Goal: Task Accomplishment & Management: Complete application form

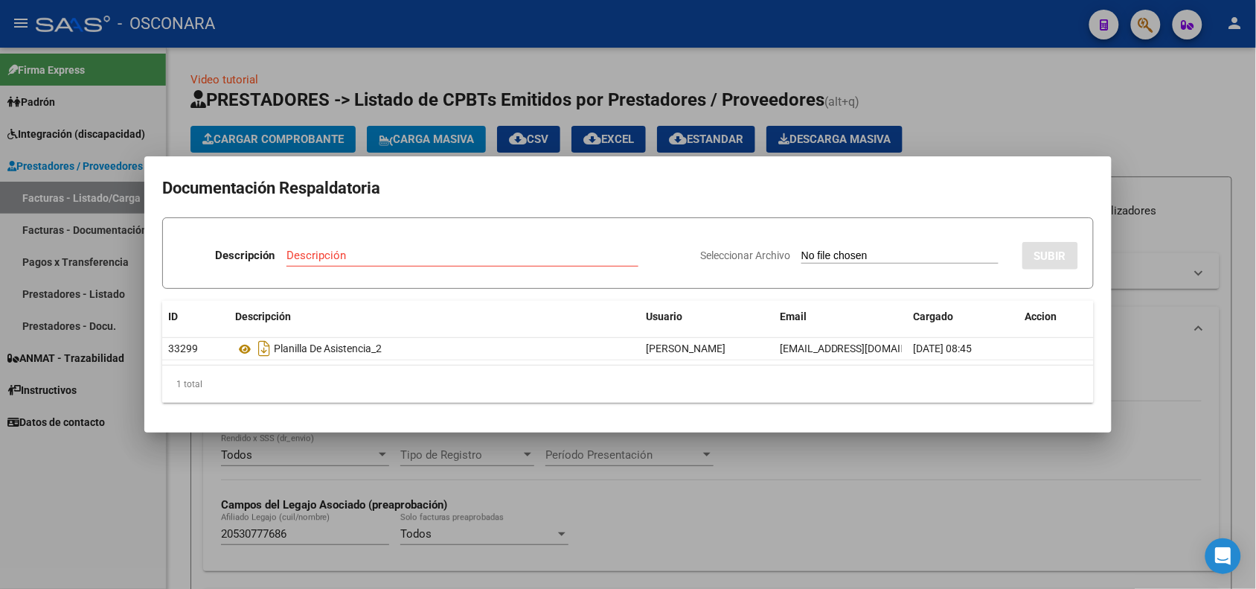
scroll to position [462, 0]
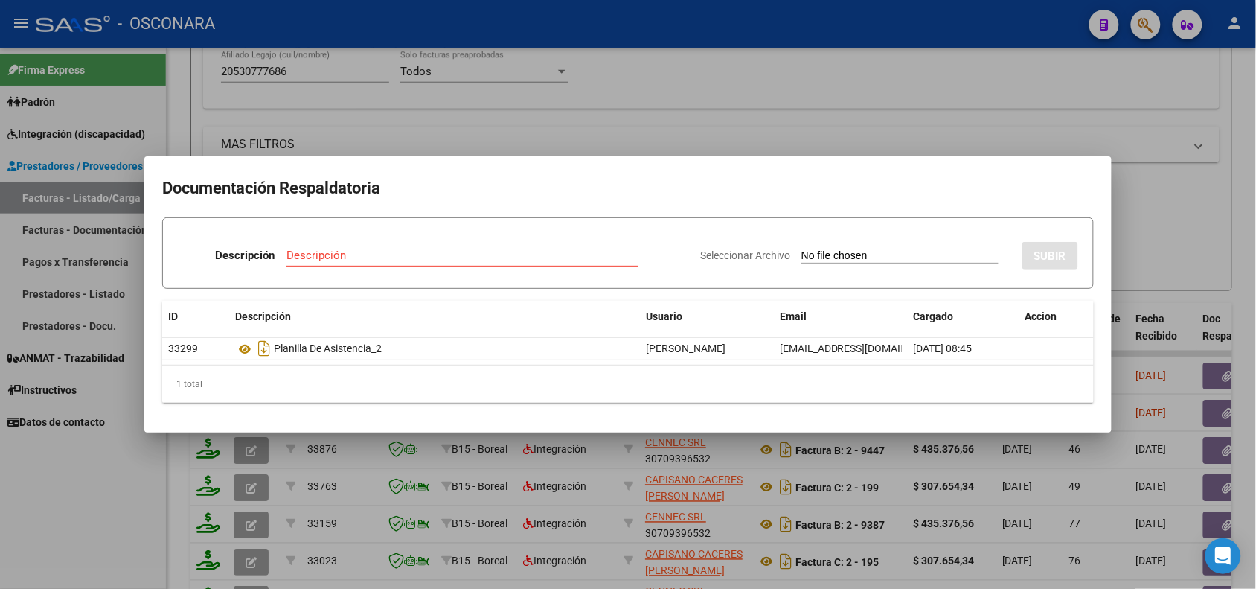
click at [447, 109] on div at bounding box center [628, 294] width 1256 height 589
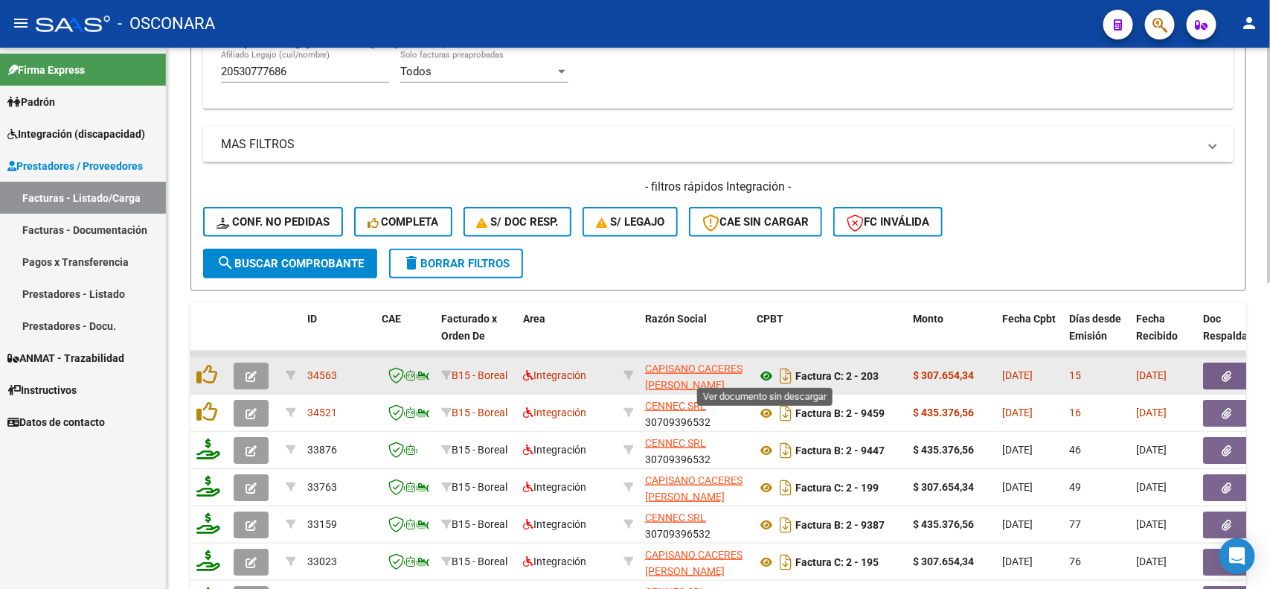
click at [763, 372] on icon at bounding box center [766, 376] width 19 height 18
click at [1224, 372] on icon "button" at bounding box center [1228, 376] width 10 height 11
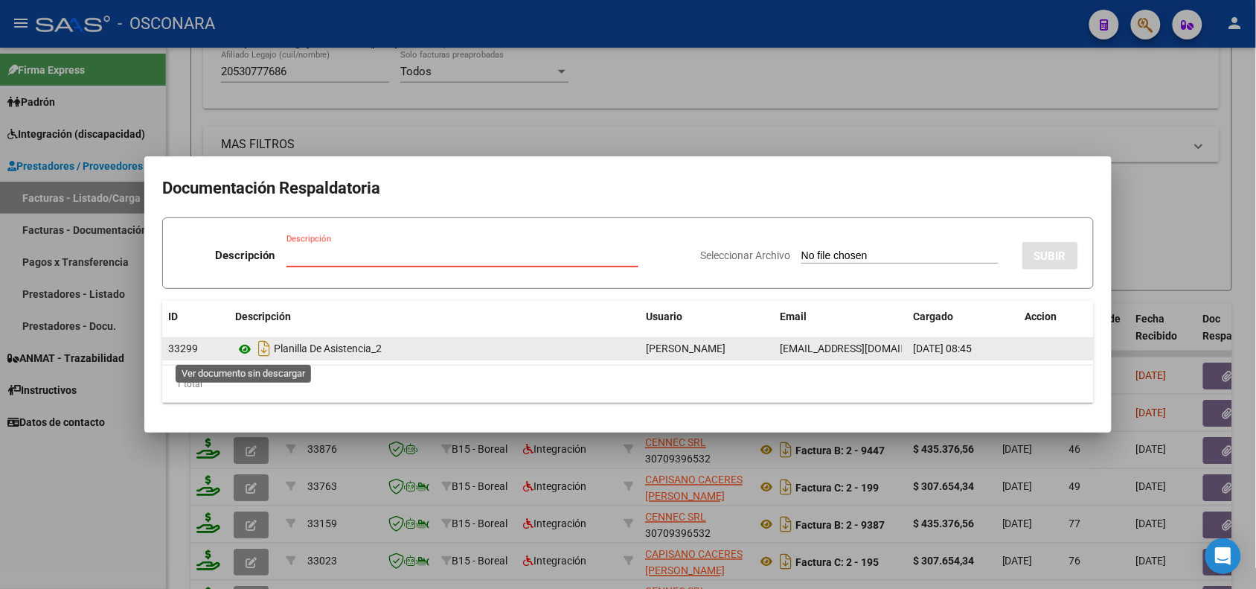
click at [238, 353] on icon at bounding box center [244, 349] width 19 height 18
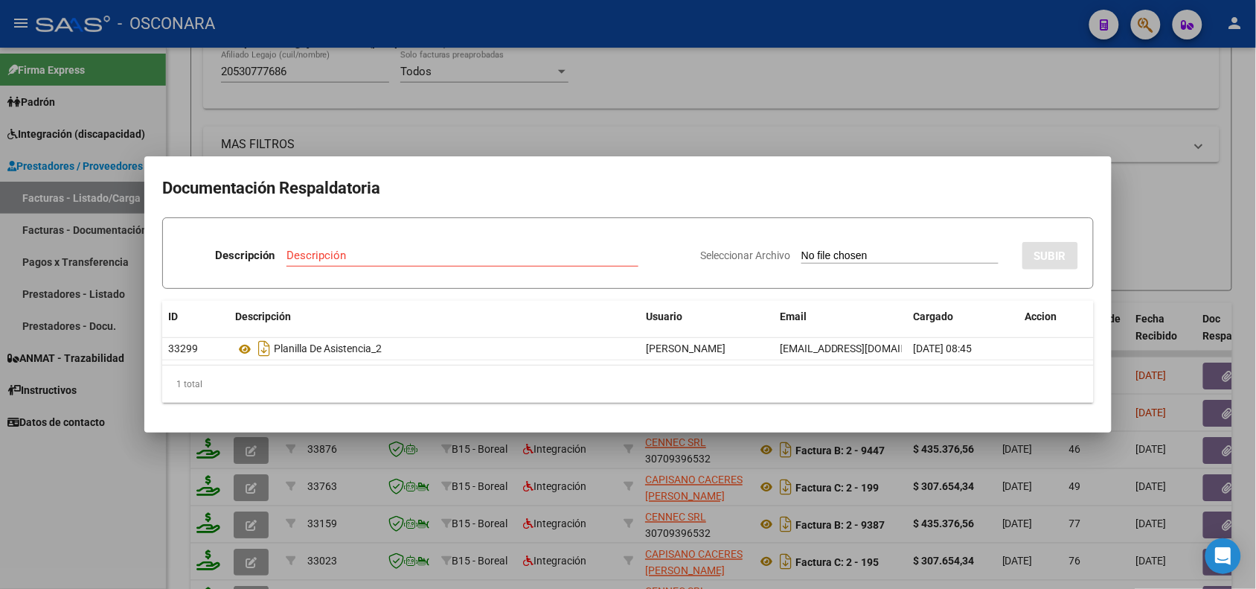
click at [499, 502] on div at bounding box center [628, 294] width 1256 height 589
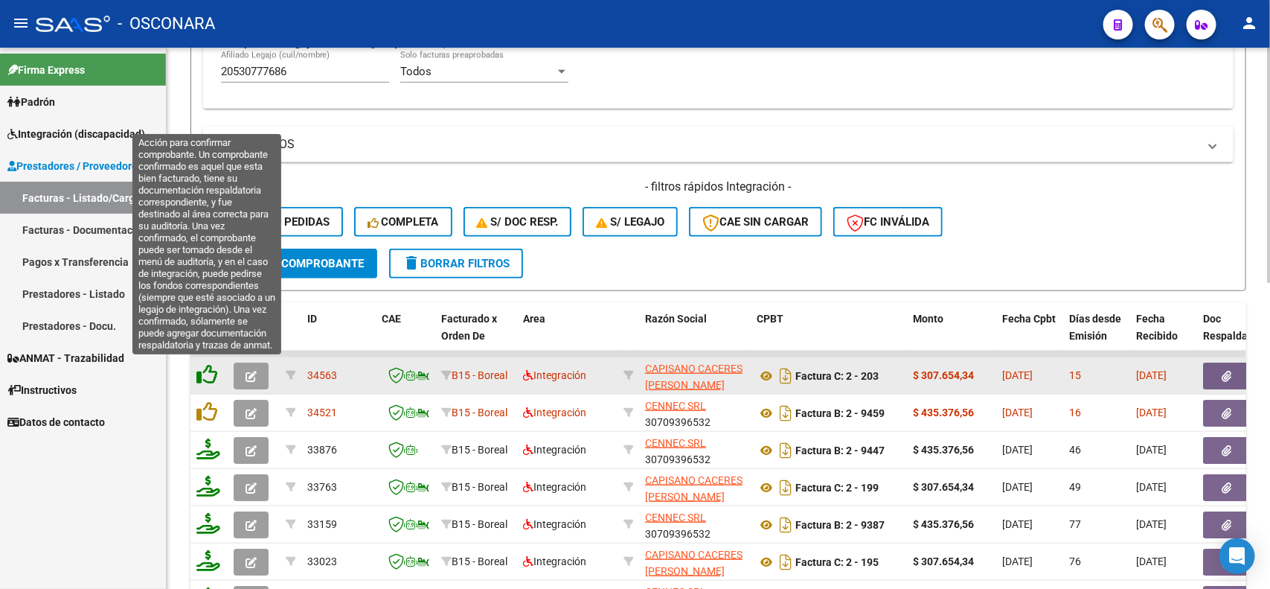
click at [208, 376] on icon at bounding box center [206, 374] width 21 height 21
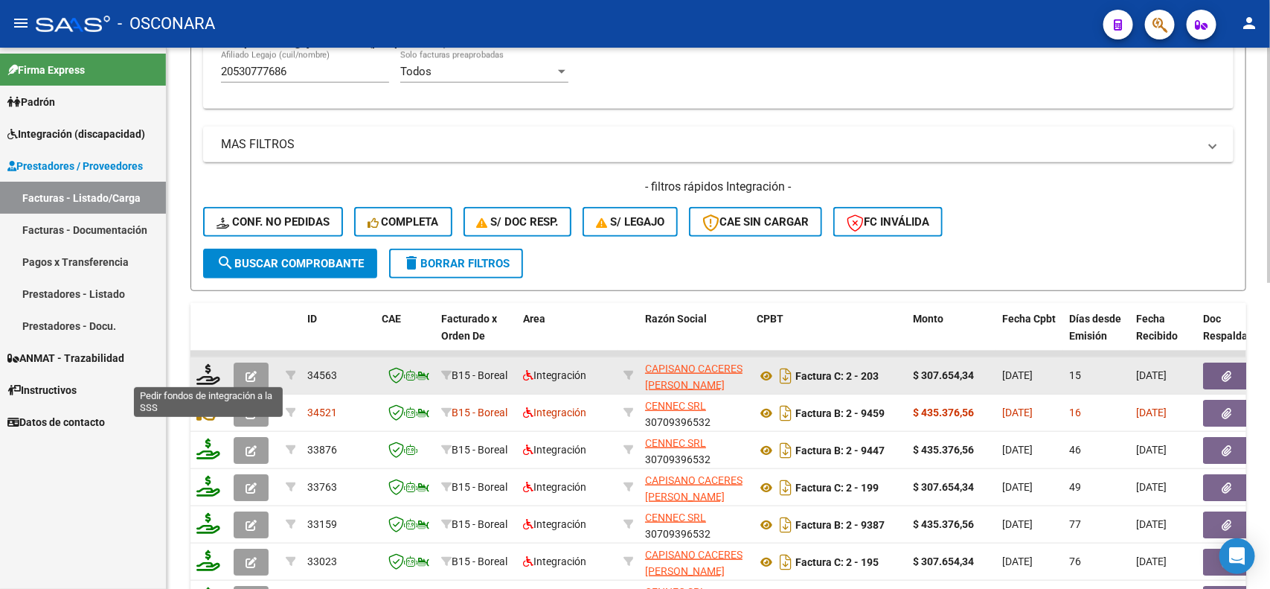
click at [206, 367] on icon at bounding box center [208, 374] width 24 height 21
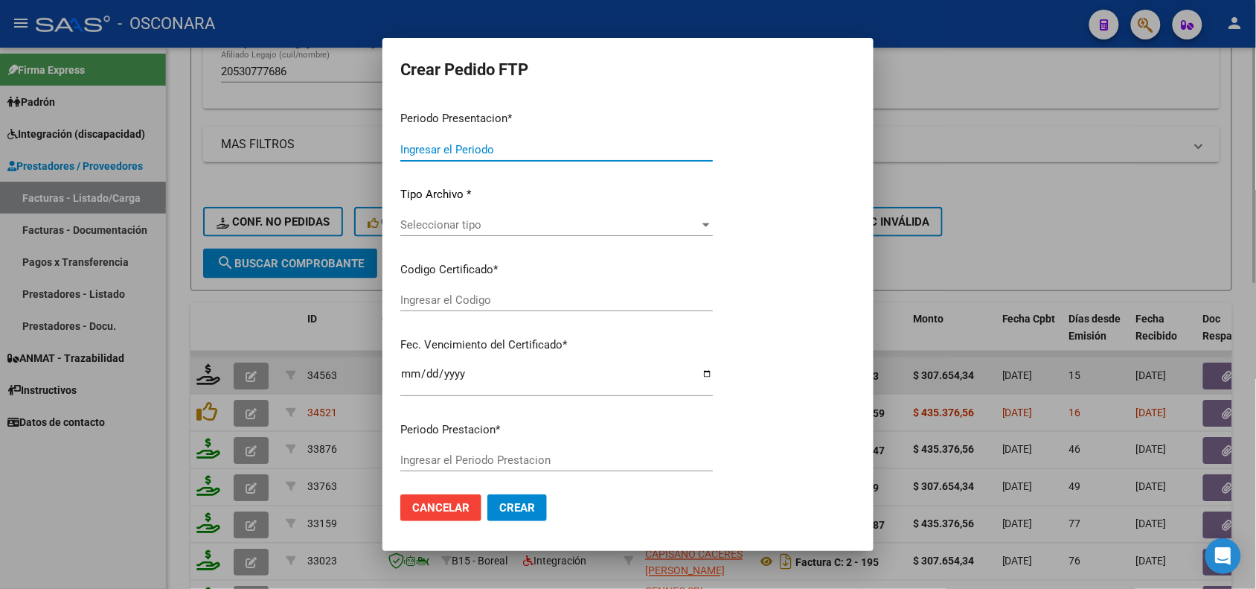
type input "202507"
type input "$ 307.654,34"
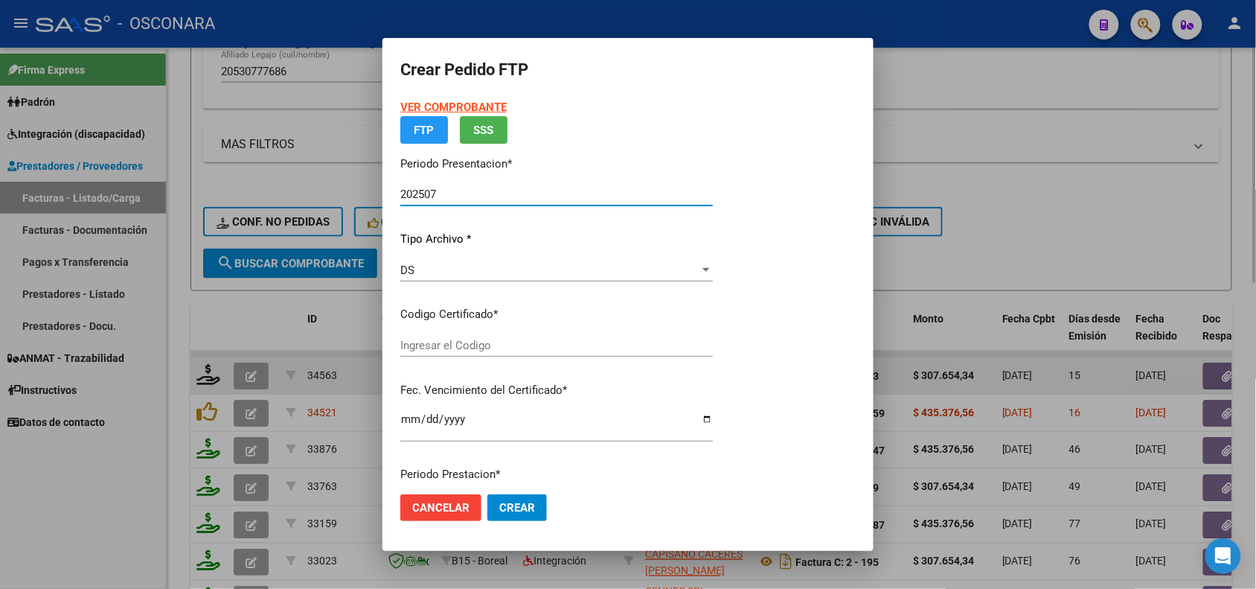
type input "ARG02000530777682022012420270124COR234"
type input "[DATE]"
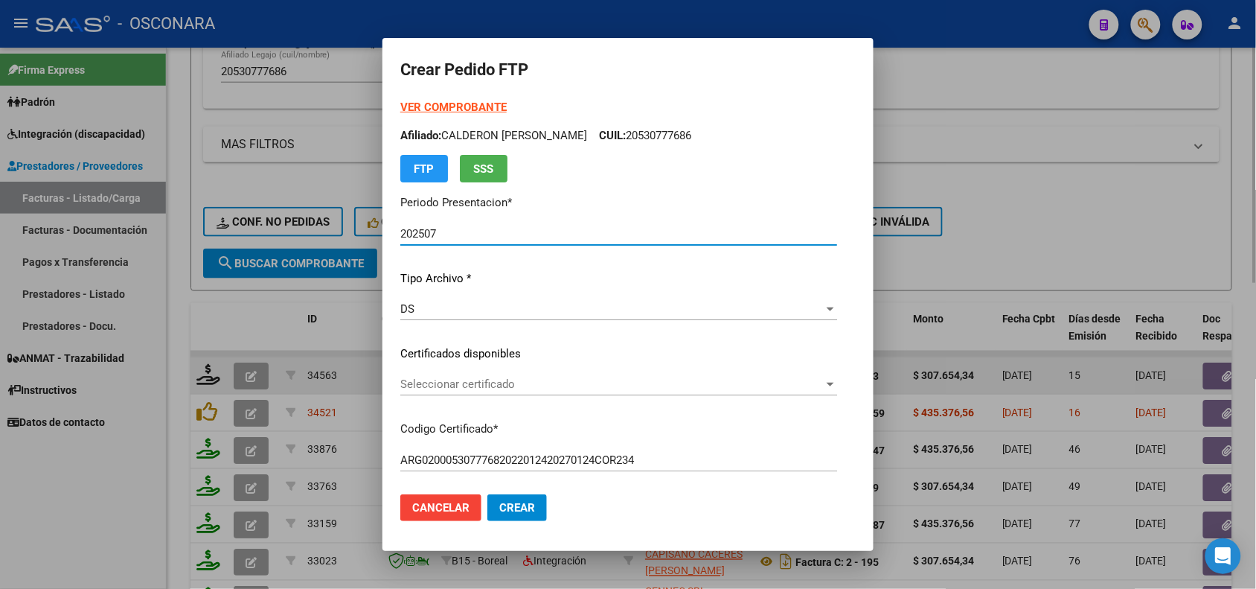
scroll to position [93, 0]
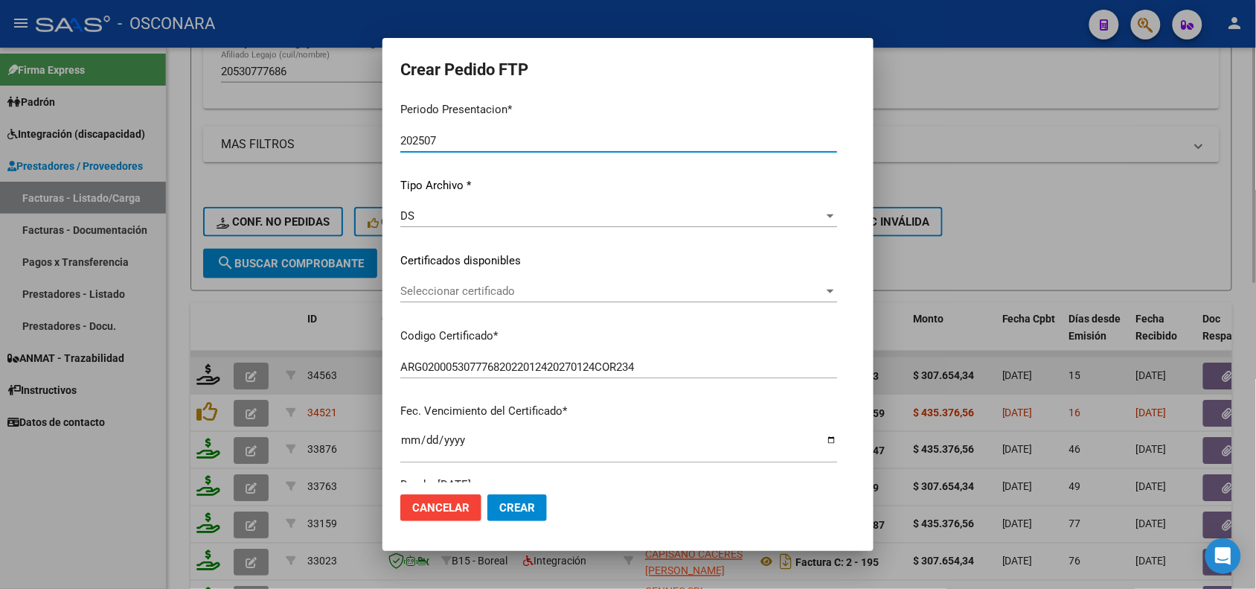
click at [555, 295] on span "Seleccionar certificado" at bounding box center [611, 290] width 423 height 13
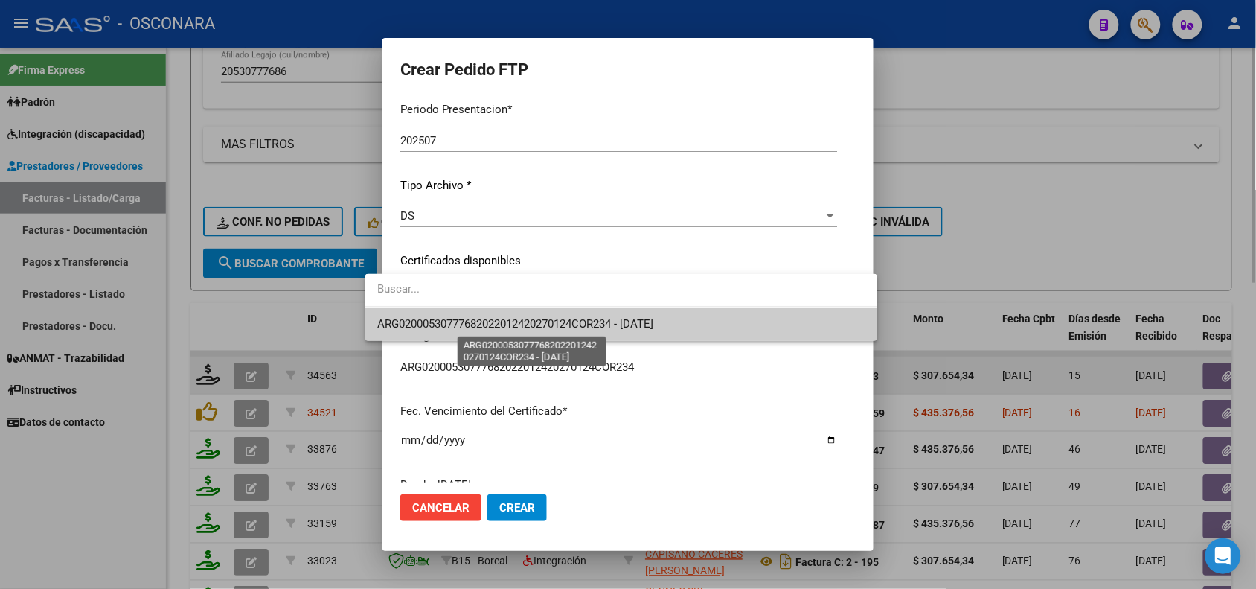
click at [548, 329] on span "ARG02000530777682022012420270124COR234 - [DATE]" at bounding box center [515, 323] width 276 height 13
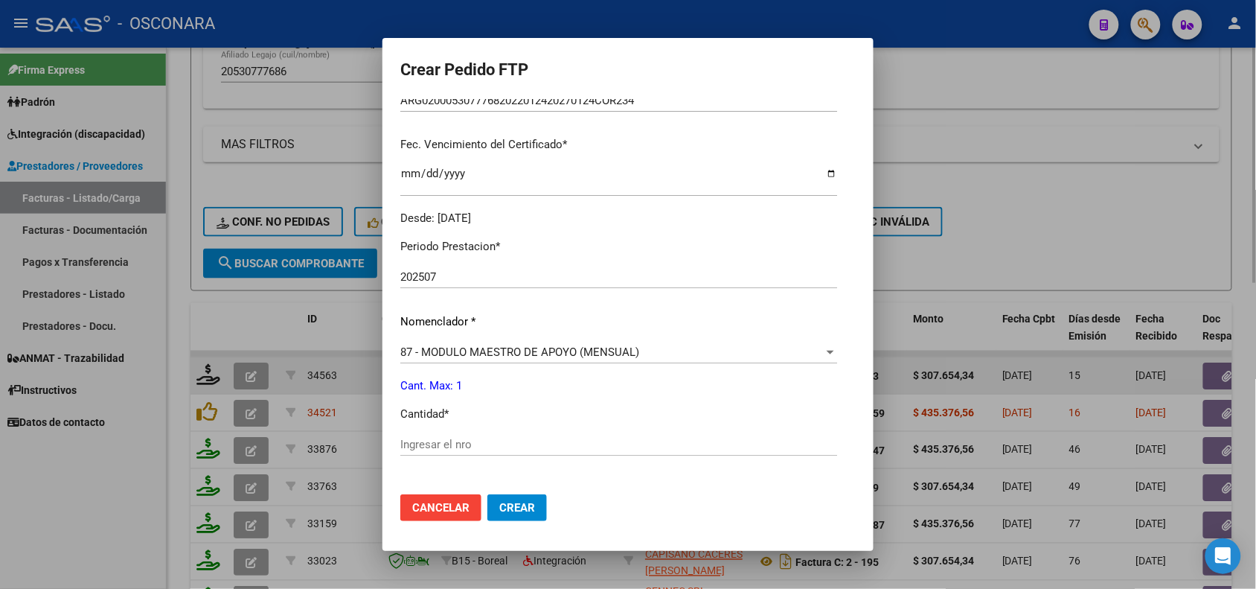
scroll to position [372, 0]
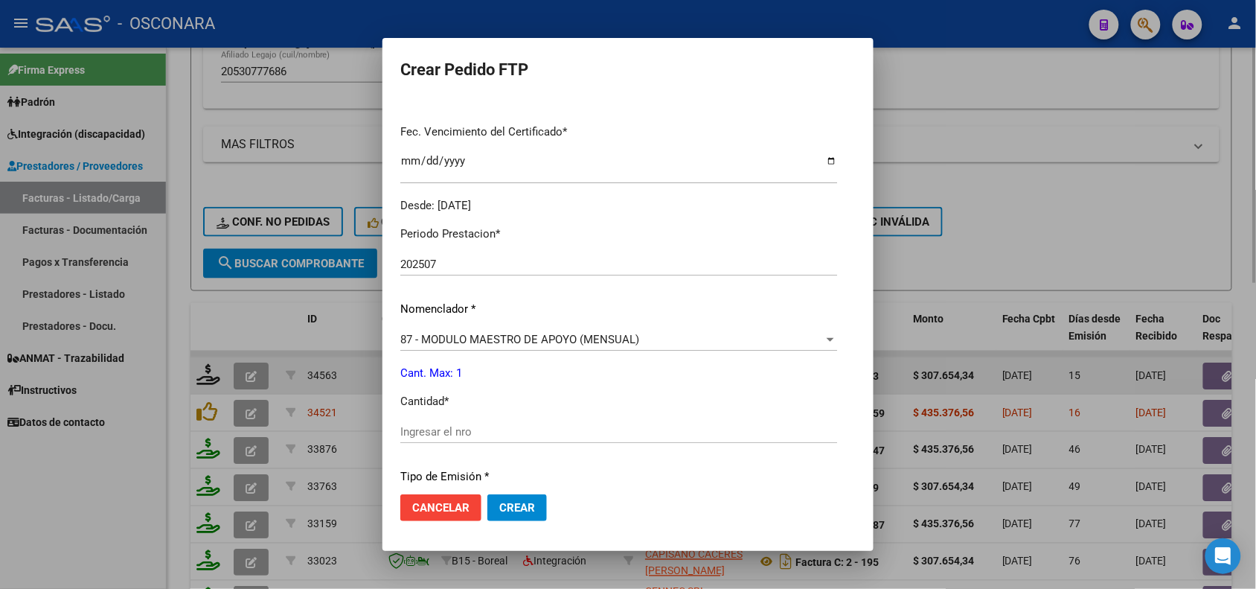
click at [426, 430] on input "Ingresar el nro" at bounding box center [618, 431] width 437 height 13
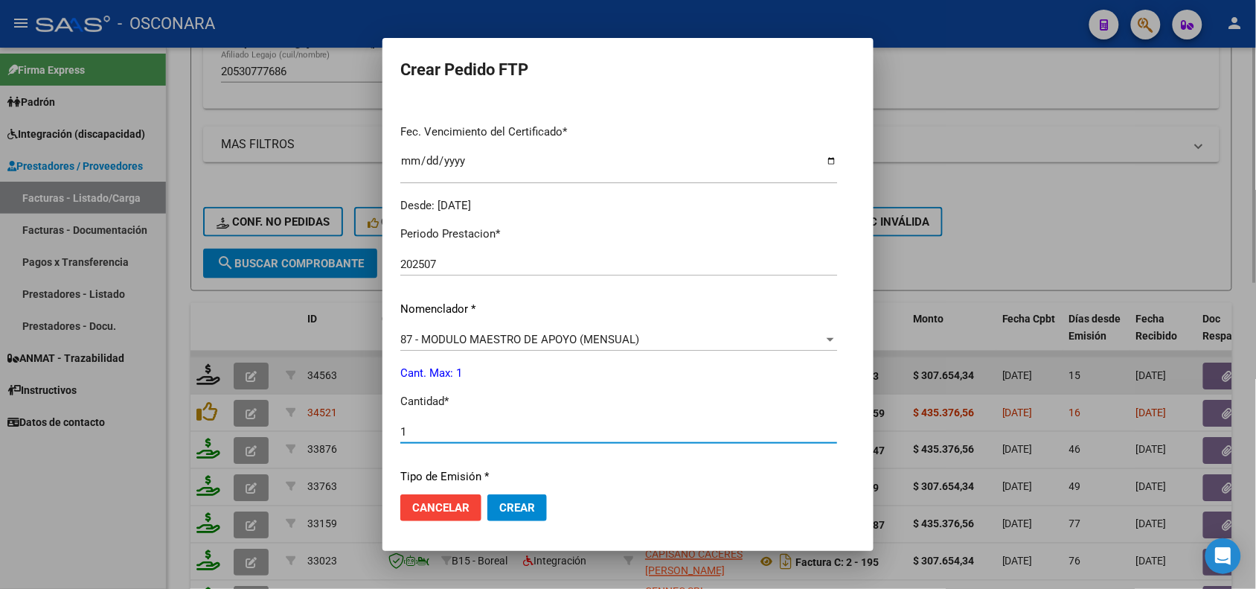
type input "1"
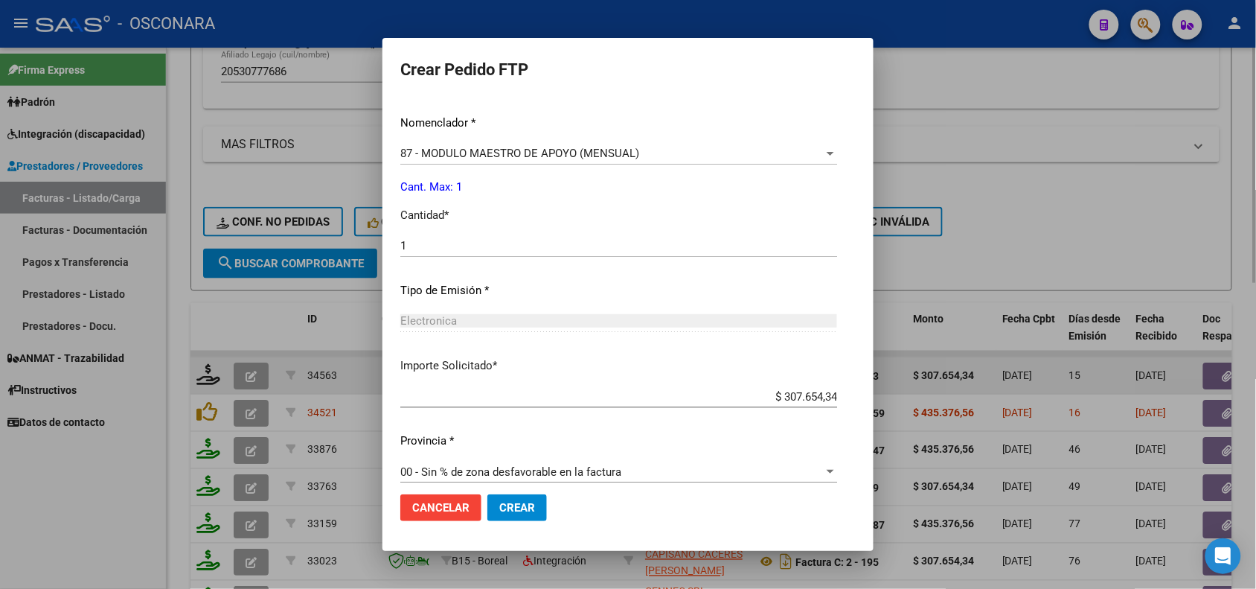
scroll to position [573, 0]
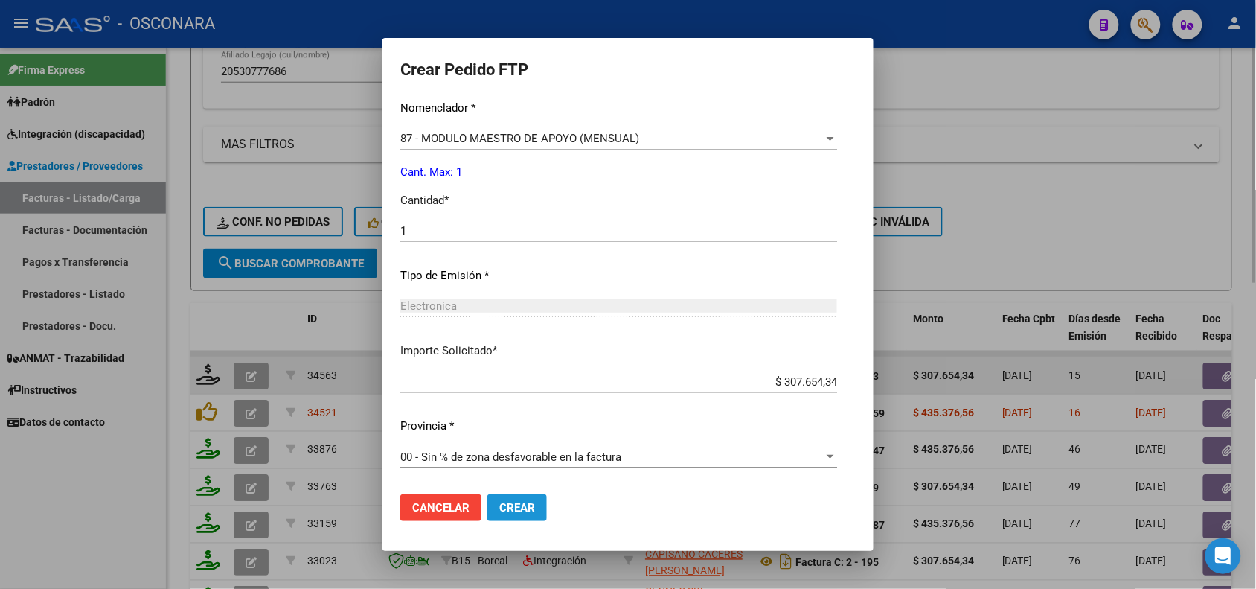
click at [516, 517] on button "Crear" at bounding box center [517, 507] width 60 height 27
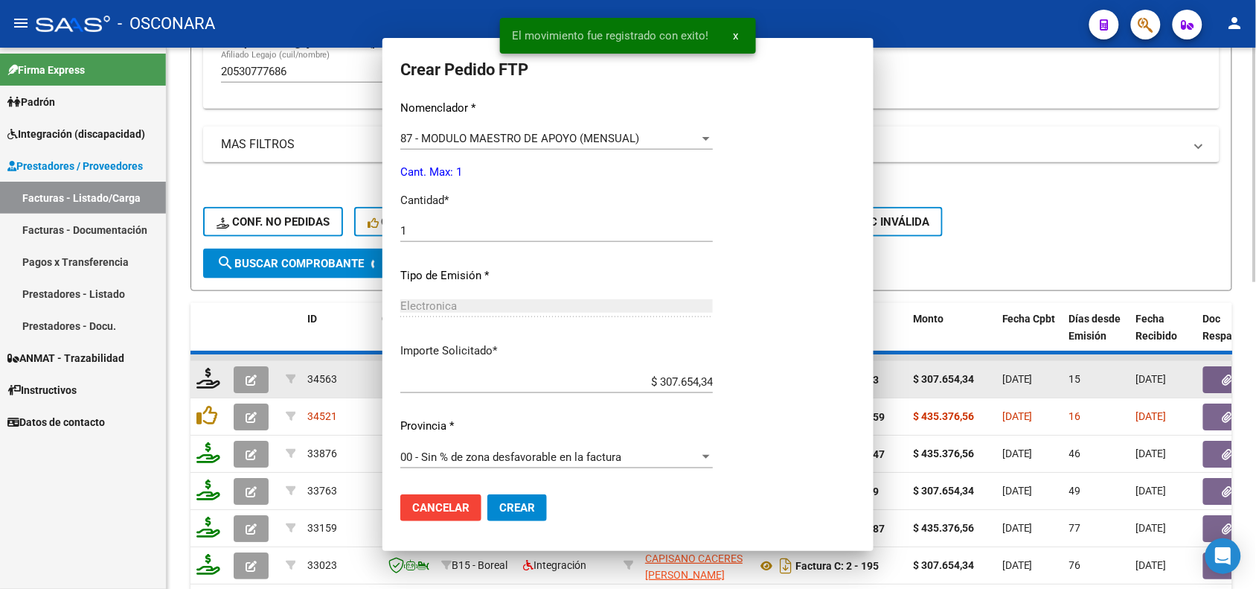
scroll to position [0, 0]
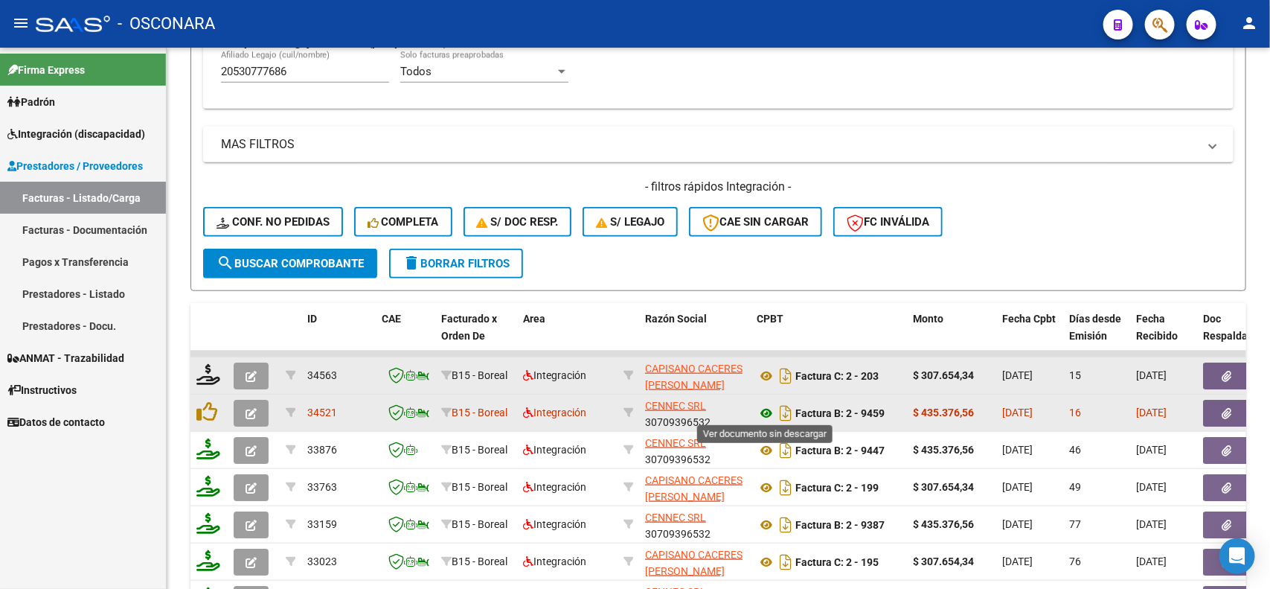
click at [763, 411] on icon at bounding box center [766, 413] width 19 height 18
click at [1235, 406] on button "button" at bounding box center [1227, 413] width 48 height 27
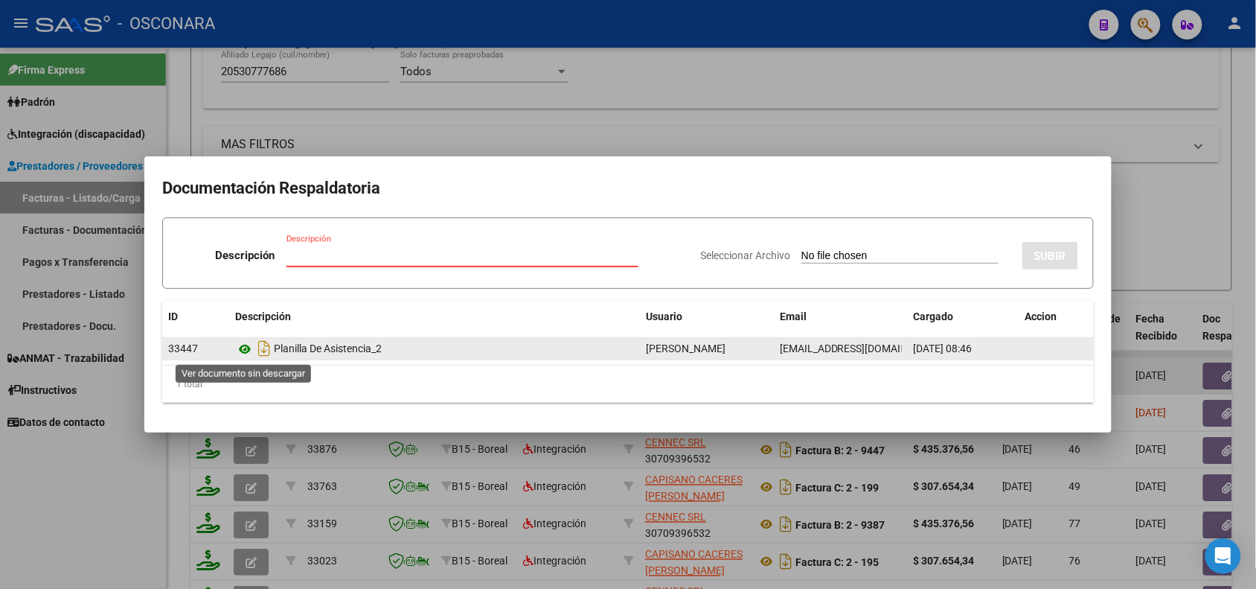
click at [244, 343] on icon at bounding box center [244, 349] width 19 height 18
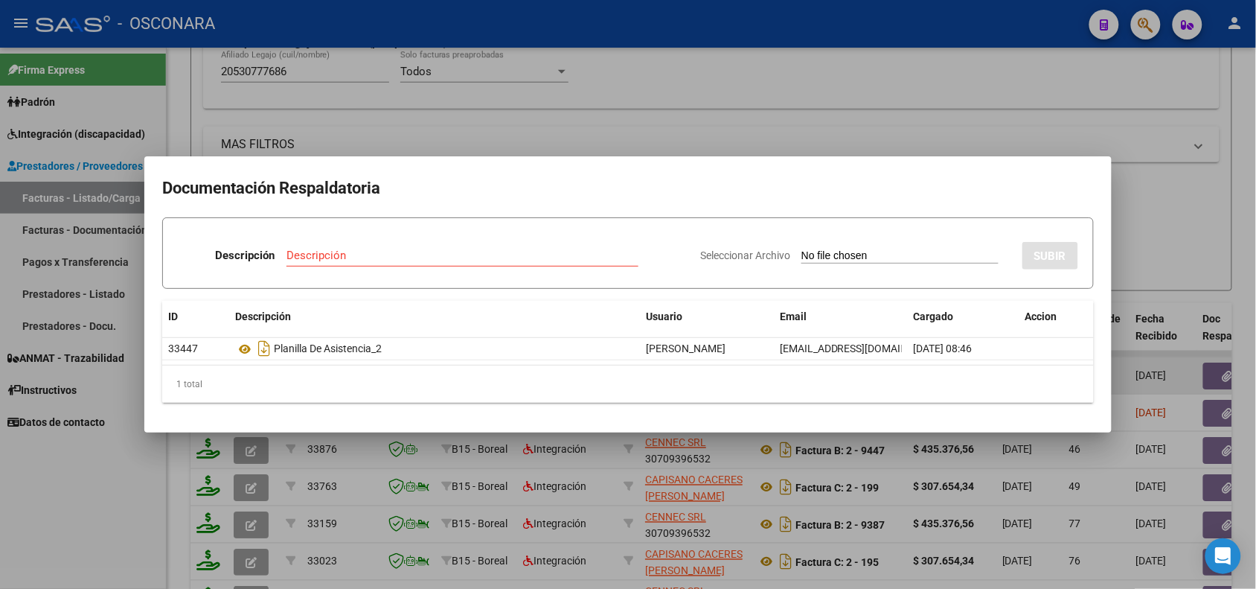
click at [317, 461] on div at bounding box center [628, 294] width 1256 height 589
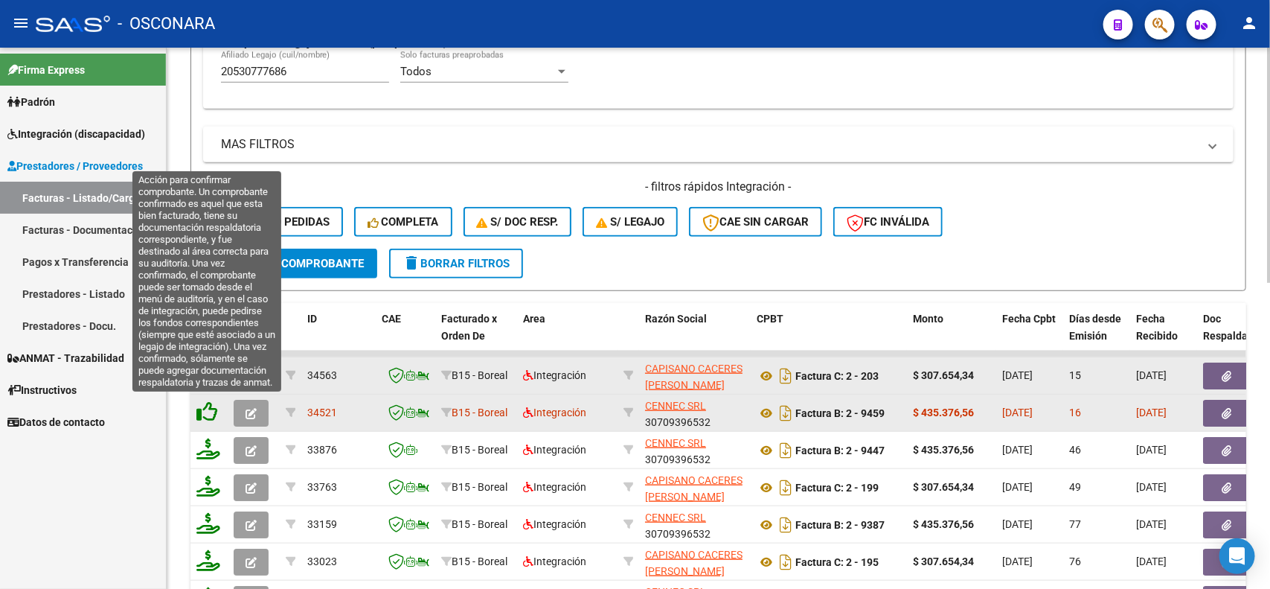
click at [210, 411] on icon at bounding box center [206, 411] width 21 height 21
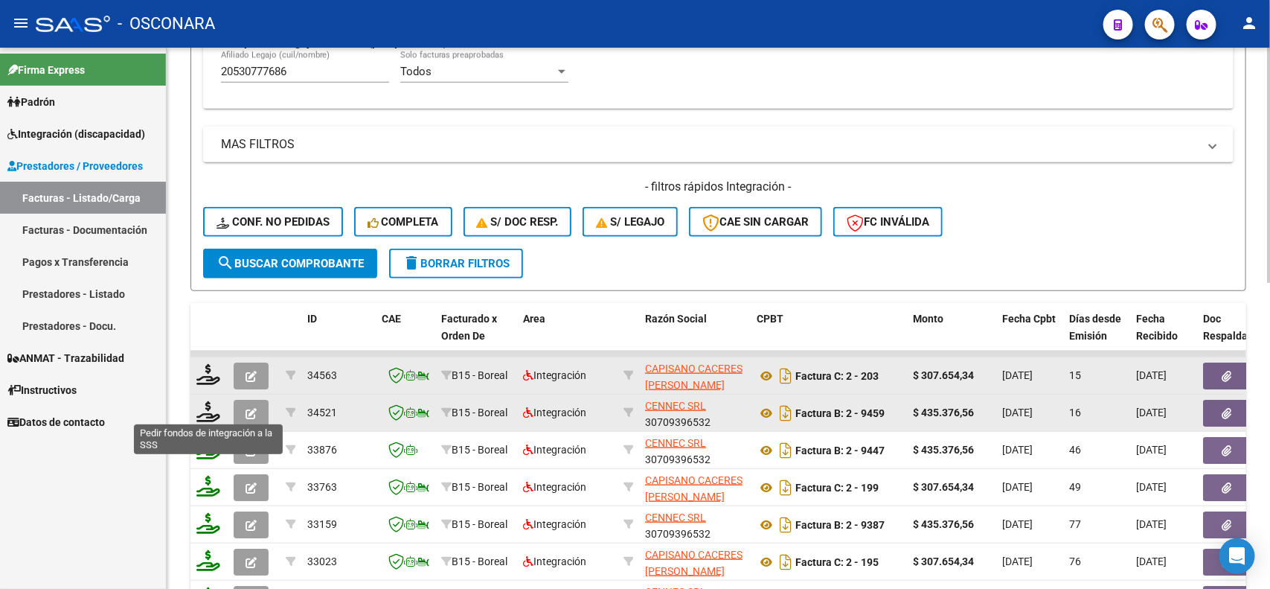
click at [203, 417] on icon at bounding box center [208, 411] width 24 height 21
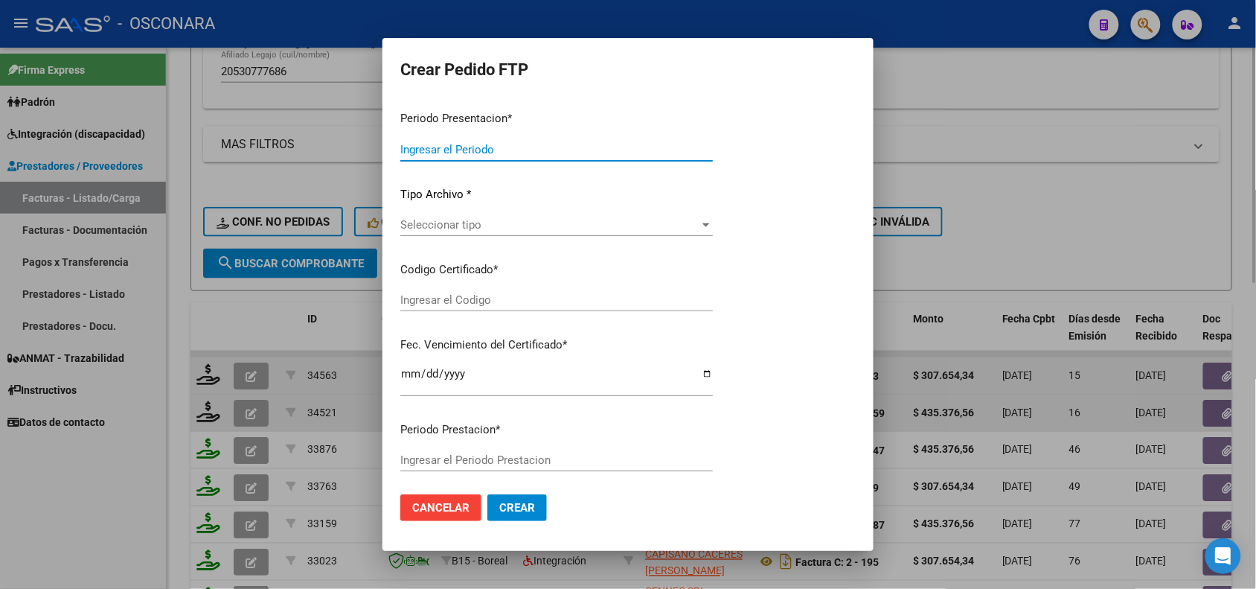
type input "202507"
type input "$ 435.376,56"
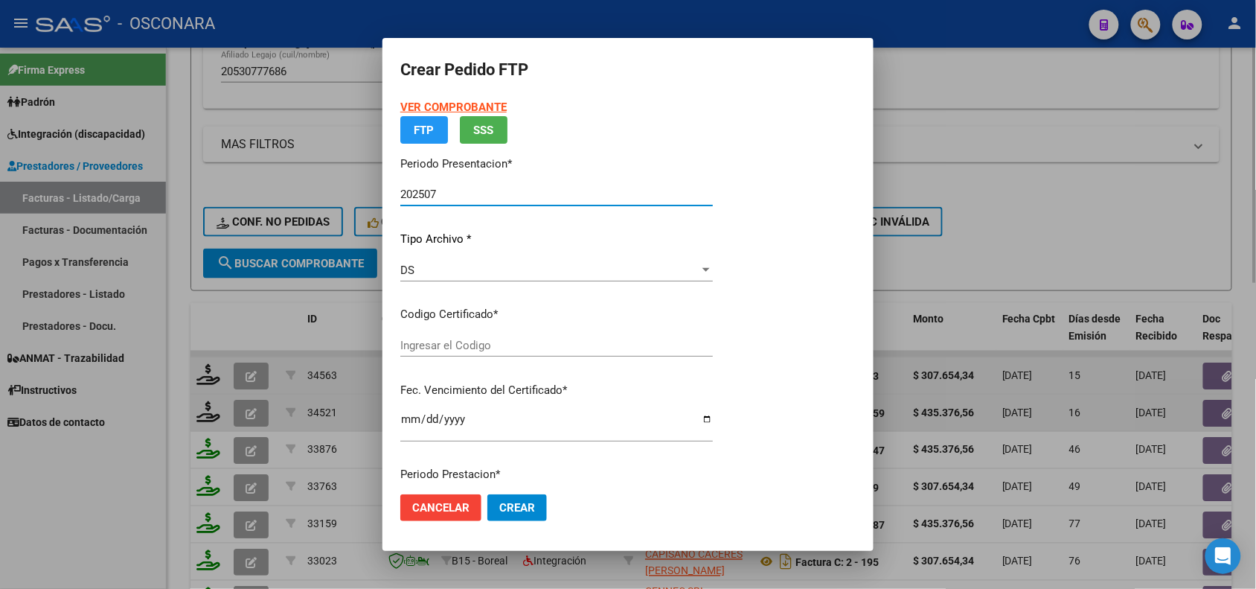
type input "ARG02000530777682022012420270124COR234"
type input "[DATE]"
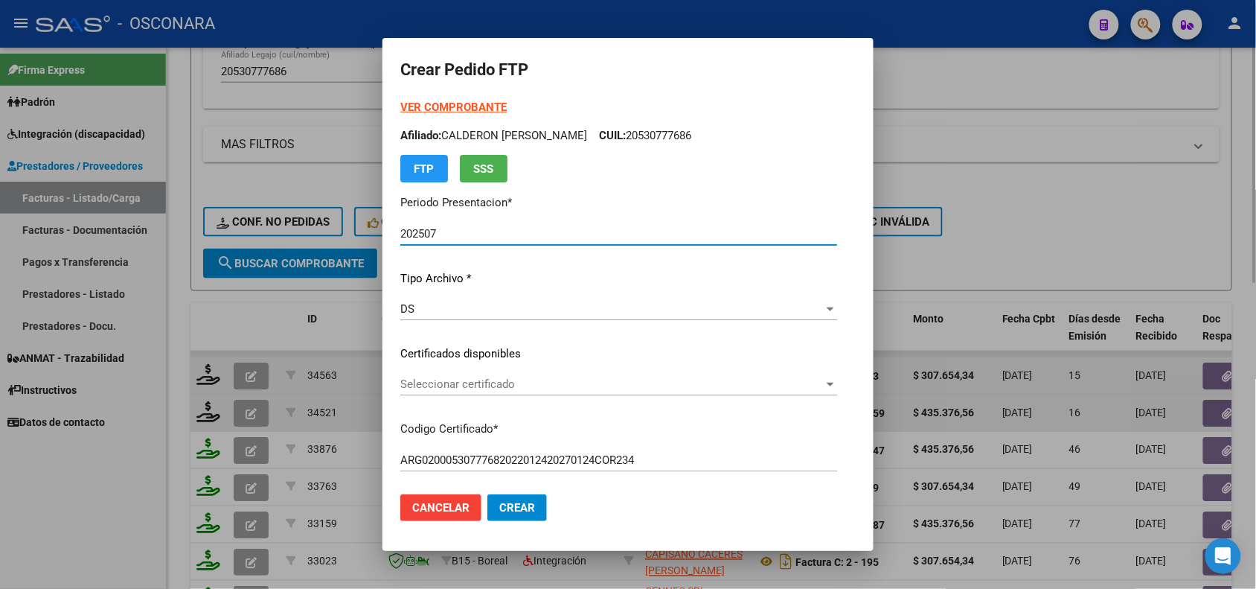
click at [518, 374] on div "Seleccionar certificado Seleccionar certificado" at bounding box center [618, 384] width 437 height 22
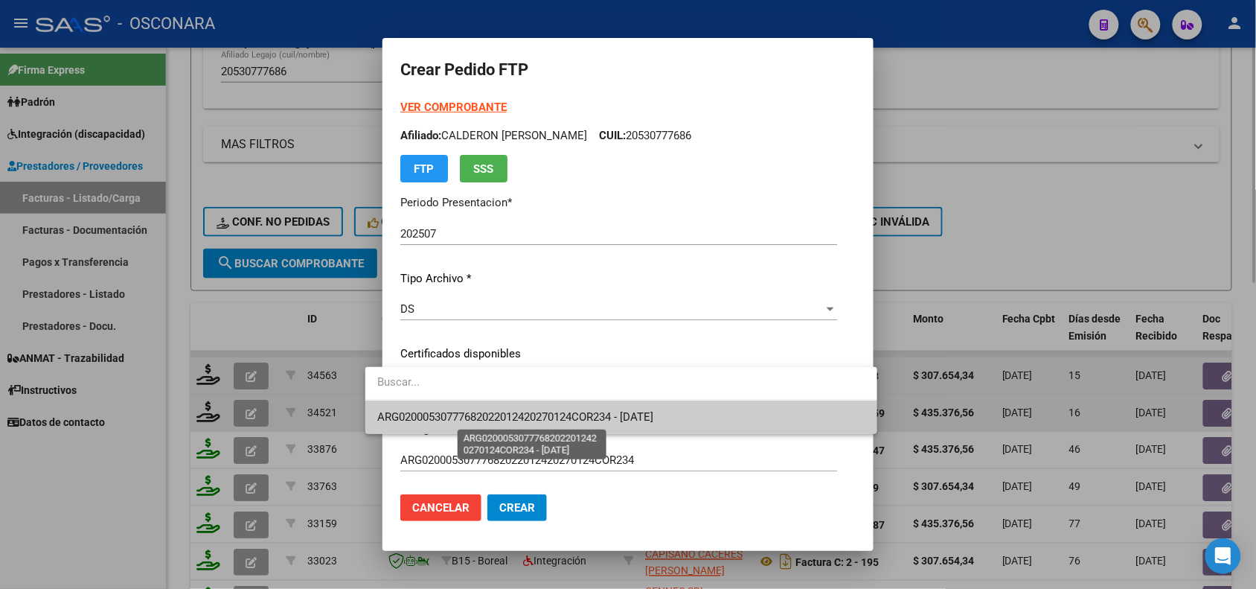
click at [517, 415] on span "ARG02000530777682022012420270124COR234 - [DATE]" at bounding box center [515, 416] width 276 height 13
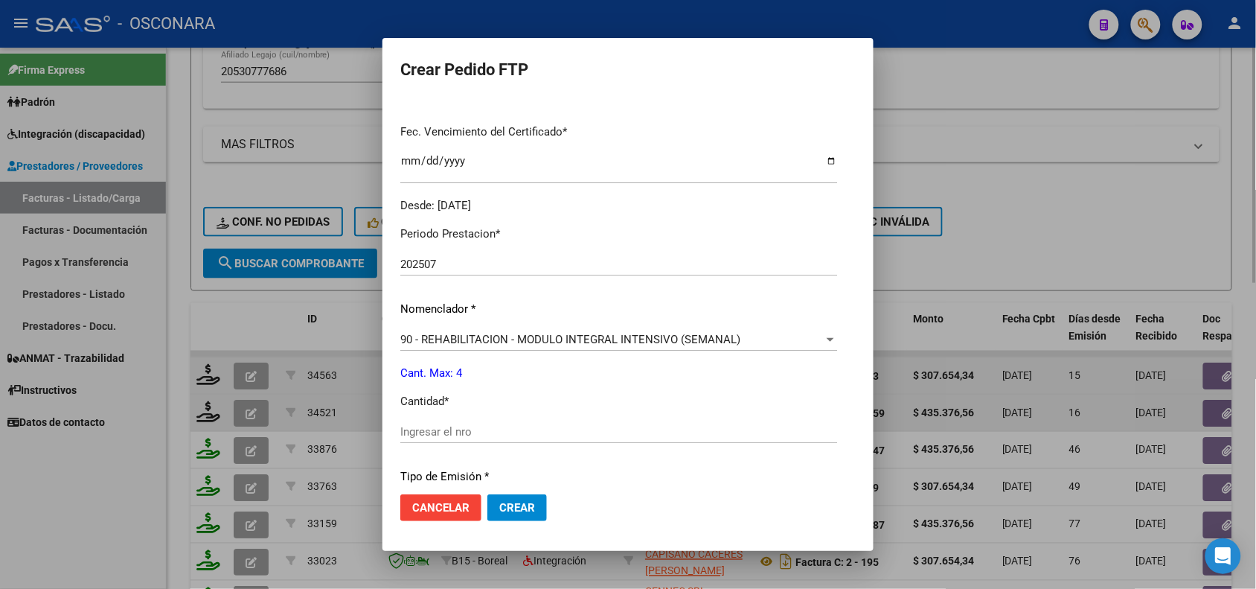
scroll to position [465, 0]
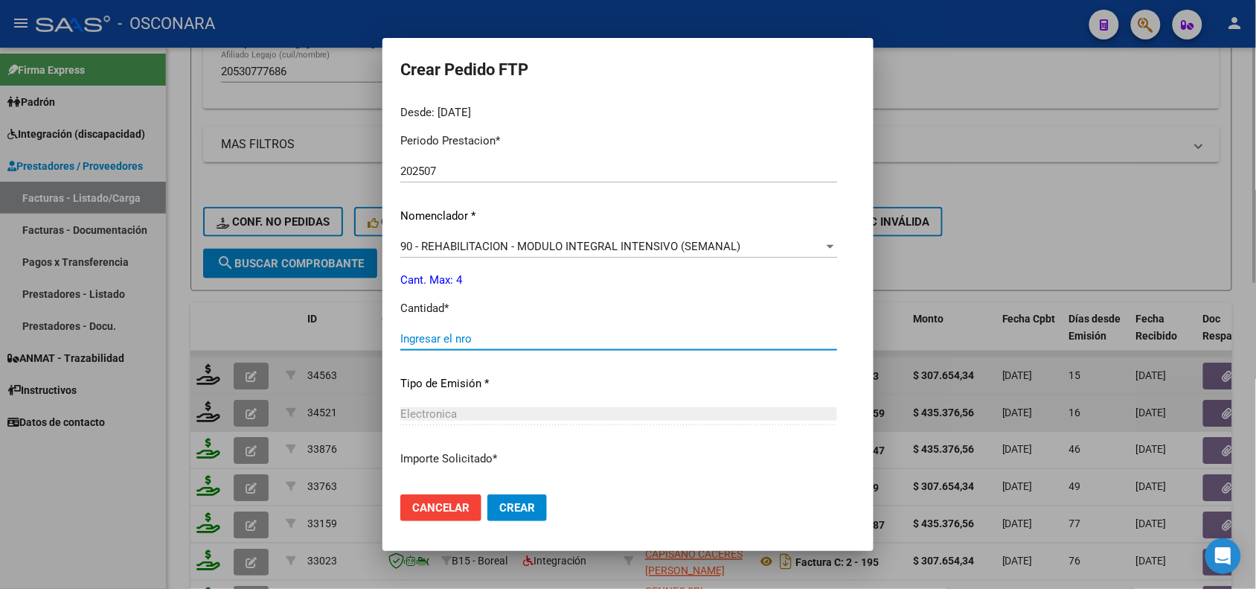
click at [426, 342] on input "Ingresar el nro" at bounding box center [618, 338] width 437 height 13
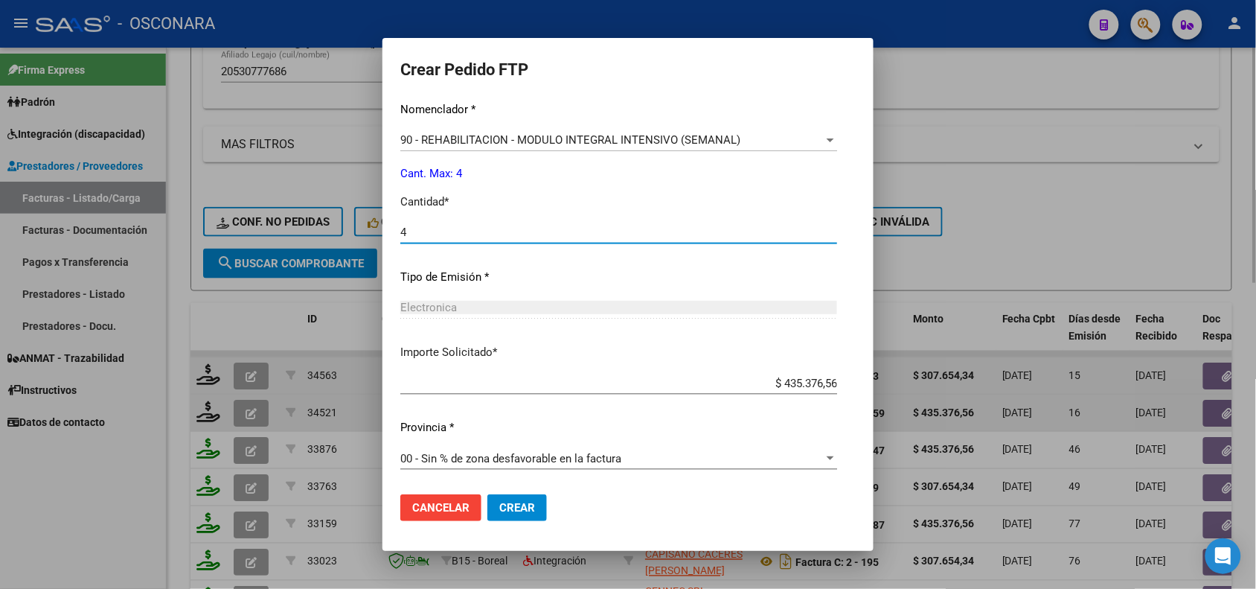
scroll to position [573, 0]
type input "4"
click at [499, 502] on span "Crear" at bounding box center [517, 507] width 36 height 13
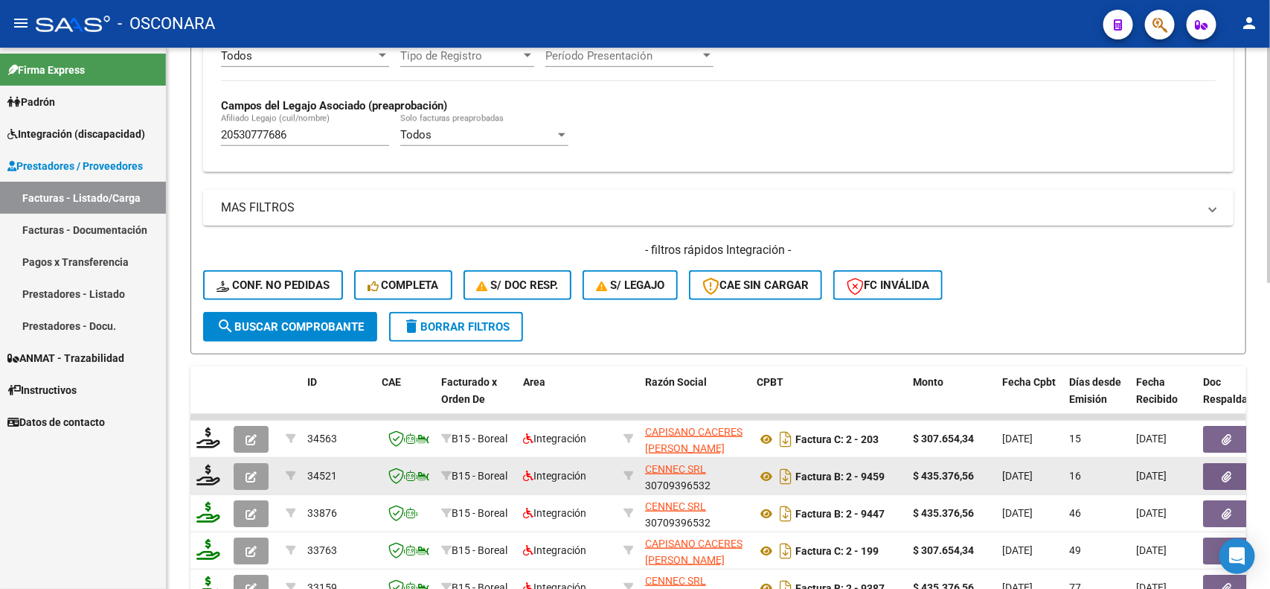
scroll to position [369, 0]
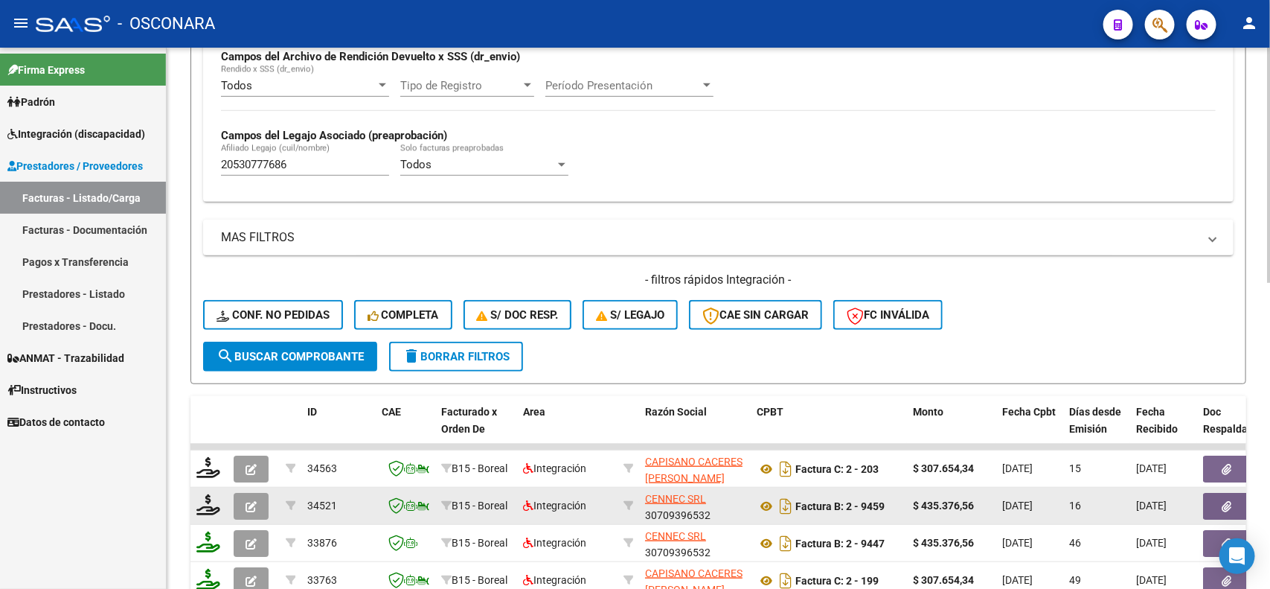
click at [309, 166] on input "20530777686" at bounding box center [305, 164] width 168 height 13
paste input "7525475501"
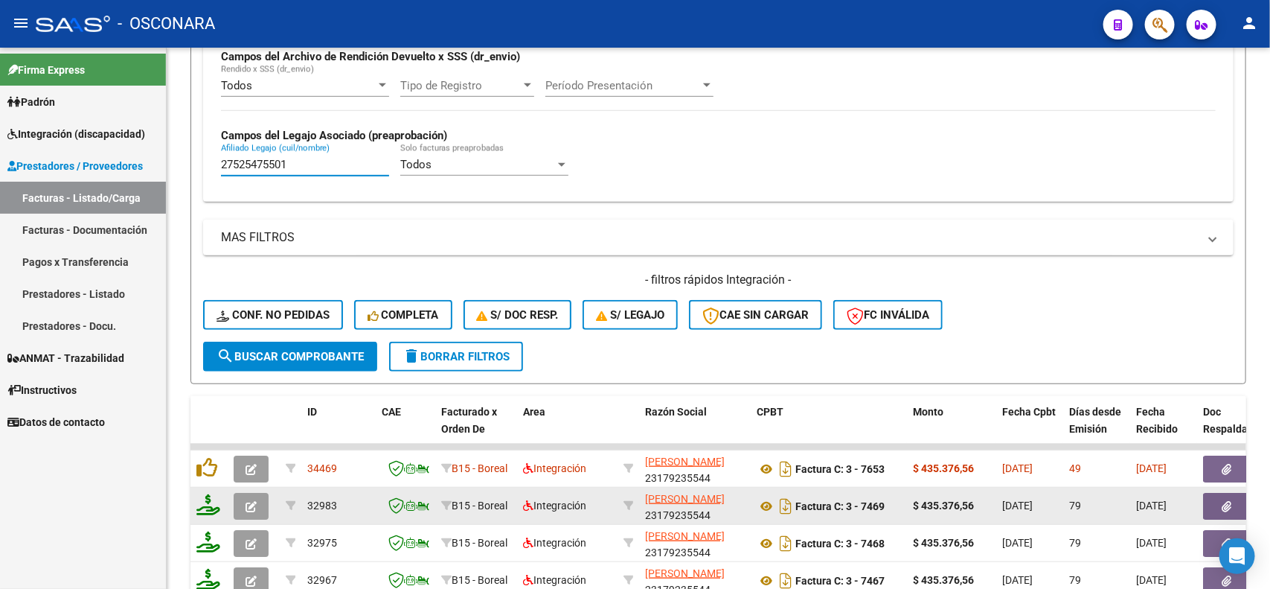
type input "27525475501"
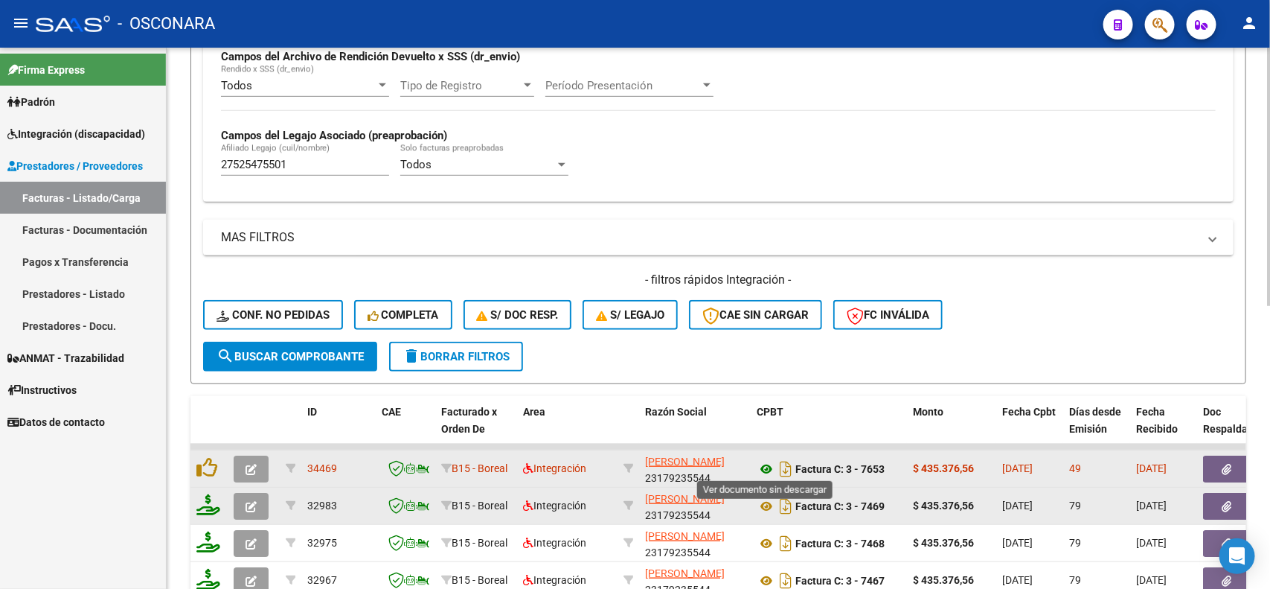
click at [769, 472] on icon at bounding box center [766, 469] width 19 height 18
click at [1207, 465] on button "button" at bounding box center [1227, 468] width 48 height 27
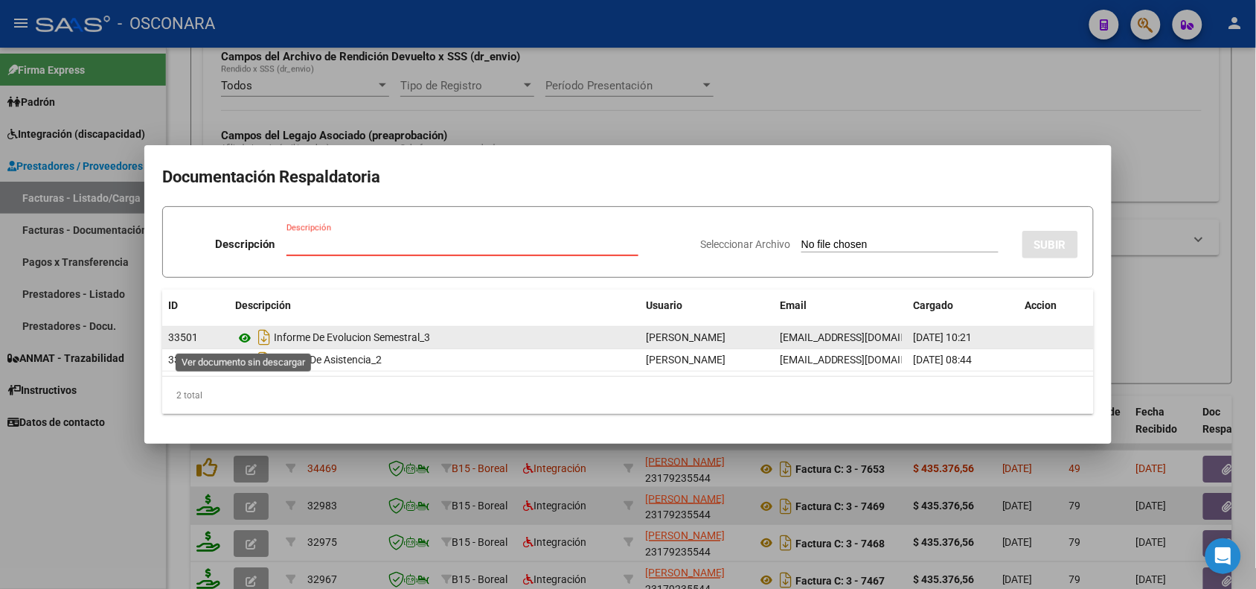
click at [242, 336] on icon at bounding box center [244, 338] width 19 height 18
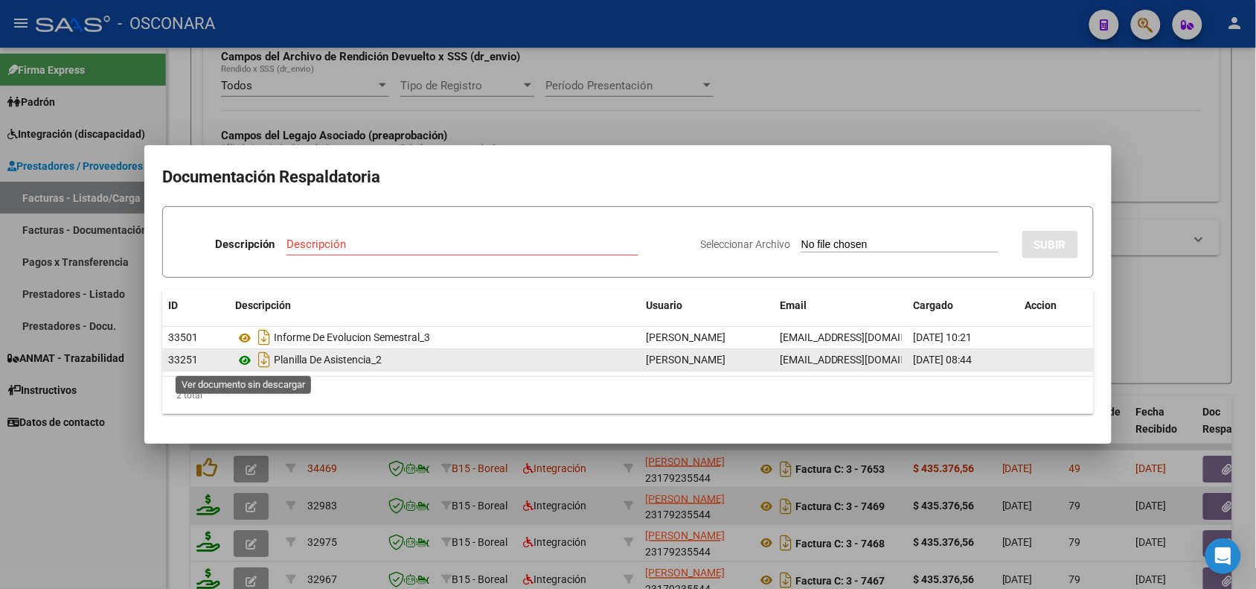
click at [244, 359] on icon at bounding box center [244, 360] width 19 height 18
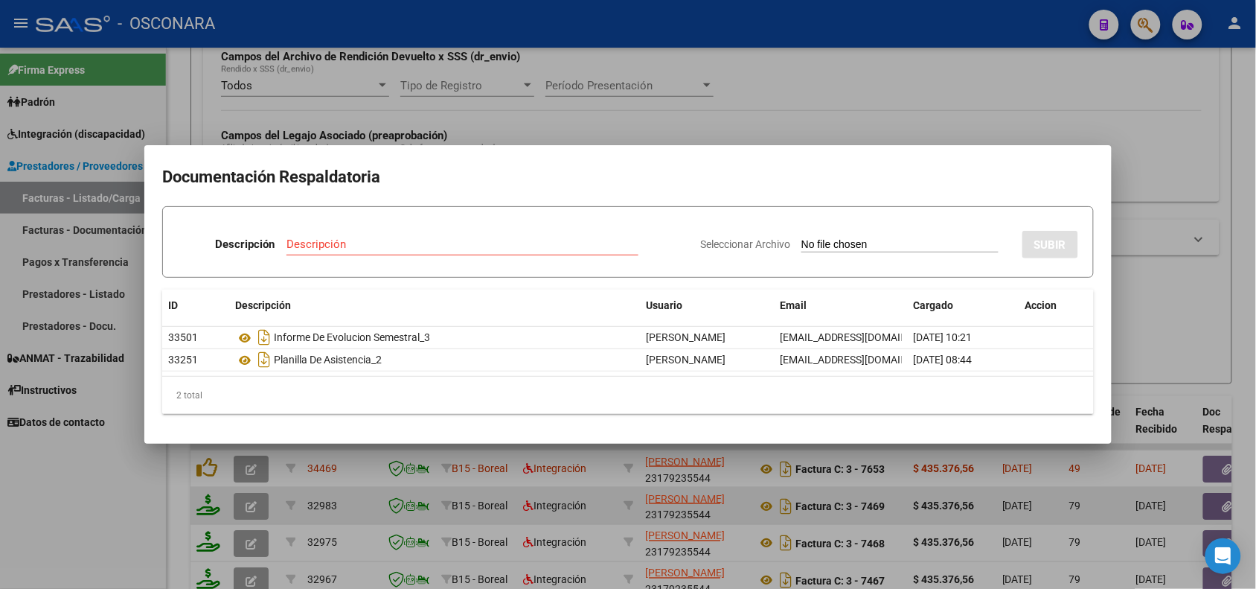
click at [380, 114] on div at bounding box center [628, 294] width 1256 height 589
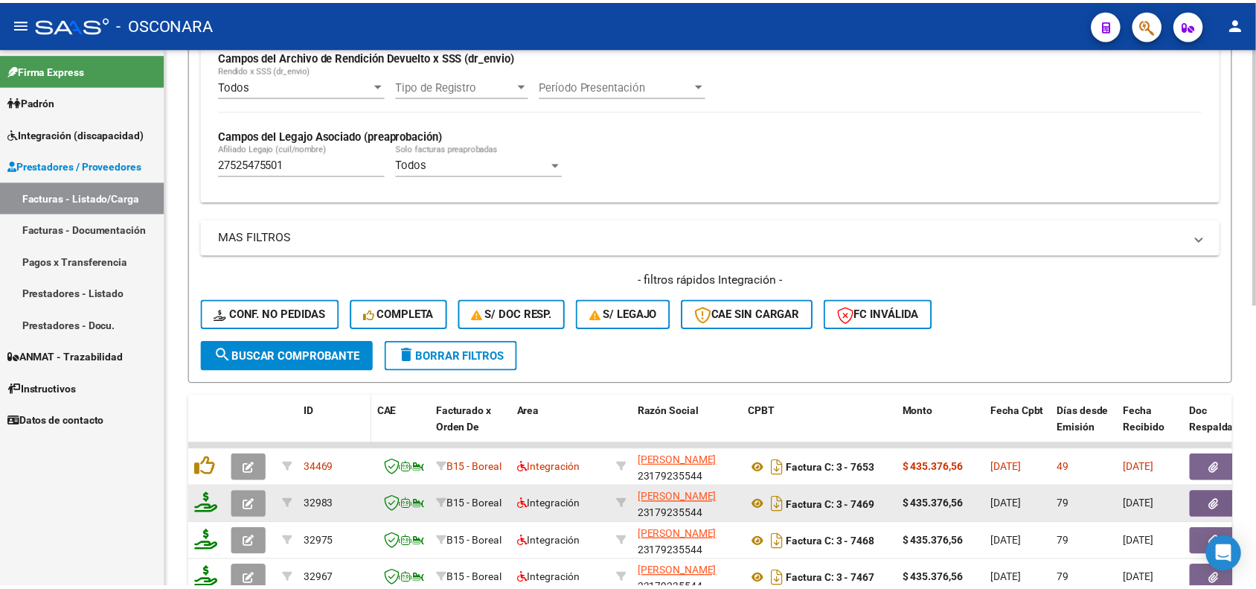
scroll to position [462, 0]
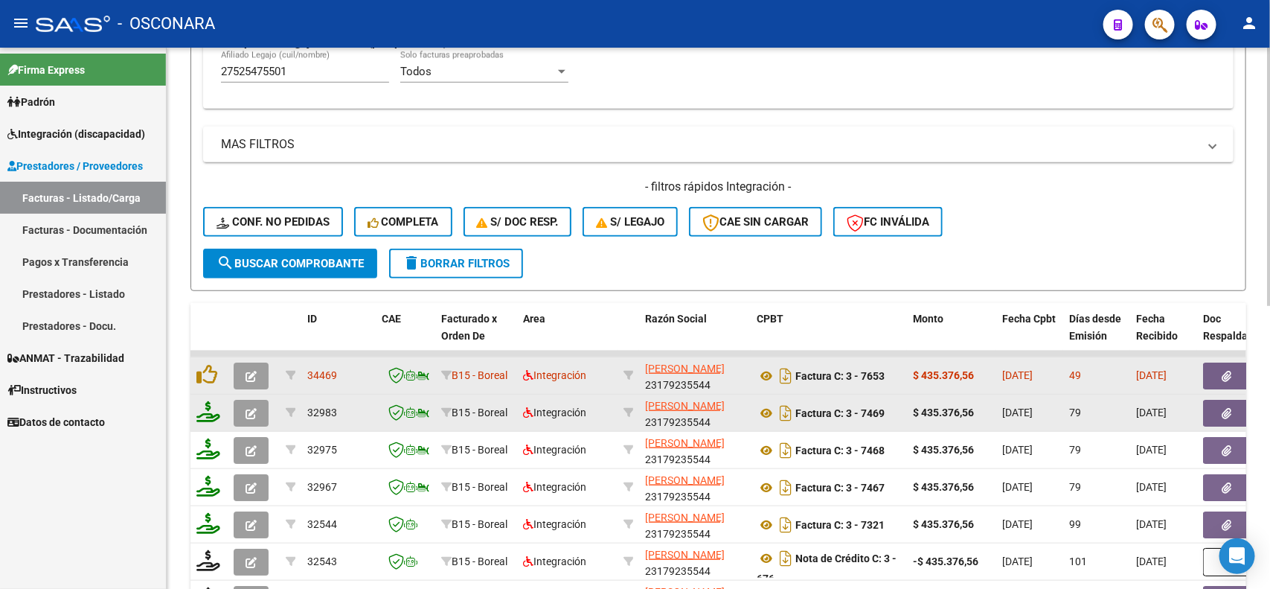
click at [246, 371] on icon "button" at bounding box center [251, 376] width 11 height 11
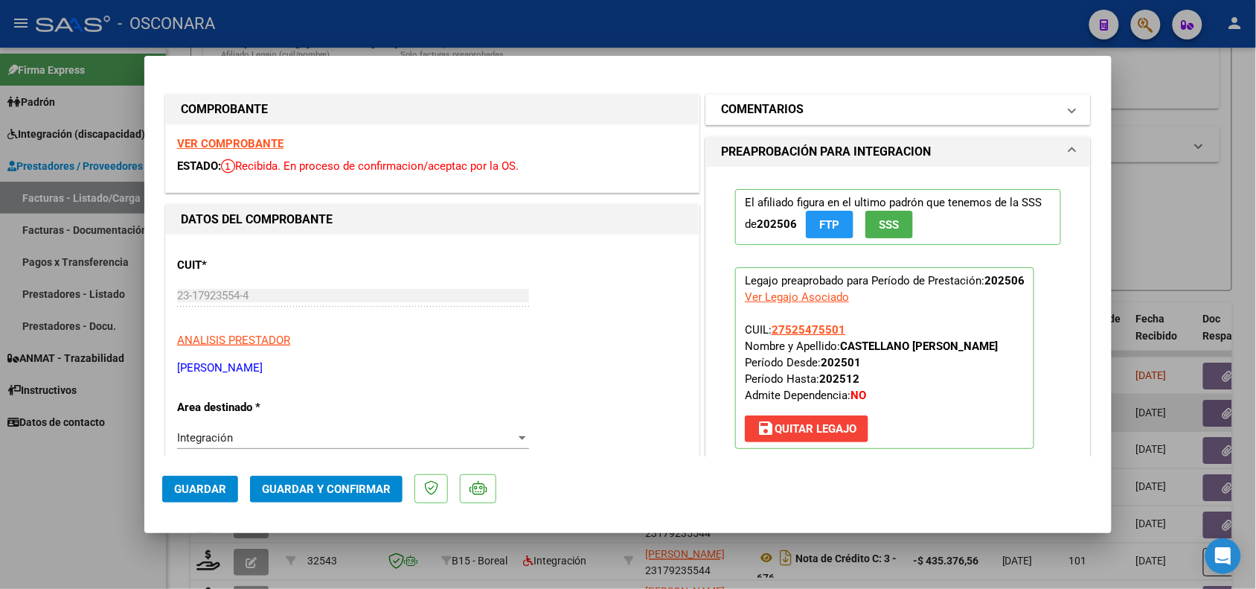
click at [801, 116] on mat-panel-title "COMENTARIOS" at bounding box center [889, 109] width 336 height 18
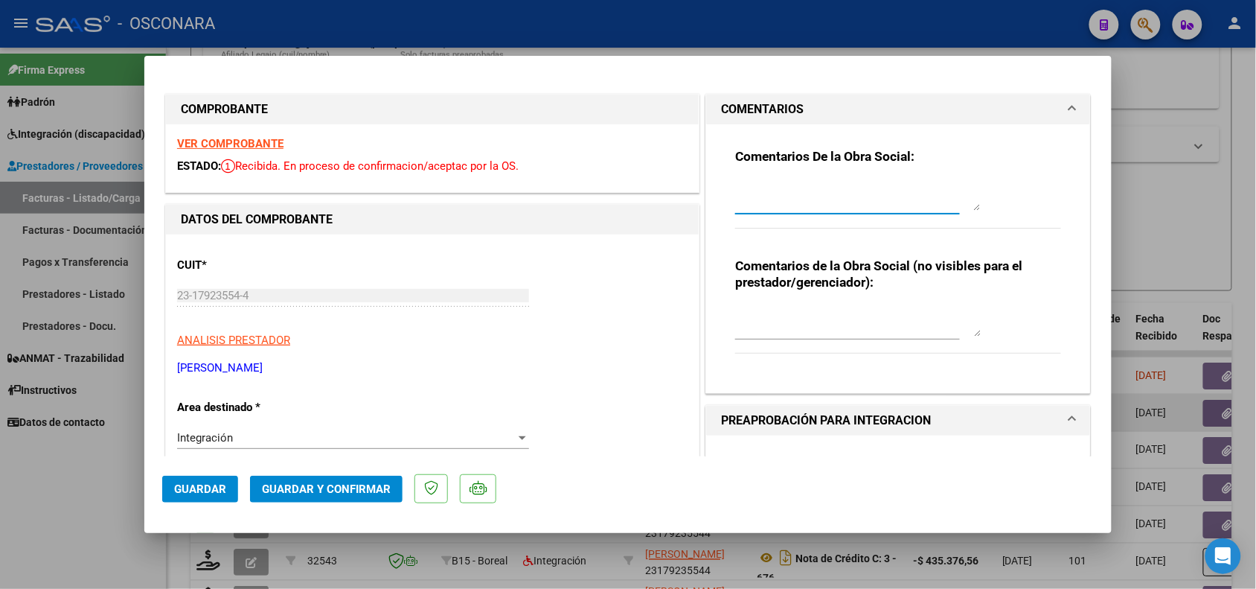
click at [783, 184] on textarea at bounding box center [858, 196] width 246 height 30
drag, startPoint x: 927, startPoint y: 187, endPoint x: 517, endPoint y: 194, distance: 410.0
type textarea "19/08 Planilla de asistencia ilegible."
click at [205, 492] on span "Guardar" at bounding box center [200, 488] width 52 height 13
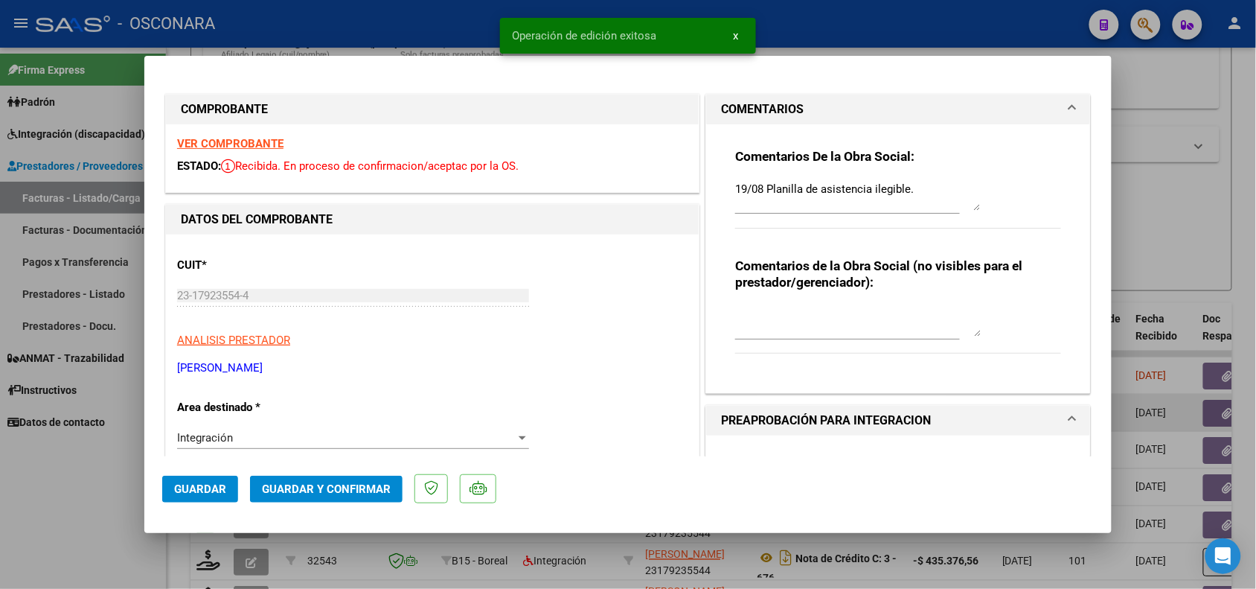
click at [109, 512] on div at bounding box center [628, 294] width 1256 height 589
type input "$ 0,00"
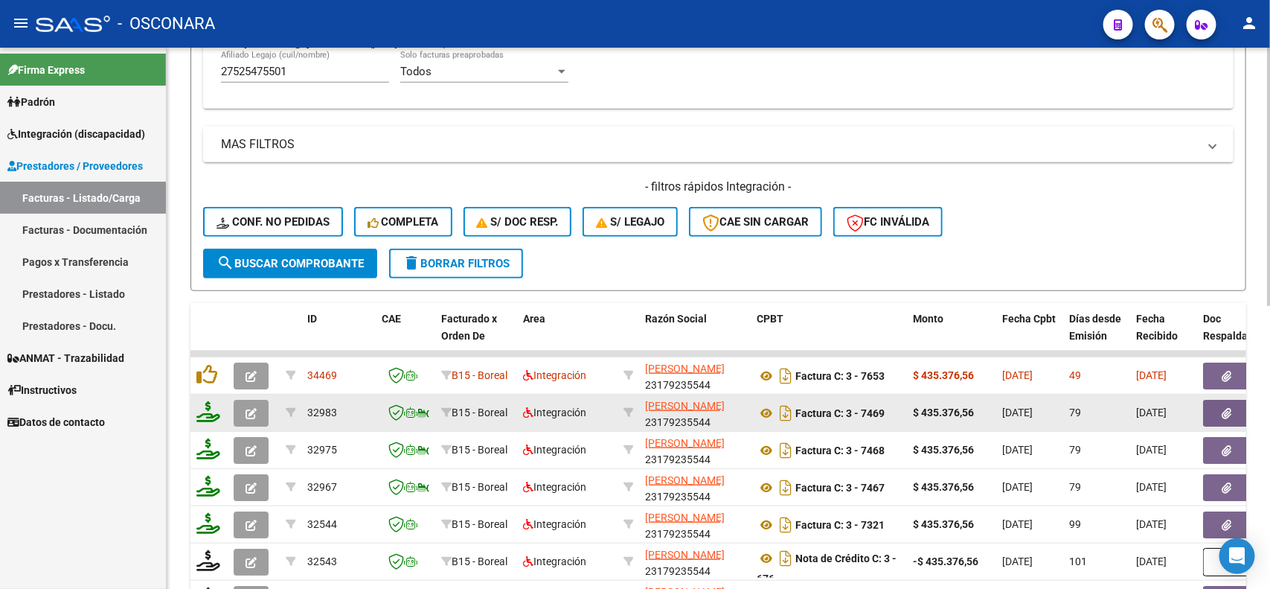
click at [336, 76] on input "27525475501" at bounding box center [305, 71] width 168 height 13
paste input "0577393762"
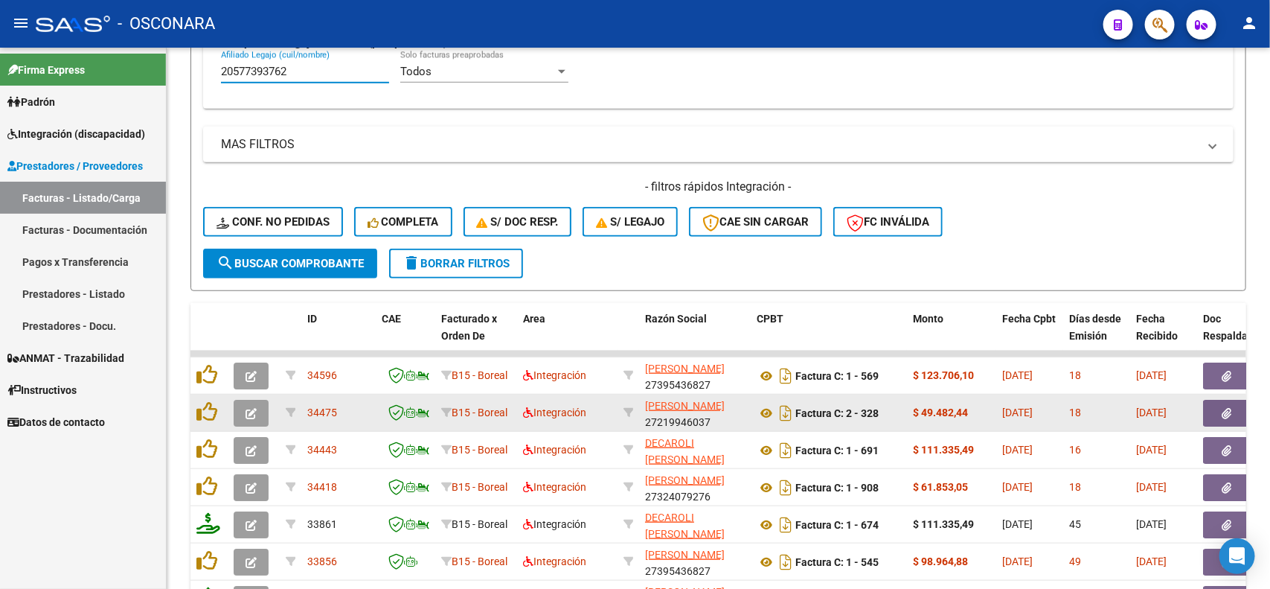
type input "20577393762"
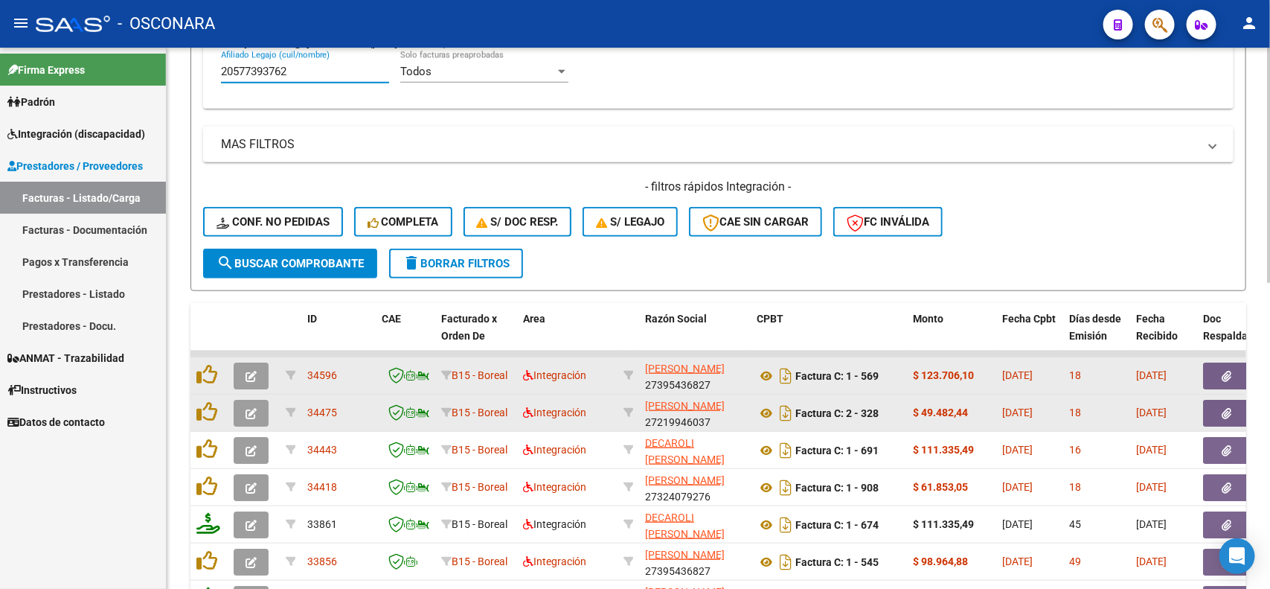
click at [248, 372] on icon "button" at bounding box center [251, 376] width 11 height 11
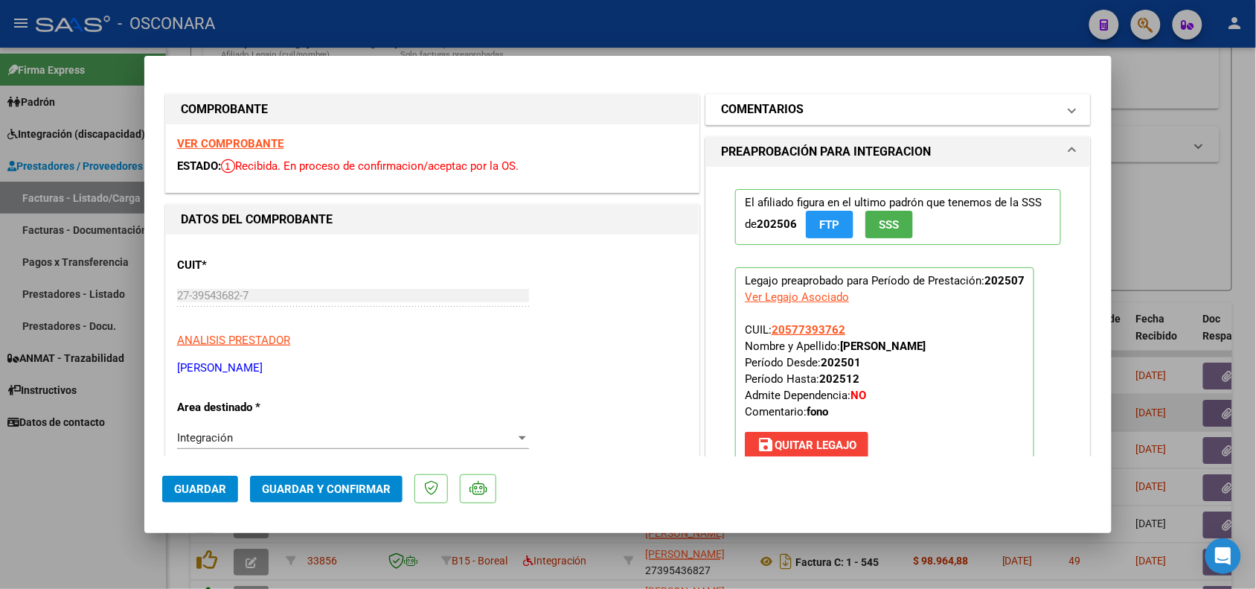
click at [830, 123] on mat-expansion-panel-header "COMENTARIOS" at bounding box center [898, 109] width 384 height 30
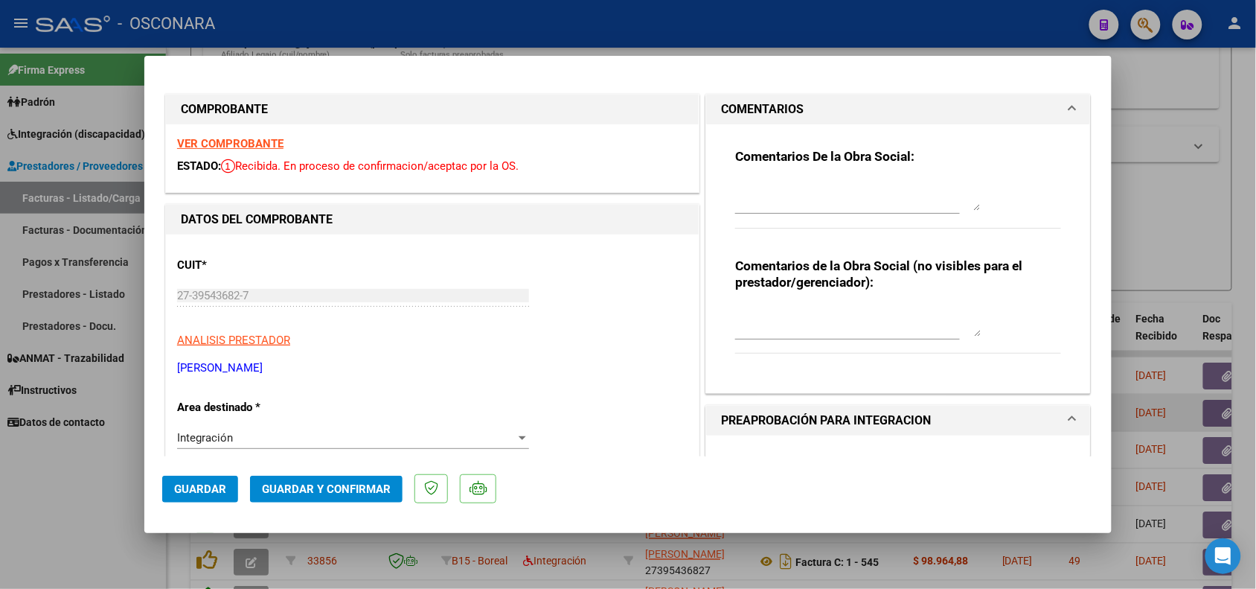
click at [1173, 155] on div at bounding box center [628, 294] width 1256 height 589
type input "$ 0,00"
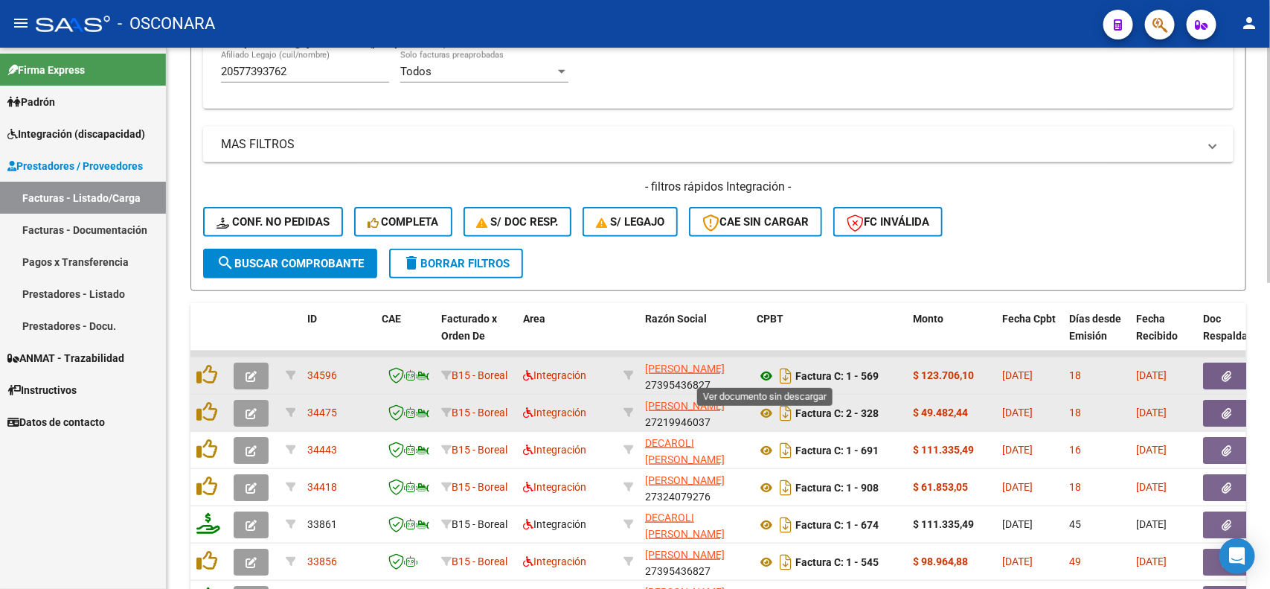
click at [772, 373] on icon at bounding box center [766, 376] width 19 height 18
click at [1229, 381] on button "button" at bounding box center [1227, 375] width 48 height 27
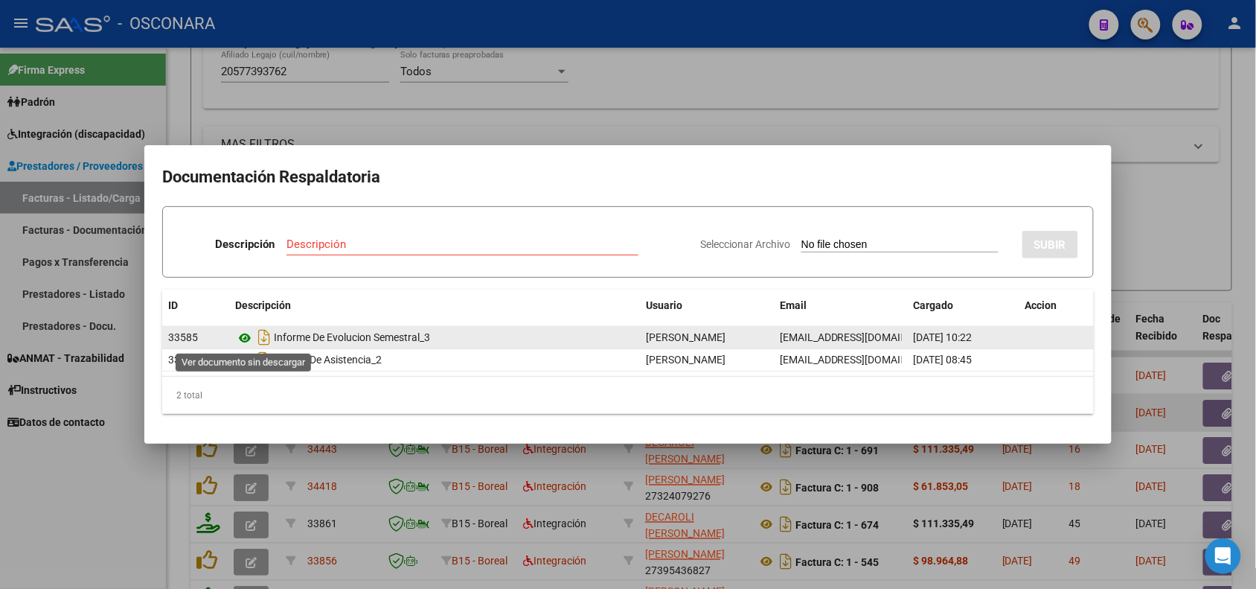
click at [246, 335] on icon at bounding box center [244, 338] width 19 height 18
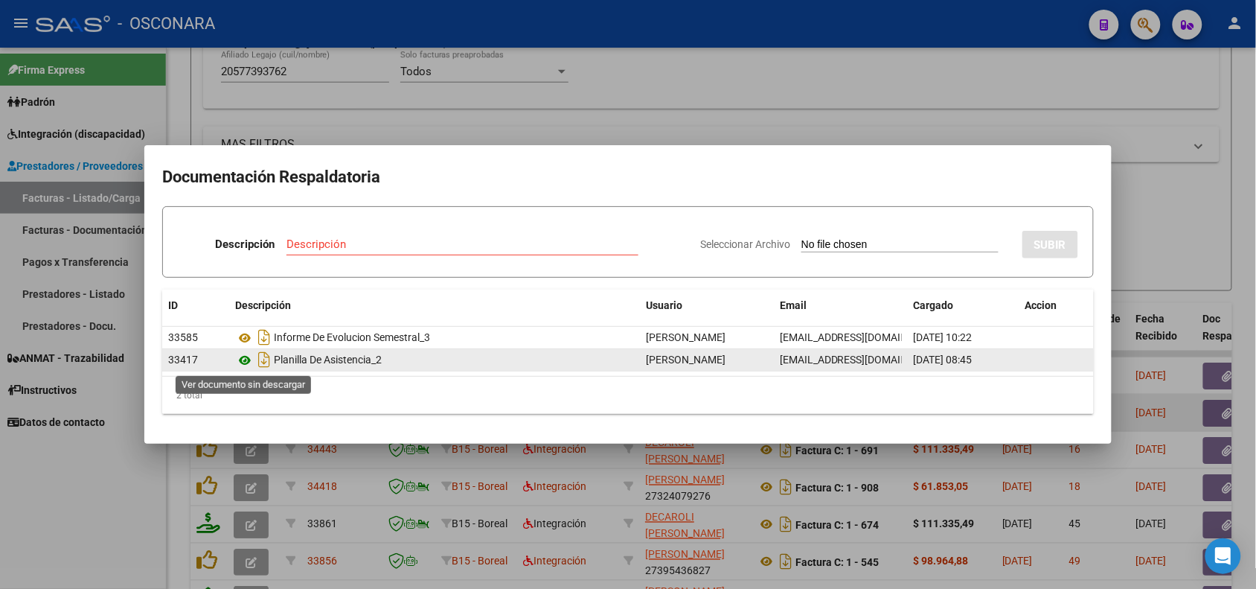
click at [248, 358] on icon at bounding box center [244, 360] width 19 height 18
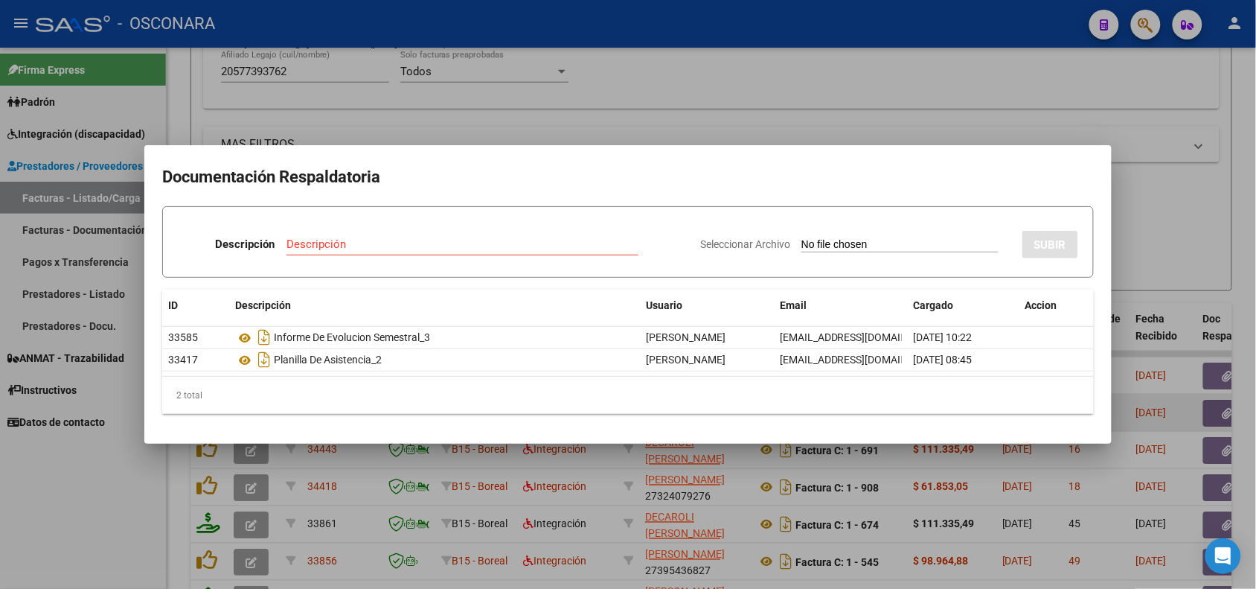
click at [409, 471] on div at bounding box center [628, 294] width 1256 height 589
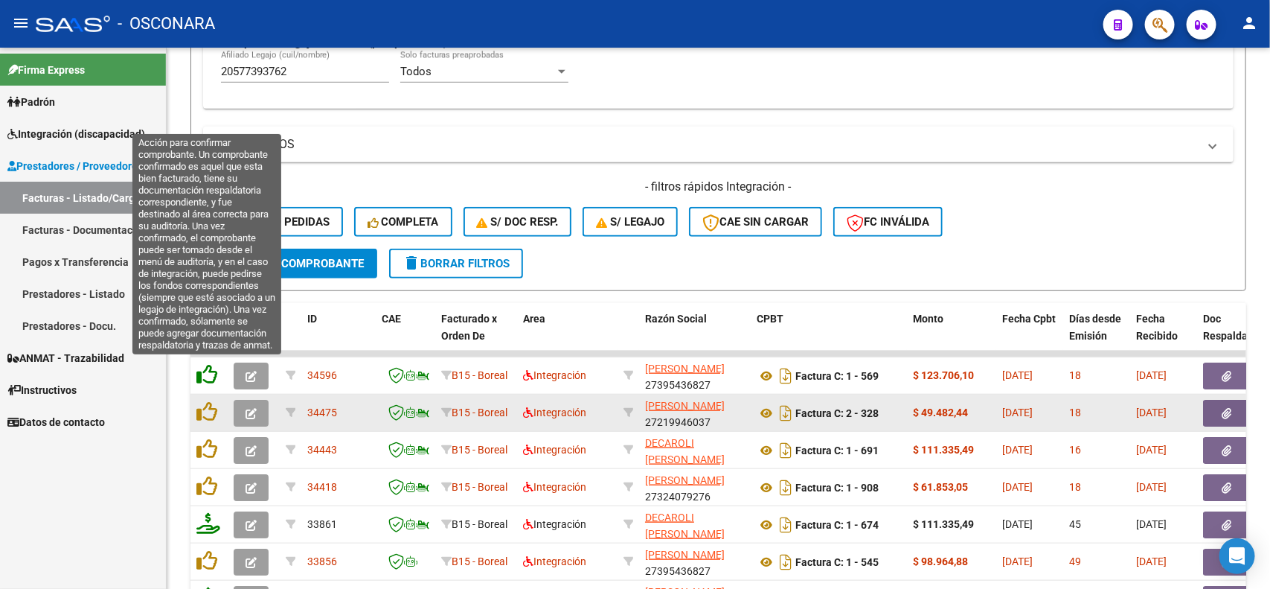
click at [209, 368] on icon at bounding box center [206, 374] width 21 height 21
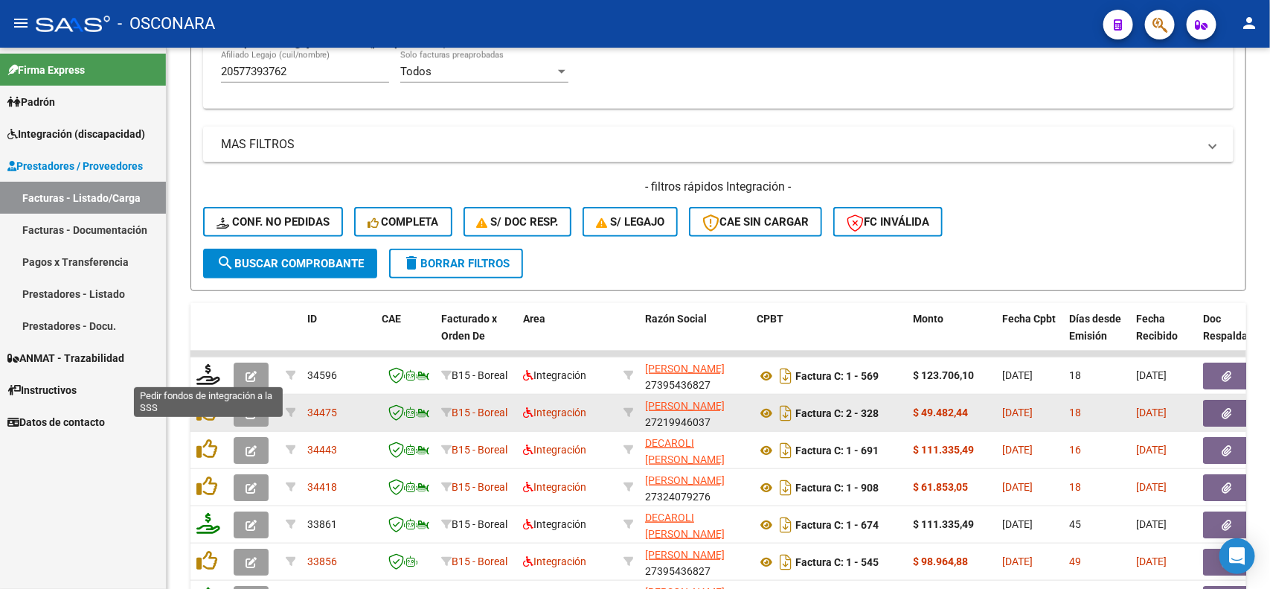
click at [209, 368] on icon at bounding box center [208, 374] width 24 height 21
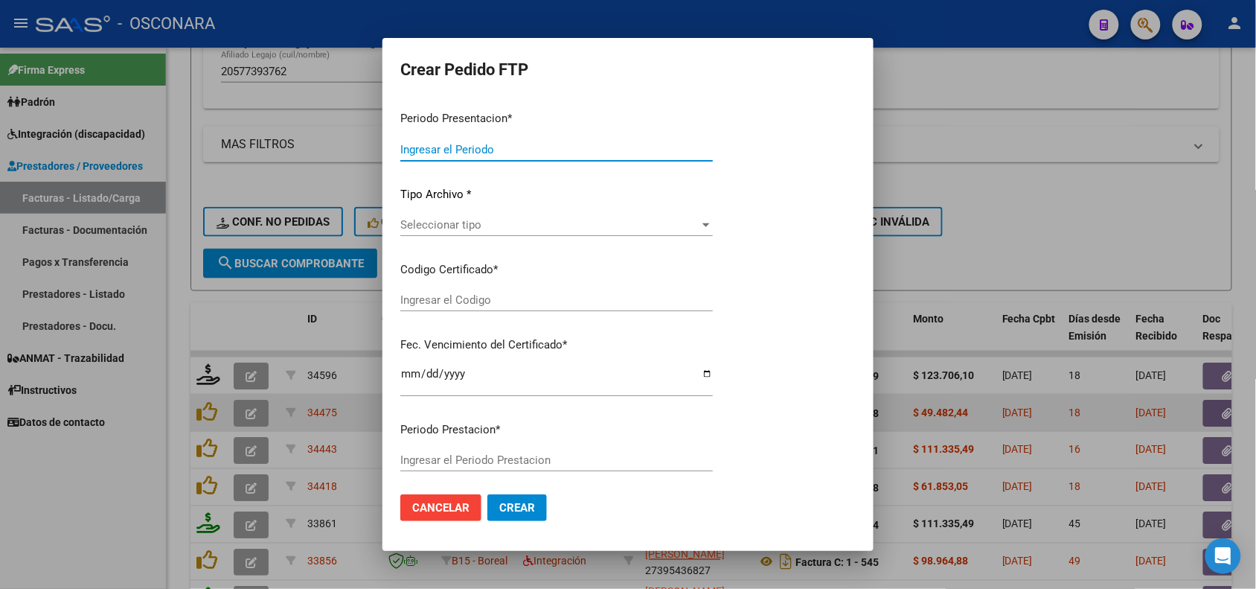
type input "202507"
type input "$ 123.706,10"
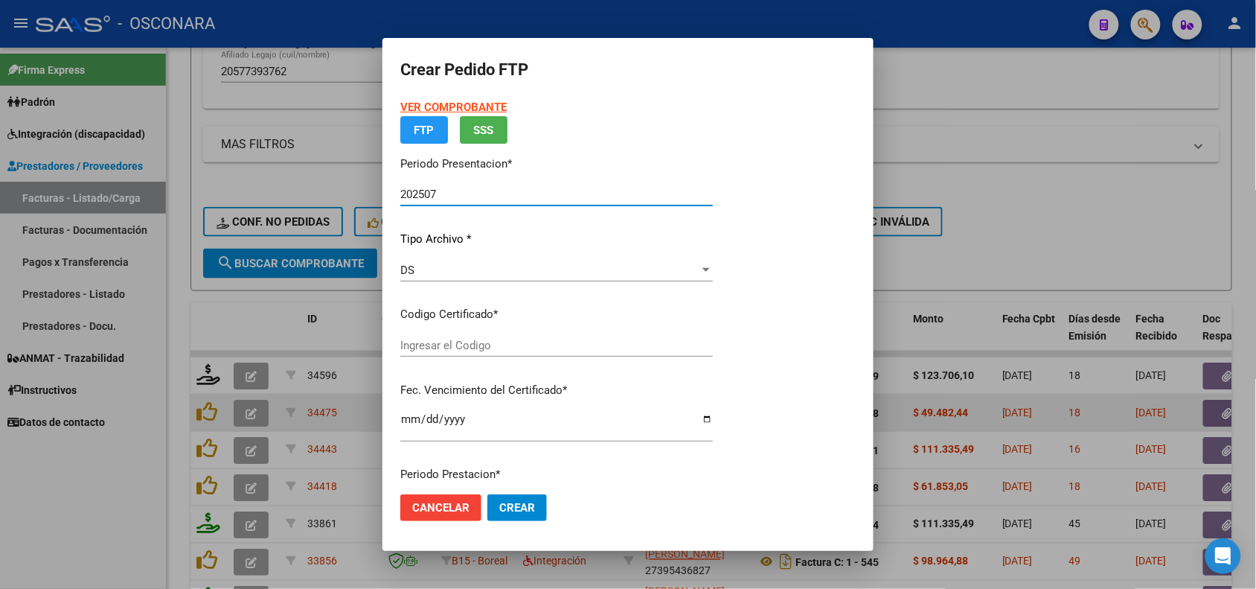
type input "ARG0200057739376-20241127-20281127"
type input "[DATE]"
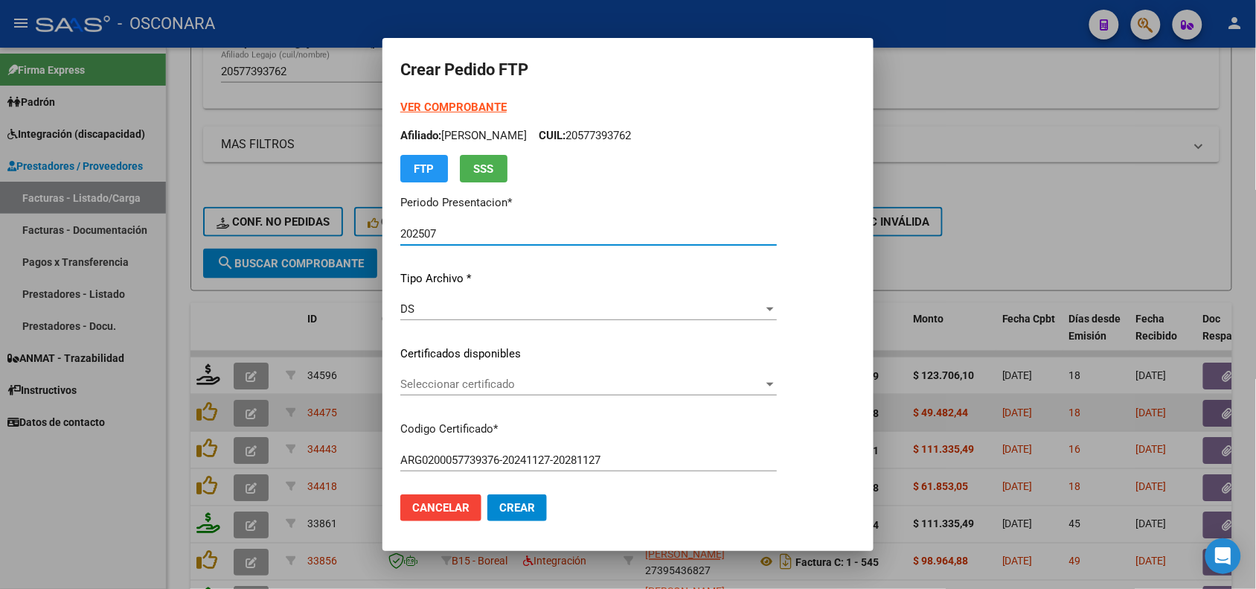
click at [510, 381] on span "Seleccionar certificado" at bounding box center [581, 383] width 363 height 13
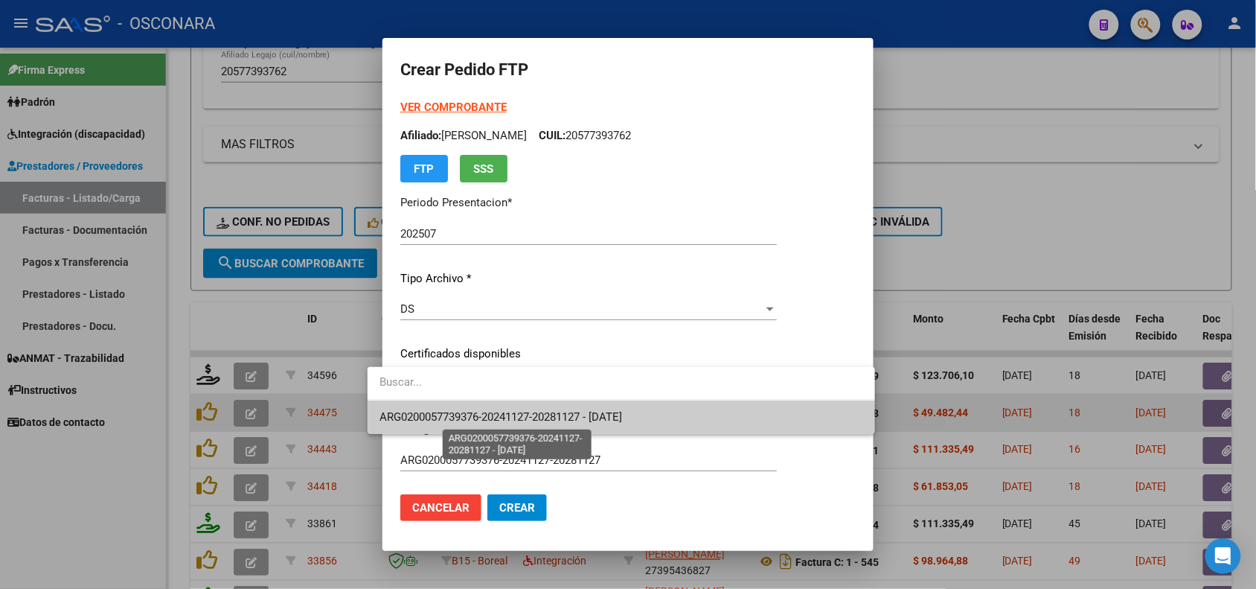
click at [511, 413] on span "ARG0200057739376-20241127-20281127 - [DATE]" at bounding box center [500, 416] width 243 height 13
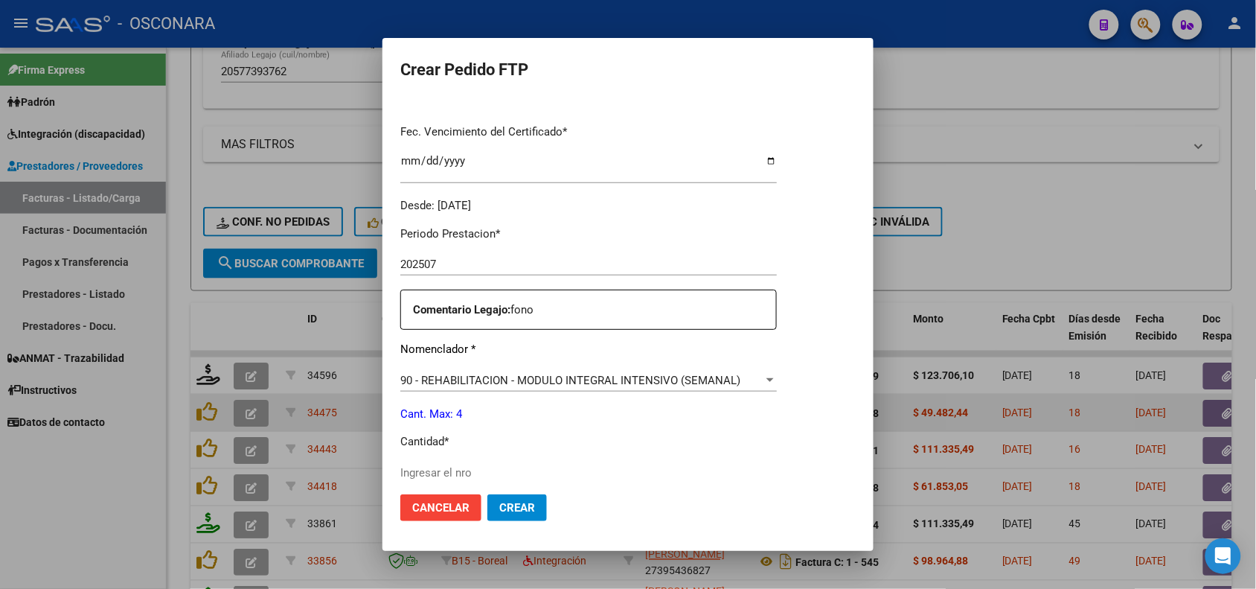
scroll to position [465, 0]
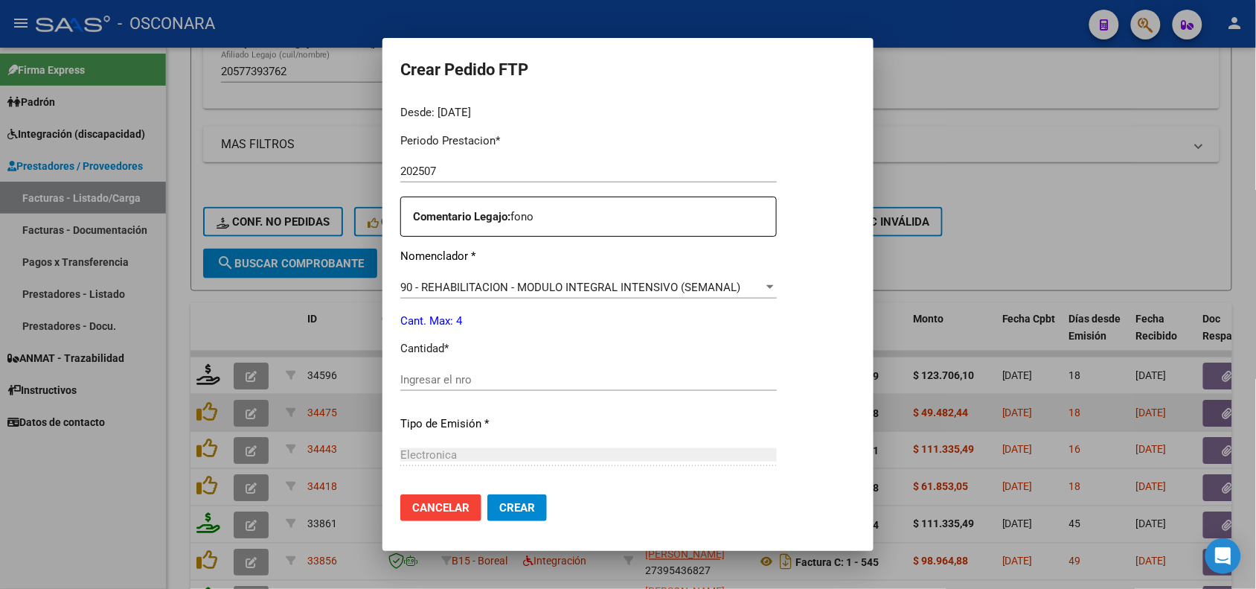
click at [452, 376] on input "Ingresar el nro" at bounding box center [588, 379] width 376 height 13
type input "4"
click at [481, 425] on p "Tipo de Emisión *" at bounding box center [588, 423] width 376 height 17
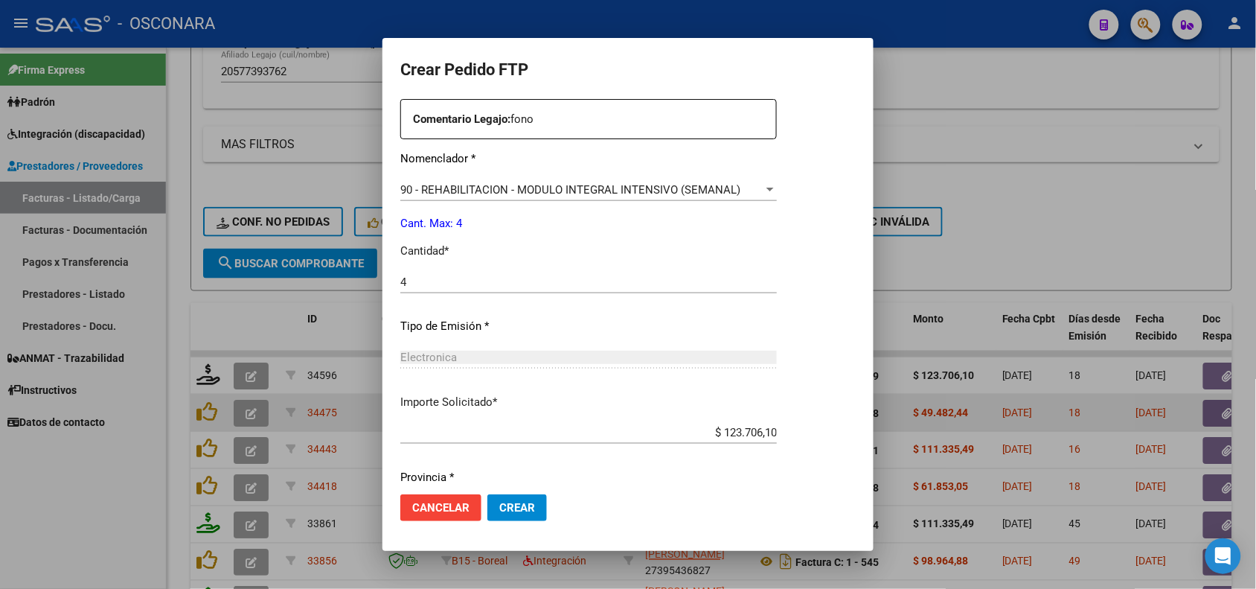
scroll to position [614, 0]
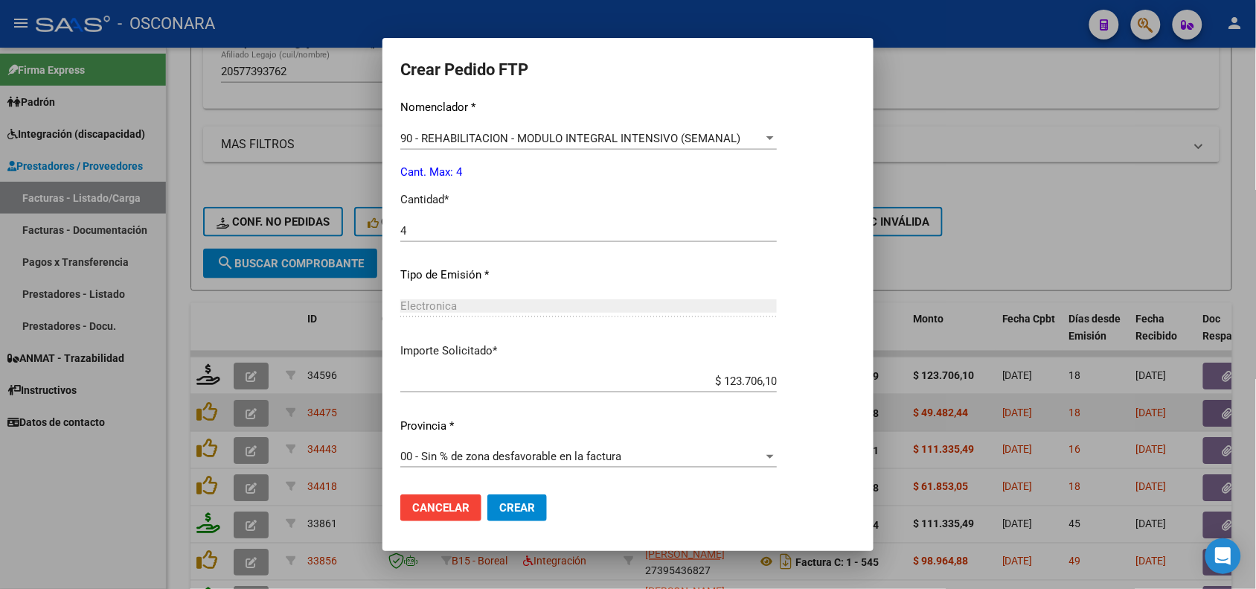
click at [508, 499] on button "Crear" at bounding box center [517, 507] width 60 height 27
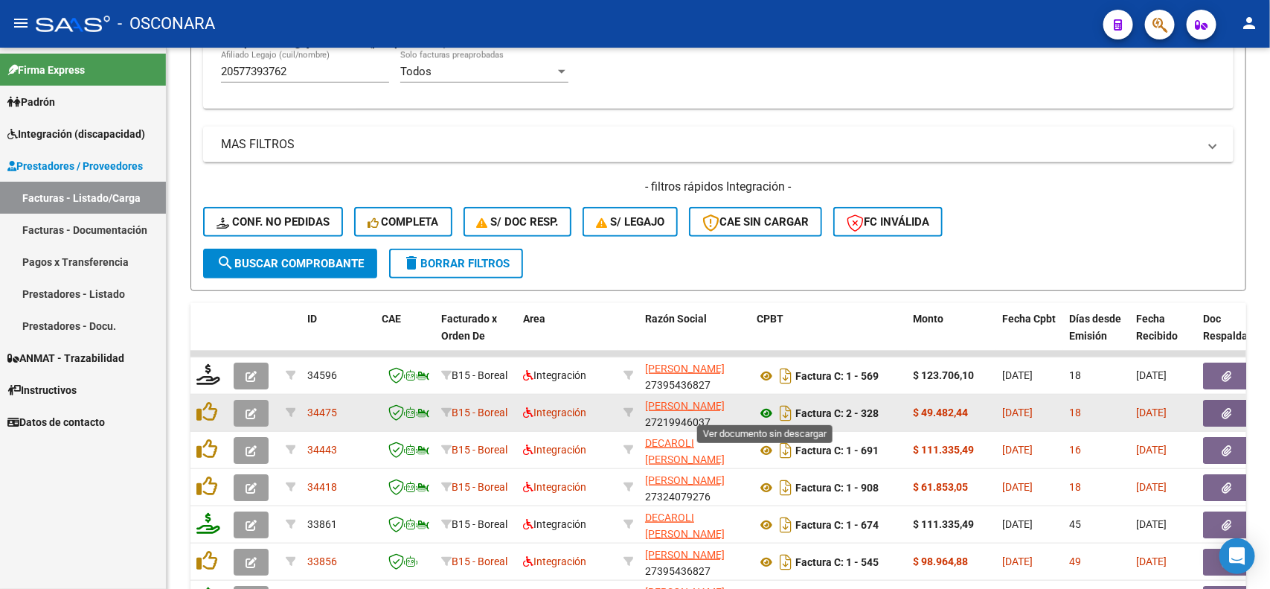
click at [764, 411] on icon at bounding box center [766, 413] width 19 height 18
click at [1223, 411] on icon "button" at bounding box center [1228, 413] width 10 height 11
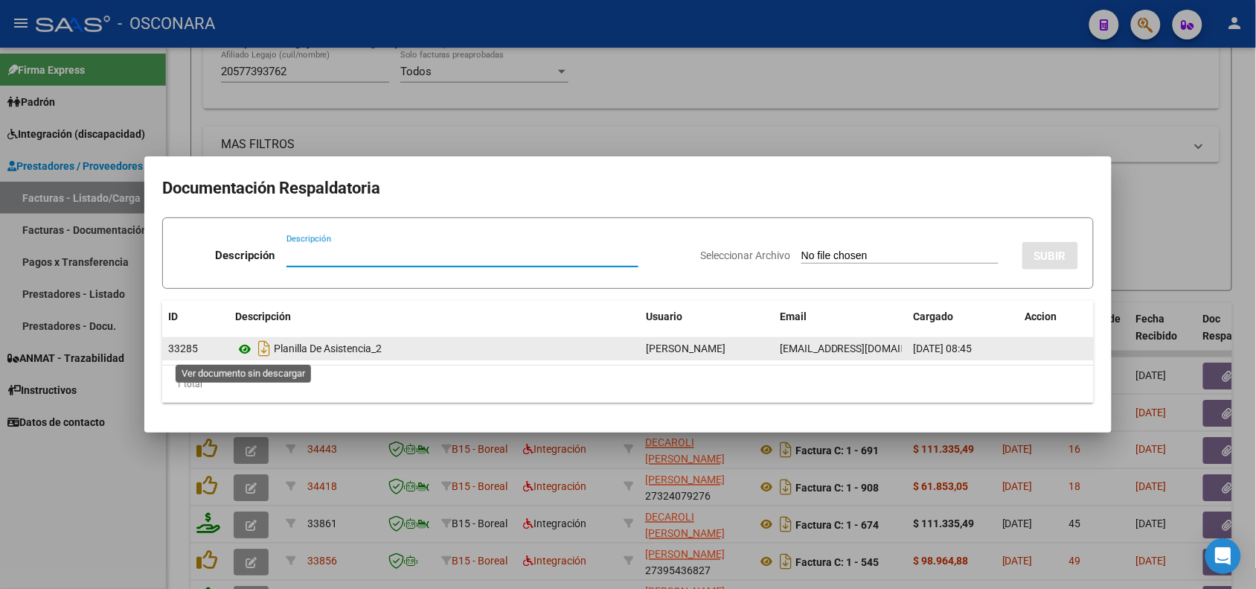
click at [246, 345] on icon at bounding box center [244, 349] width 19 height 18
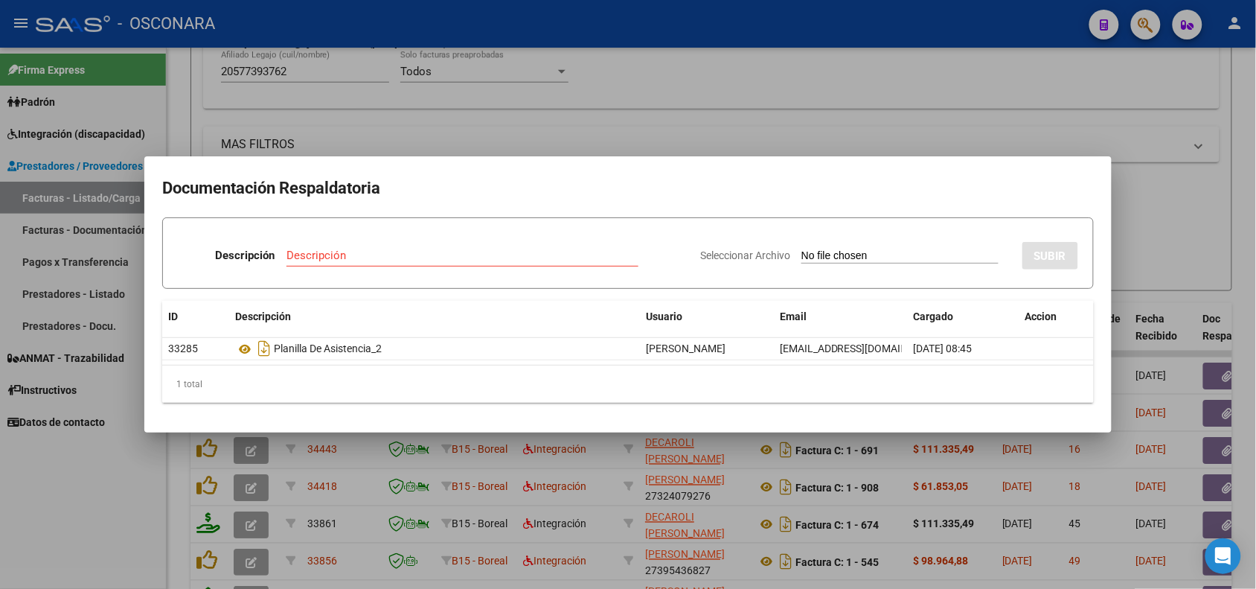
click at [339, 458] on div at bounding box center [628, 294] width 1256 height 589
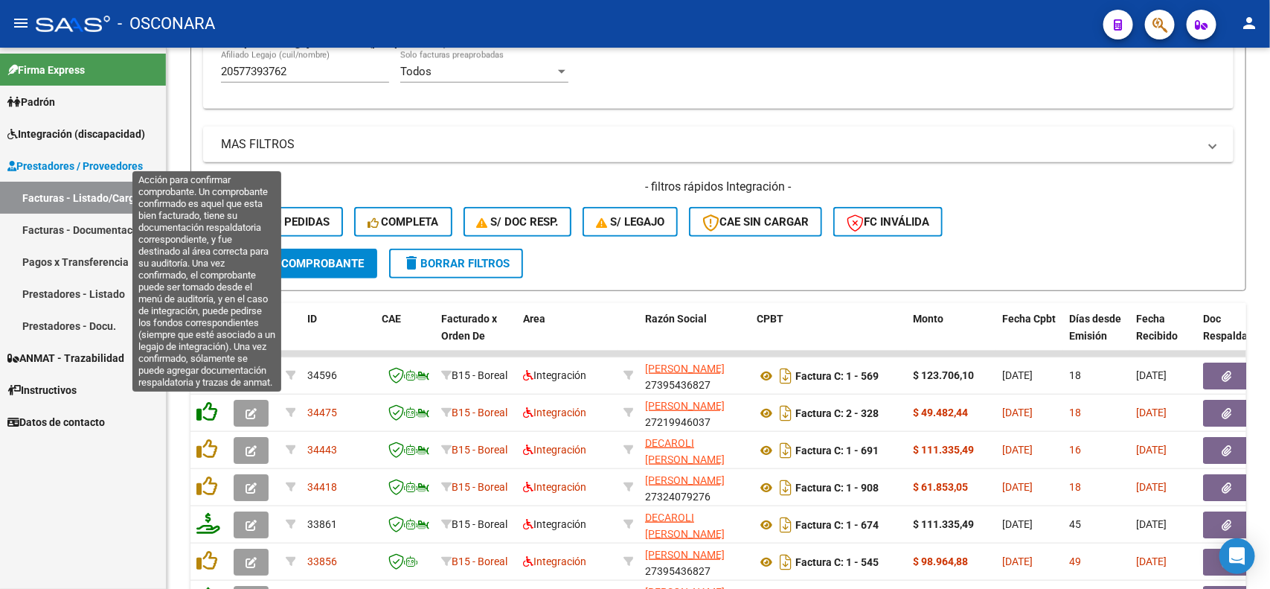
click at [205, 403] on icon at bounding box center [206, 411] width 21 height 21
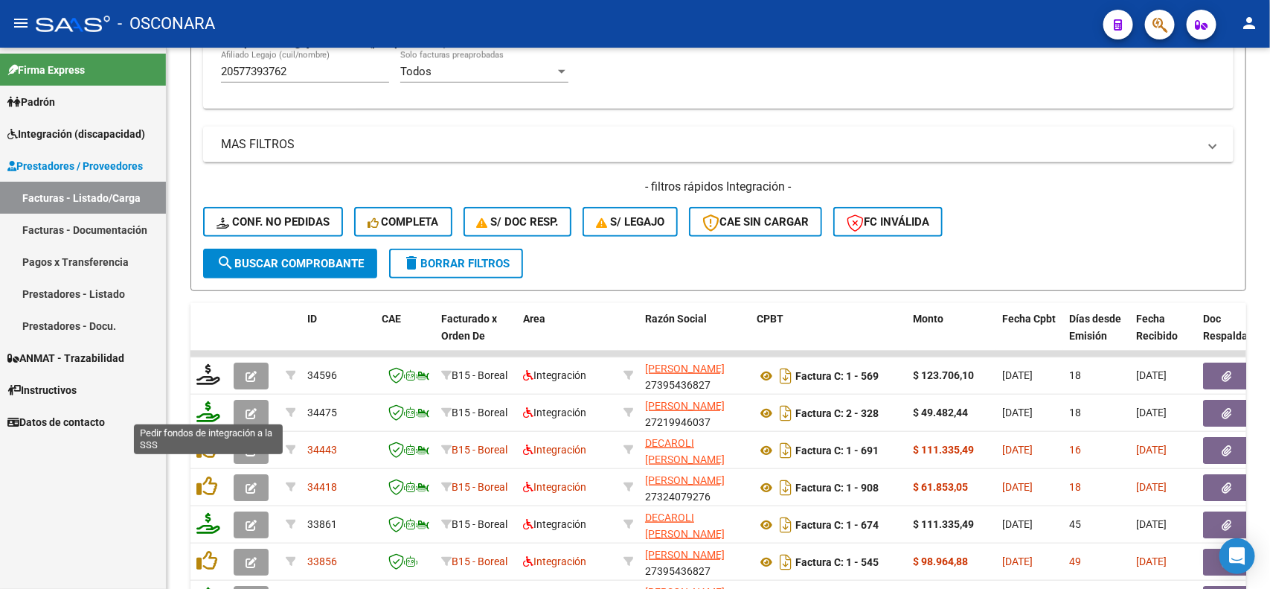
click at [212, 409] on icon at bounding box center [208, 411] width 24 height 21
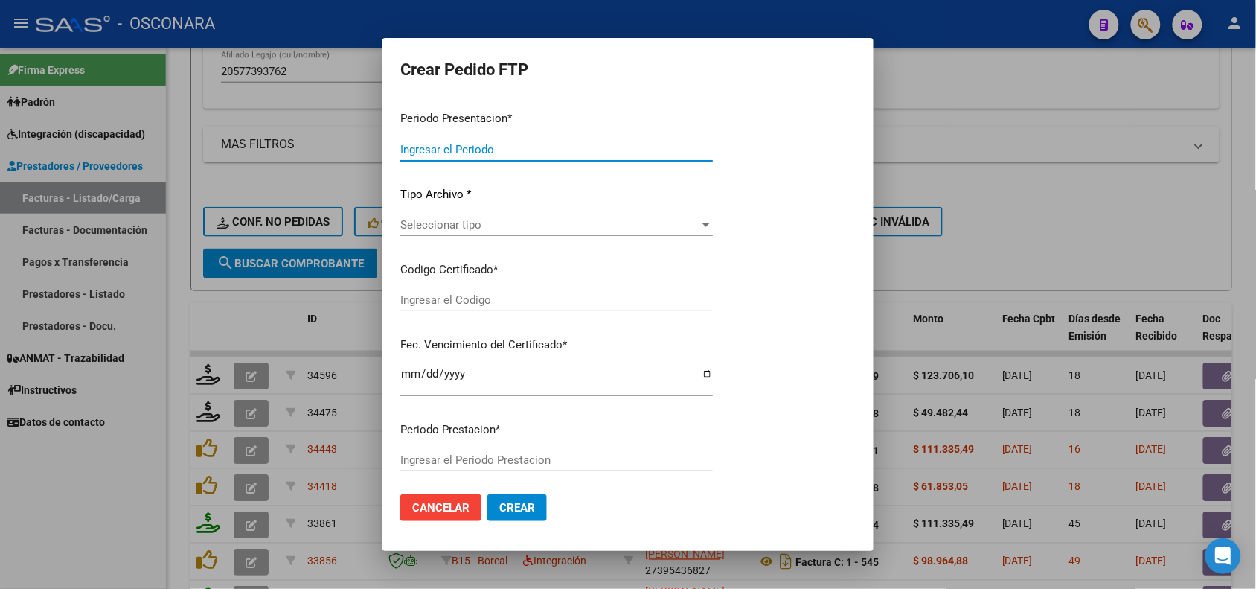
type input "202507"
type input "$ 49.482,44"
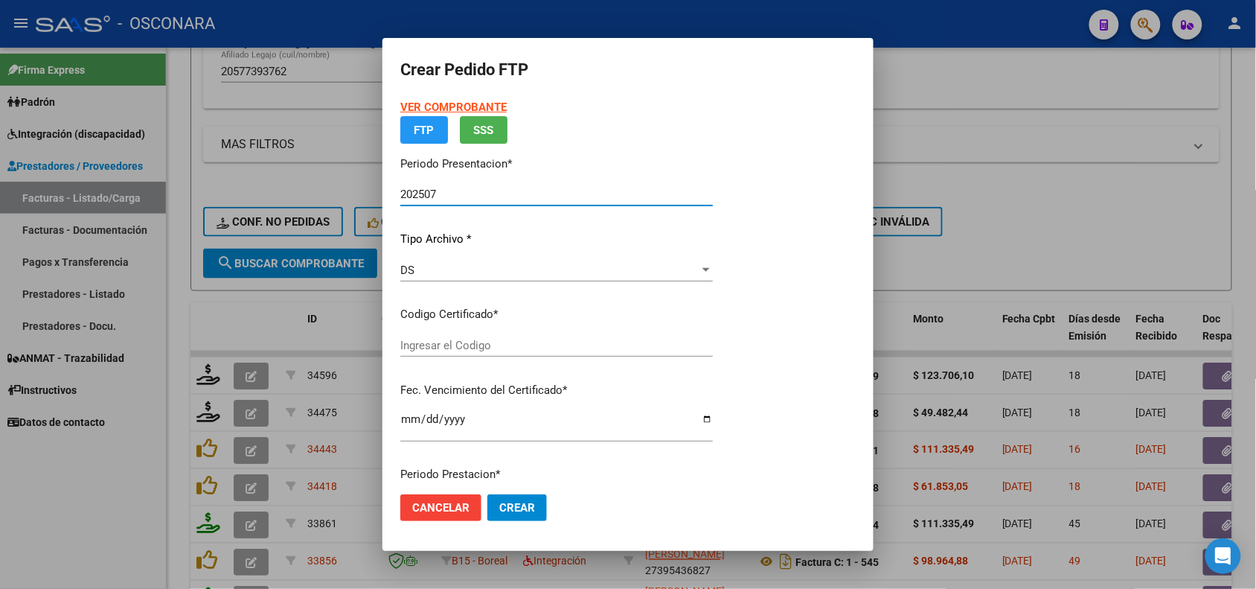
type input "ARG0200057739376-20241127-20281127"
type input "[DATE]"
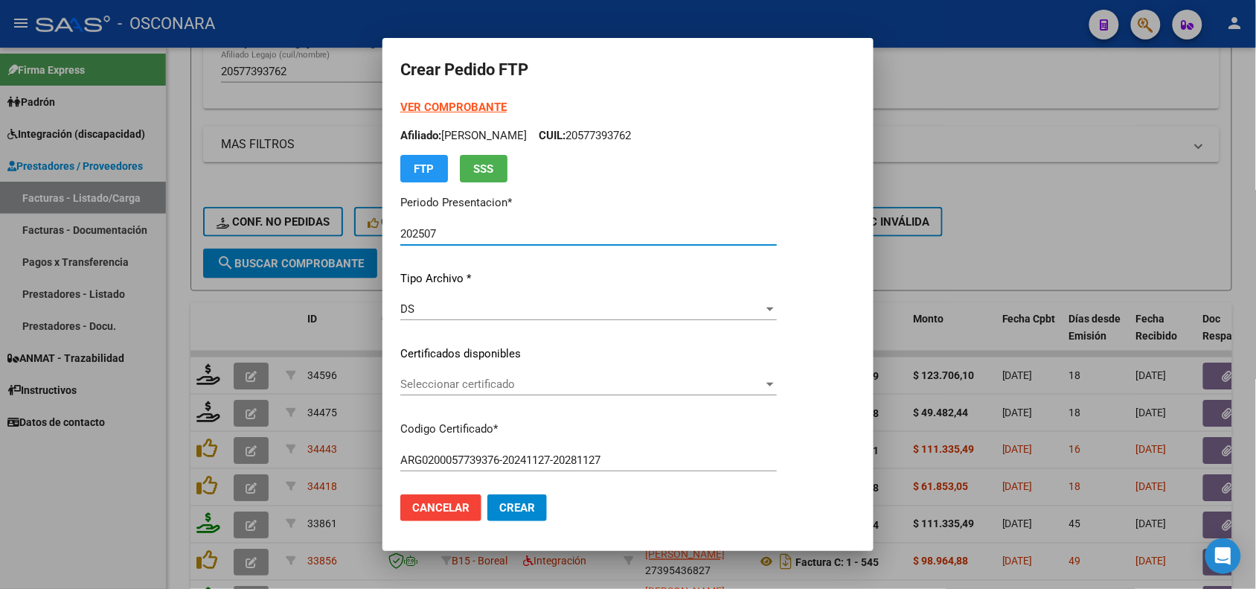
click at [548, 391] on div "Seleccionar certificado Seleccionar certificado" at bounding box center [588, 384] width 376 height 22
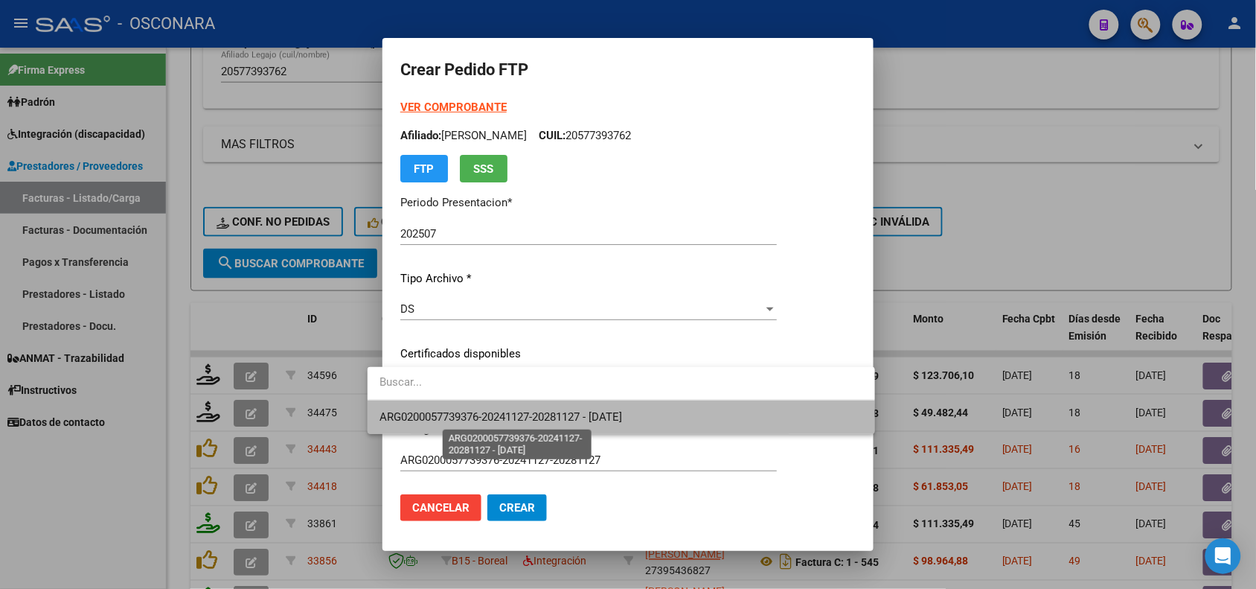
click at [548, 421] on span "ARG0200057739376-20241127-20281127 - [DATE]" at bounding box center [500, 416] width 243 height 13
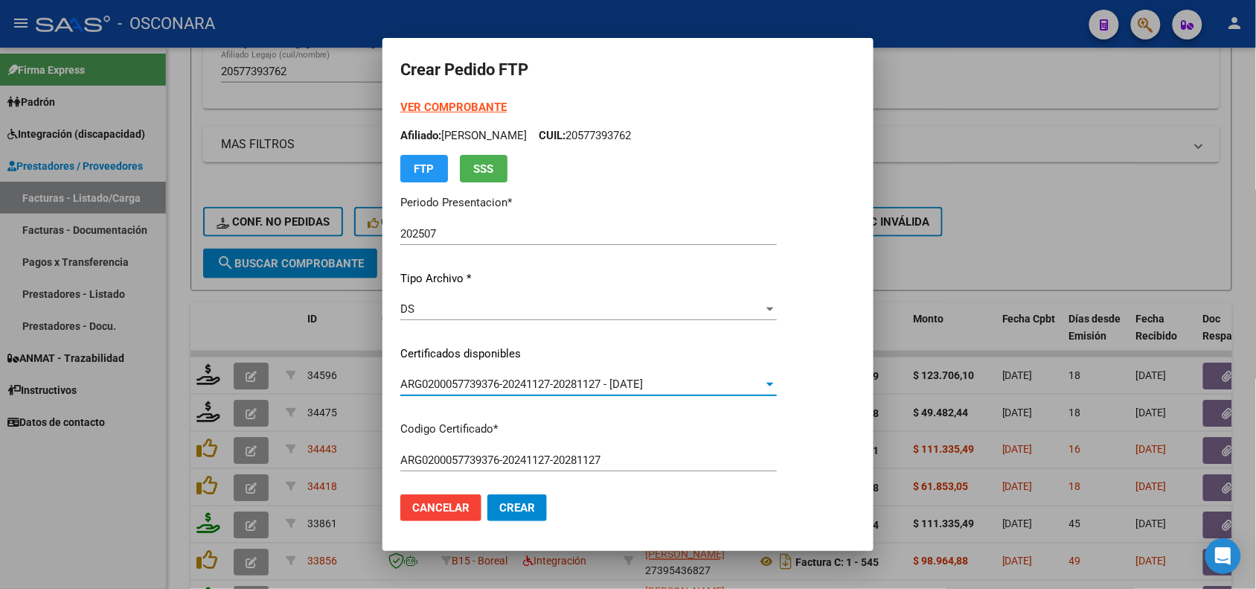
click at [548, 421] on p "Codigo Certificado *" at bounding box center [588, 428] width 376 height 17
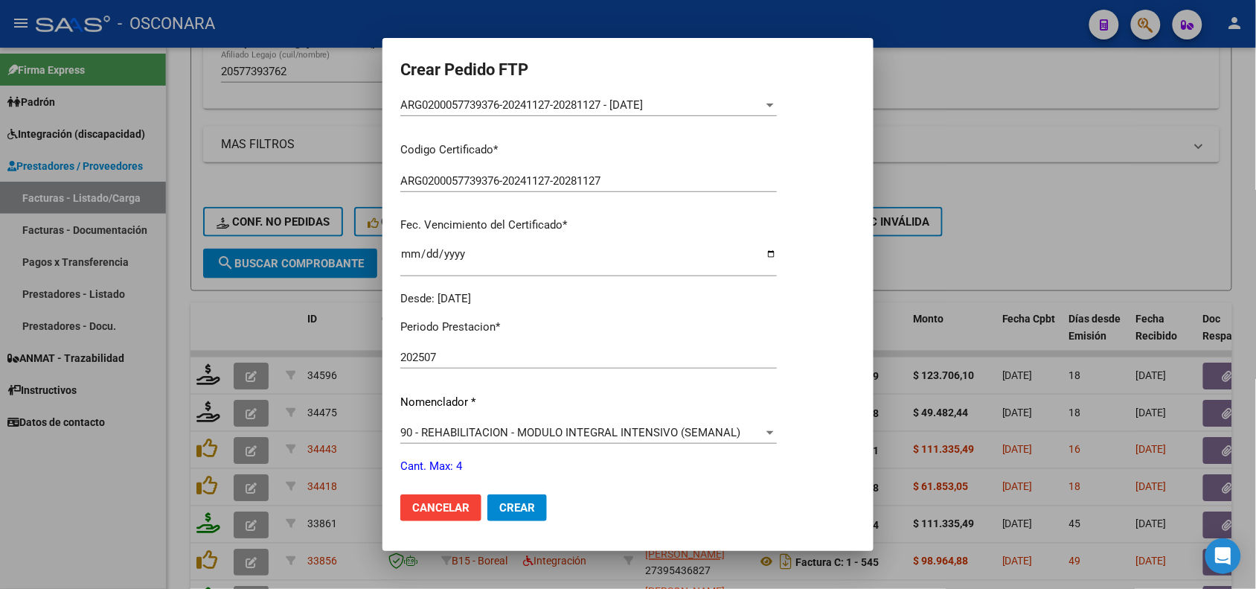
scroll to position [372, 0]
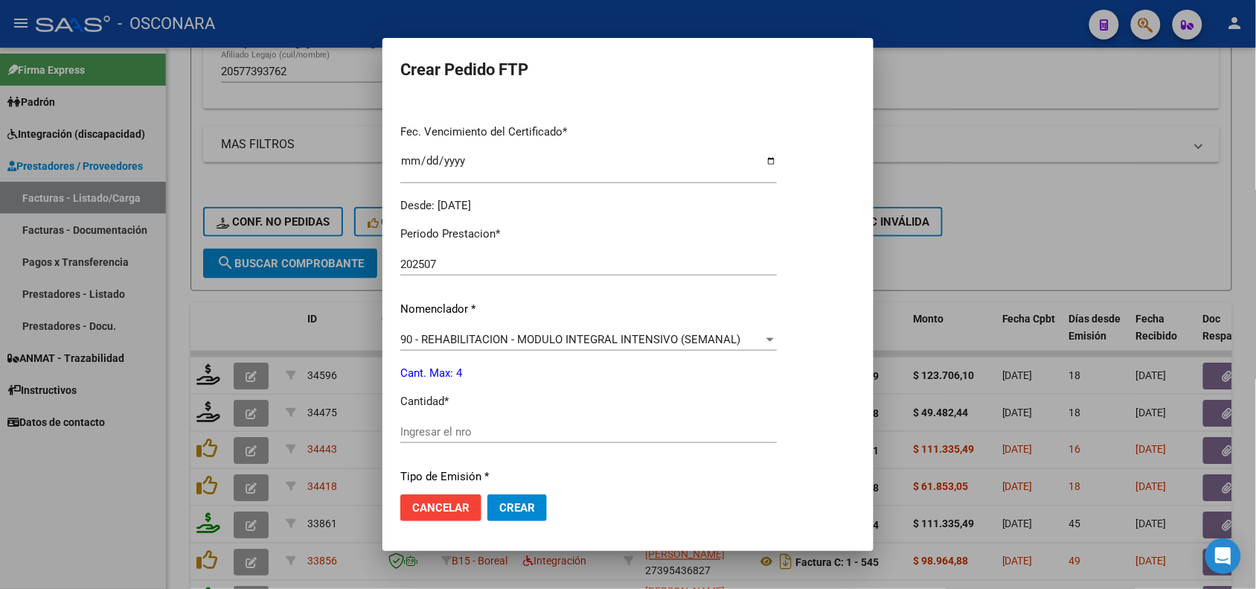
click at [548, 421] on div "Ingresar el nro" at bounding box center [588, 431] width 376 height 22
type input "4"
click at [548, 421] on div "4 Ingresar el nro" at bounding box center [588, 431] width 376 height 22
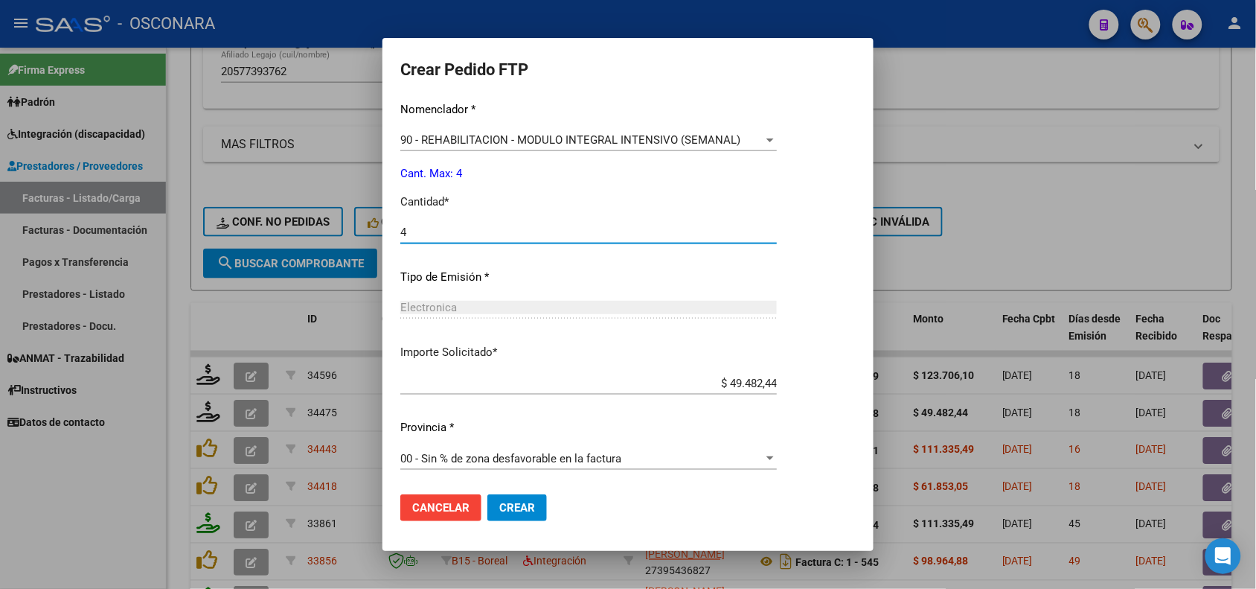
scroll to position [573, 0]
click at [512, 504] on span "Crear" at bounding box center [517, 507] width 36 height 13
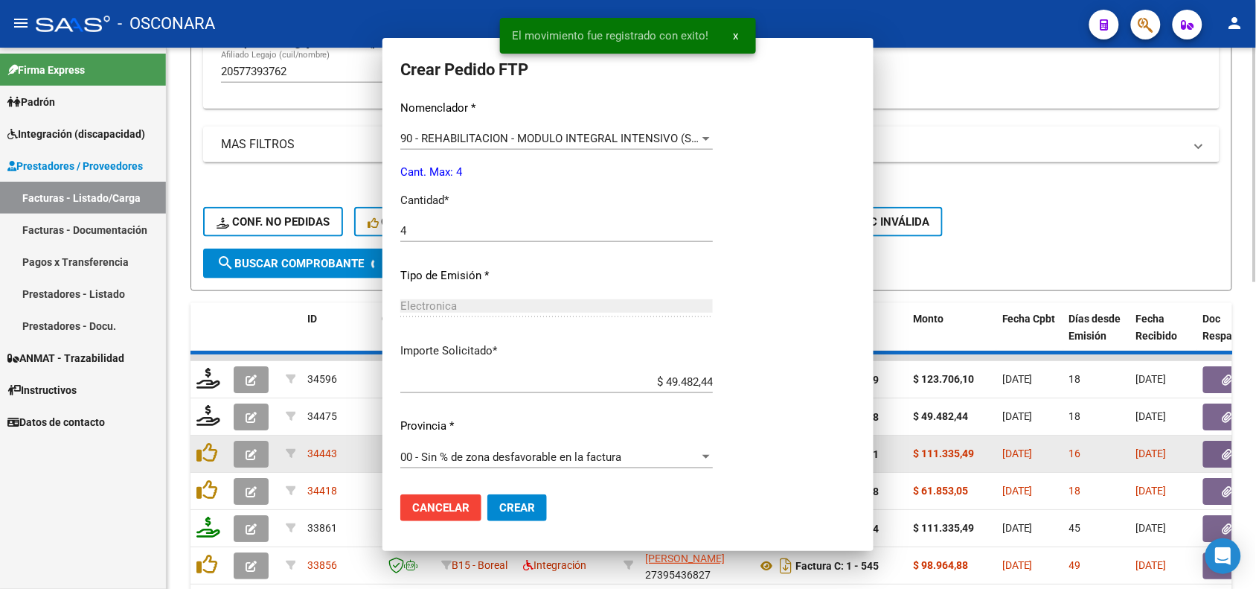
scroll to position [0, 0]
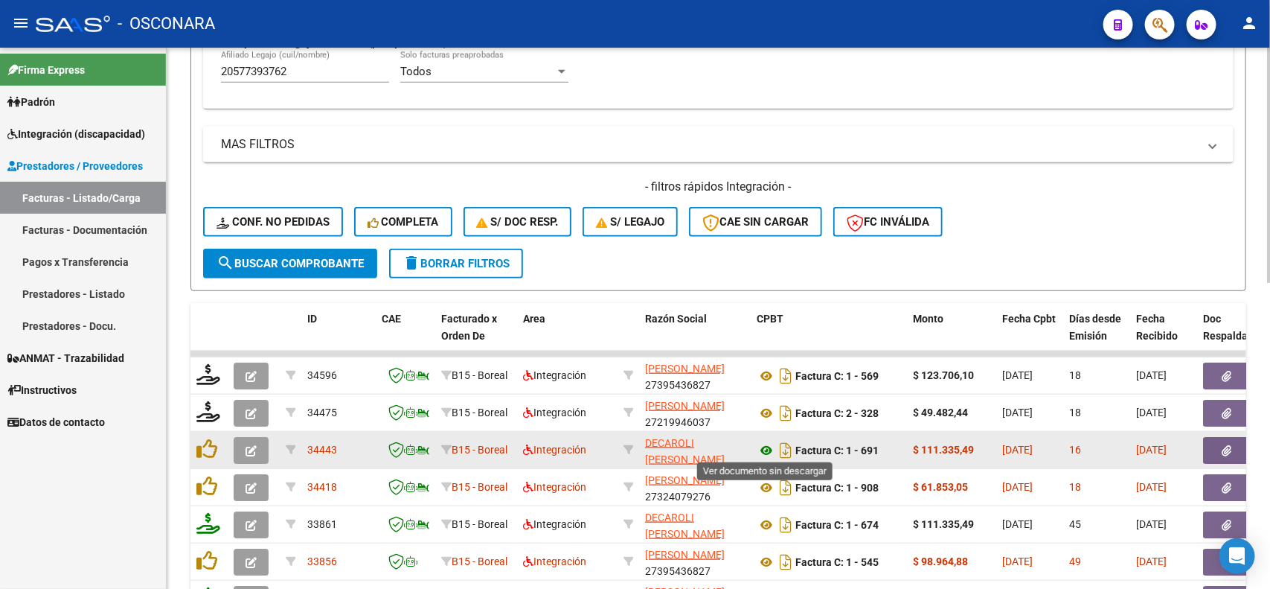
click at [763, 448] on icon at bounding box center [766, 450] width 19 height 18
click at [1217, 440] on button "button" at bounding box center [1227, 450] width 48 height 27
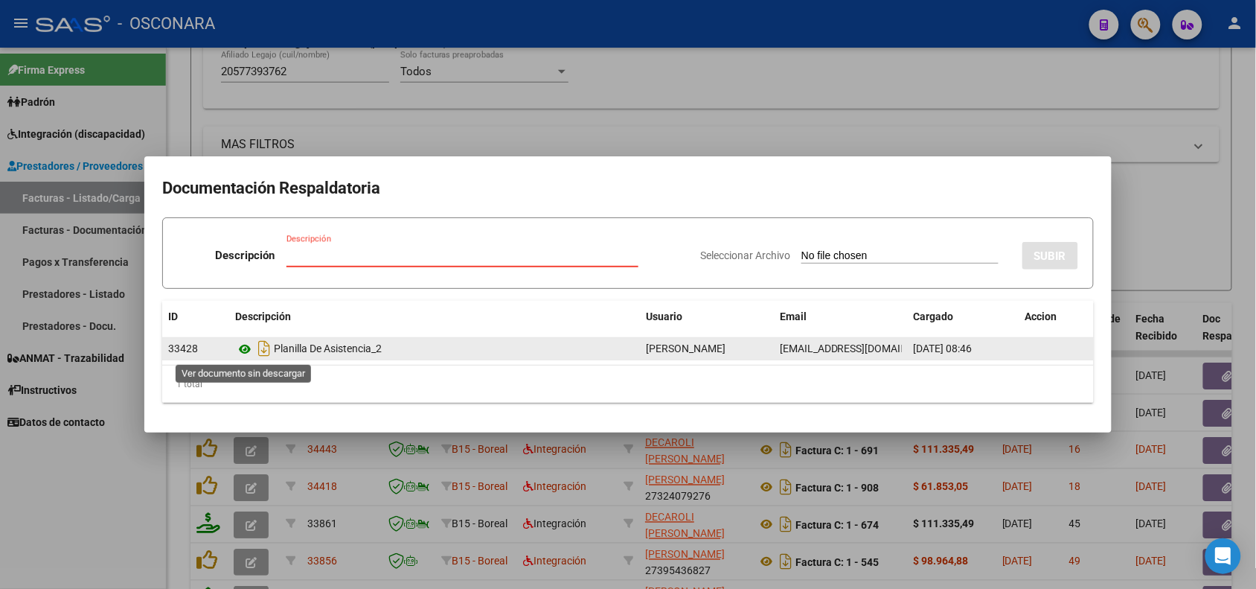
click at [242, 350] on icon at bounding box center [244, 349] width 19 height 18
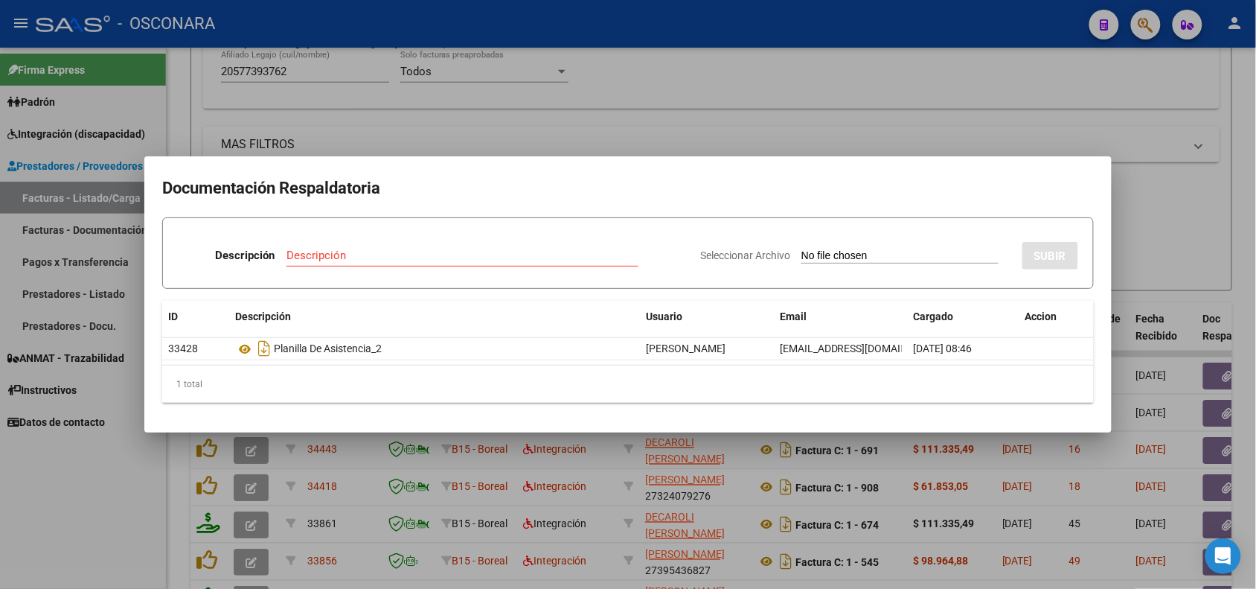
click at [387, 447] on div at bounding box center [628, 294] width 1256 height 589
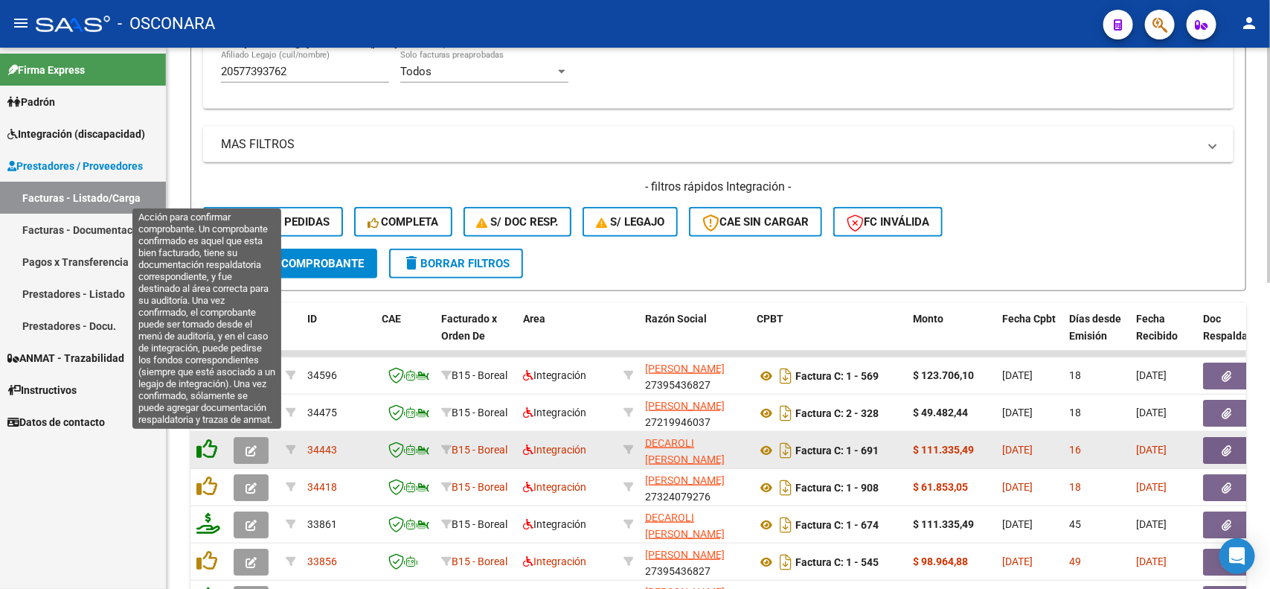
click at [201, 447] on icon at bounding box center [206, 448] width 21 height 21
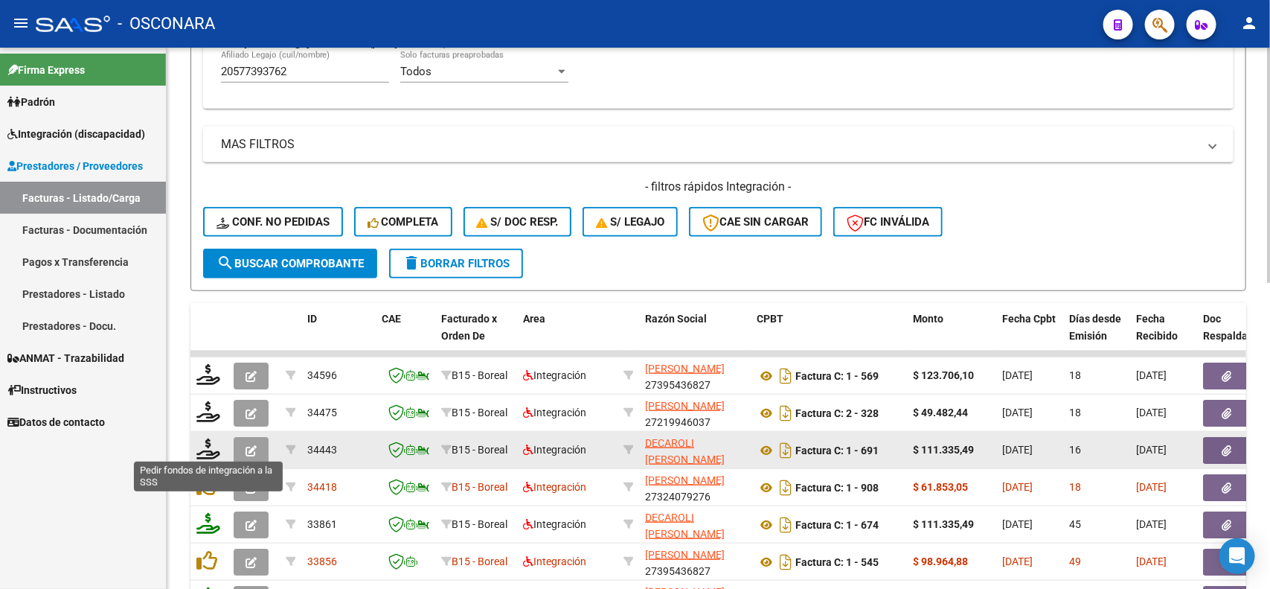
click at [202, 447] on icon at bounding box center [208, 448] width 24 height 21
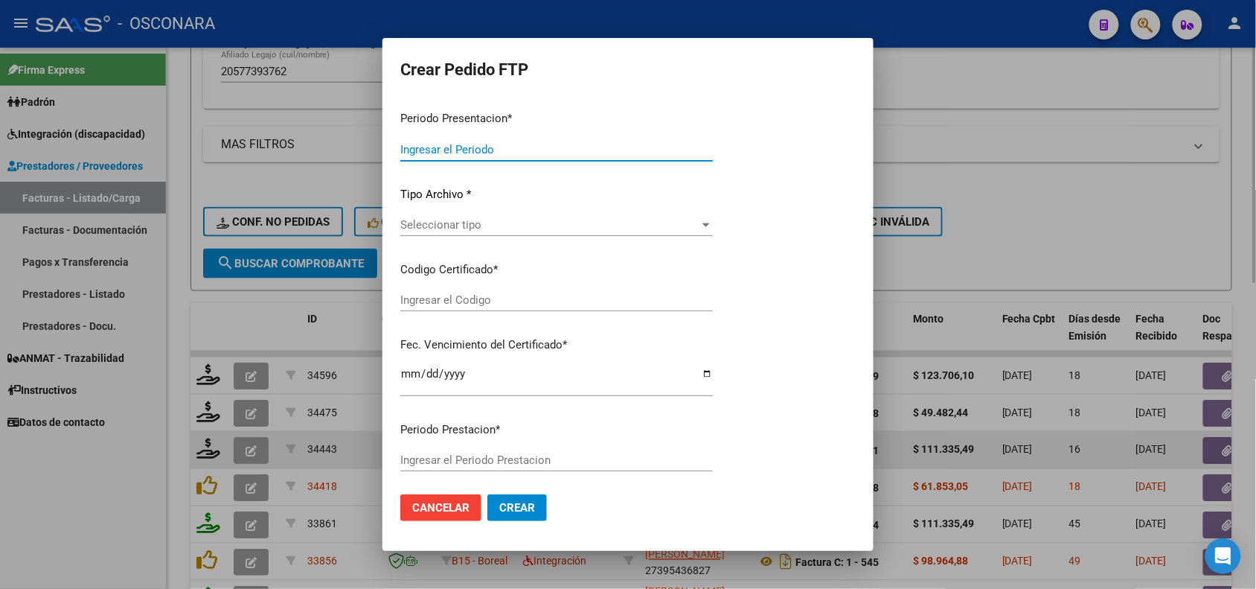
type input "202507"
type input "$ 111.335,49"
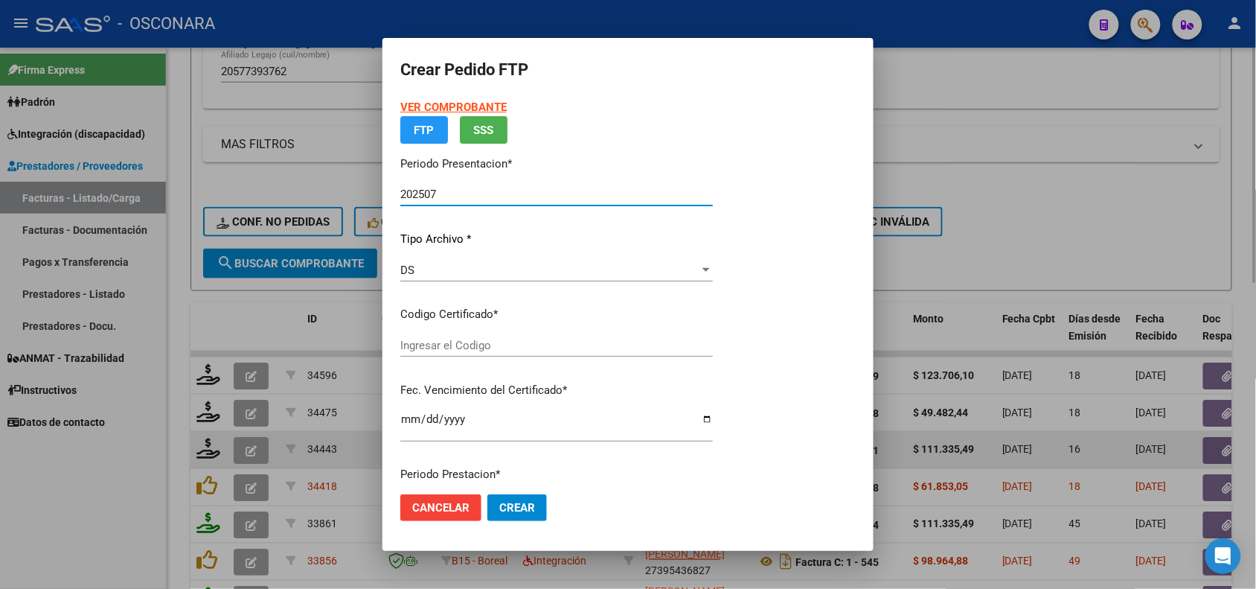
type input "ARG0200057739376-20241127-20281127"
type input "[DATE]"
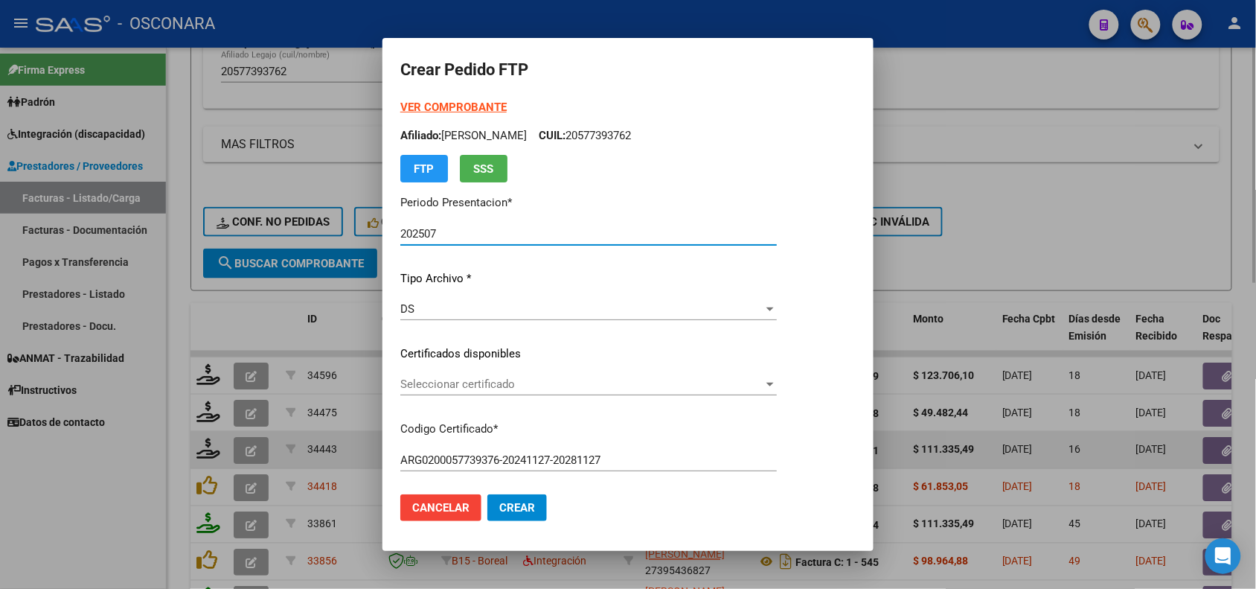
click at [499, 383] on span "Seleccionar certificado" at bounding box center [581, 383] width 363 height 13
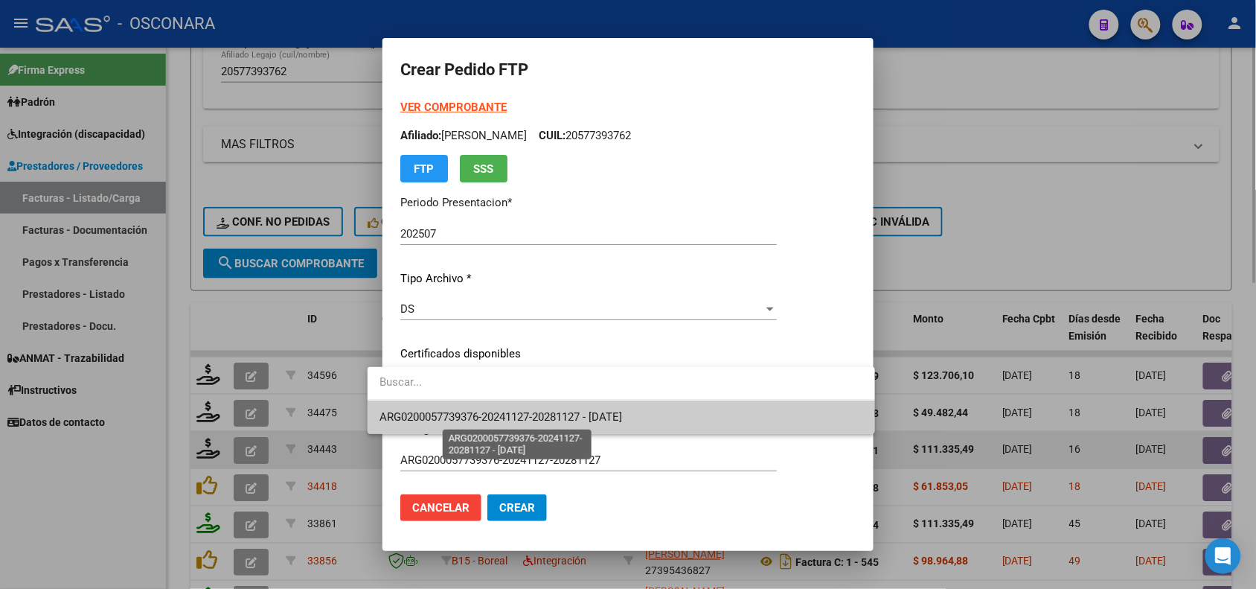
click at [497, 415] on span "ARG0200057739376-20241127-20281127 - [DATE]" at bounding box center [500, 416] width 243 height 13
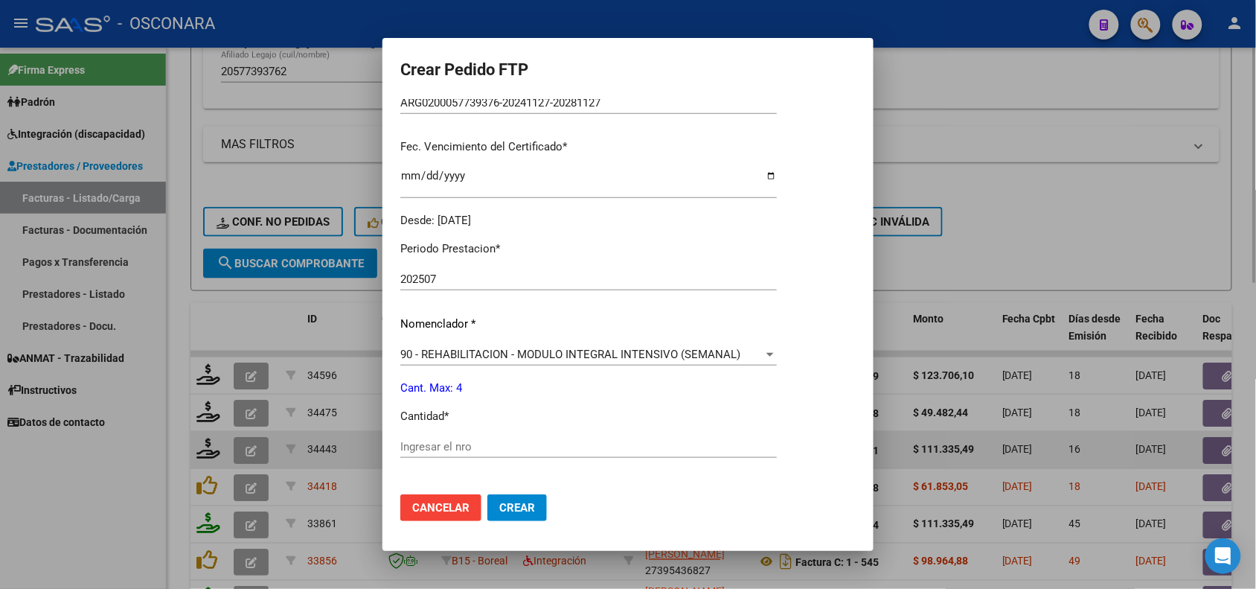
scroll to position [372, 0]
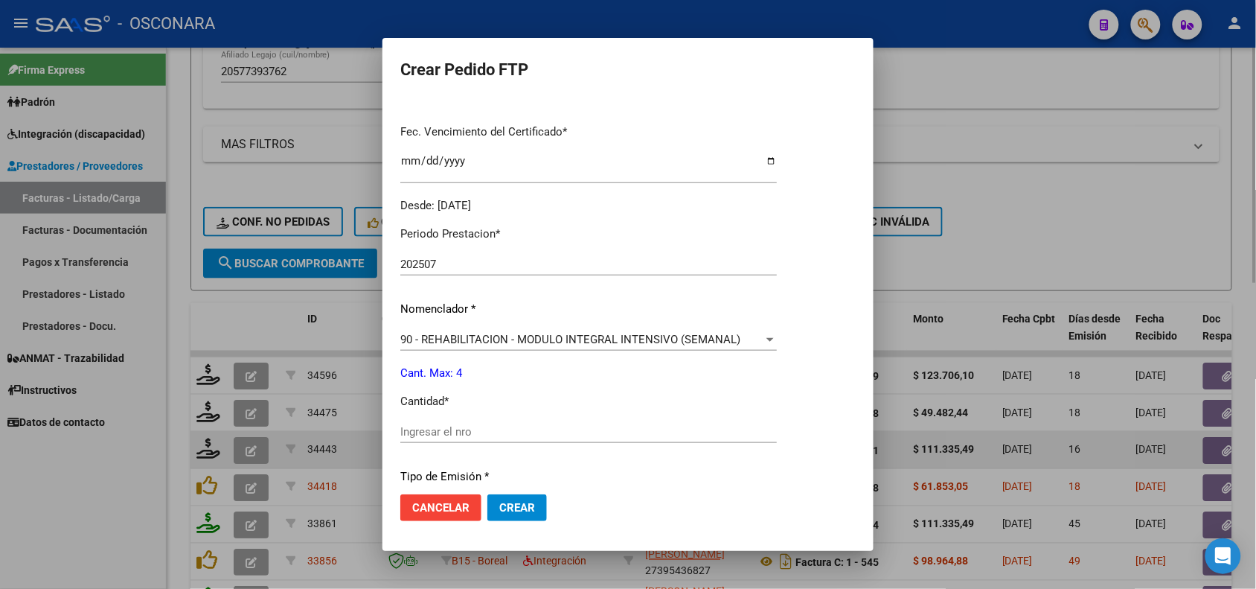
click at [466, 426] on input "Ingresar el nro" at bounding box center [588, 431] width 376 height 13
type input "4"
click at [601, 388] on div "Periodo Prestacion * 202507 Ingresar el Periodo Prestacion Nomenclador * 90 - R…" at bounding box center [588, 448] width 376 height 469
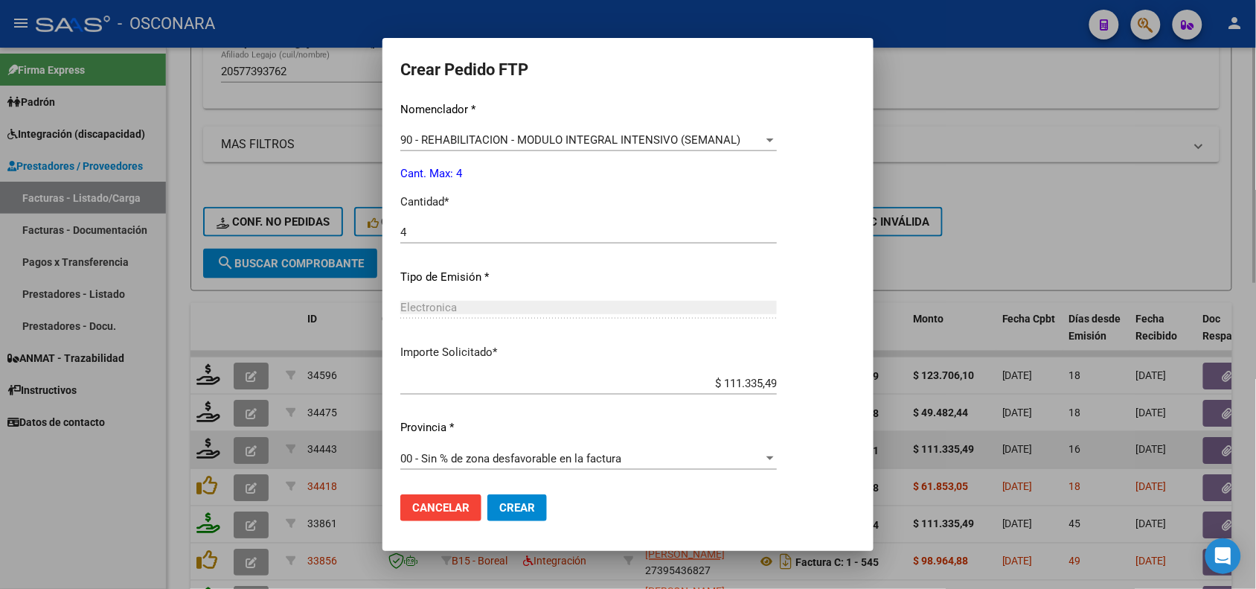
scroll to position [573, 0]
click at [499, 506] on span "Crear" at bounding box center [517, 507] width 36 height 13
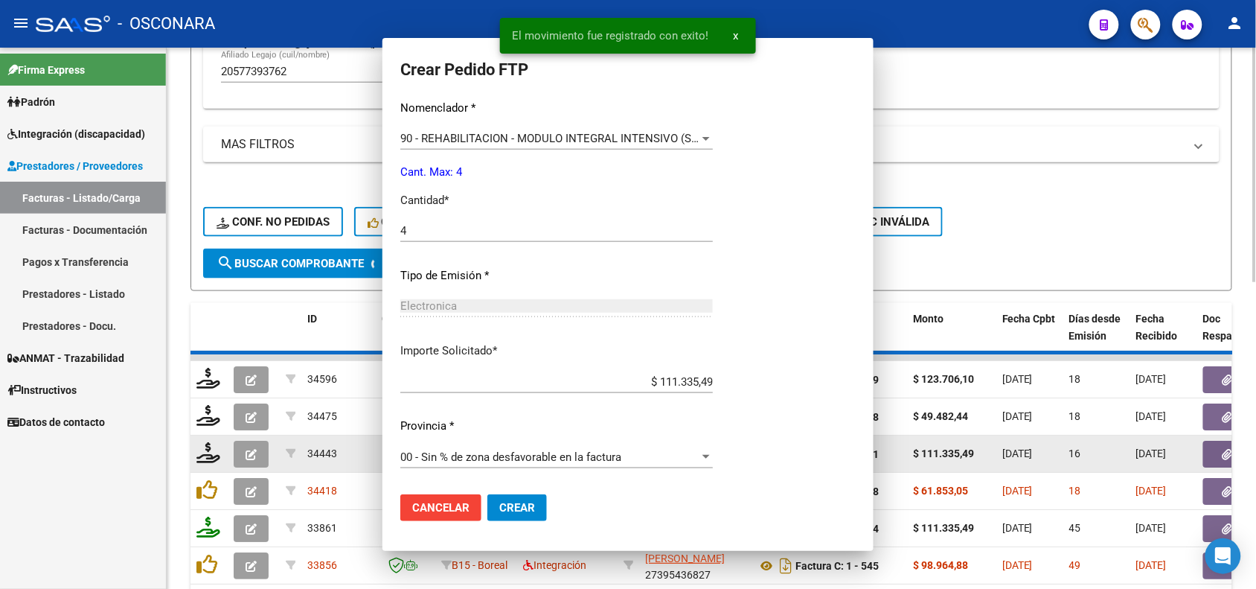
scroll to position [0, 0]
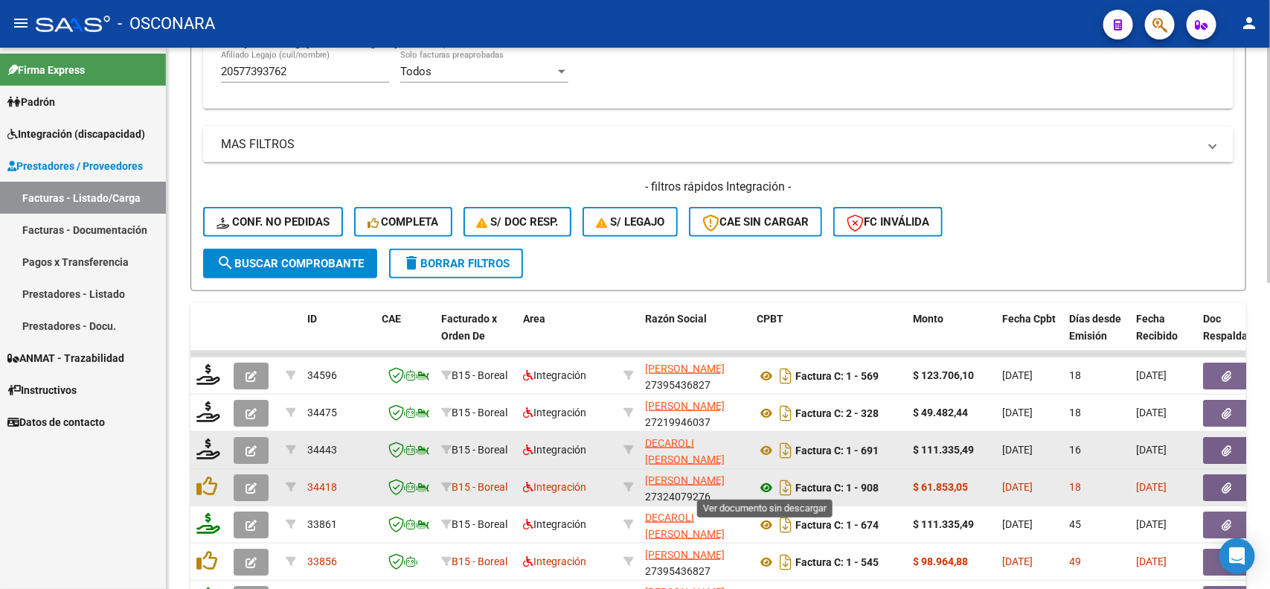
click at [763, 482] on icon at bounding box center [766, 487] width 19 height 18
click at [1231, 482] on icon "button" at bounding box center [1228, 487] width 10 height 11
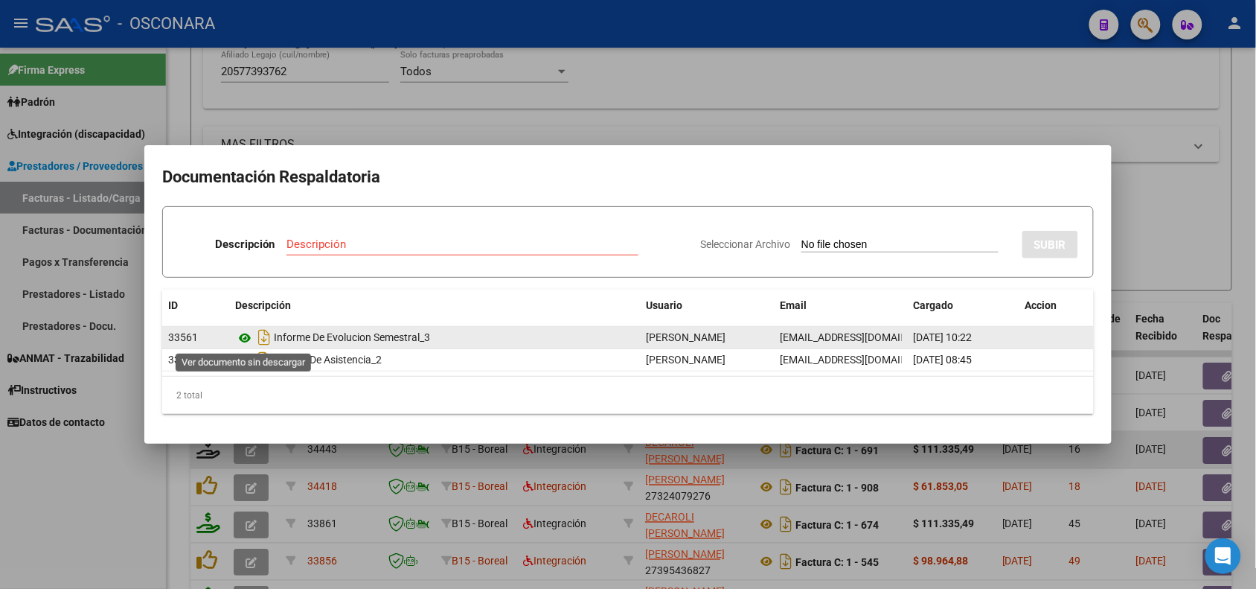
click at [243, 343] on icon at bounding box center [244, 338] width 19 height 18
click at [243, 342] on icon at bounding box center [244, 338] width 19 height 18
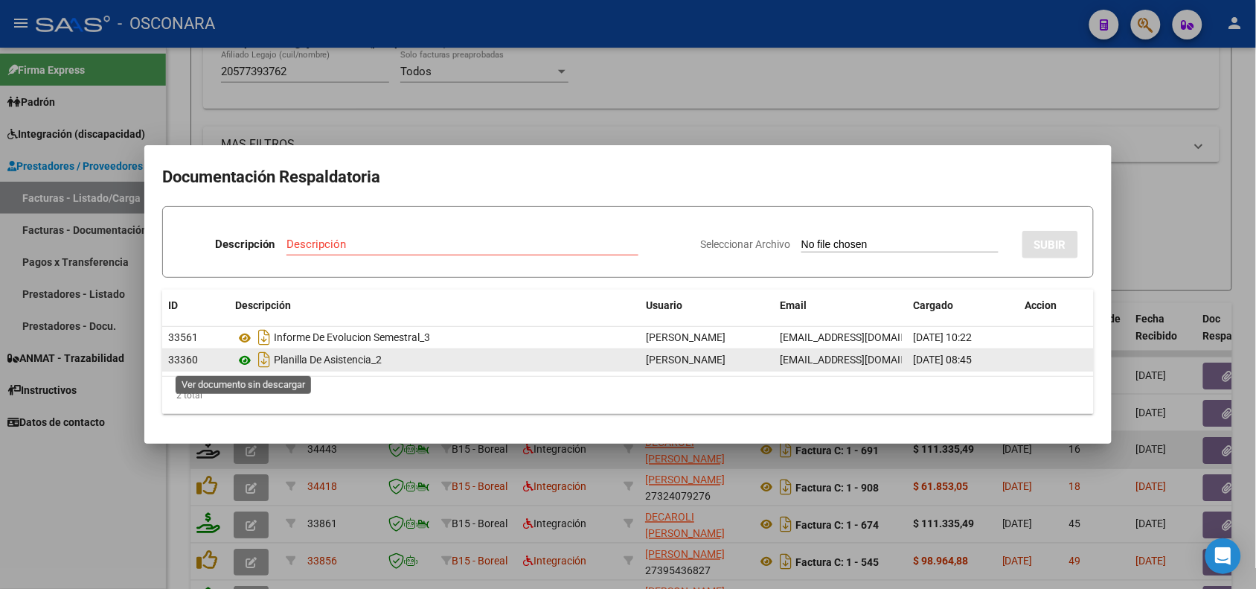
click at [243, 362] on icon at bounding box center [244, 360] width 19 height 18
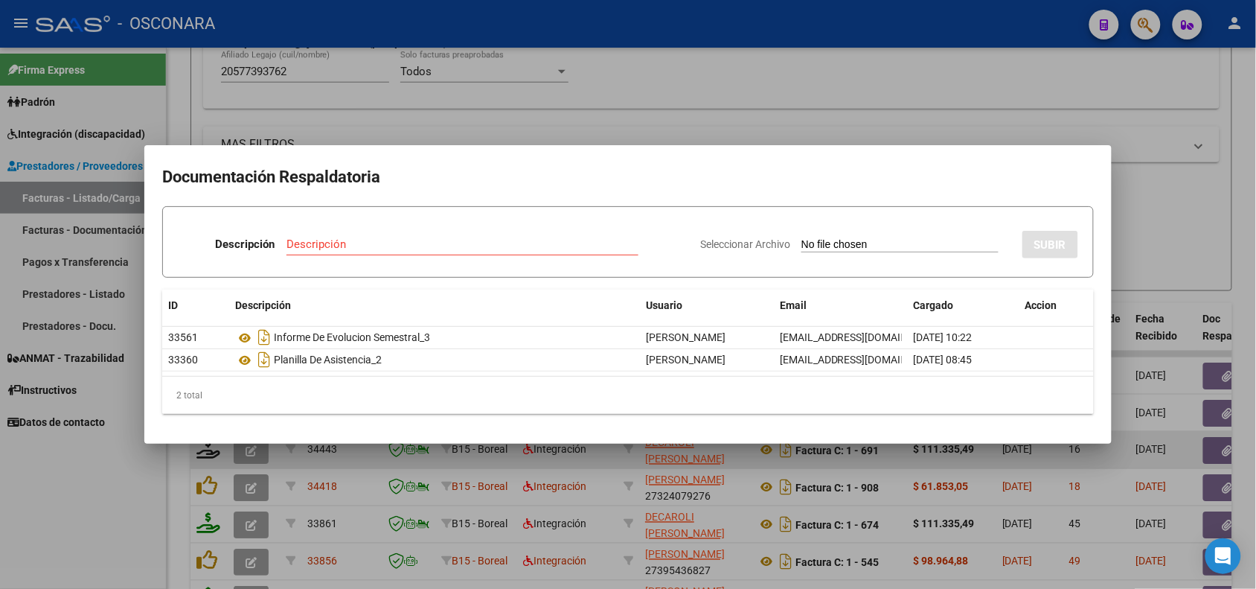
click at [526, 481] on div at bounding box center [628, 294] width 1256 height 589
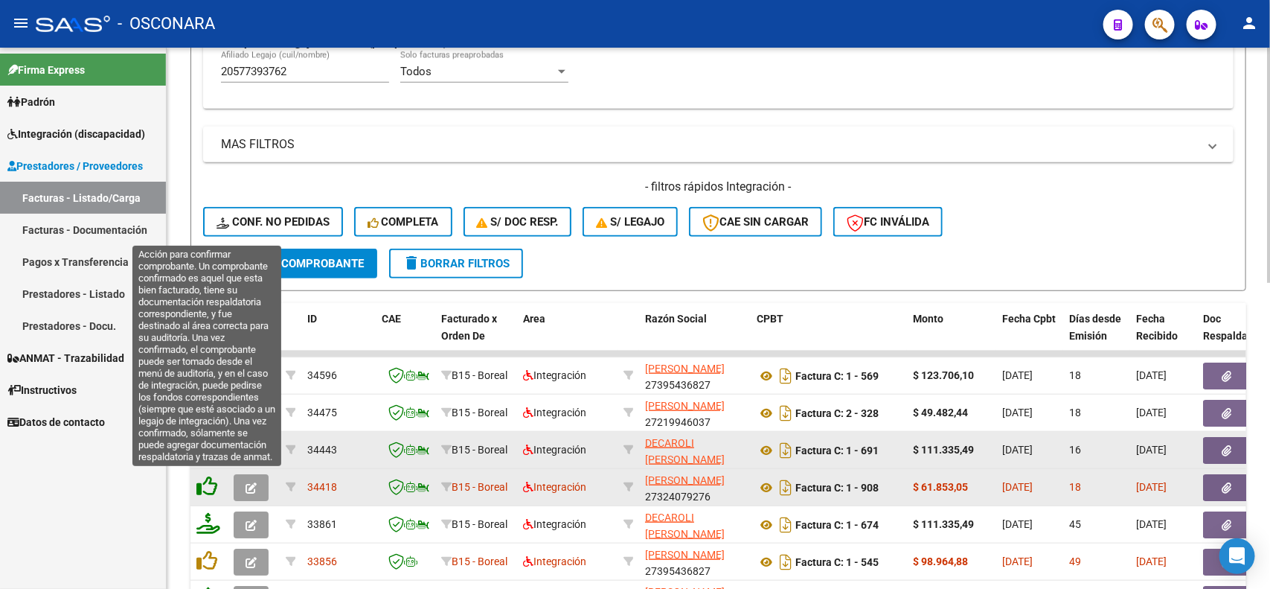
click at [211, 487] on icon at bounding box center [206, 485] width 21 height 21
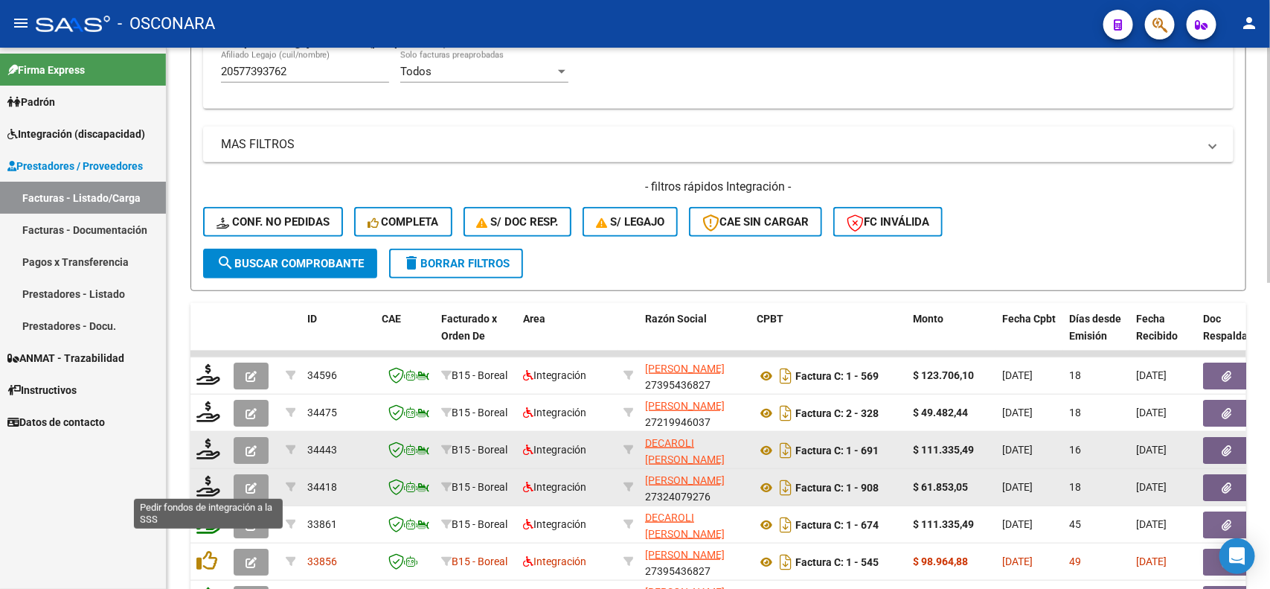
click at [211, 487] on icon at bounding box center [208, 485] width 24 height 21
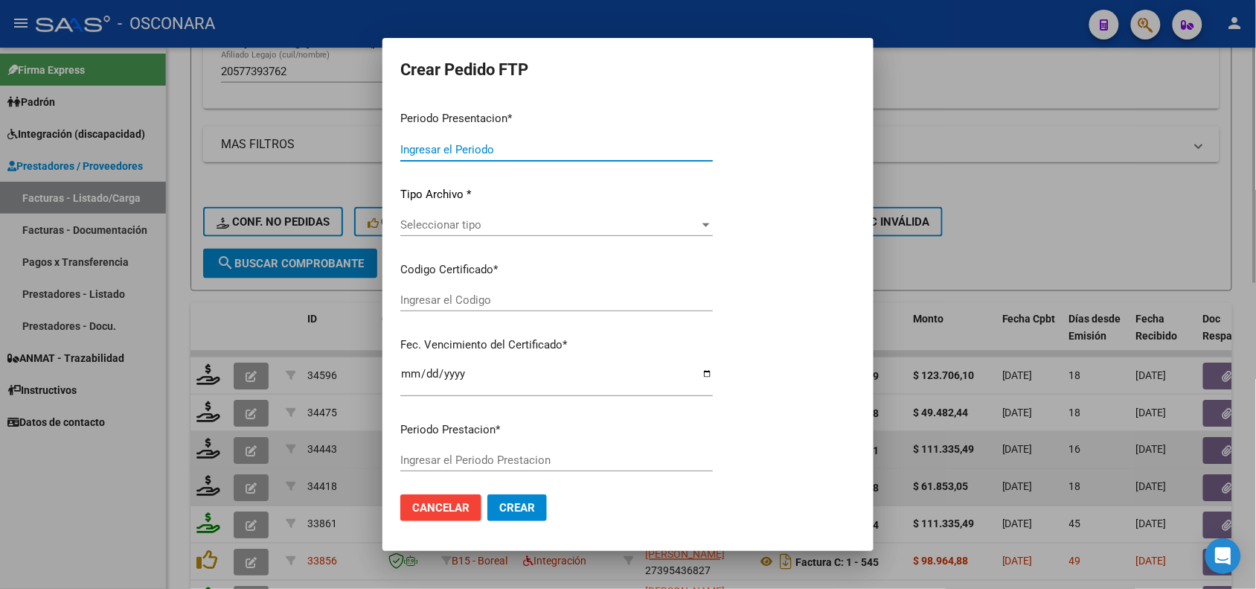
type input "202507"
type input "$ 61.853,05"
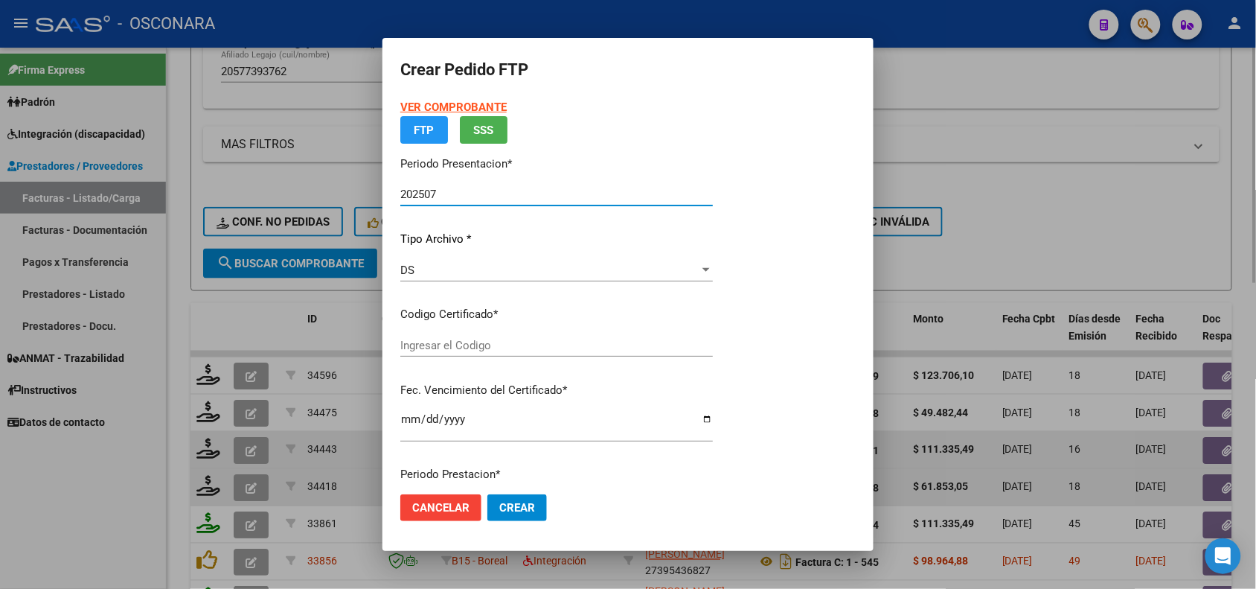
type input "ARG0200057739376-20241127-20281127"
type input "[DATE]"
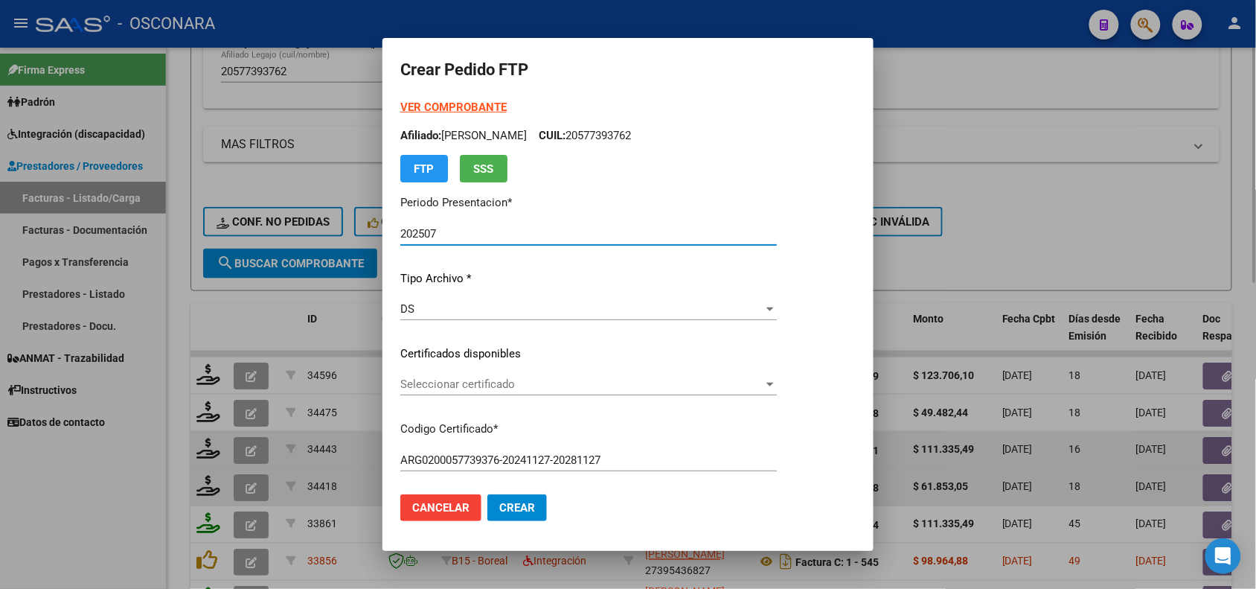
click at [462, 382] on span "Seleccionar certificado" at bounding box center [581, 383] width 363 height 13
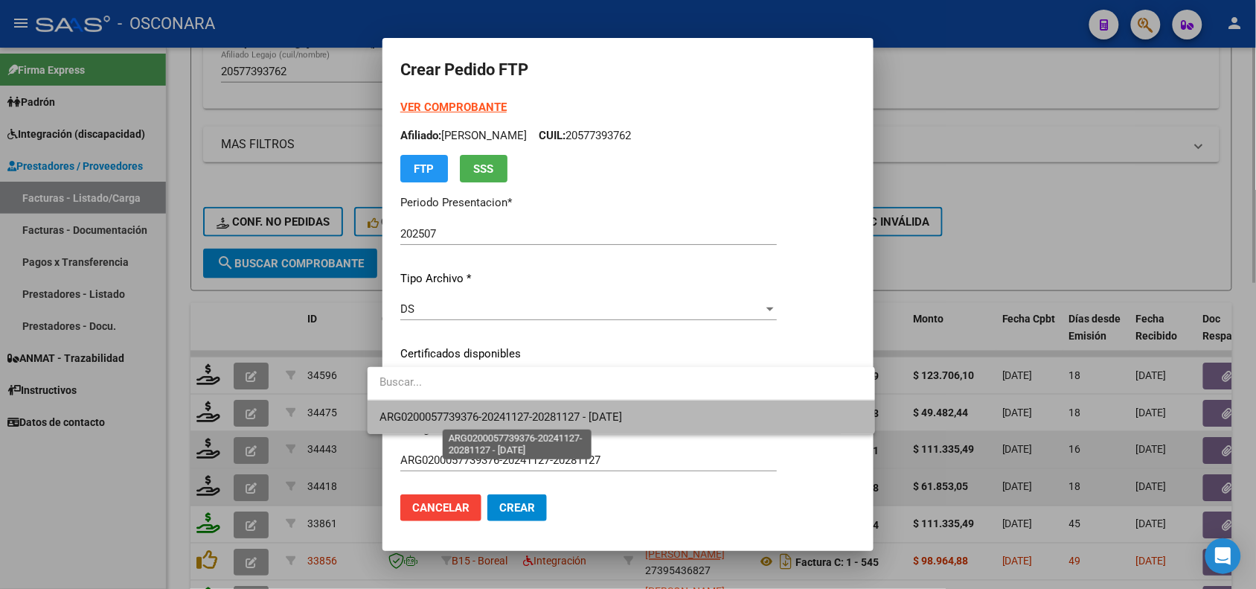
click at [480, 410] on span "ARG0200057739376-20241127-20281127 - [DATE]" at bounding box center [500, 416] width 243 height 13
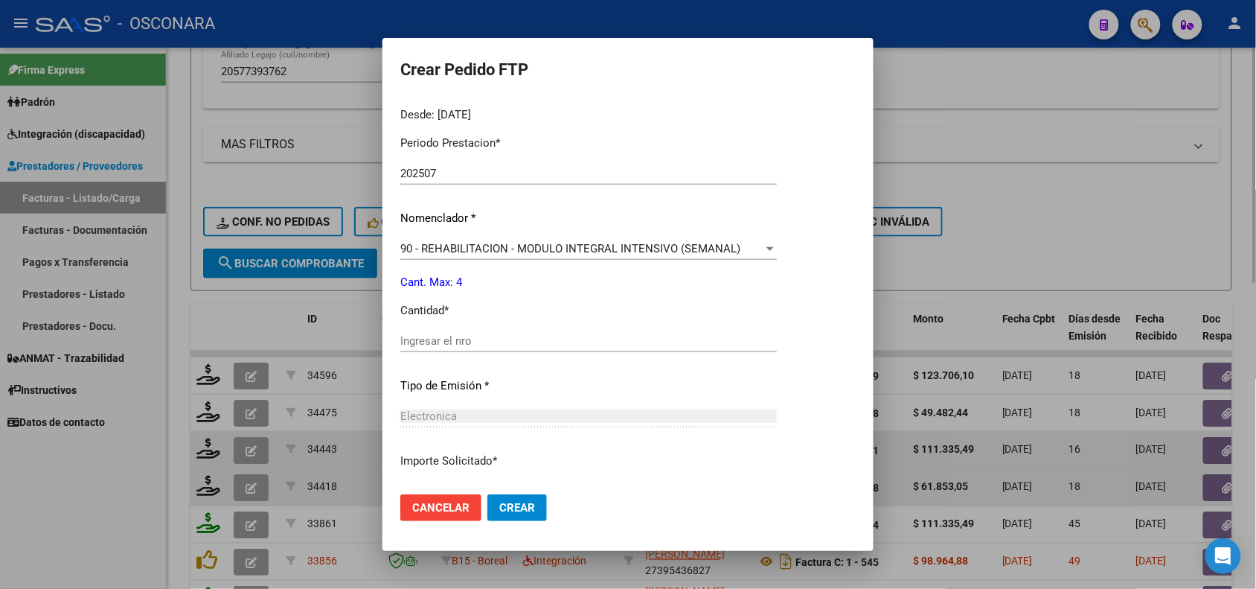
scroll to position [465, 0]
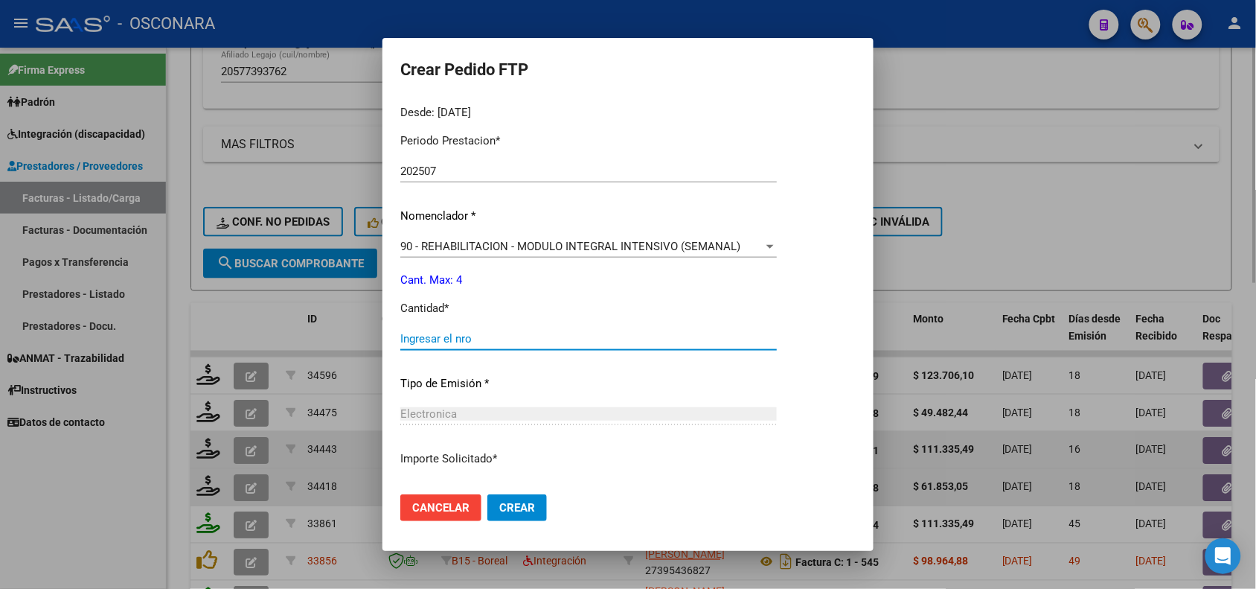
click at [467, 333] on input "Ingresar el nro" at bounding box center [588, 338] width 376 height 13
type input "4"
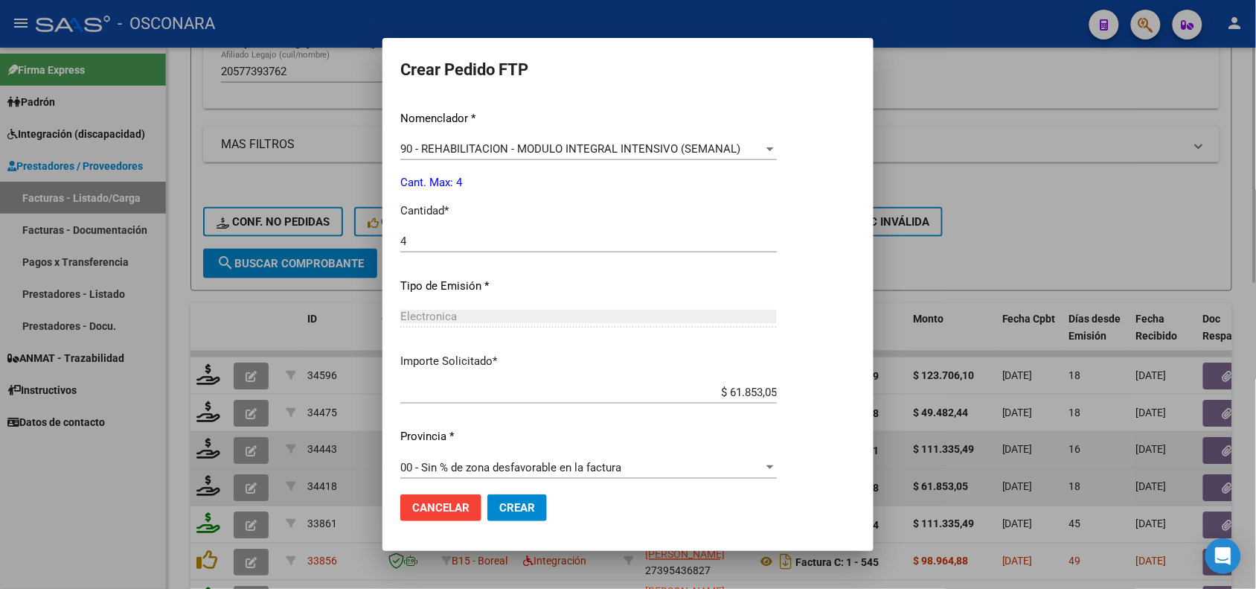
scroll to position [573, 0]
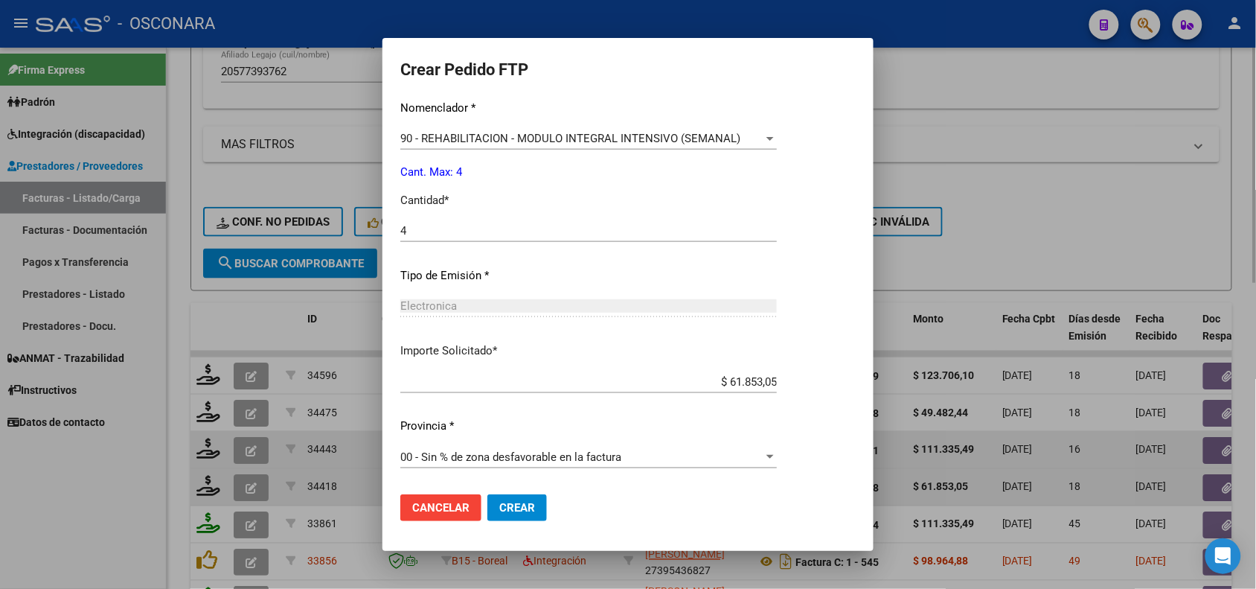
click at [519, 506] on button "Crear" at bounding box center [517, 507] width 60 height 27
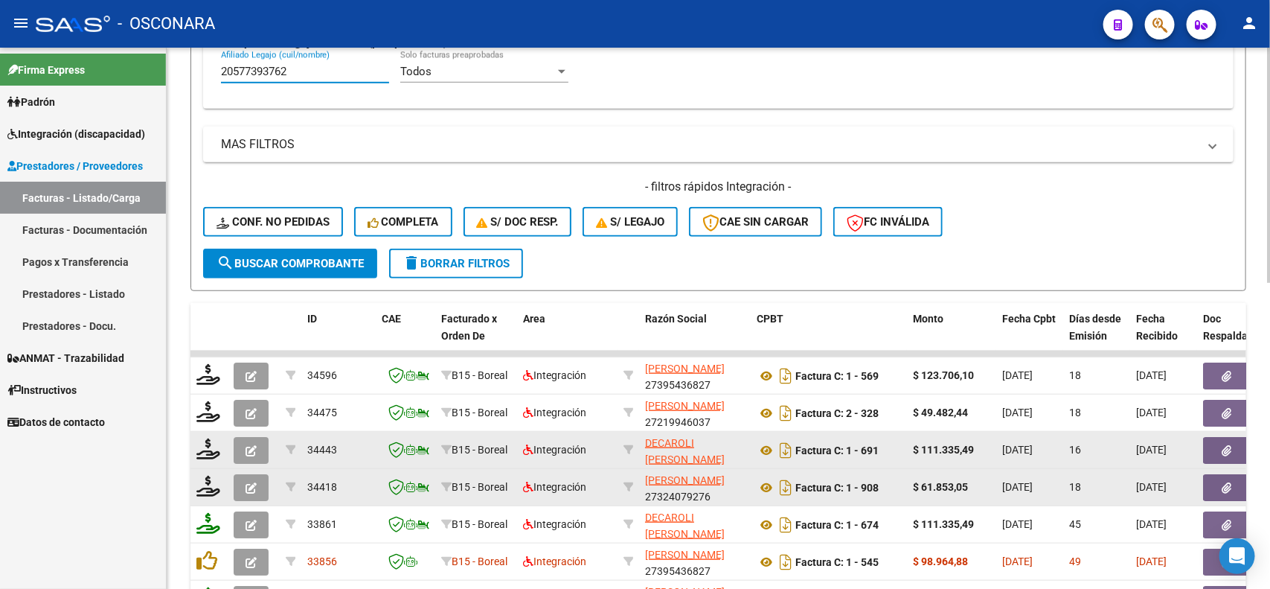
click at [284, 73] on input "20577393762" at bounding box center [305, 71] width 168 height 13
paste input "759198"
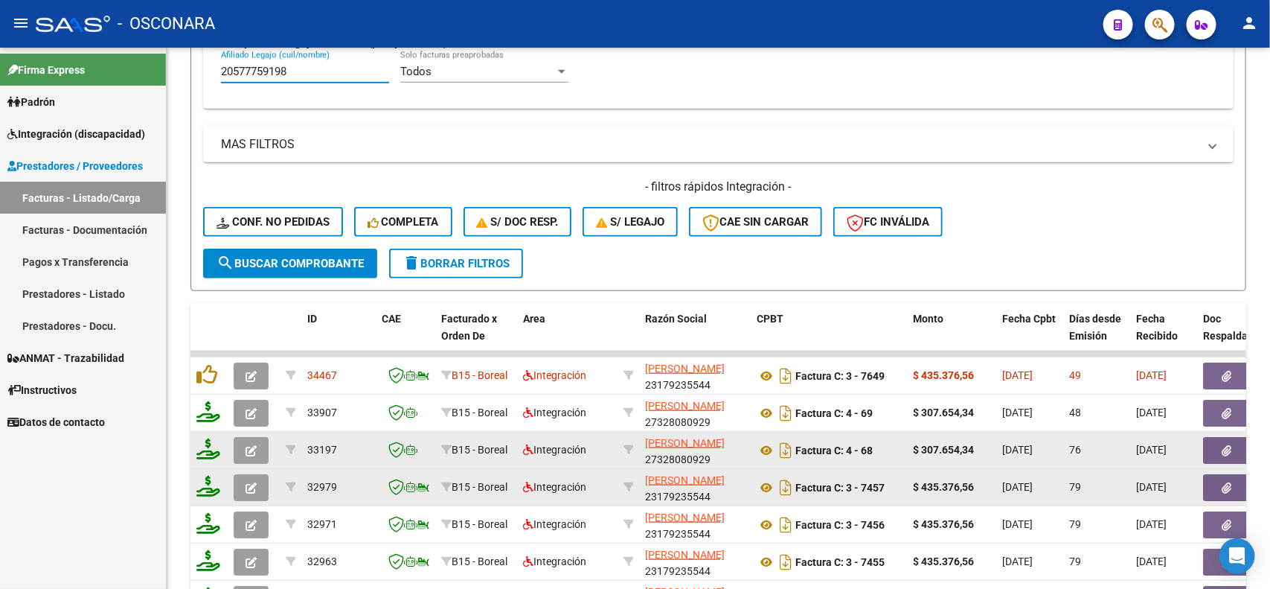
type input "20577759198"
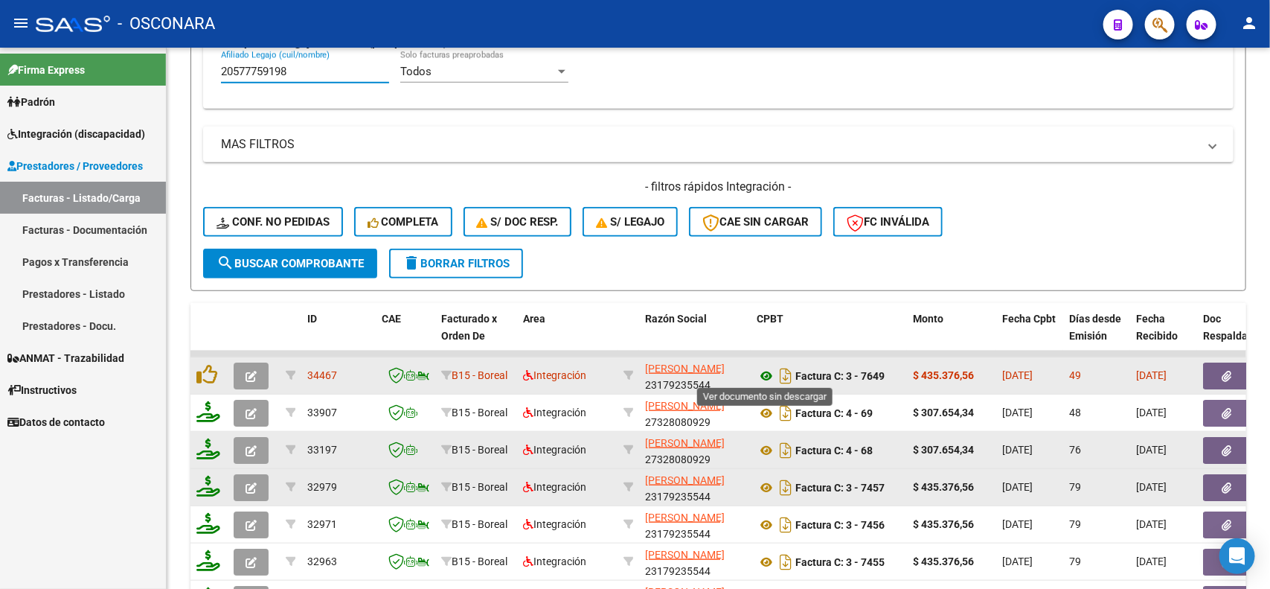
click at [766, 373] on icon at bounding box center [766, 376] width 19 height 18
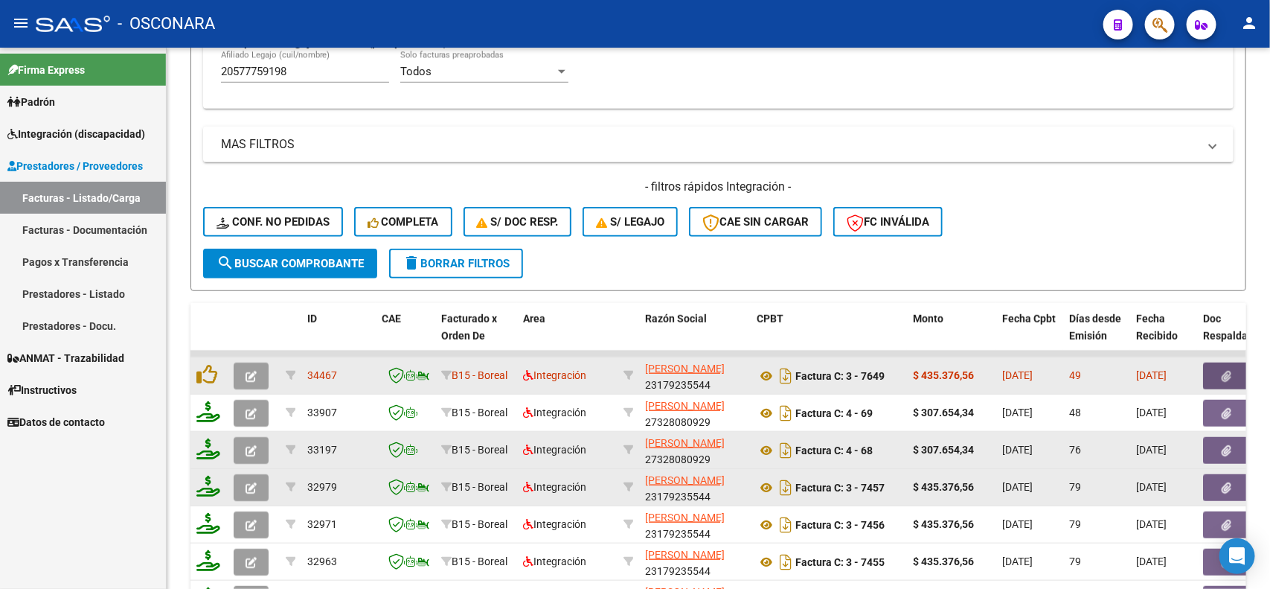
click at [1206, 369] on button "button" at bounding box center [1227, 375] width 48 height 27
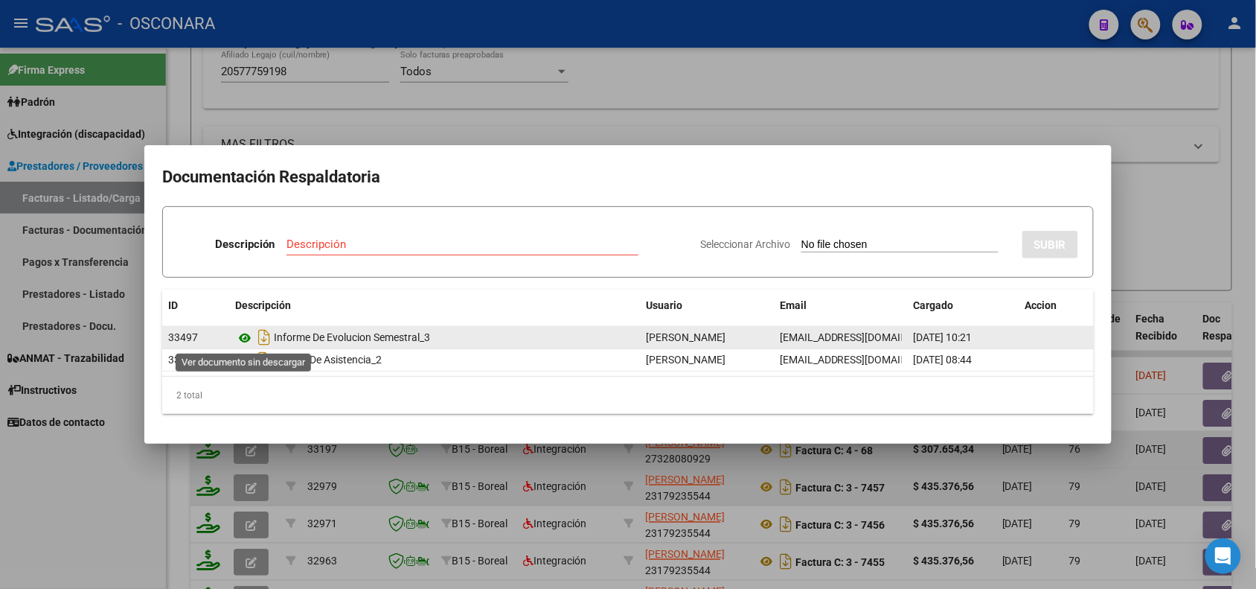
click at [240, 333] on icon at bounding box center [244, 338] width 19 height 18
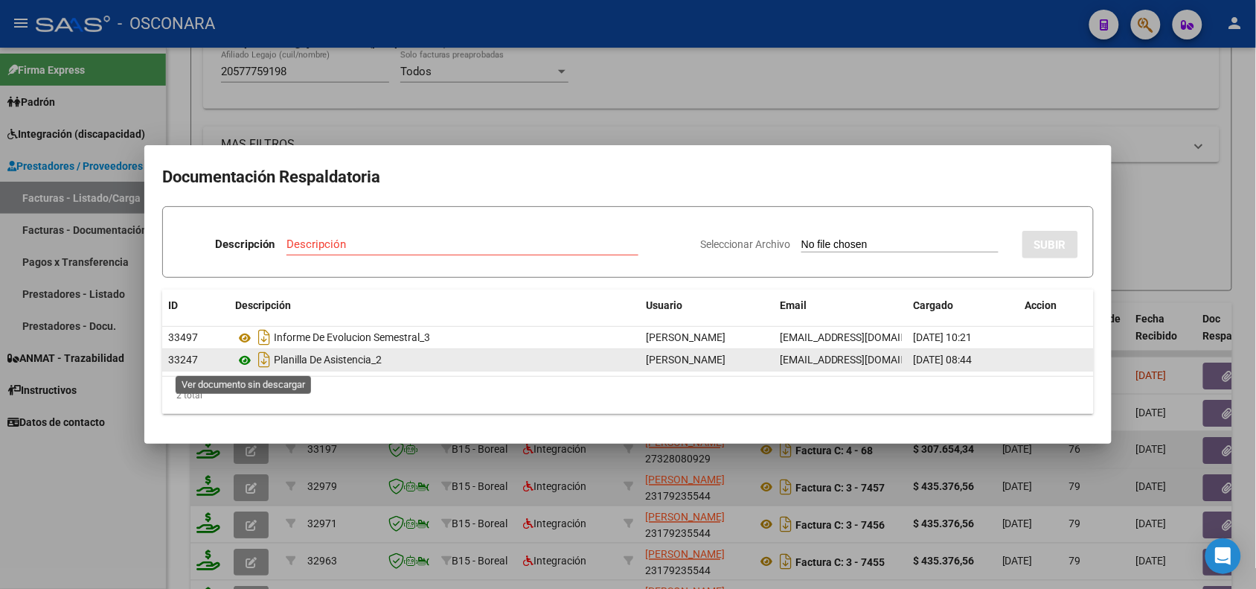
click at [242, 362] on icon at bounding box center [244, 360] width 19 height 18
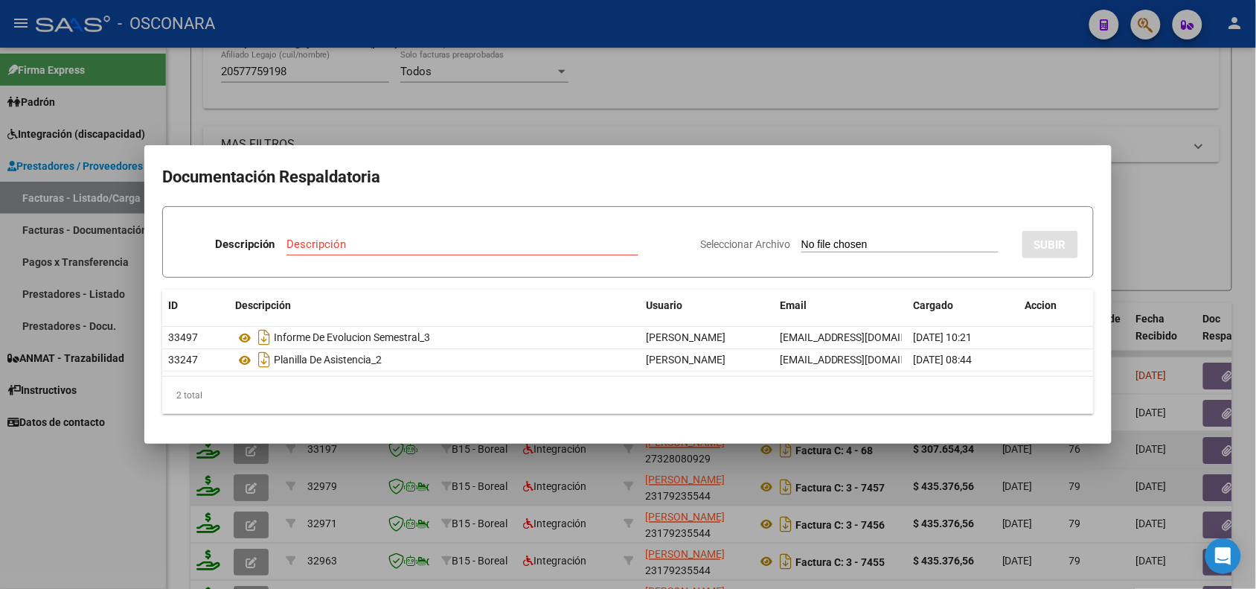
click at [384, 491] on div at bounding box center [628, 294] width 1256 height 589
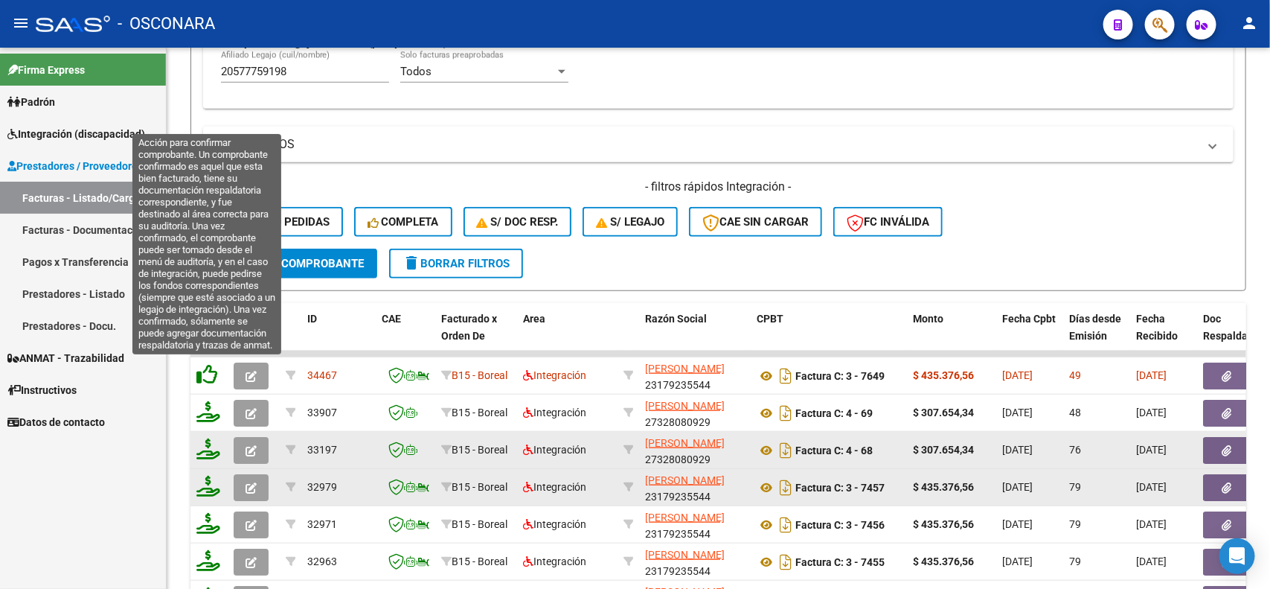
click at [206, 373] on icon at bounding box center [206, 374] width 21 height 21
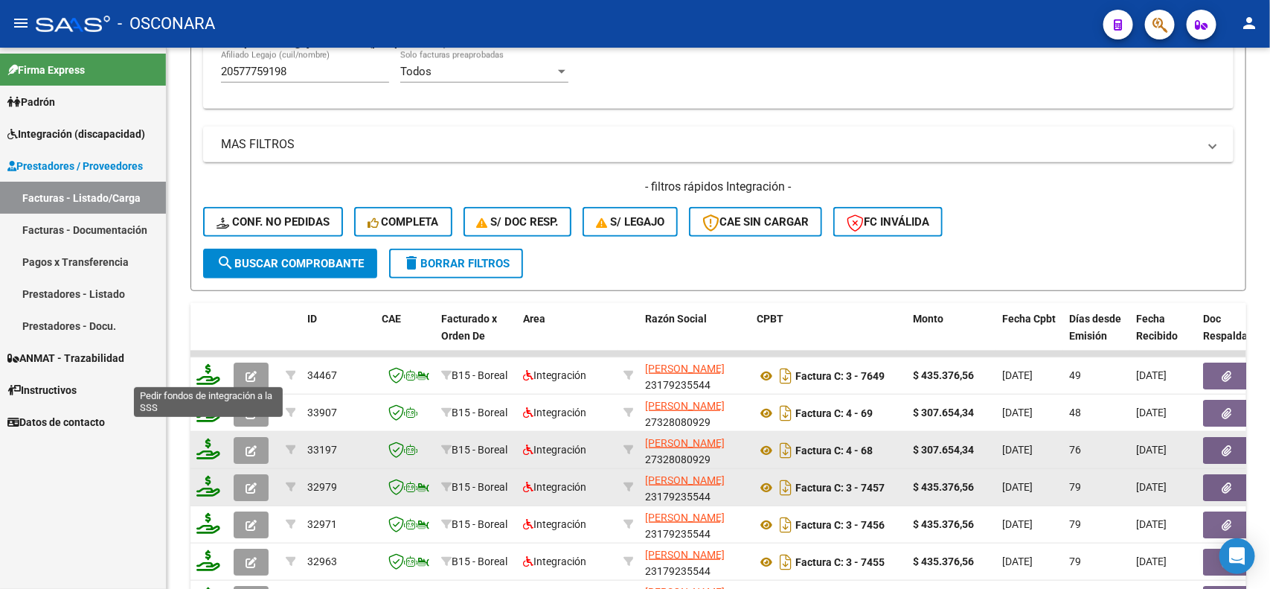
click at [205, 374] on icon at bounding box center [208, 374] width 24 height 21
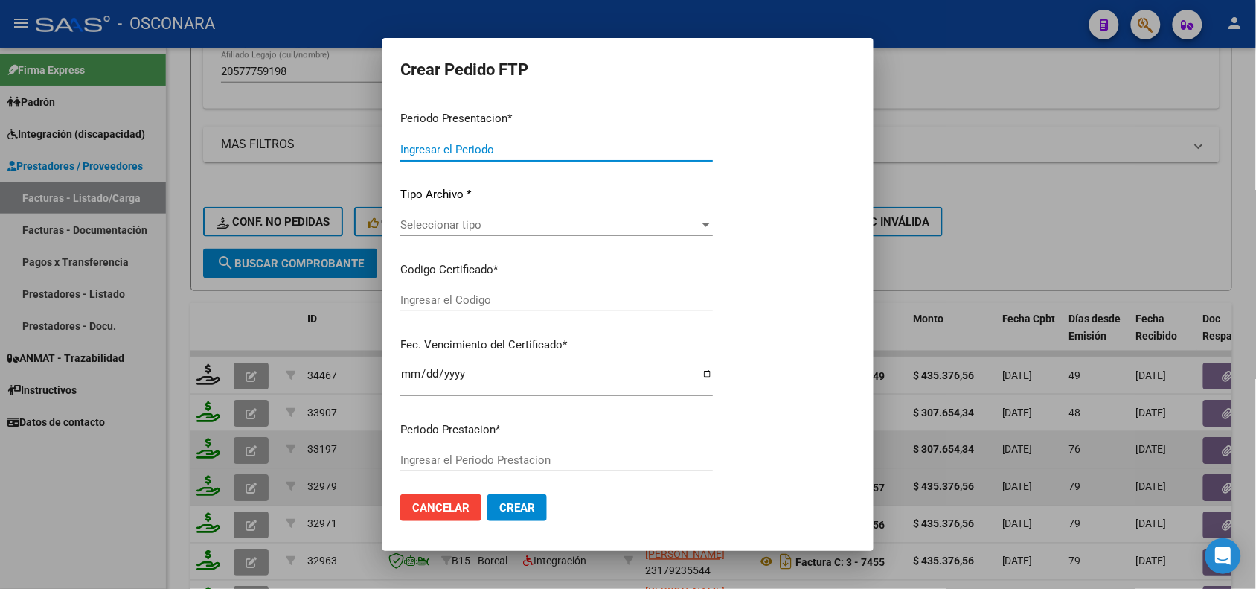
type input "202507"
type input "202506"
type input "$ 435.376,56"
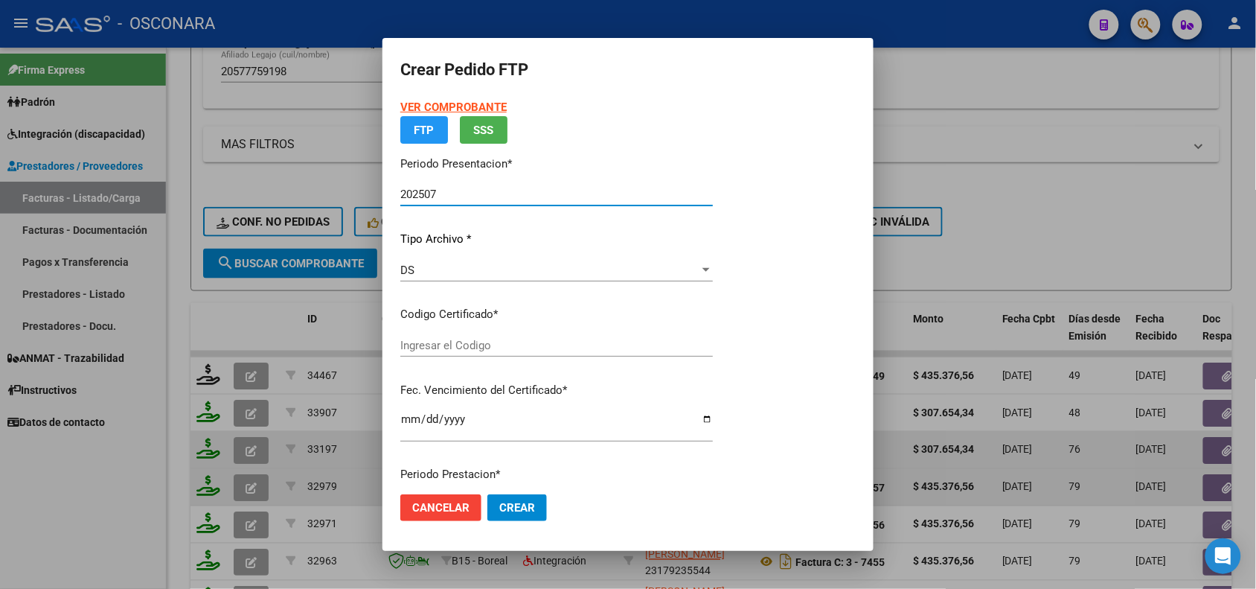
type input "ARG02000577759192024012520280125SJN485"
type input "[DATE]"
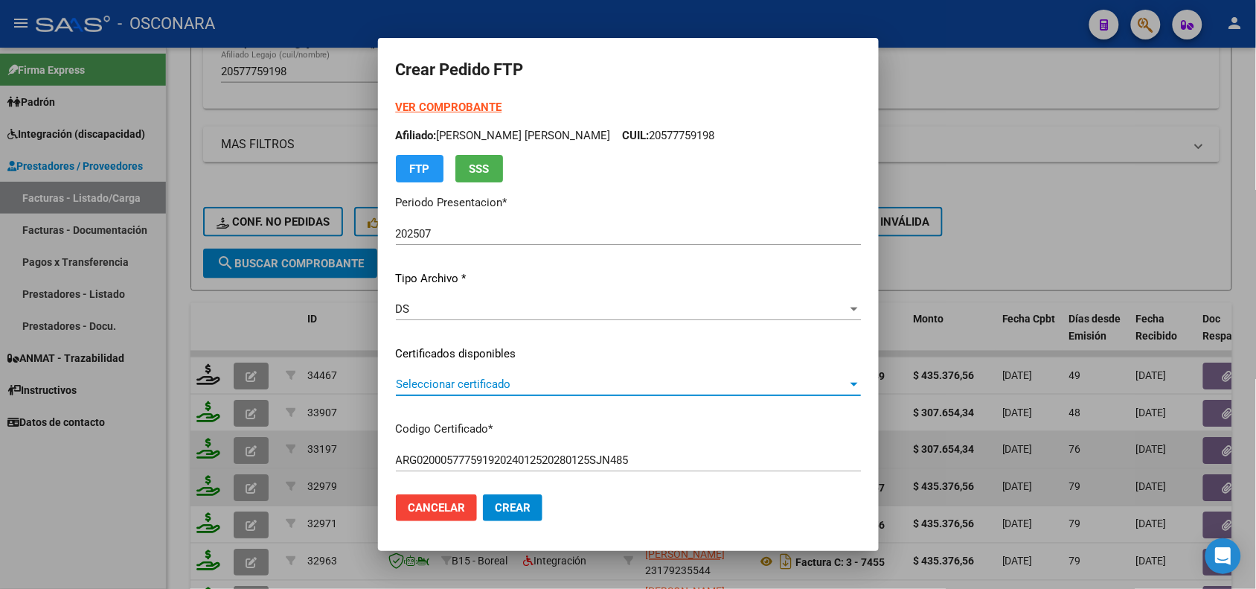
click at [501, 383] on span "Seleccionar certificado" at bounding box center [622, 383] width 452 height 13
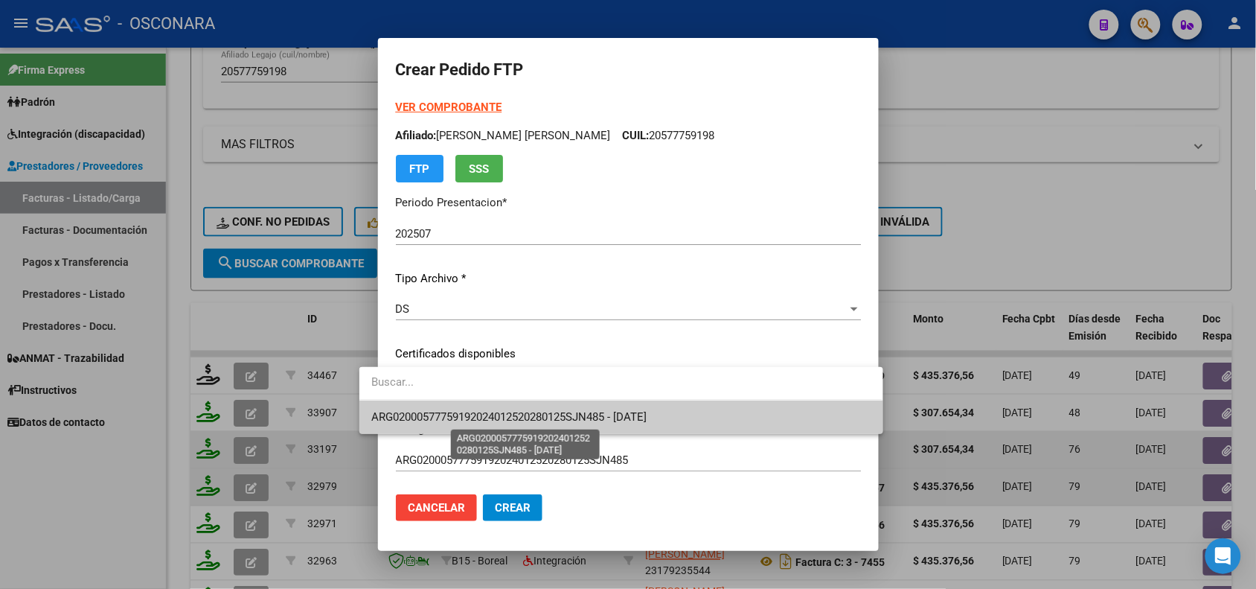
click at [504, 421] on span "ARG02000577759192024012520280125SJN485 - [DATE]" at bounding box center [508, 416] width 275 height 13
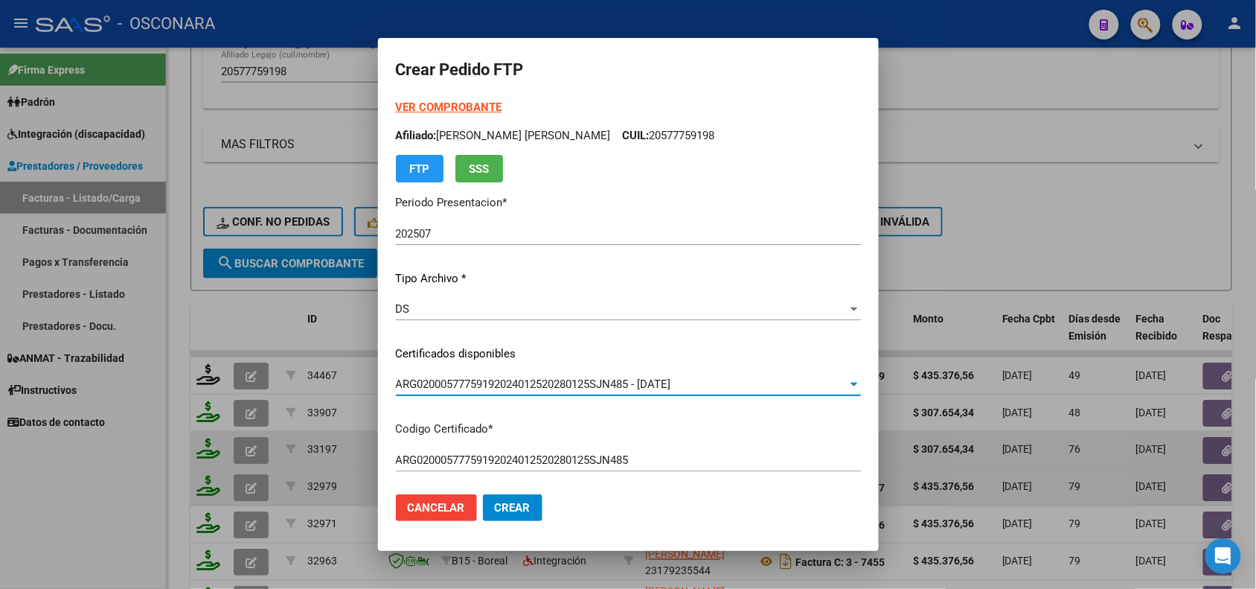
click at [378, 409] on mat-dialog-content "VER COMPROBANTE ARCA Padrón Afiliado: [PERSON_NAME] [PERSON_NAME]: 20577759198 …" at bounding box center [628, 290] width 501 height 382
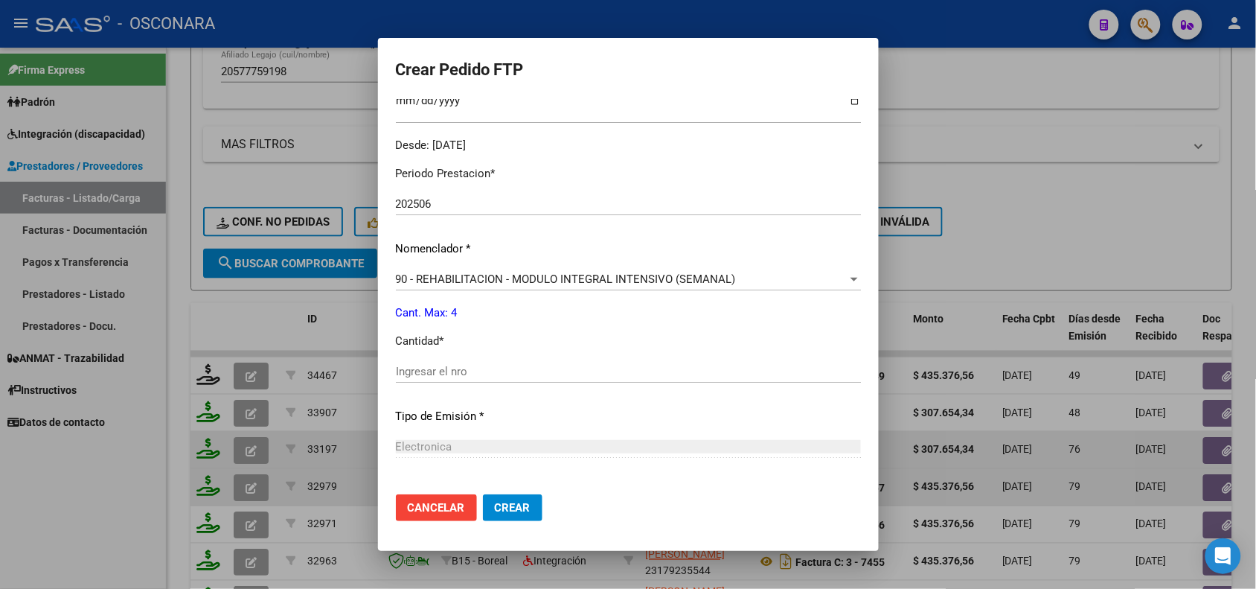
scroll to position [465, 0]
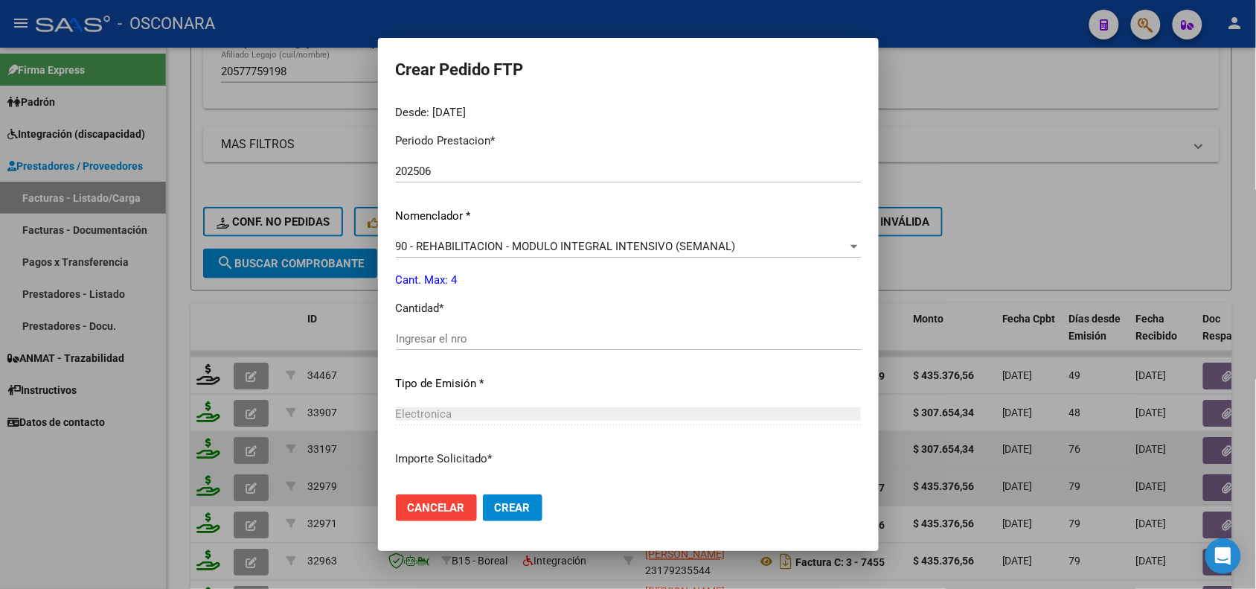
click at [459, 335] on input "Ingresar el nro" at bounding box center [628, 338] width 465 height 13
type input "4"
click at [507, 397] on div "Periodo Prestacion * 202506 Ingresar el Periodo Prestacion Nomenclador * 90 - R…" at bounding box center [628, 355] width 465 height 469
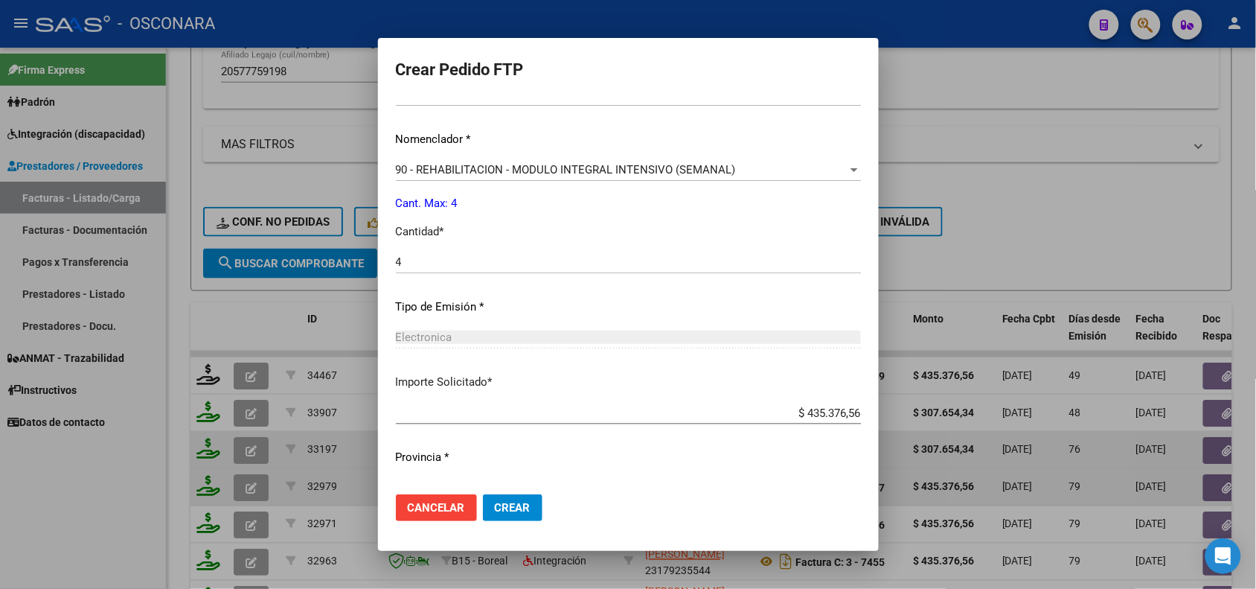
scroll to position [573, 0]
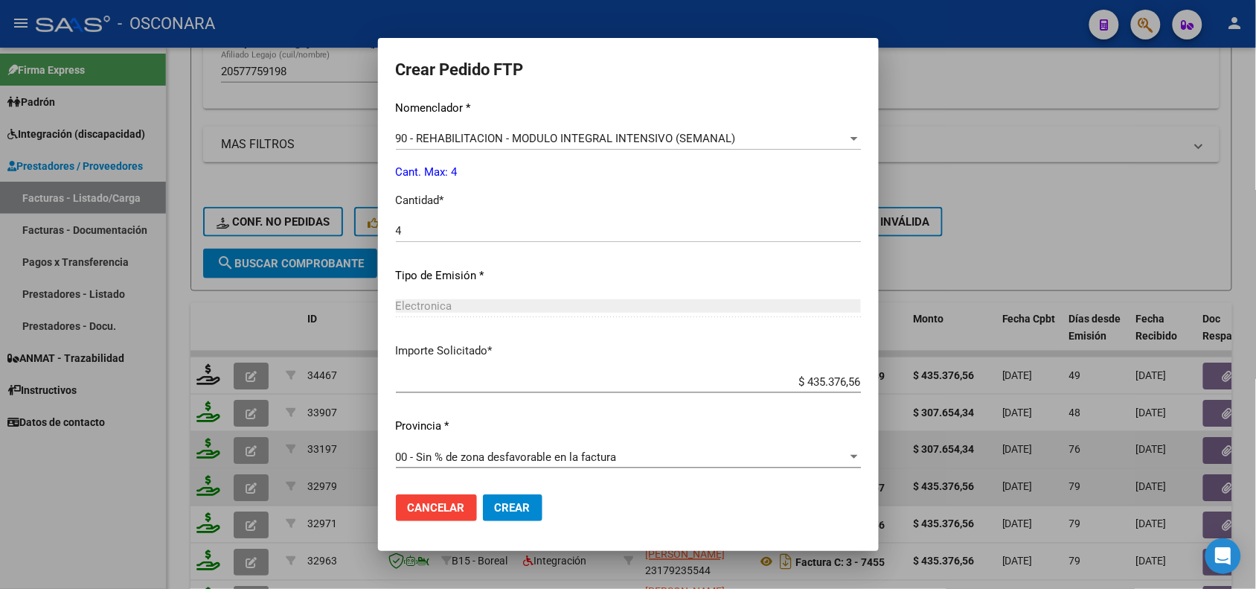
click at [510, 510] on button "Crear" at bounding box center [513, 507] width 60 height 27
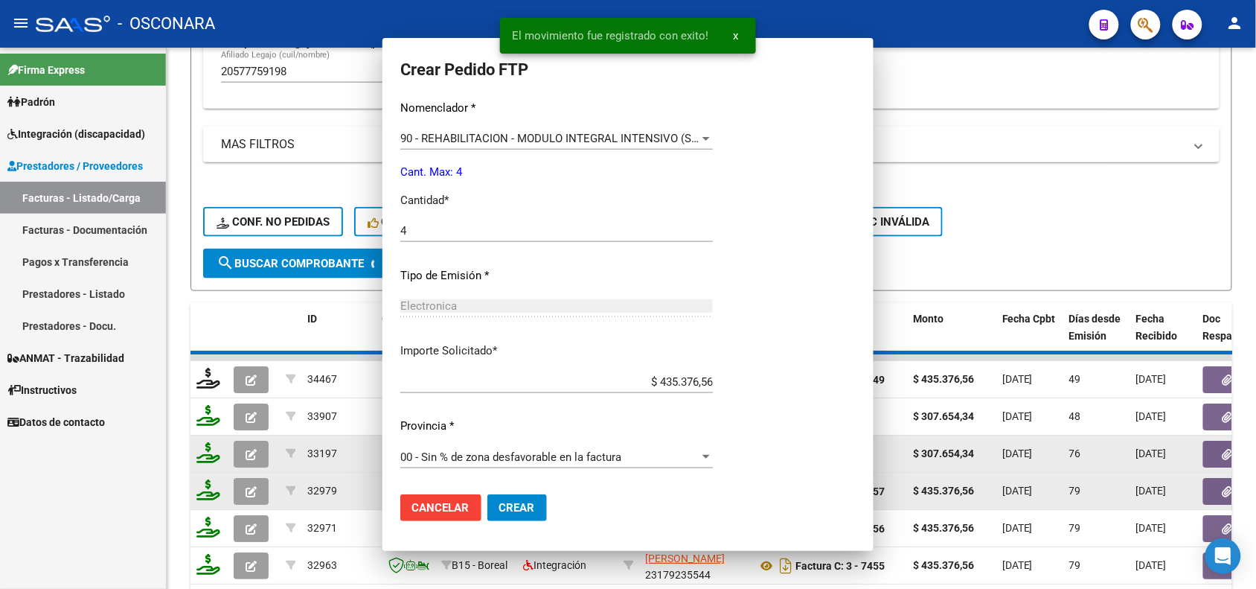
scroll to position [489, 0]
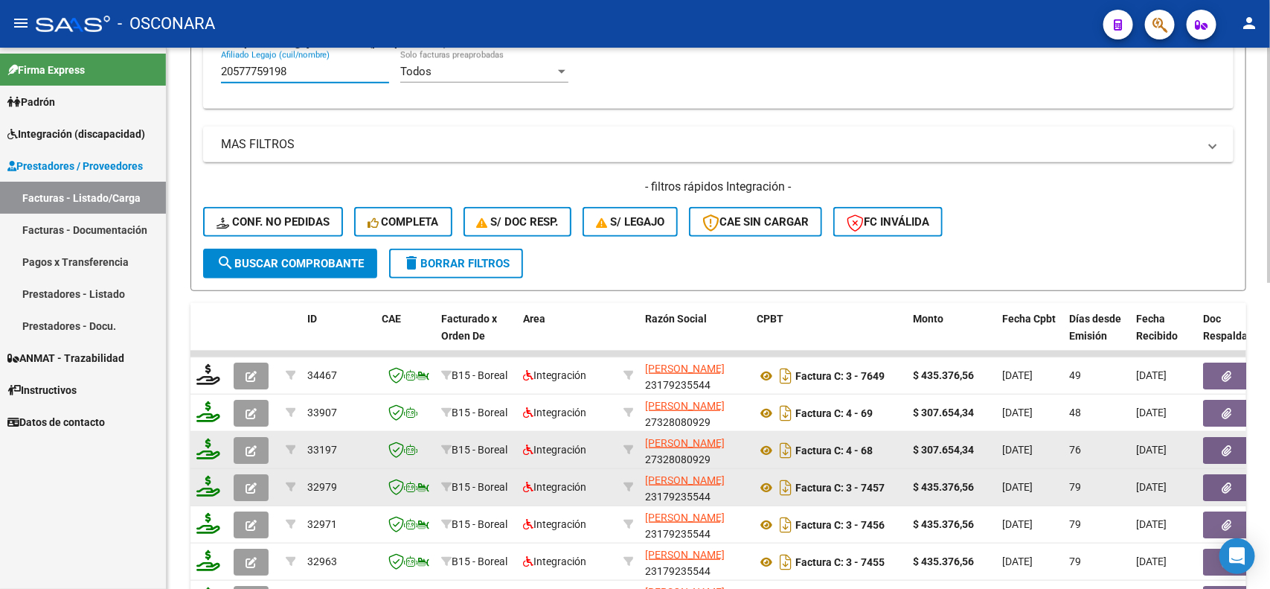
click at [322, 71] on input "20577759198" at bounding box center [305, 71] width 168 height 13
paste input "7508542041"
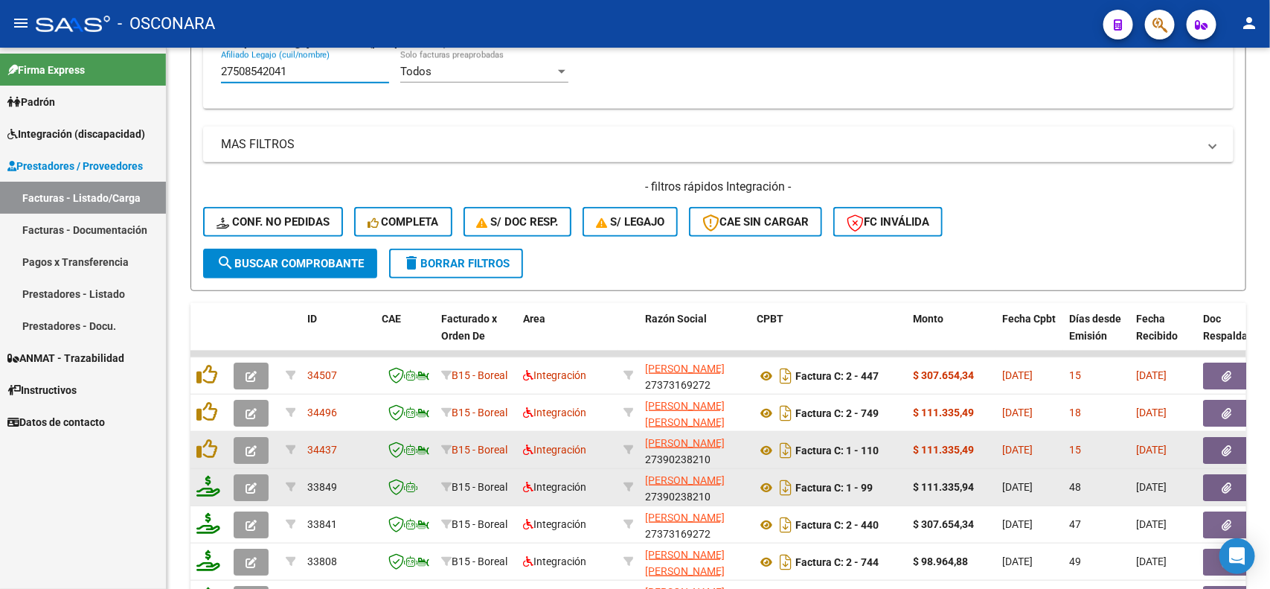
type input "27508542041"
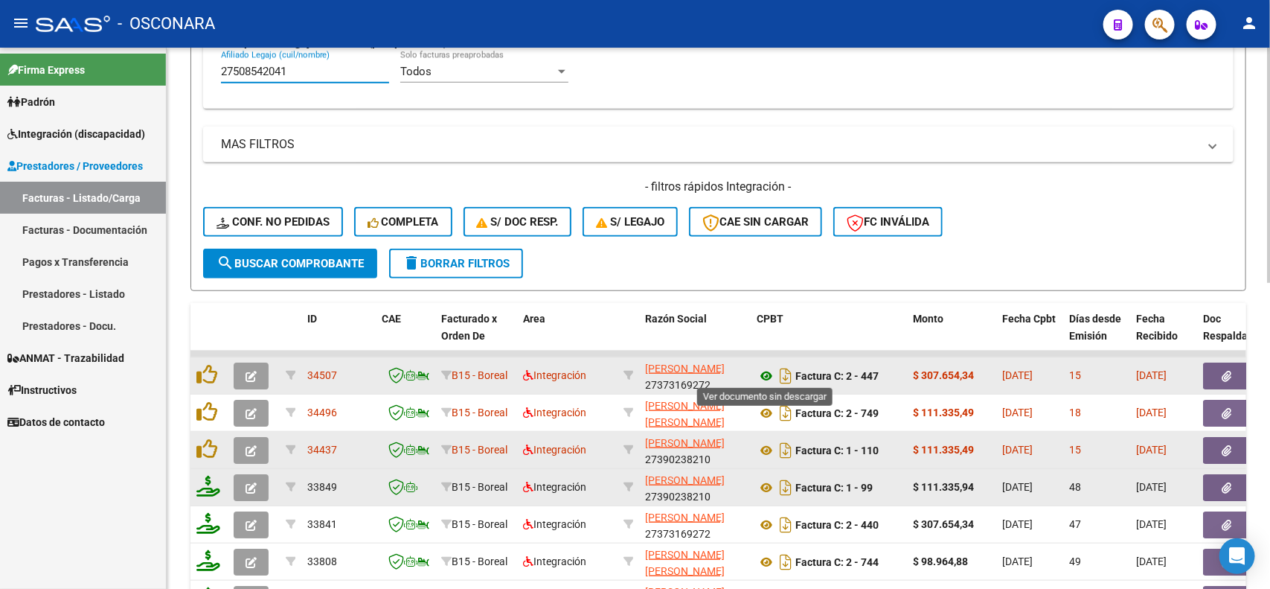
click at [764, 370] on icon at bounding box center [766, 376] width 19 height 18
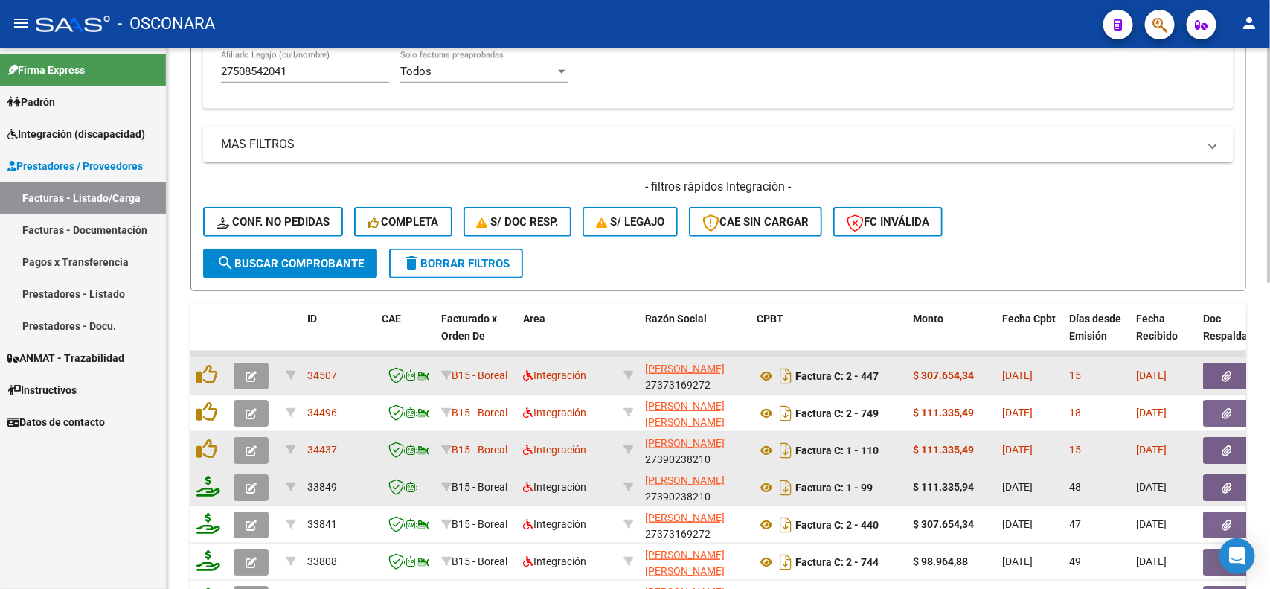
click at [1223, 362] on button "button" at bounding box center [1227, 375] width 48 height 27
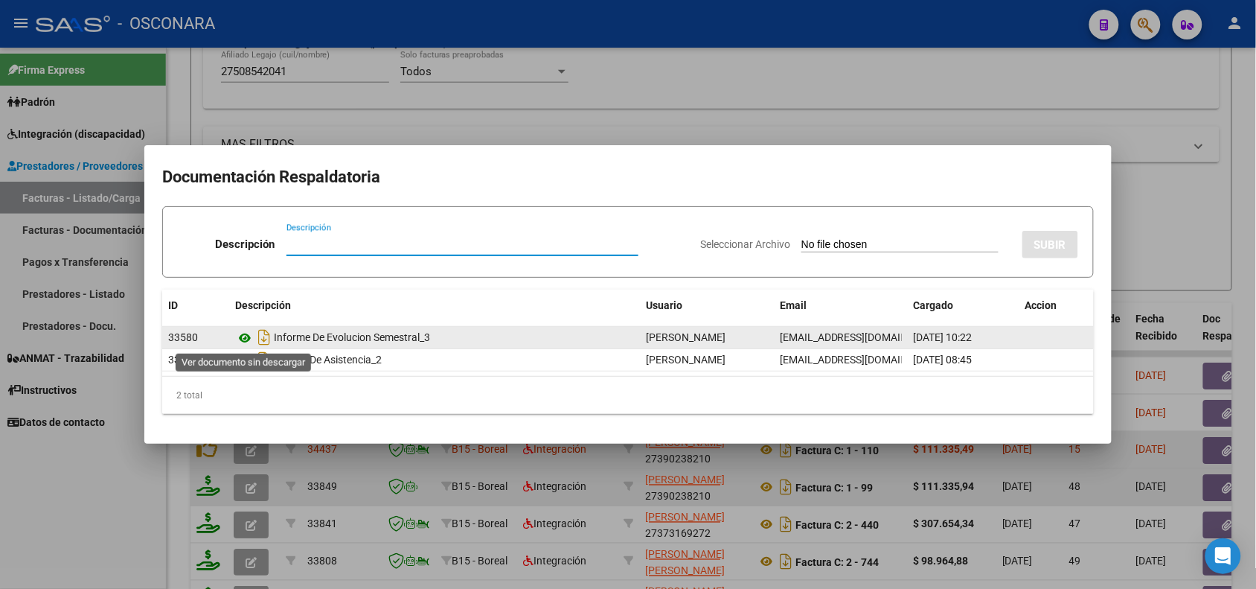
click at [240, 337] on icon at bounding box center [244, 338] width 19 height 18
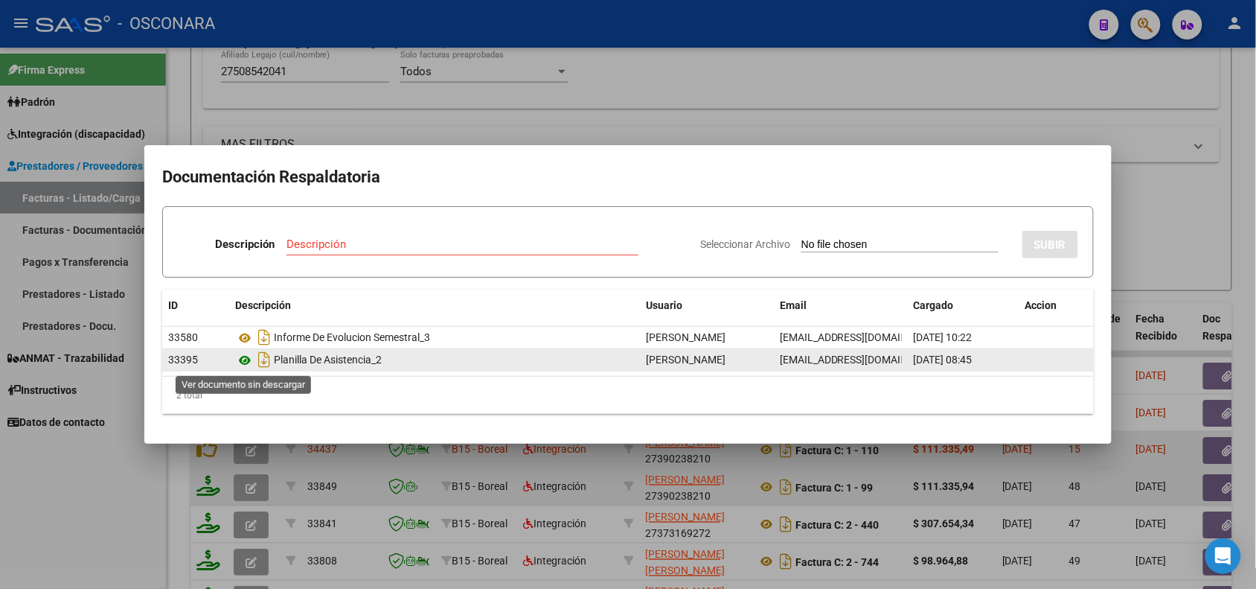
click at [246, 362] on icon at bounding box center [244, 360] width 19 height 18
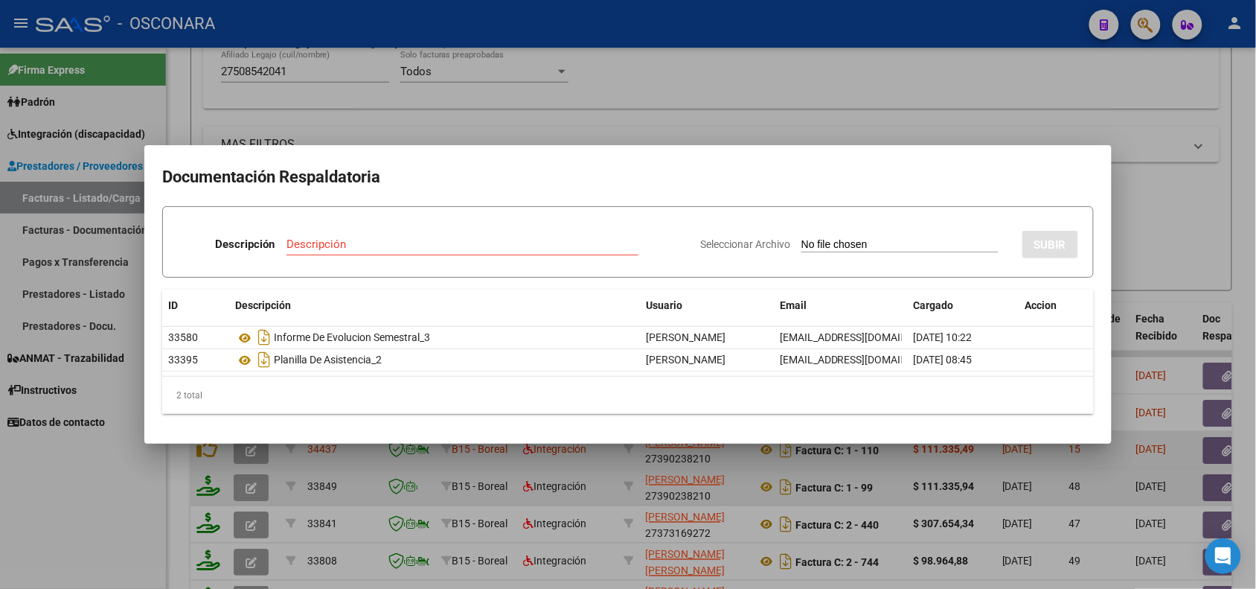
click at [224, 106] on div at bounding box center [628, 294] width 1256 height 589
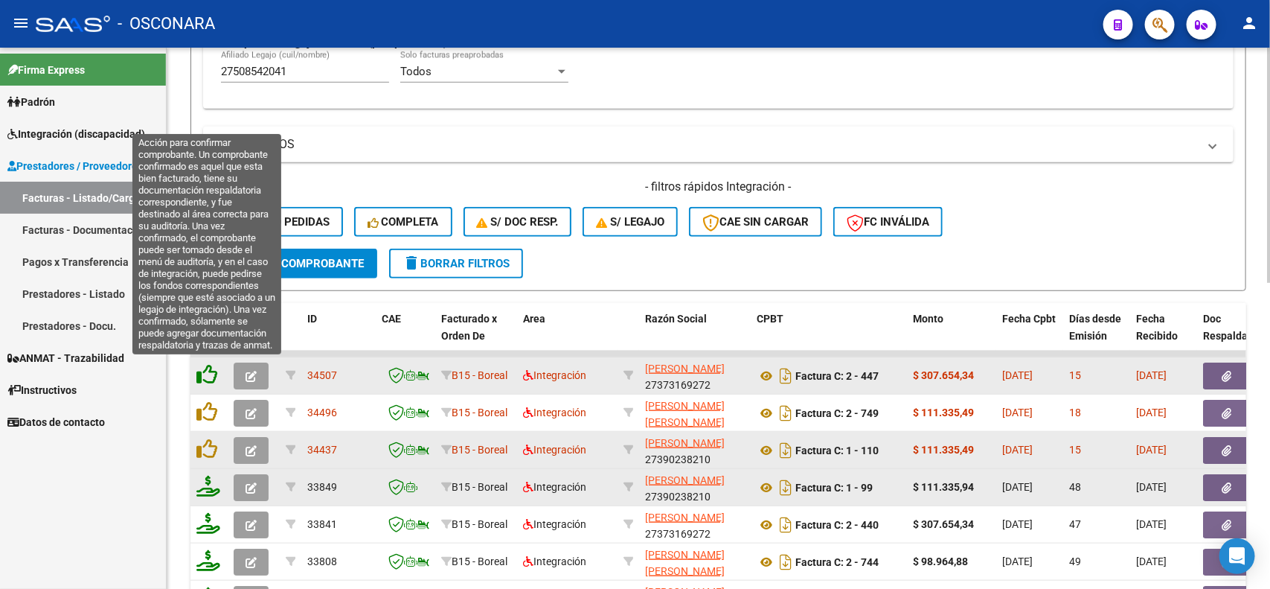
click at [212, 369] on icon at bounding box center [206, 374] width 21 height 21
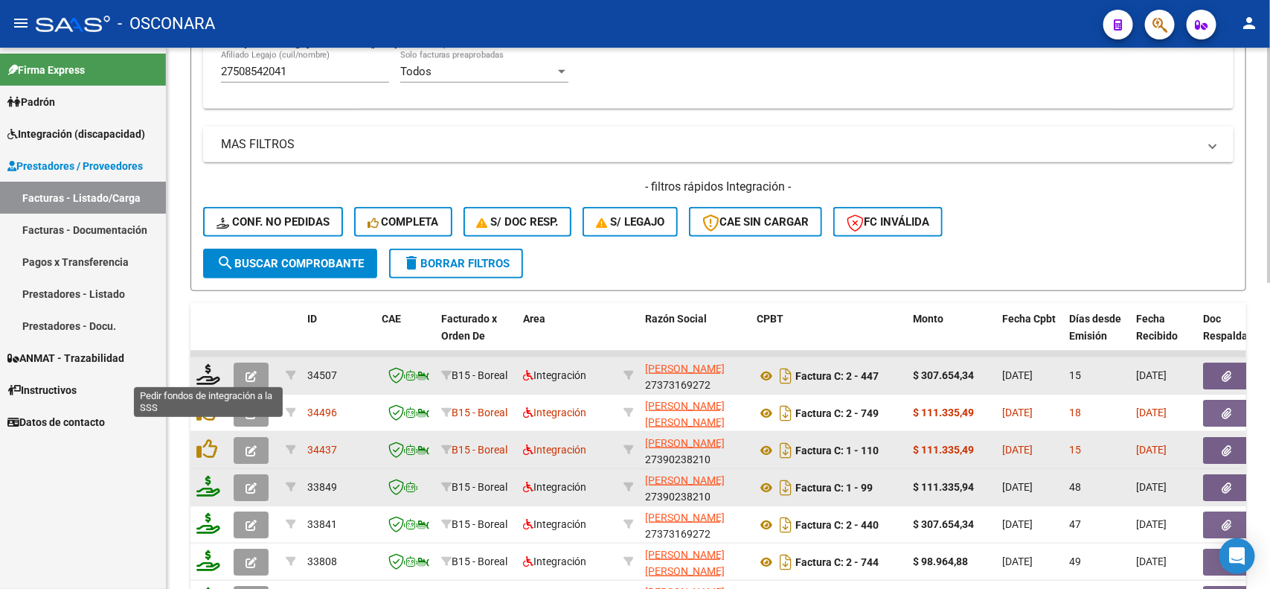
click at [212, 369] on icon at bounding box center [208, 374] width 24 height 21
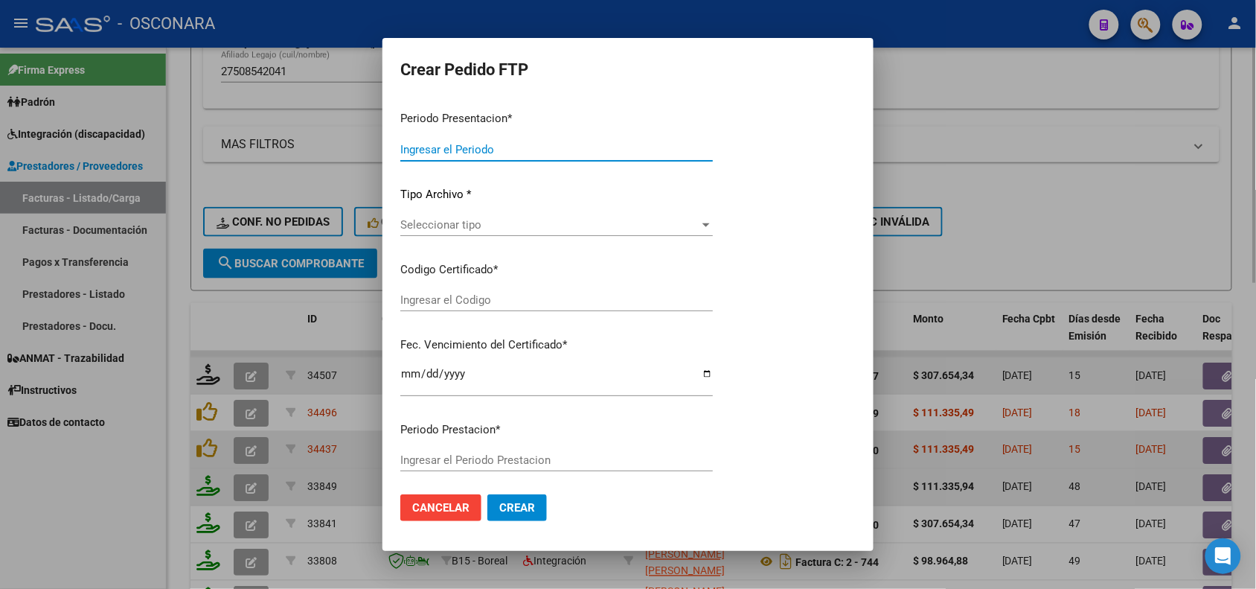
type input "202507"
type input "$ 307.654,34"
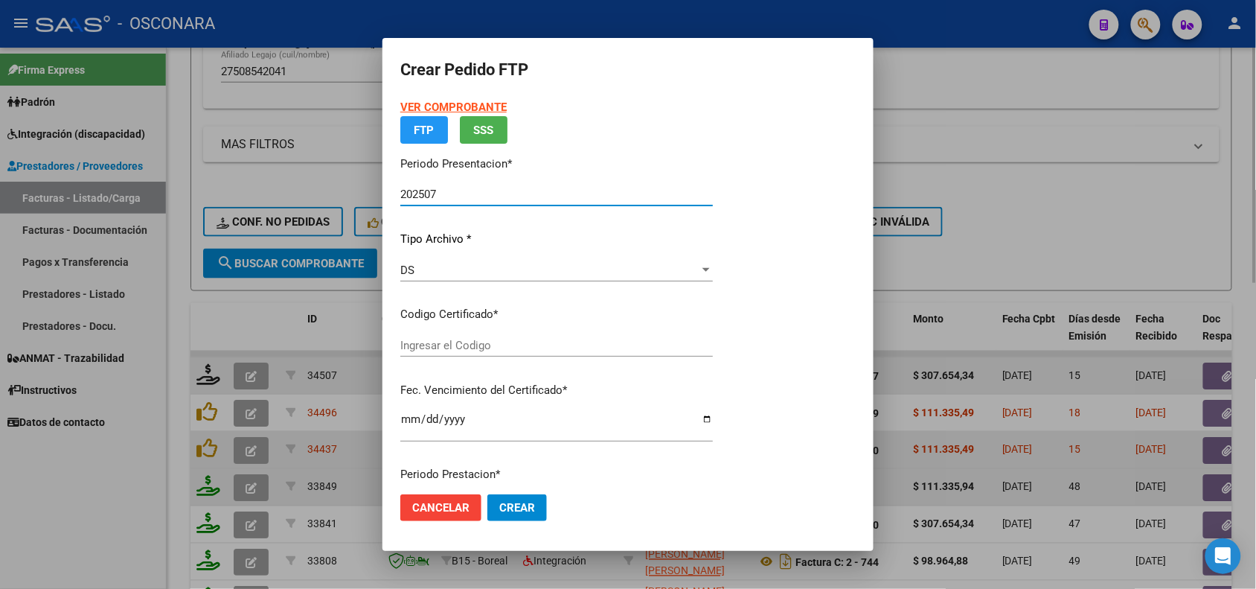
type input "ARG01000508542042022062420270624COR540"
type input "[DATE]"
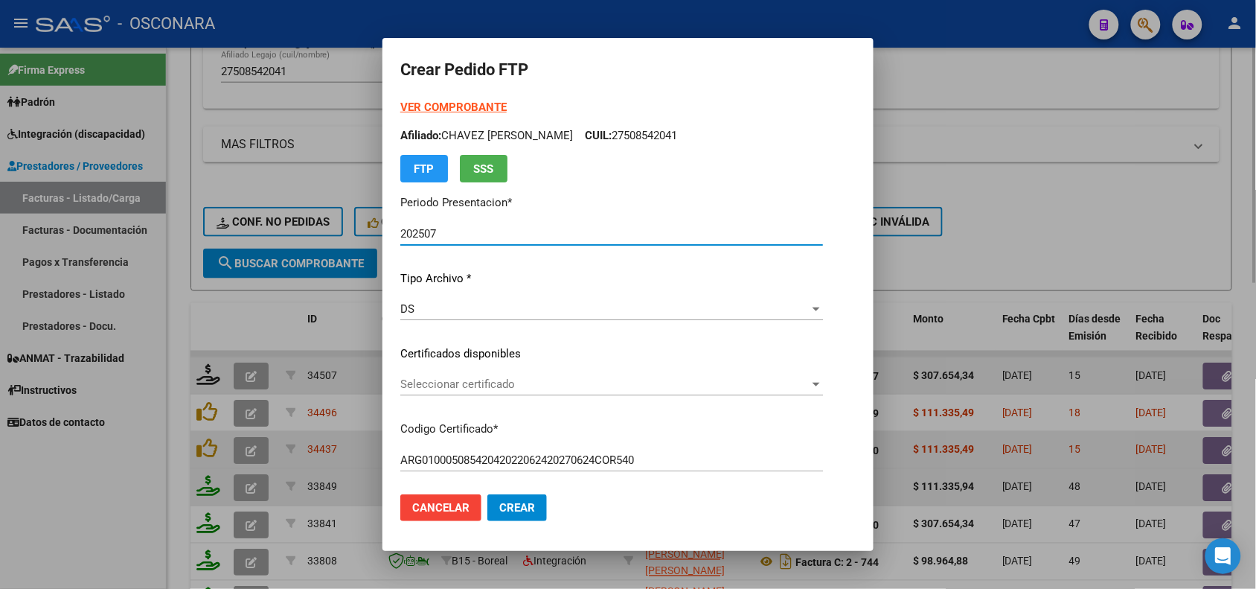
click at [702, 387] on span "Seleccionar certificado" at bounding box center [604, 383] width 409 height 13
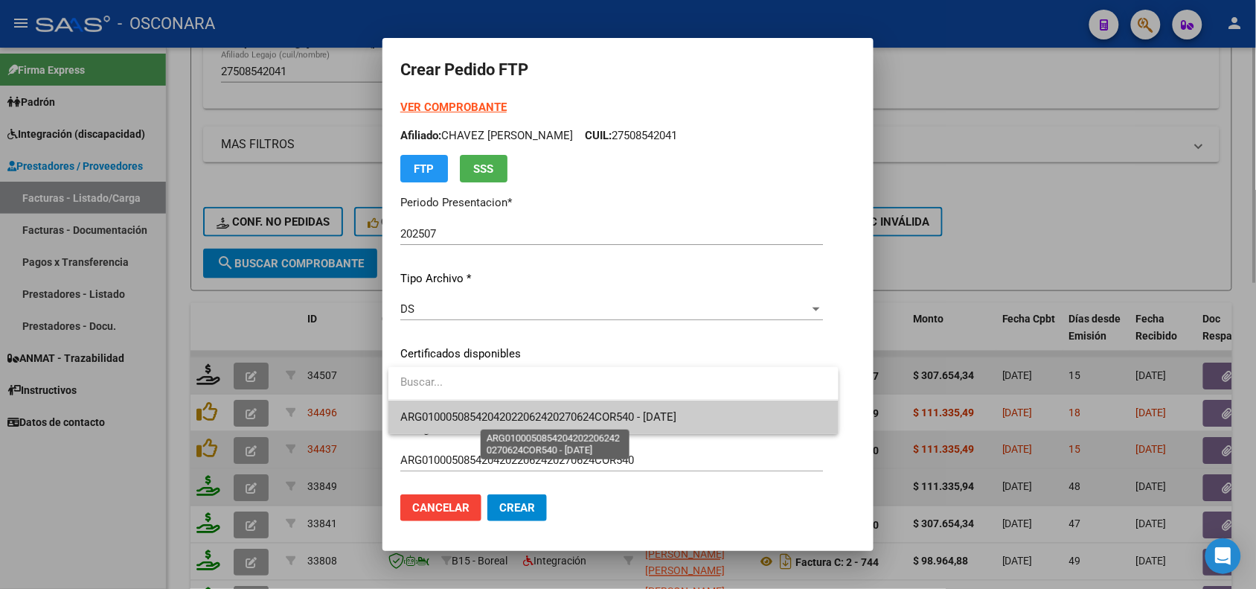
click at [696, 424] on span "ARG01000508542042022062420270624COR540 - [DATE]" at bounding box center [613, 416] width 426 height 33
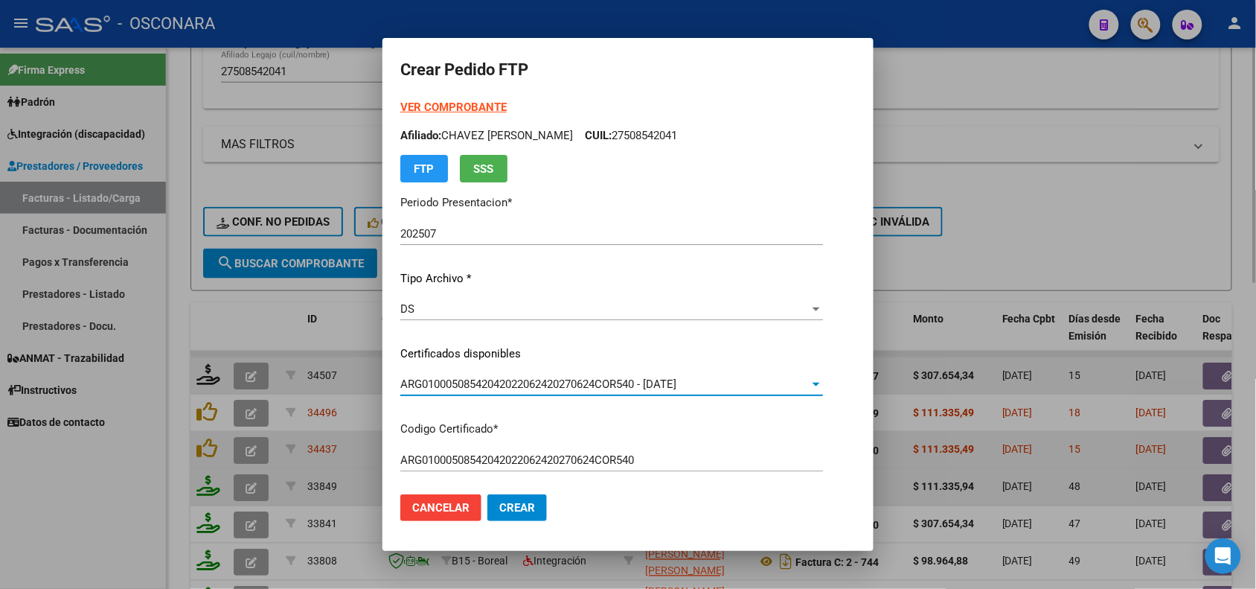
click at [696, 424] on p "Codigo Certificado *" at bounding box center [611, 428] width 423 height 17
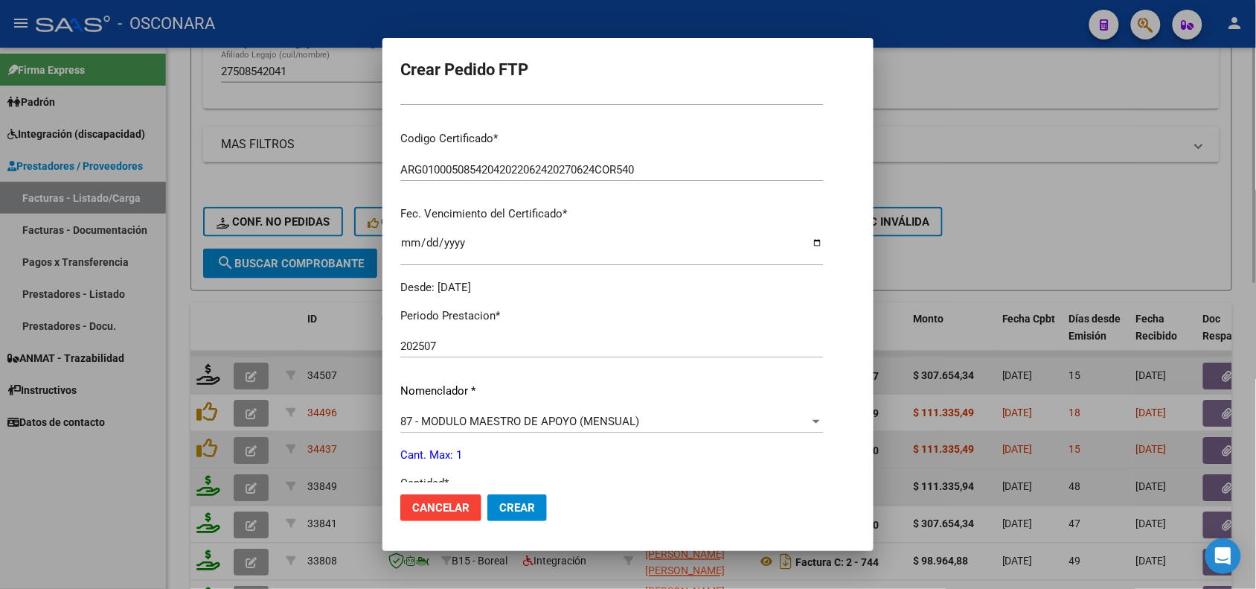
scroll to position [372, 0]
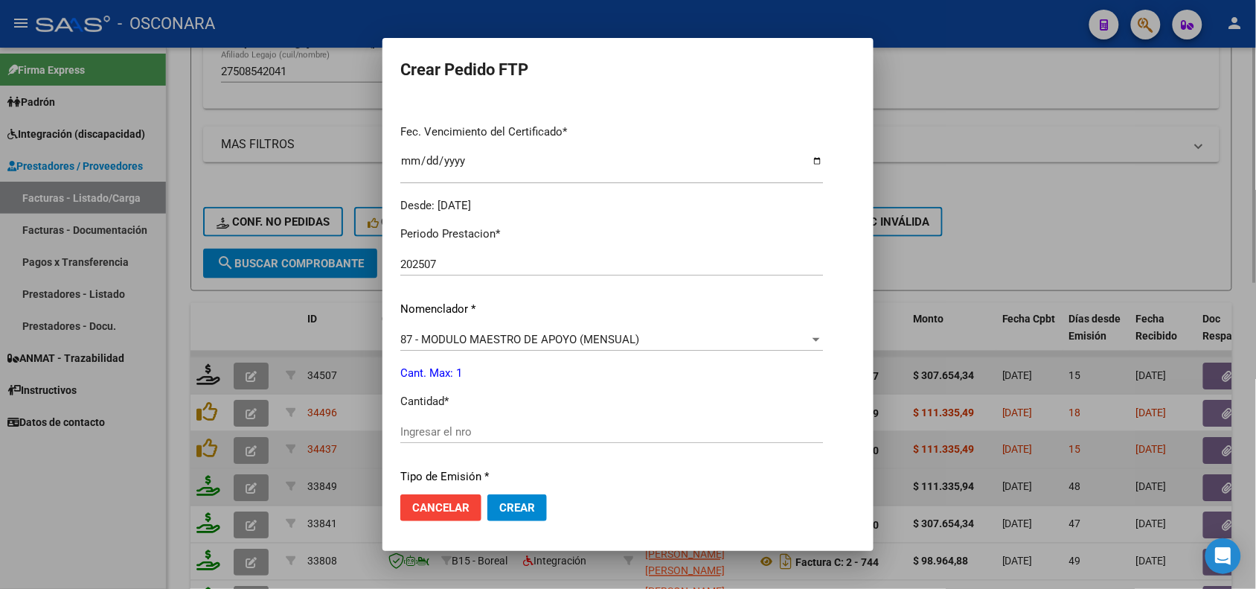
click at [455, 420] on div "Ingresar el nro" at bounding box center [611, 431] width 423 height 22
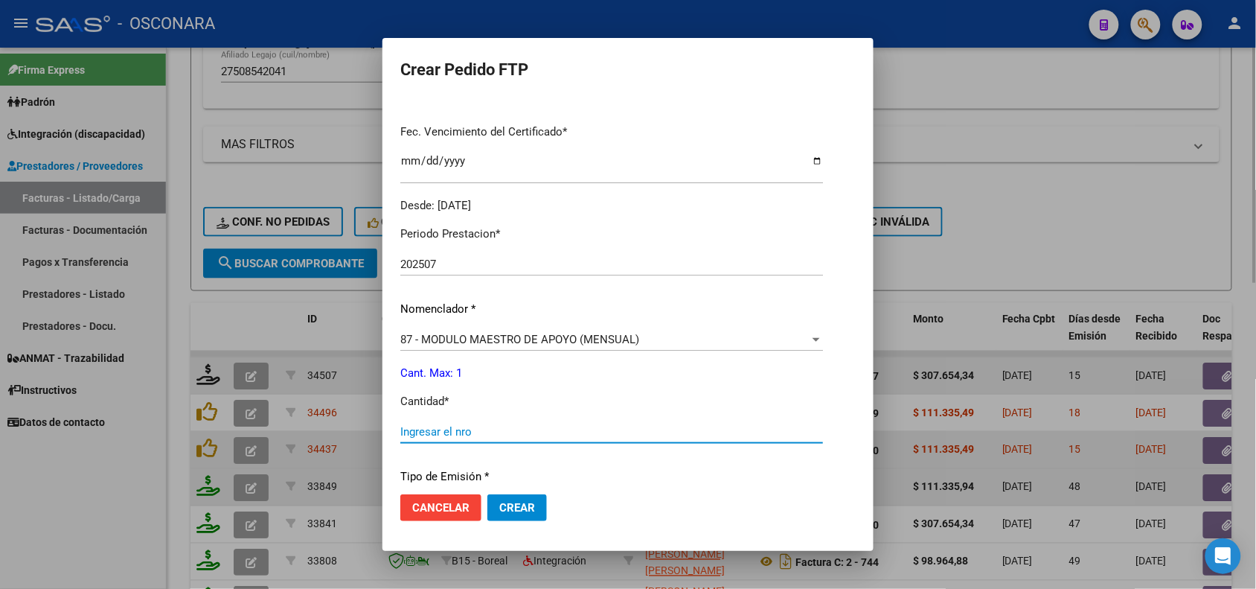
click at [461, 426] on input "Ingresar el nro" at bounding box center [611, 431] width 423 height 13
type input "1"
click at [633, 459] on div "Periodo Prestacion * 202507 Ingresar el Periodo Prestacion Nomenclador * 87 - M…" at bounding box center [611, 448] width 423 height 469
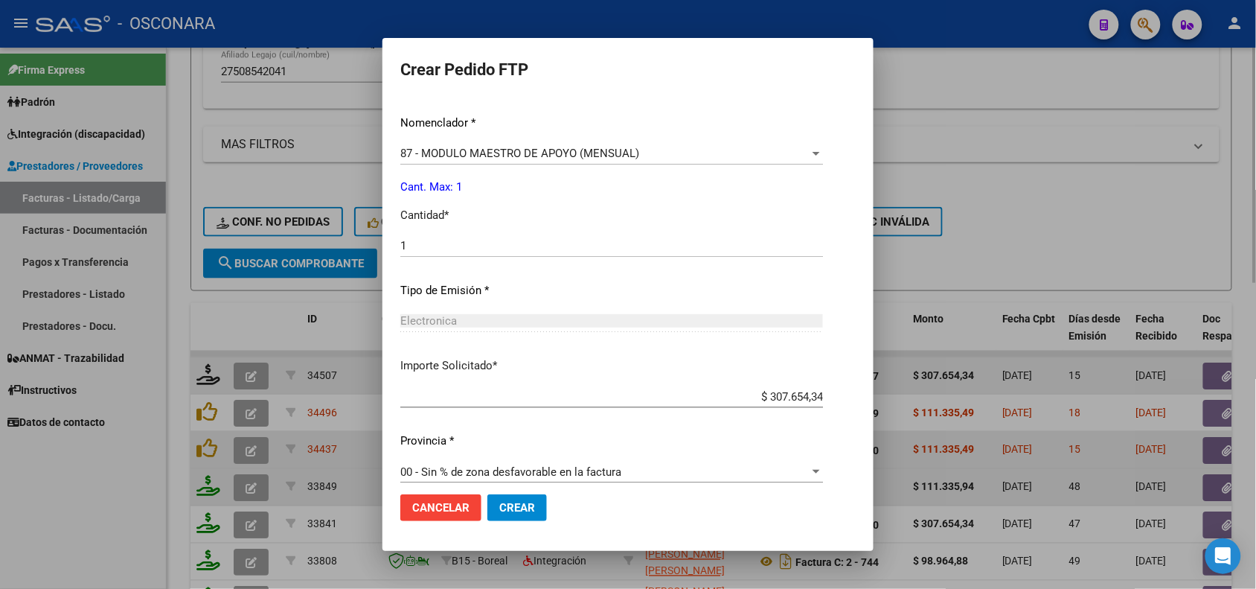
scroll to position [573, 0]
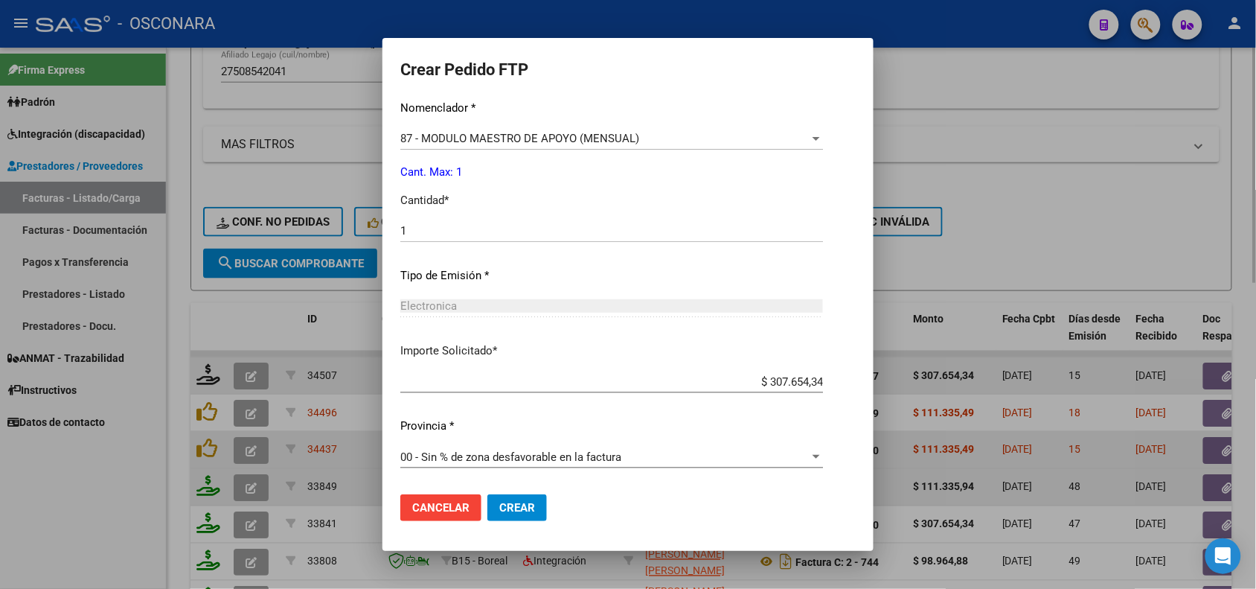
click at [510, 501] on span "Crear" at bounding box center [517, 507] width 36 height 13
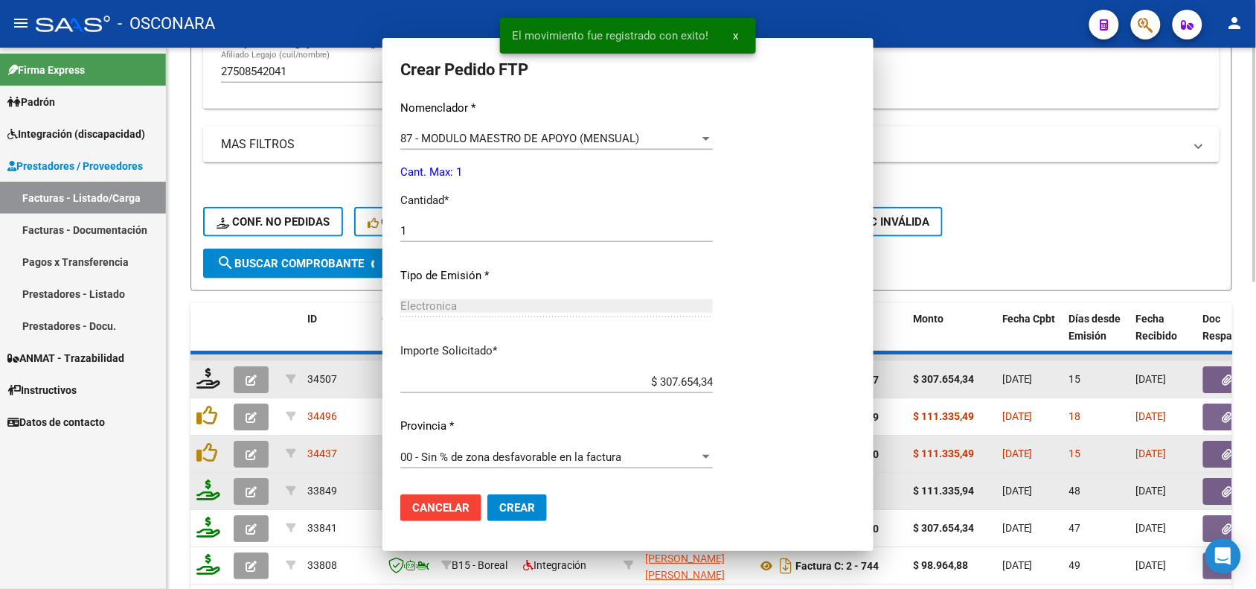
scroll to position [0, 0]
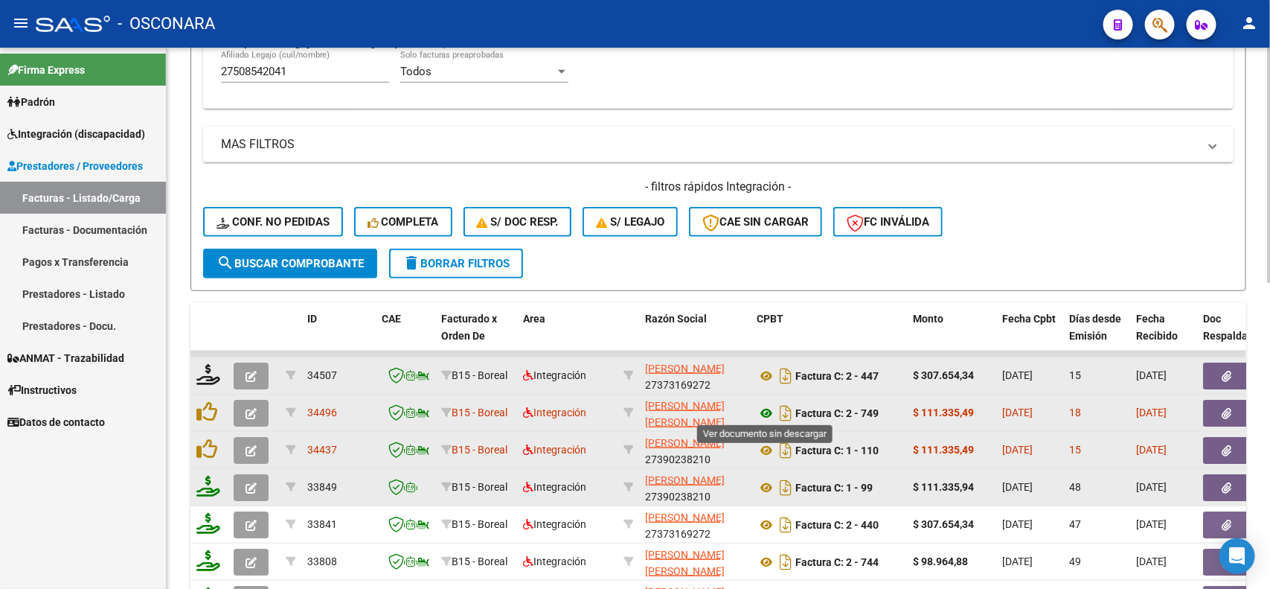
click at [761, 411] on icon at bounding box center [766, 413] width 19 height 18
click at [1228, 417] on button "button" at bounding box center [1227, 413] width 48 height 27
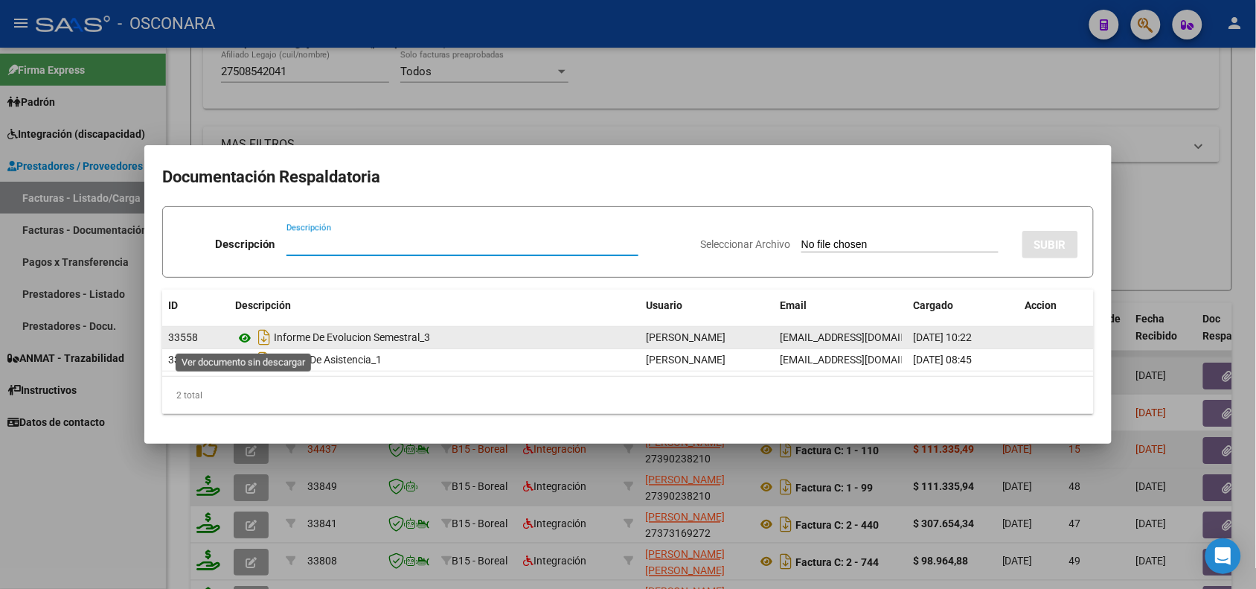
click at [248, 336] on icon at bounding box center [244, 338] width 19 height 18
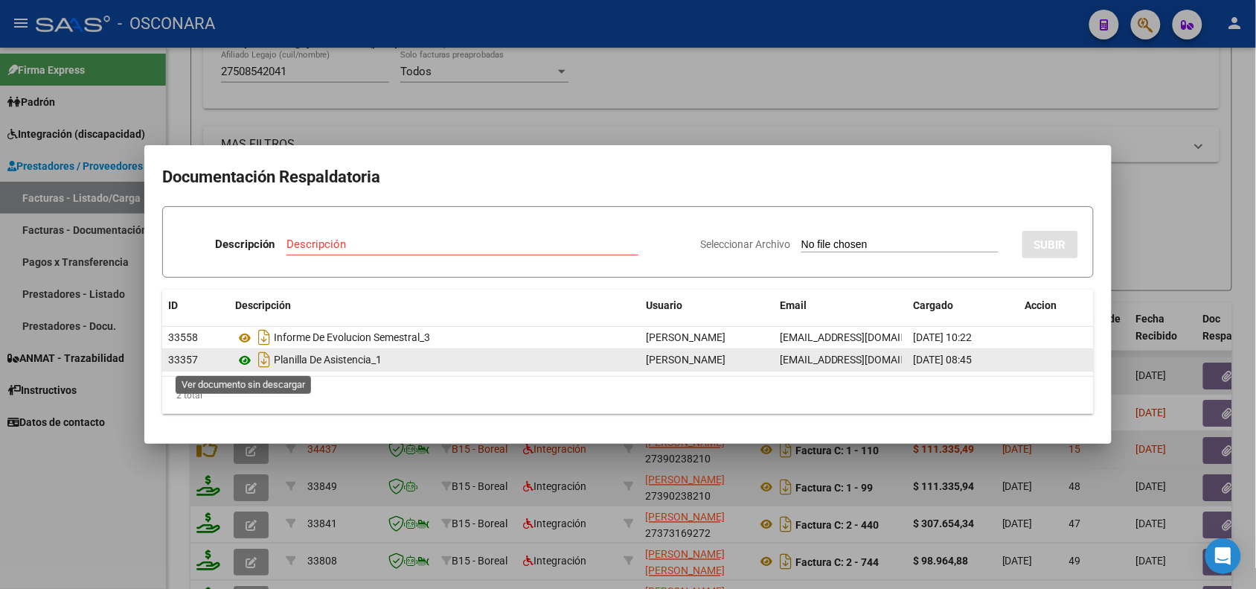
click at [240, 365] on icon at bounding box center [244, 360] width 19 height 18
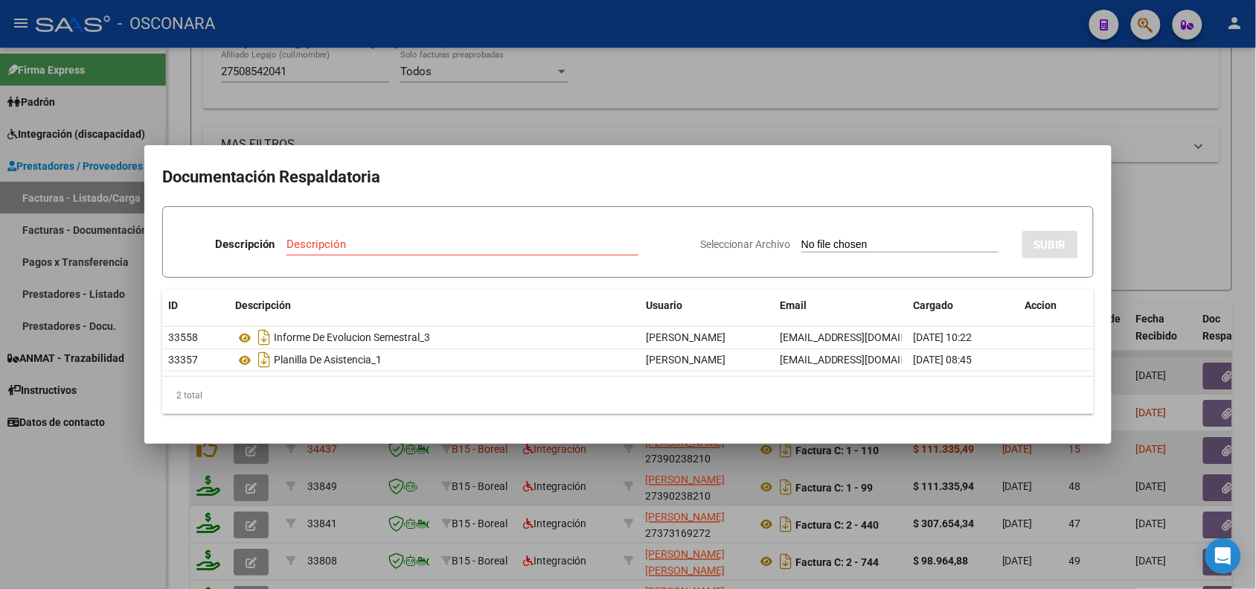
click at [336, 499] on div at bounding box center [628, 294] width 1256 height 589
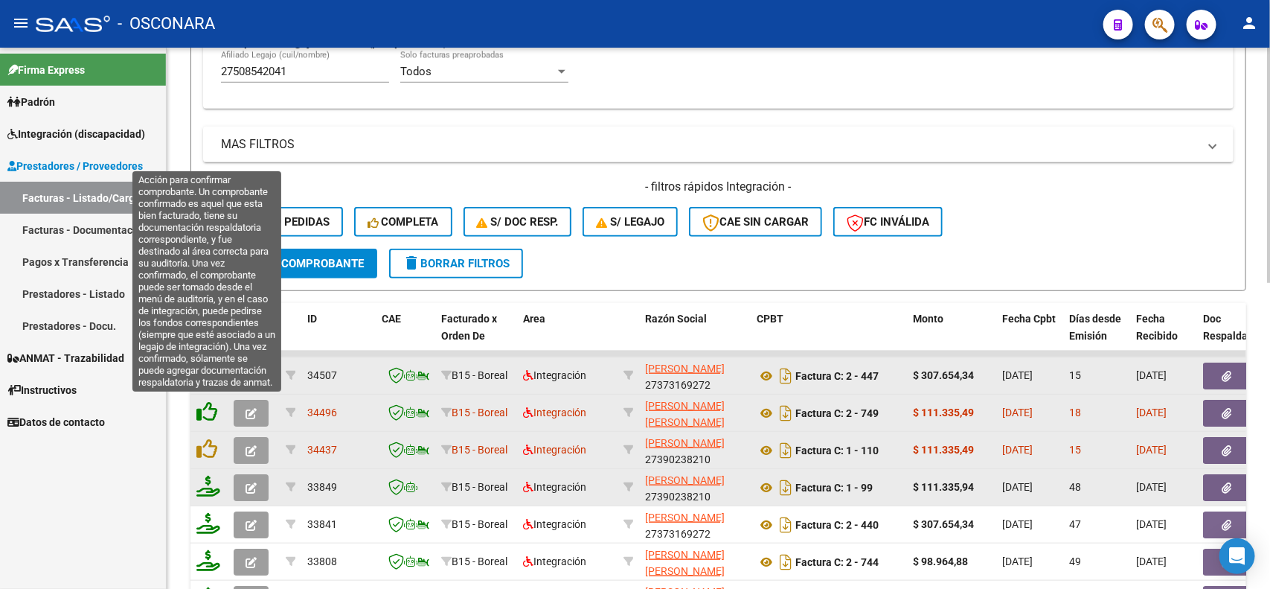
click at [208, 407] on icon at bounding box center [206, 411] width 21 height 21
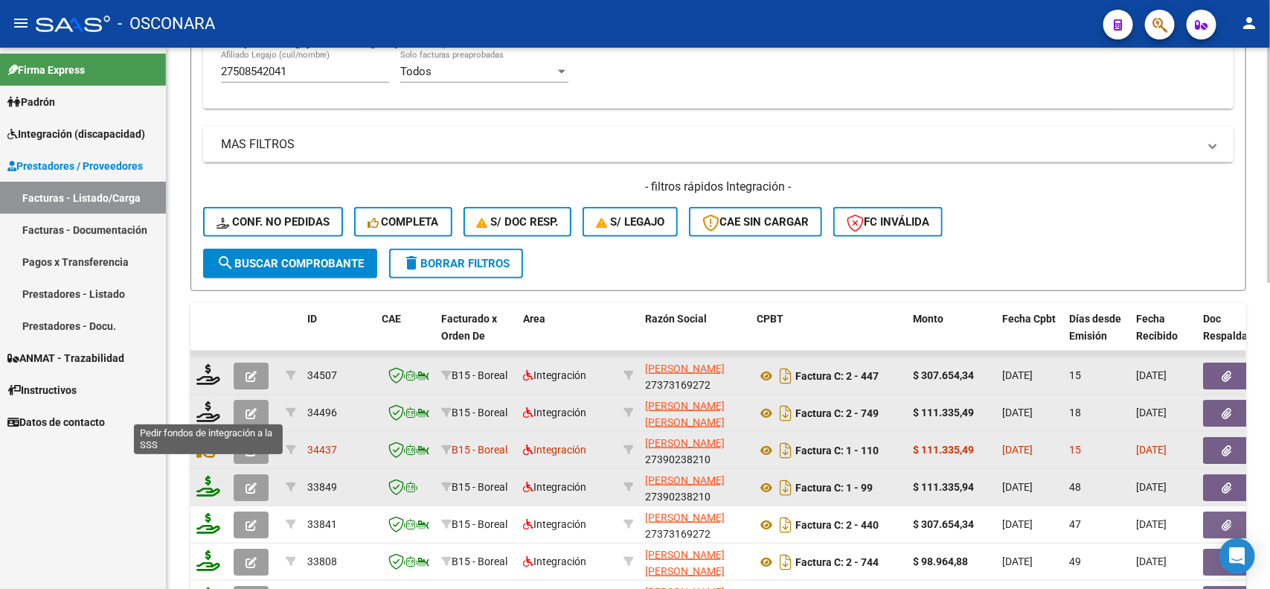
click at [208, 407] on icon at bounding box center [208, 411] width 24 height 21
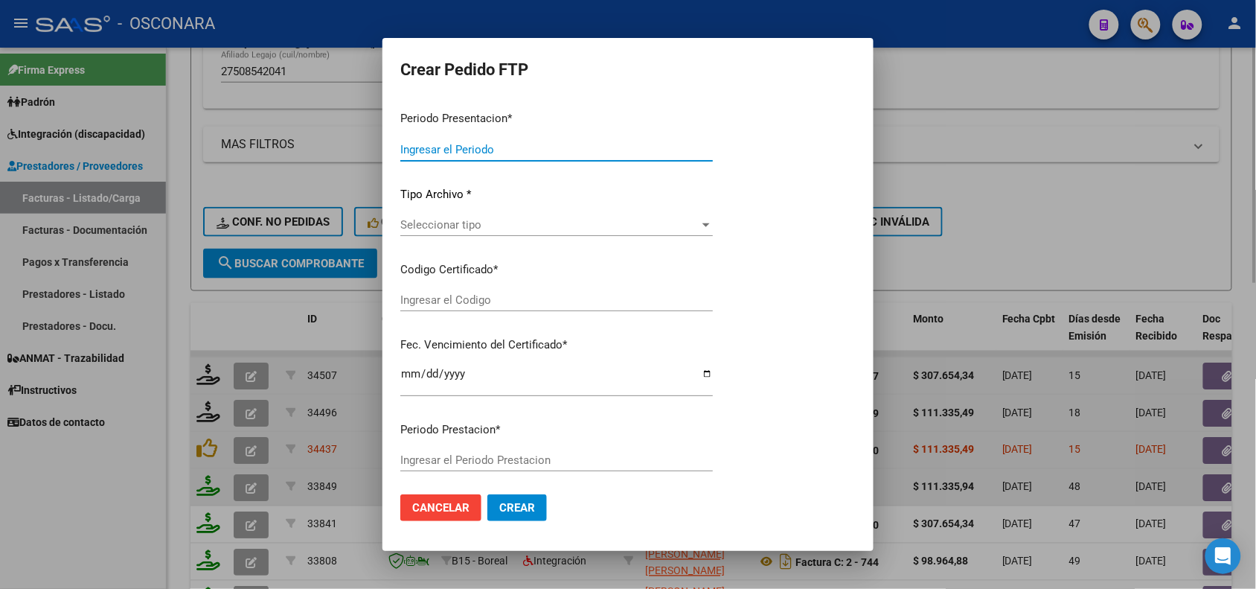
type input "202507"
type input "$ 111.335,49"
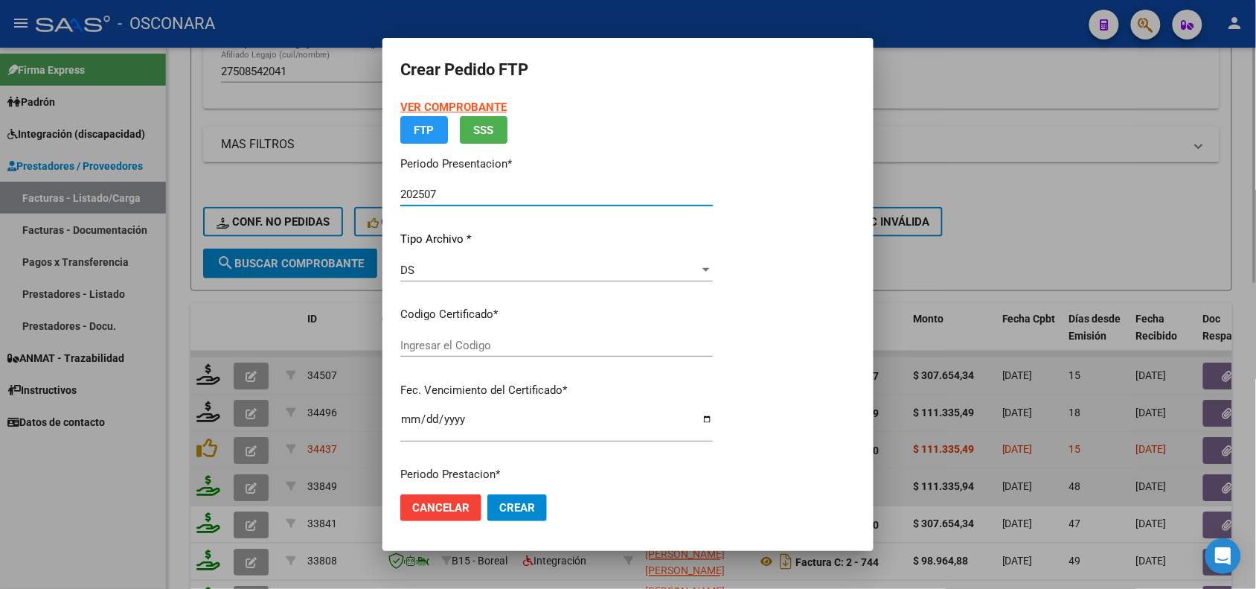
type input "ARG01000508542042022062420270624COR540"
type input "[DATE]"
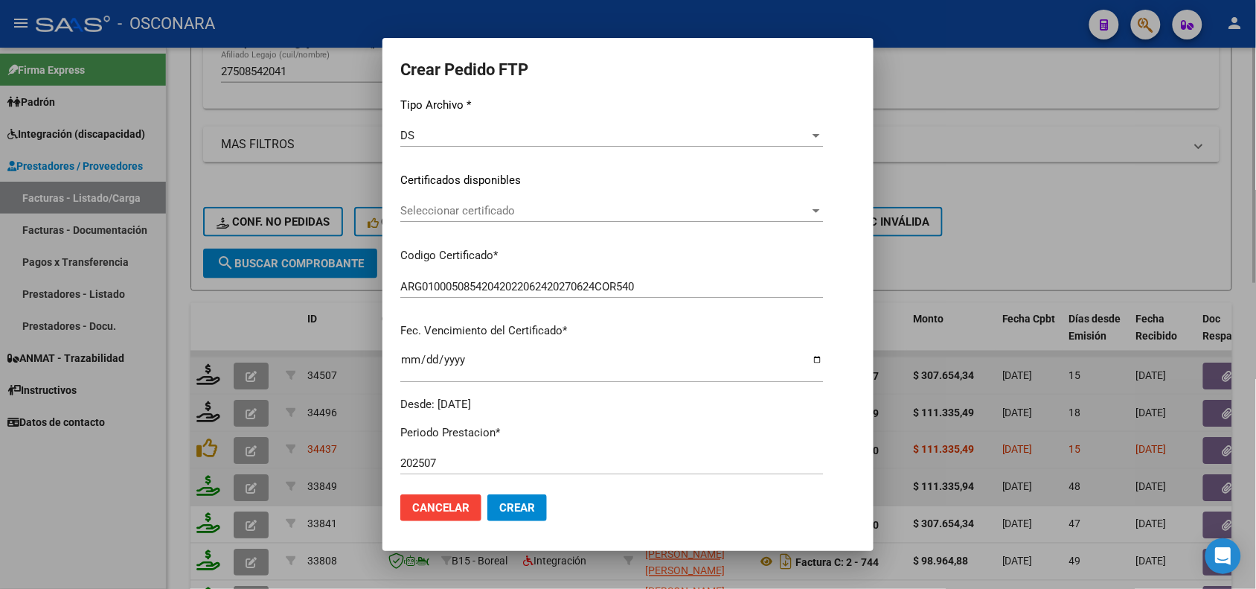
scroll to position [186, 0]
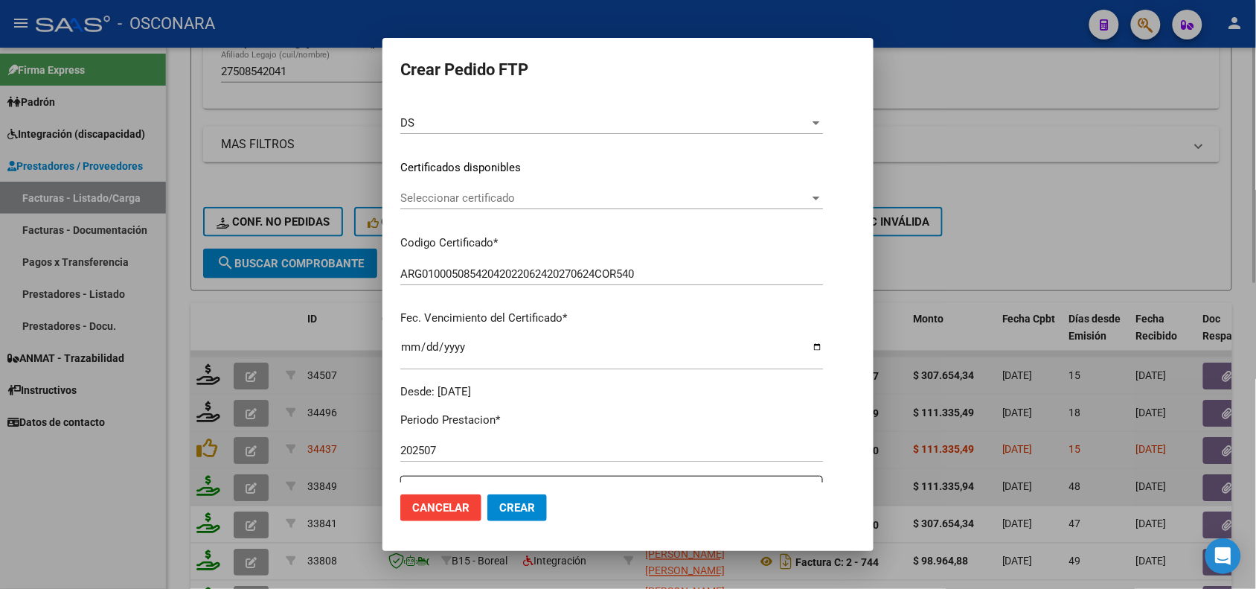
click at [586, 188] on div "Seleccionar certificado Seleccionar certificado" at bounding box center [611, 198] width 423 height 22
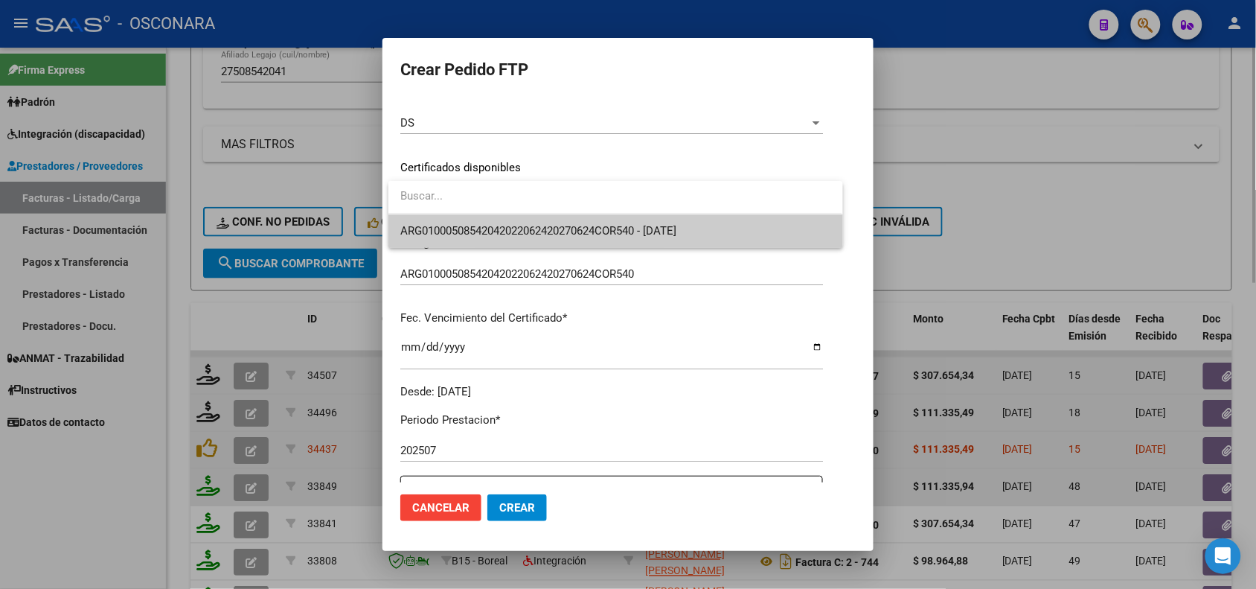
click at [571, 243] on span "ARG01000508542042022062420270624COR540 - [DATE]" at bounding box center [615, 230] width 430 height 33
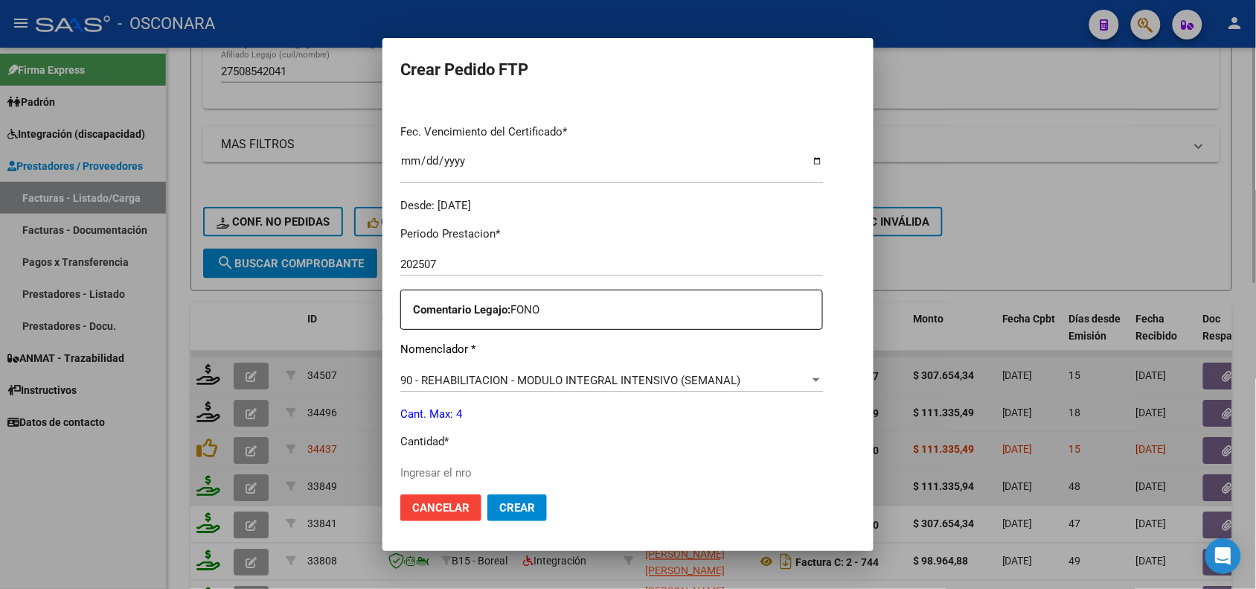
scroll to position [465, 0]
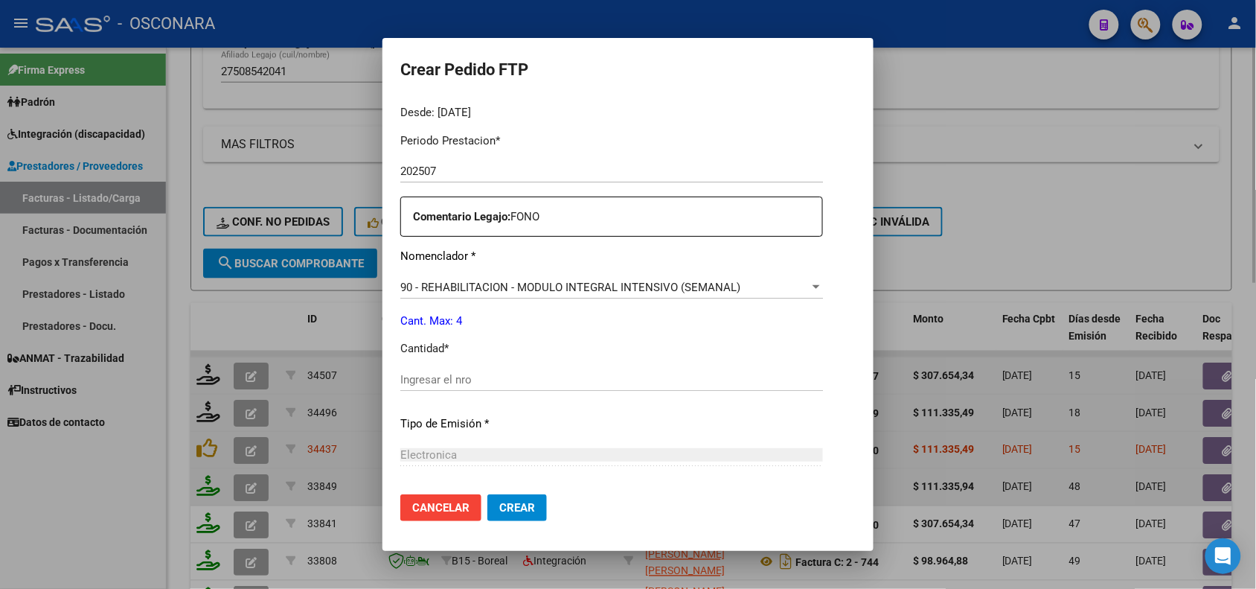
click at [467, 373] on input "Ingresar el nro" at bounding box center [611, 379] width 423 height 13
type input "4"
click at [515, 418] on p "Tipo de Emisión *" at bounding box center [611, 423] width 423 height 17
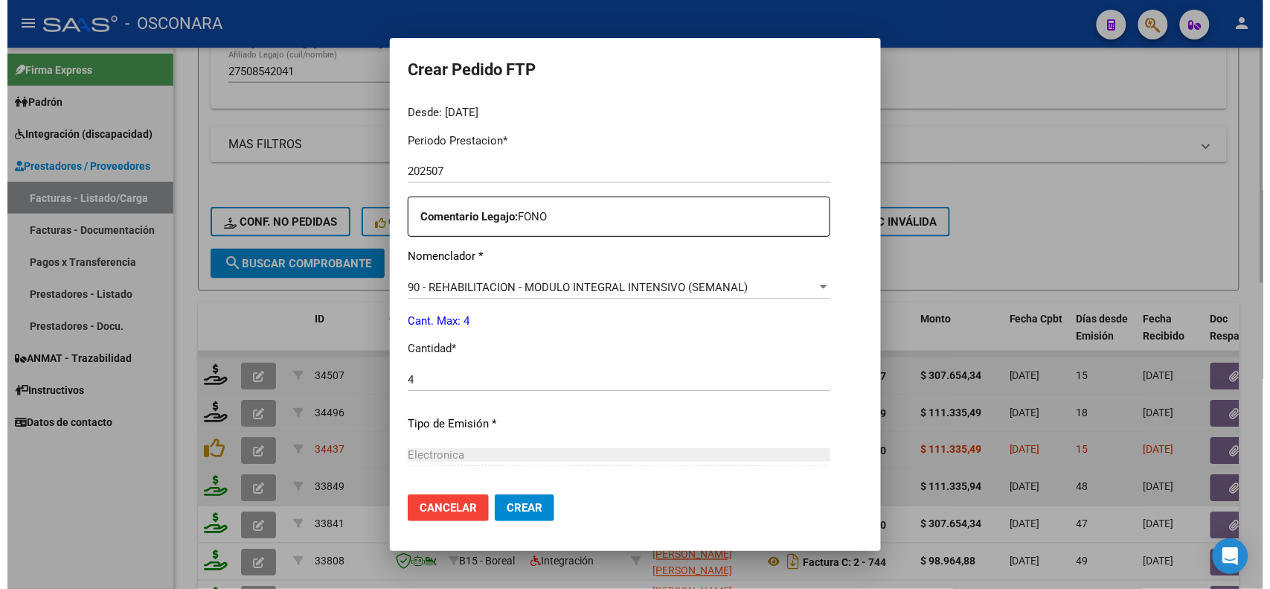
scroll to position [614, 0]
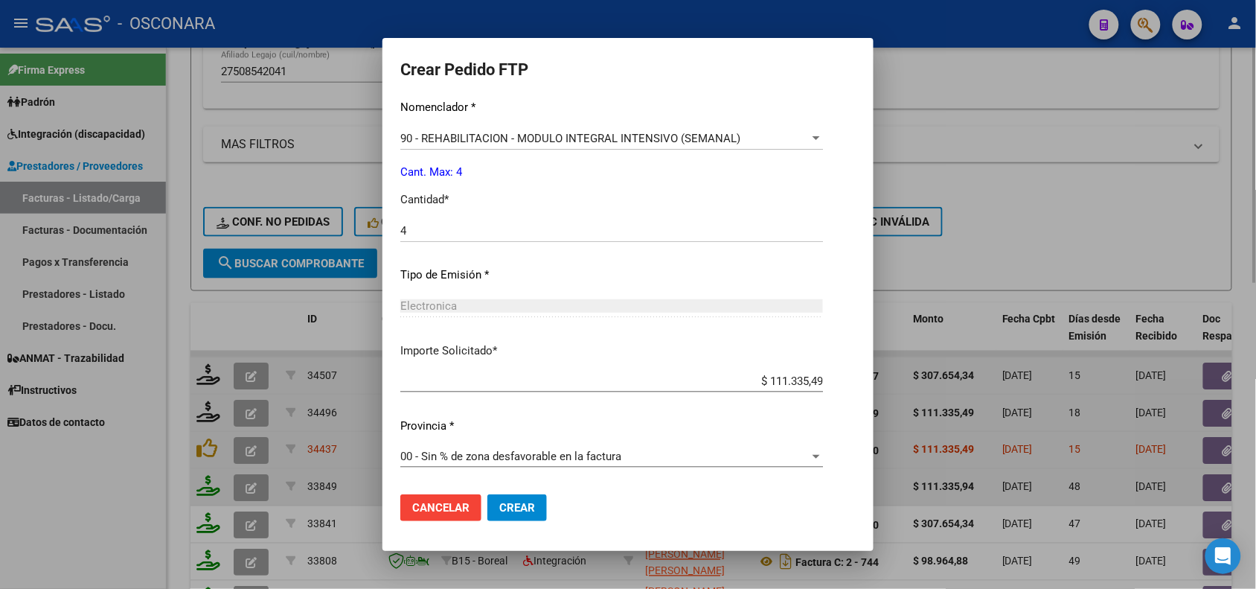
click at [528, 506] on span "Crear" at bounding box center [517, 507] width 36 height 13
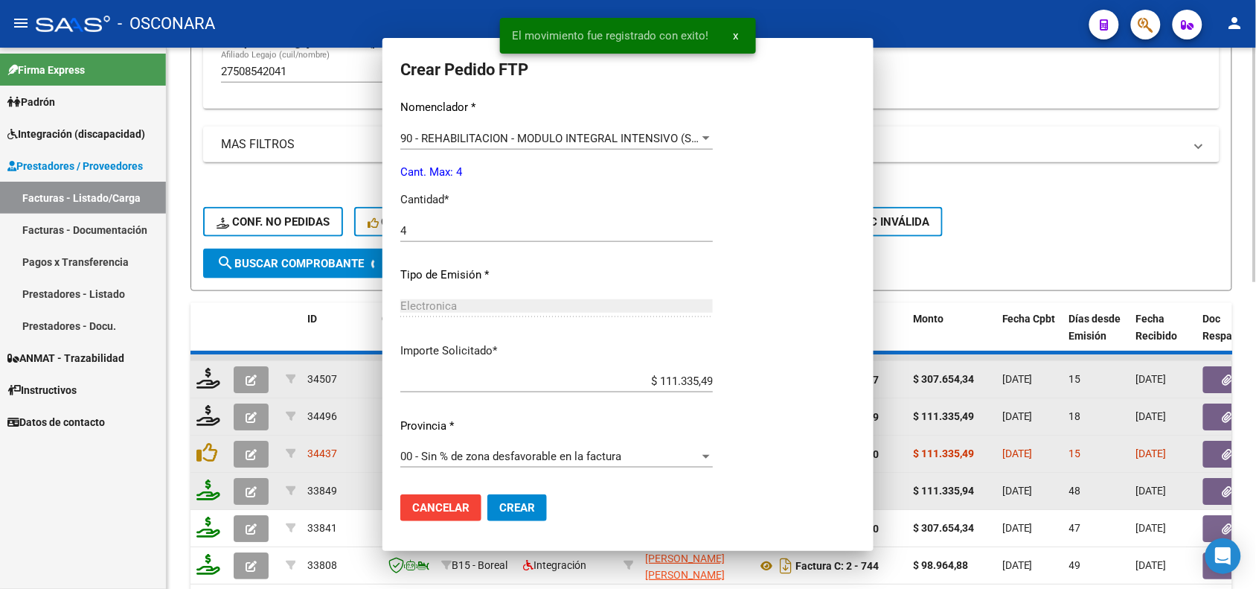
scroll to position [0, 0]
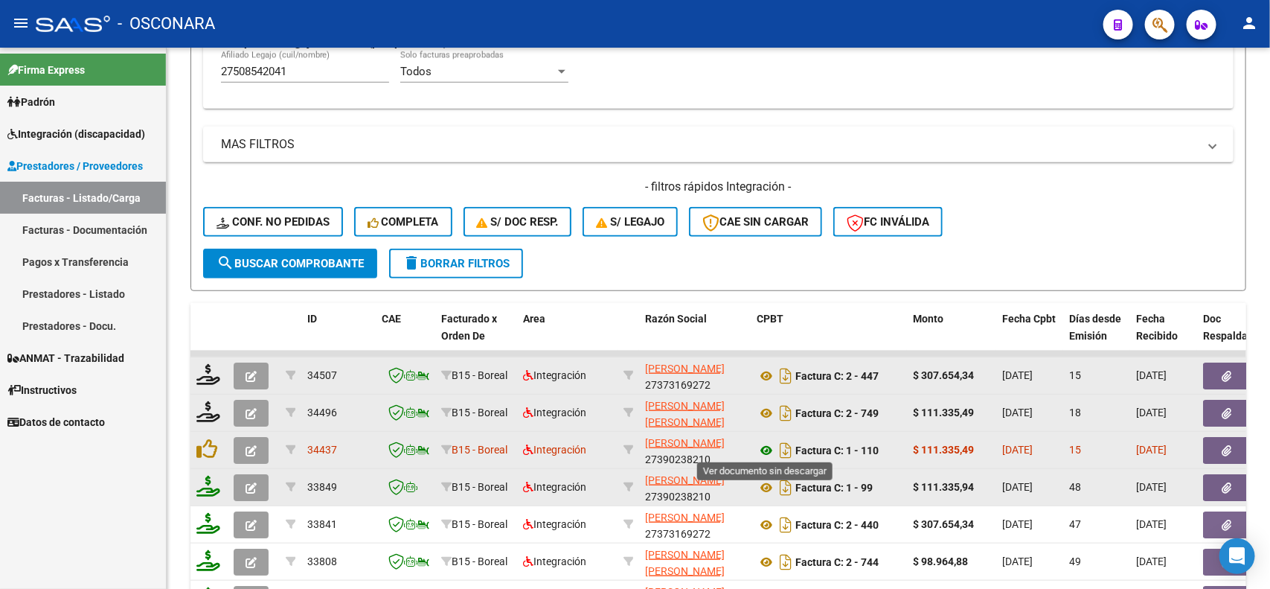
click at [761, 454] on icon at bounding box center [766, 450] width 19 height 18
click at [1229, 445] on icon "button" at bounding box center [1228, 450] width 10 height 11
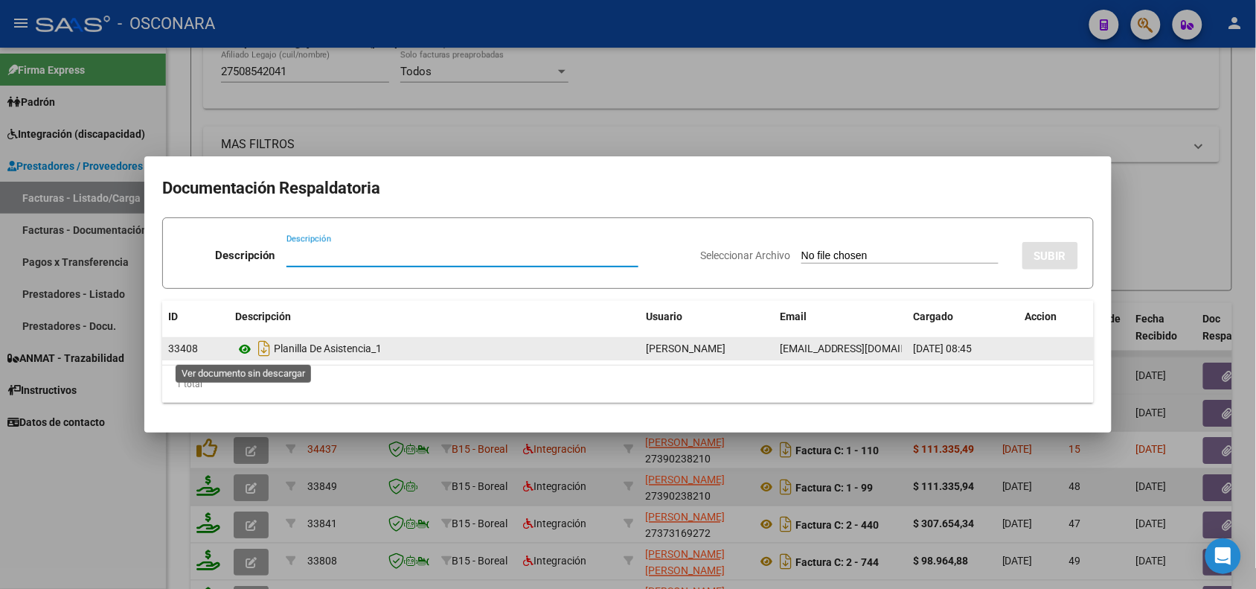
click at [247, 353] on icon at bounding box center [244, 349] width 19 height 18
click at [243, 347] on icon at bounding box center [244, 349] width 19 height 18
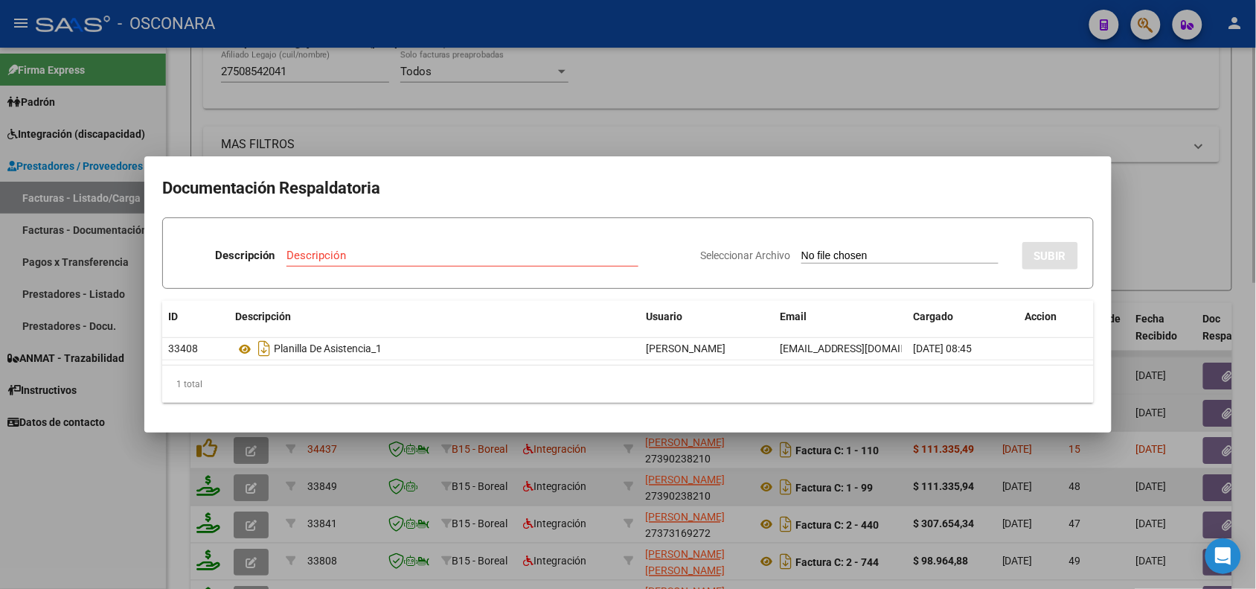
click at [365, 86] on div at bounding box center [628, 294] width 1256 height 589
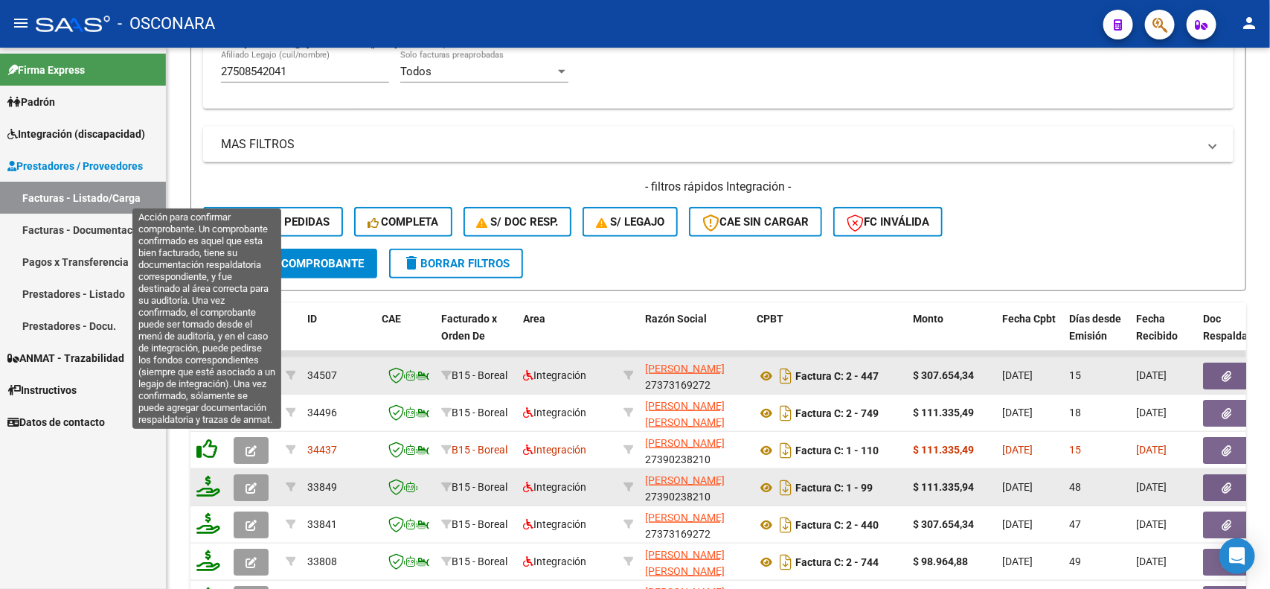
click at [207, 447] on icon at bounding box center [206, 448] width 21 height 21
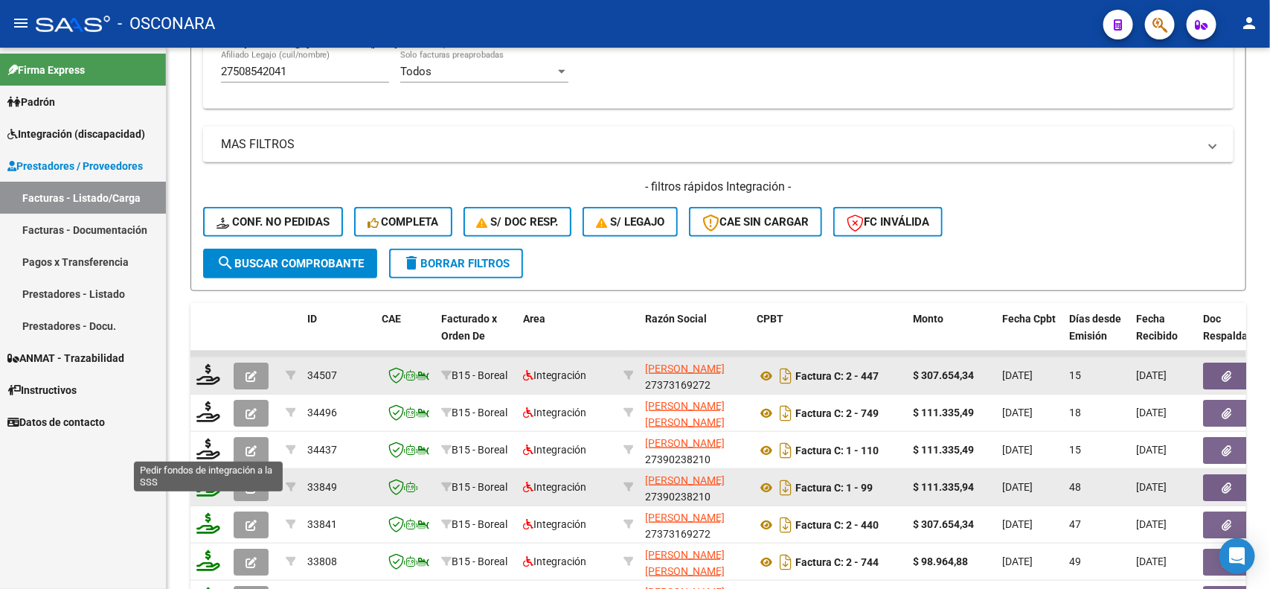
click at [207, 447] on icon at bounding box center [208, 448] width 24 height 21
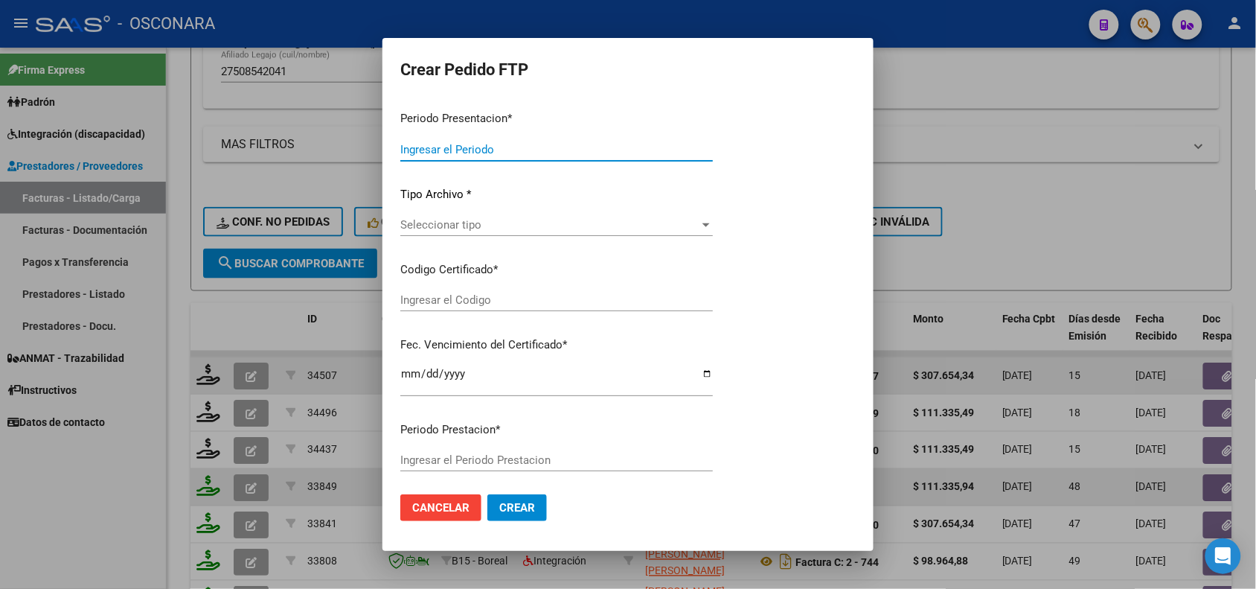
type input "202507"
type input "$ 111.335,49"
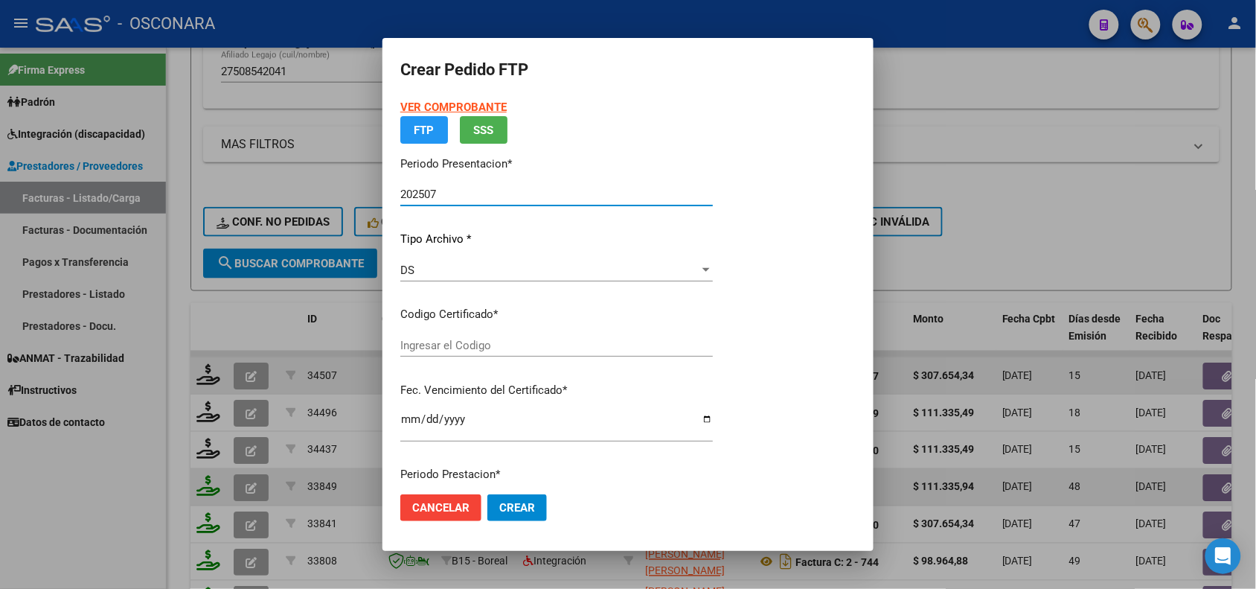
type input "ARG01000508542042022062420270624COR540"
type input "[DATE]"
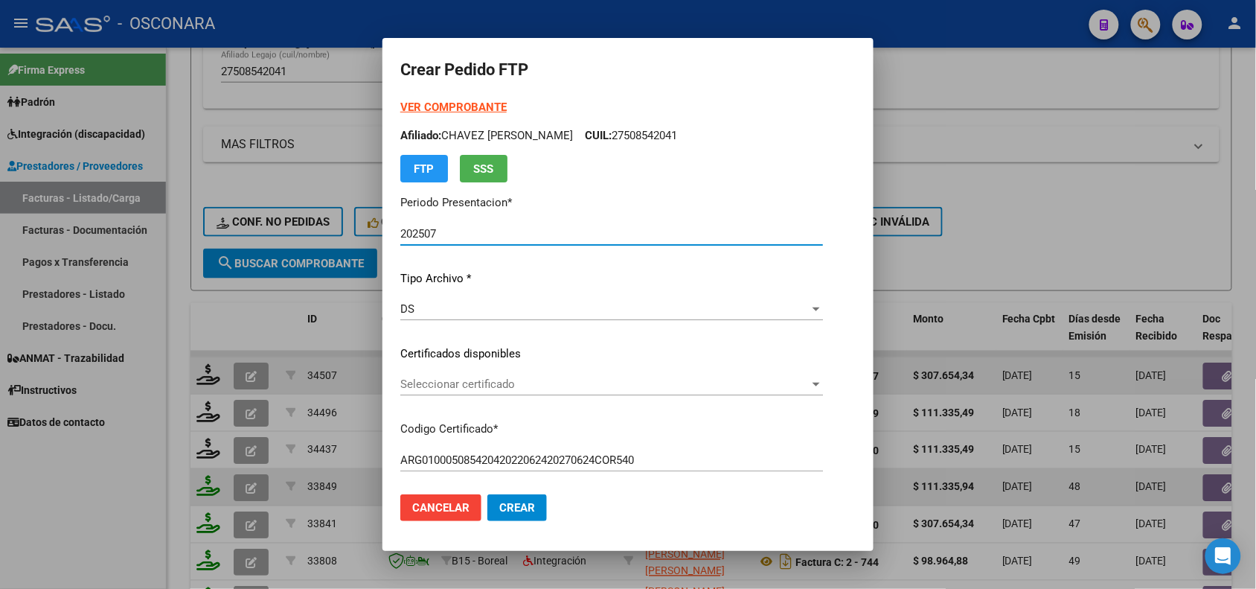
click at [547, 383] on span "Seleccionar certificado" at bounding box center [604, 383] width 409 height 13
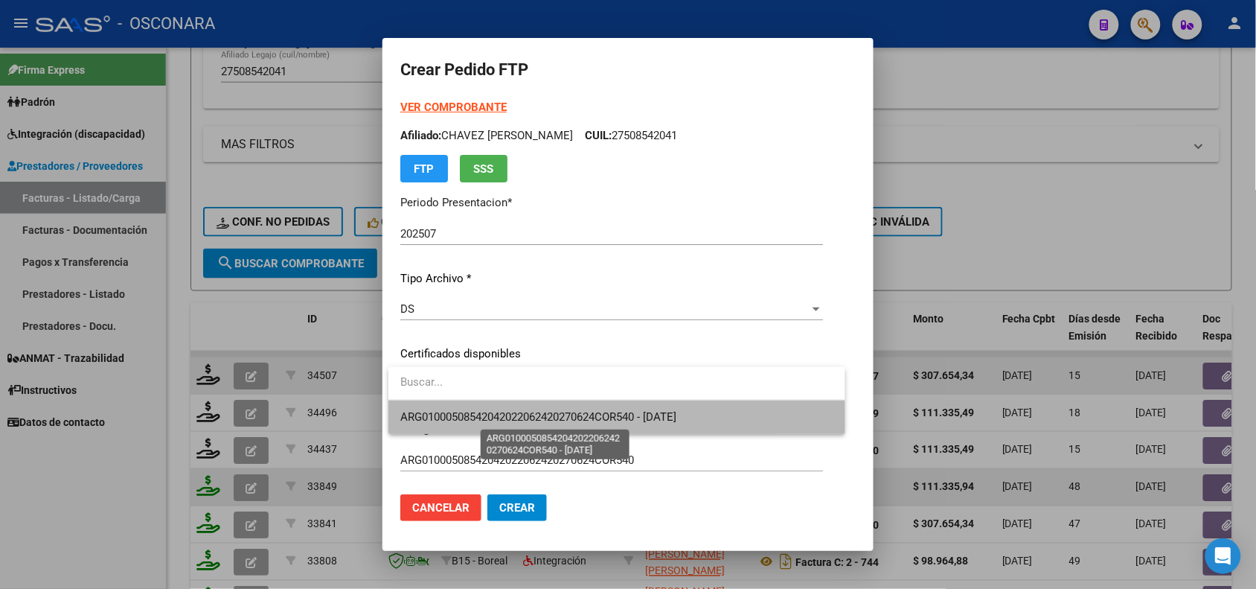
click at [527, 423] on span "ARG01000508542042022062420270624COR540 - [DATE]" at bounding box center [538, 416] width 276 height 13
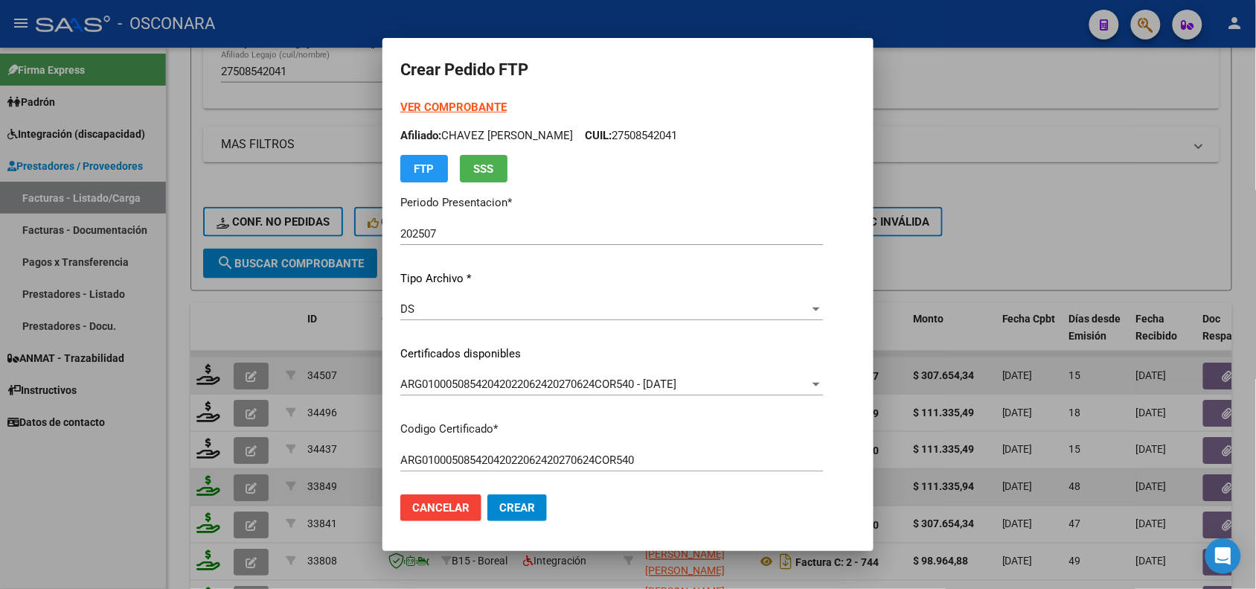
click at [558, 413] on div "VER COMPROBANTE ARCA Padrón Afiliado: CHAVEZ [PERSON_NAME]: 27508542041 FTP SSS…" at bounding box center [611, 342] width 423 height 487
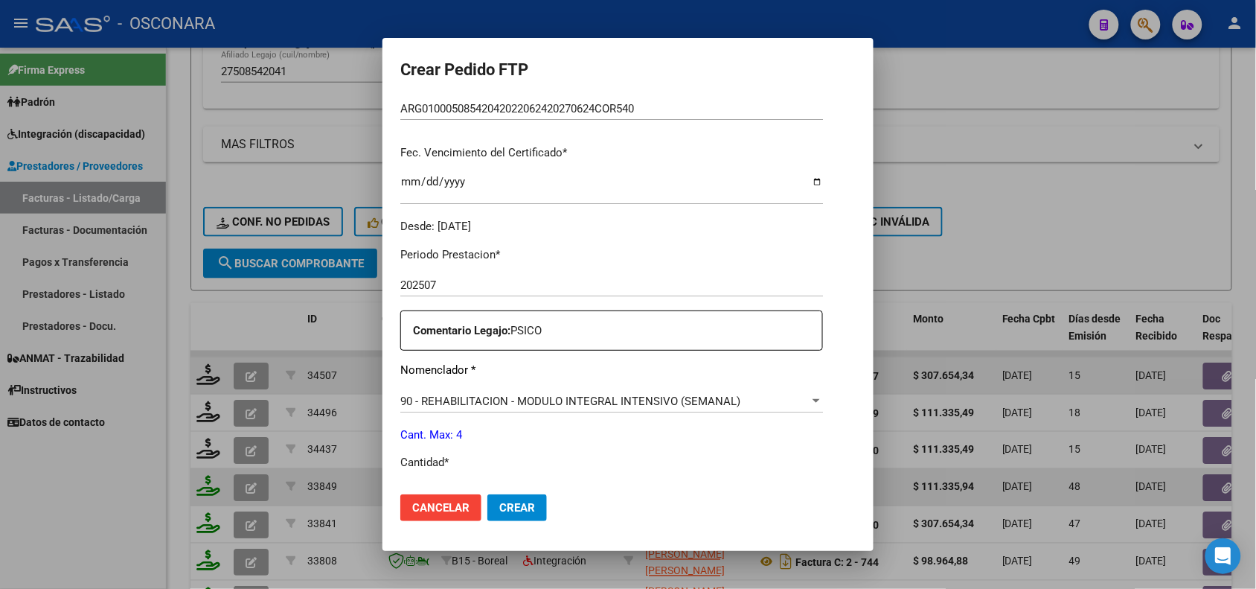
scroll to position [465, 0]
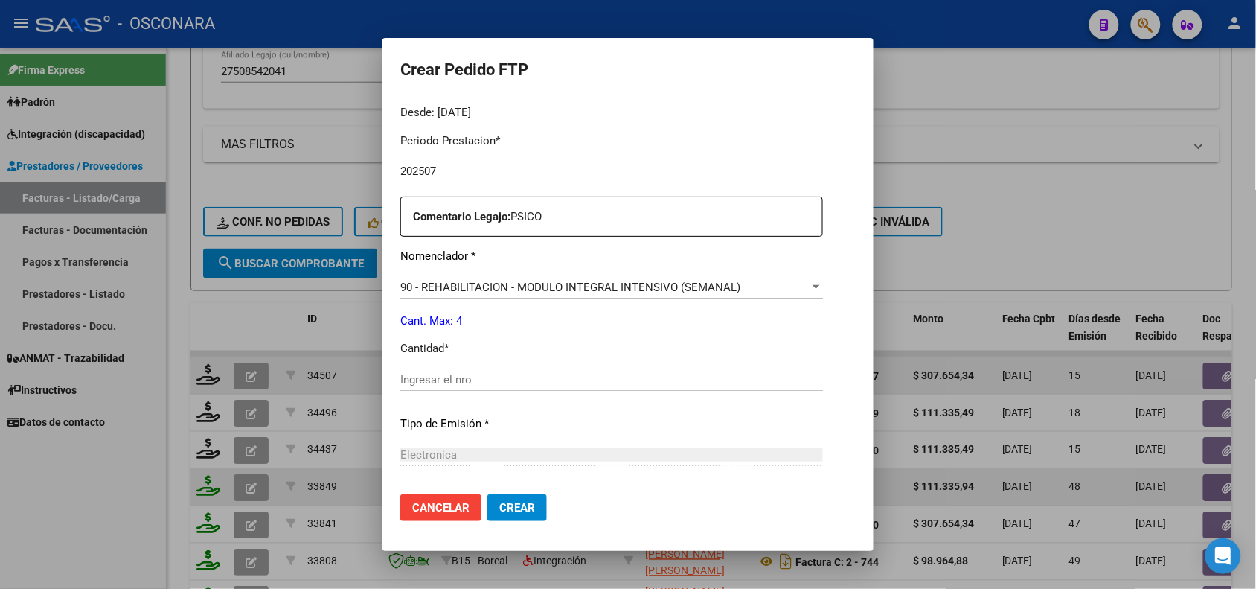
click at [476, 382] on input "Ingresar el nro" at bounding box center [611, 379] width 423 height 13
type input "4"
click at [533, 341] on p "Cantidad *" at bounding box center [611, 348] width 423 height 17
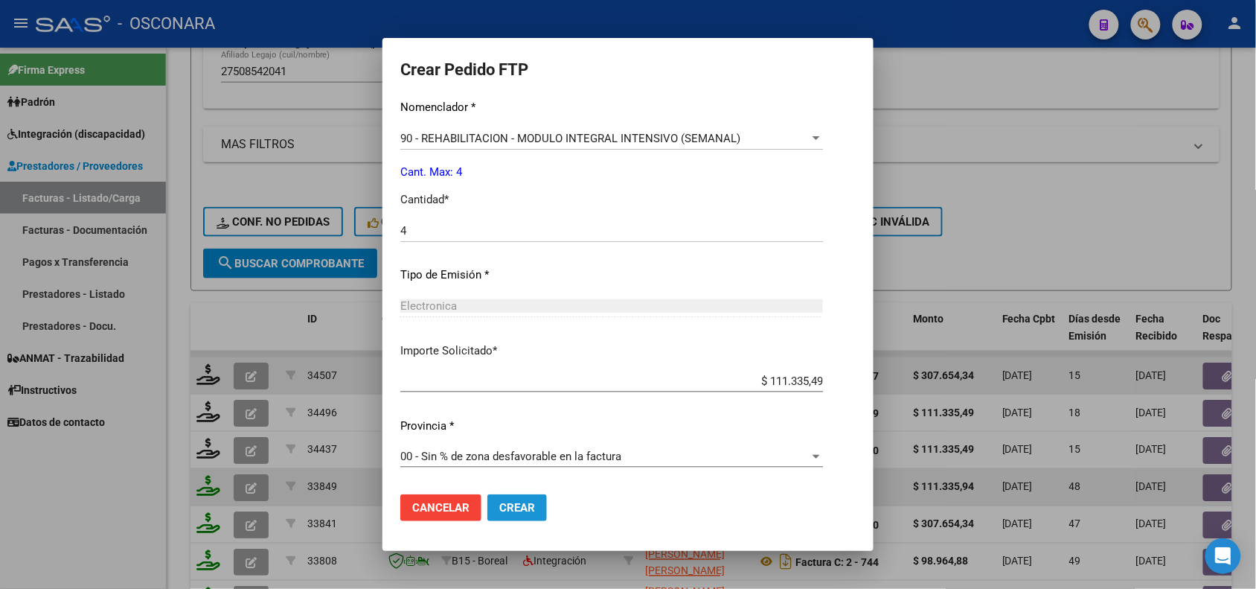
click at [519, 507] on span "Crear" at bounding box center [517, 507] width 36 height 13
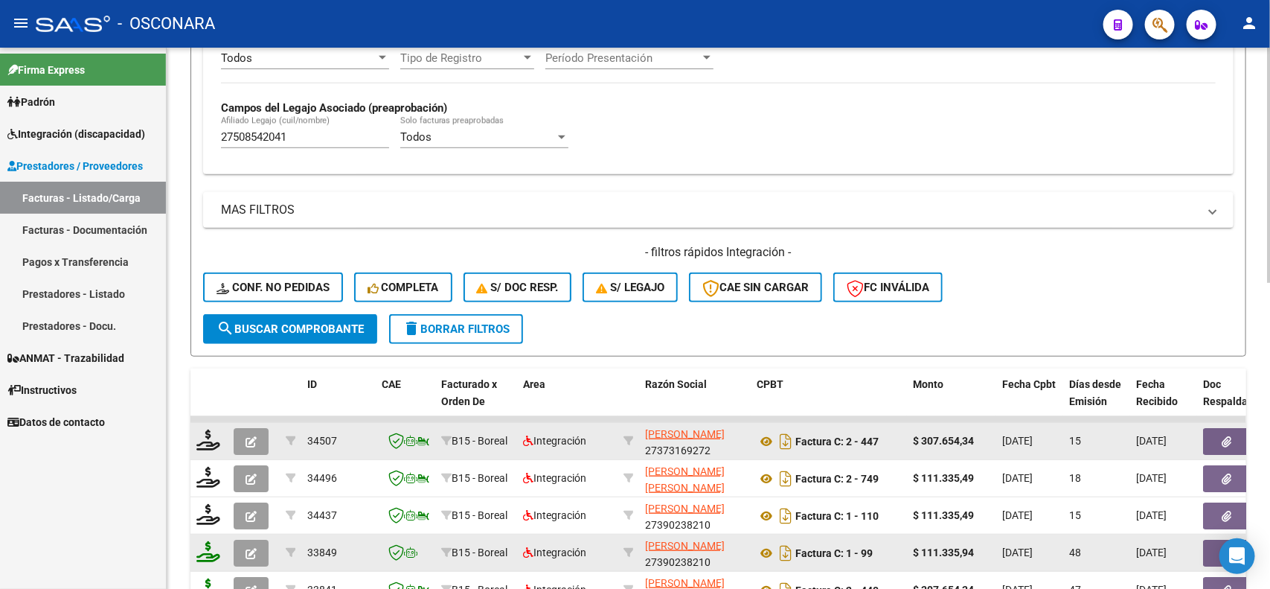
scroll to position [369, 0]
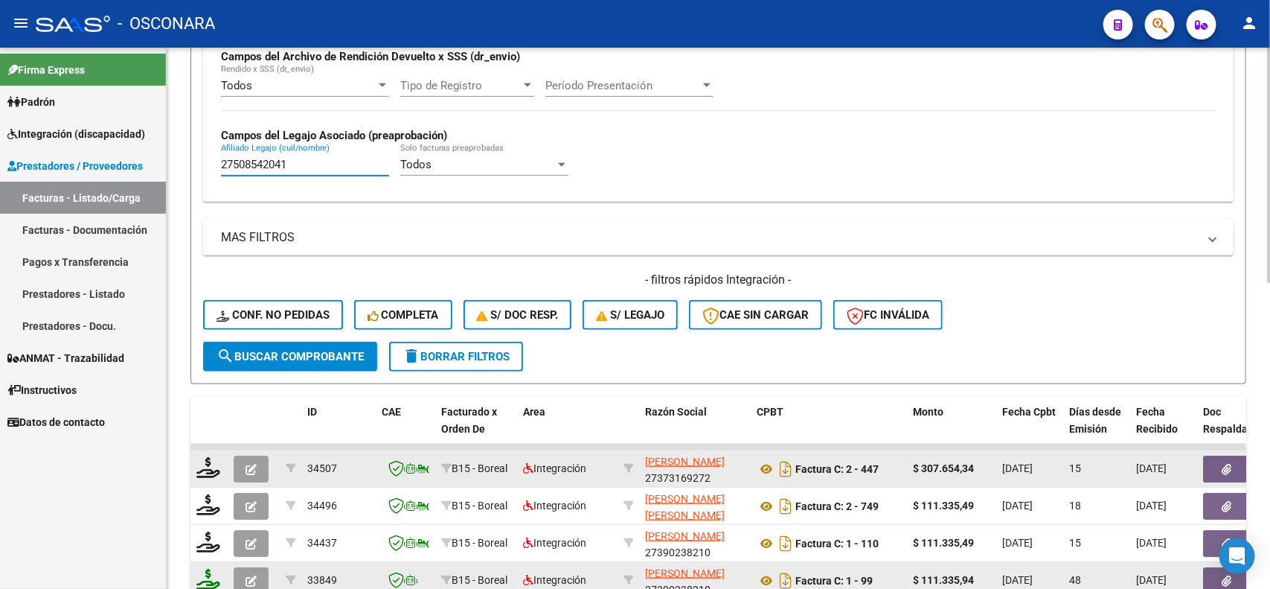
click at [336, 158] on input "27508542041" at bounding box center [305, 164] width 168 height 13
paste input "0569773327"
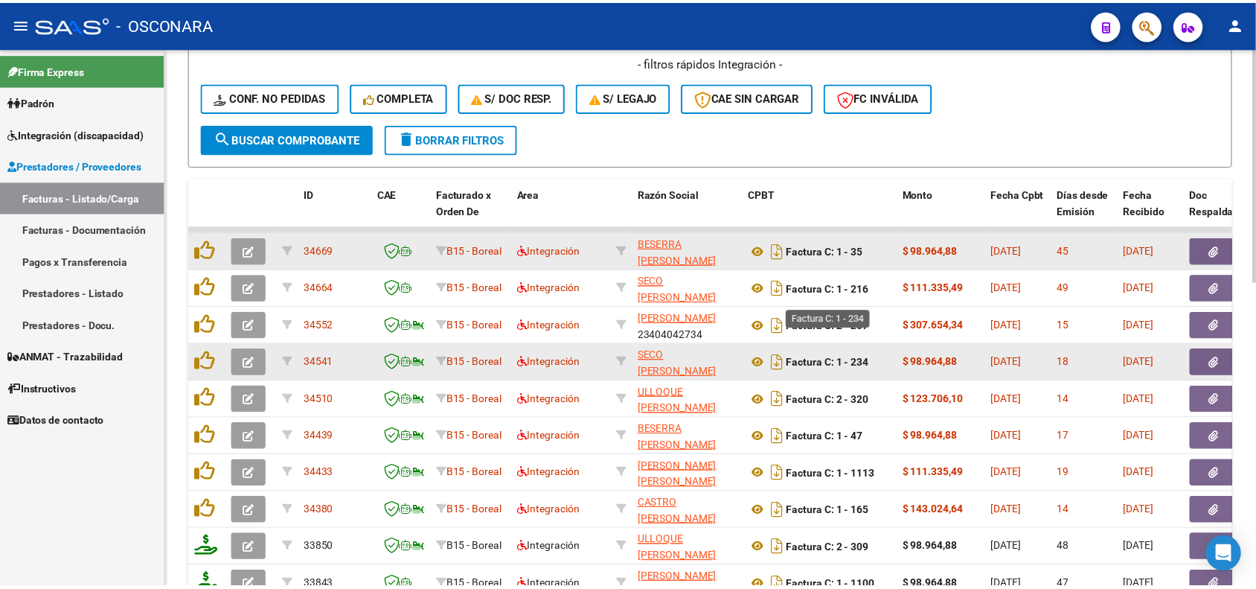
scroll to position [555, 0]
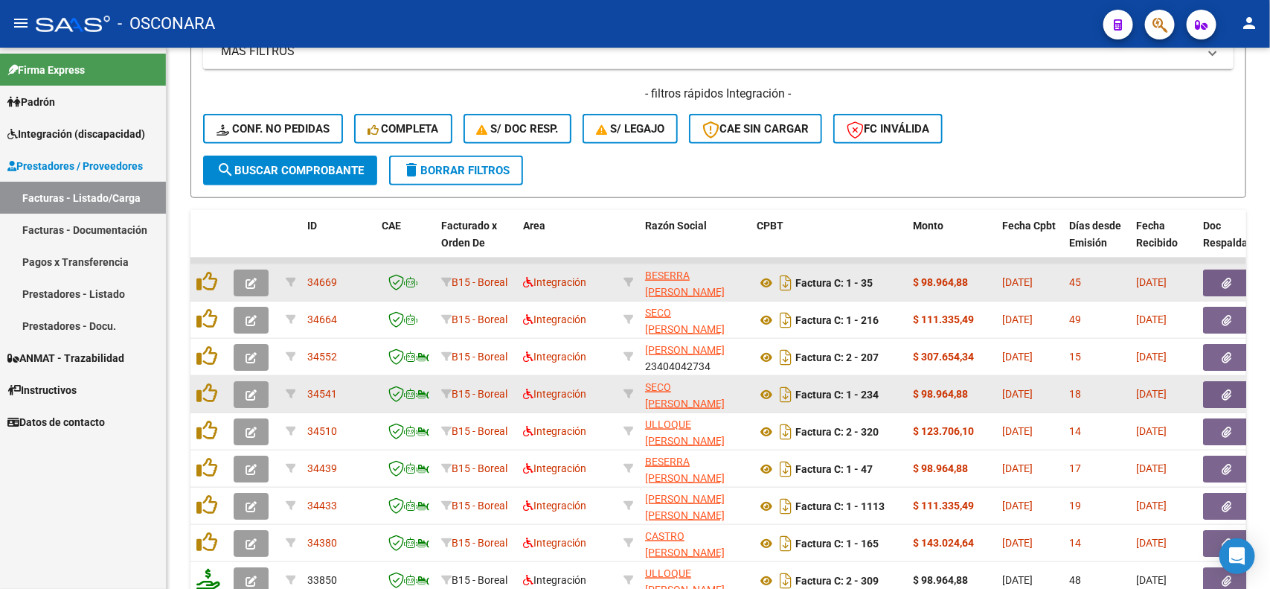
type input "20569773327"
click at [765, 281] on icon at bounding box center [766, 283] width 19 height 18
click at [1223, 278] on icon "button" at bounding box center [1228, 283] width 10 height 11
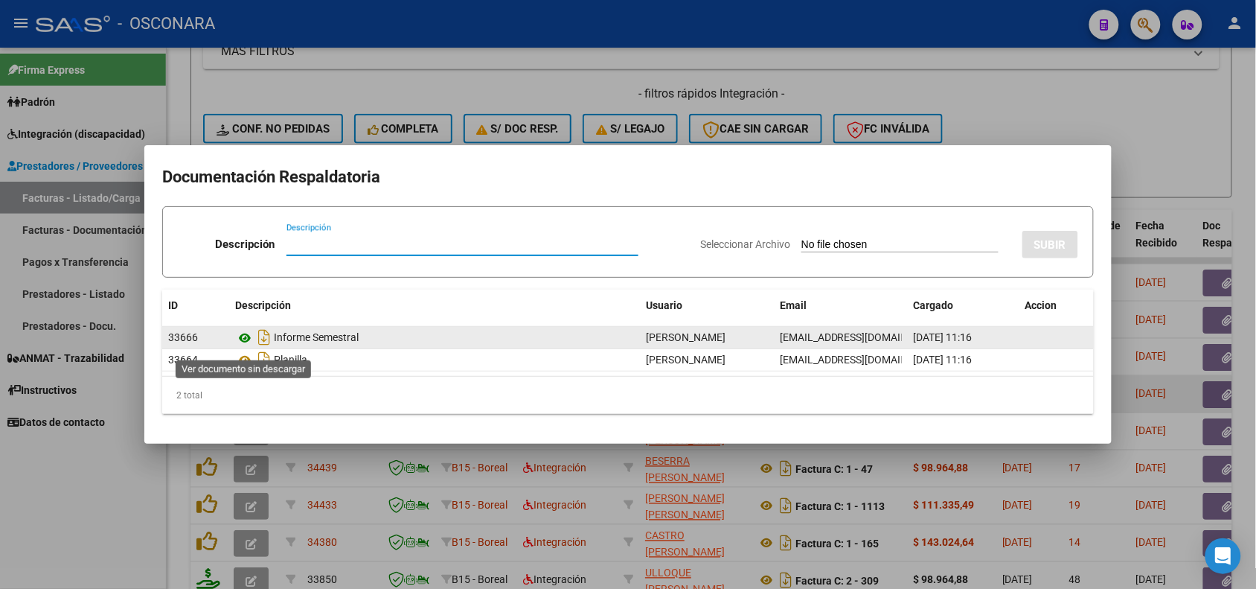
click at [243, 336] on icon at bounding box center [244, 338] width 19 height 18
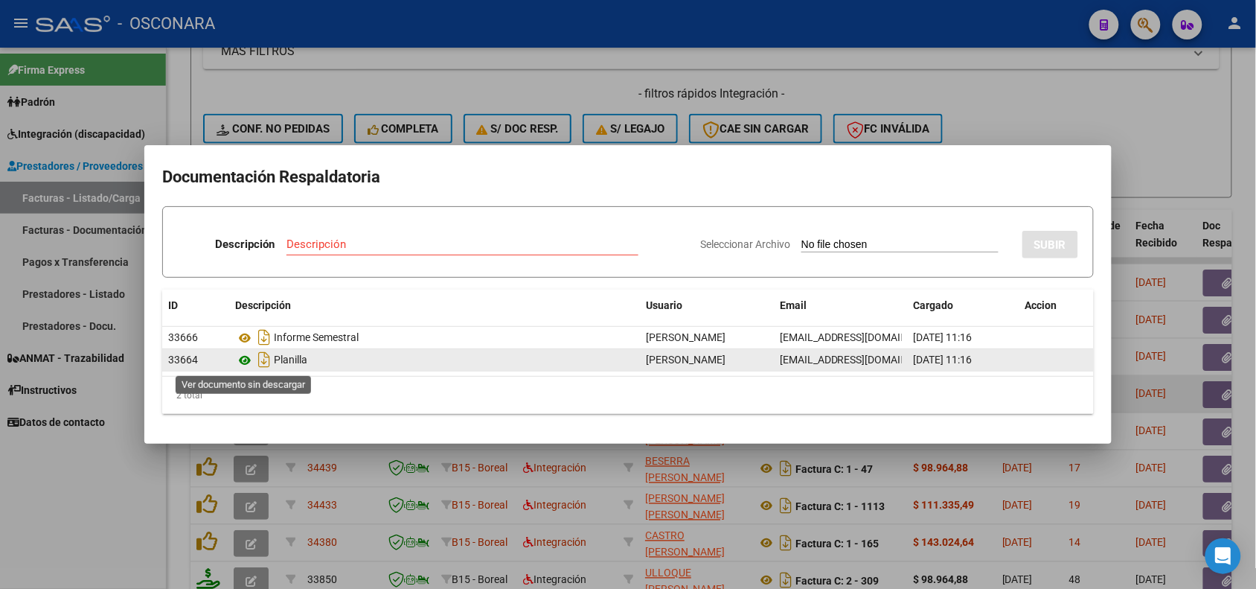
click at [238, 366] on icon at bounding box center [244, 360] width 19 height 18
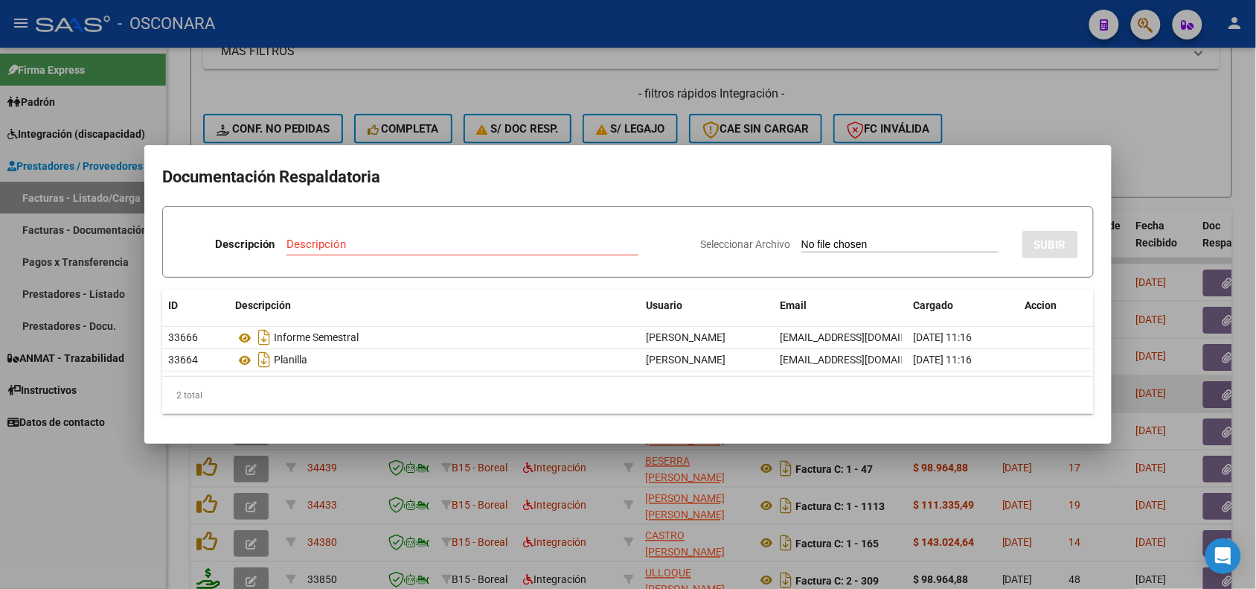
click at [725, 80] on div at bounding box center [628, 294] width 1256 height 589
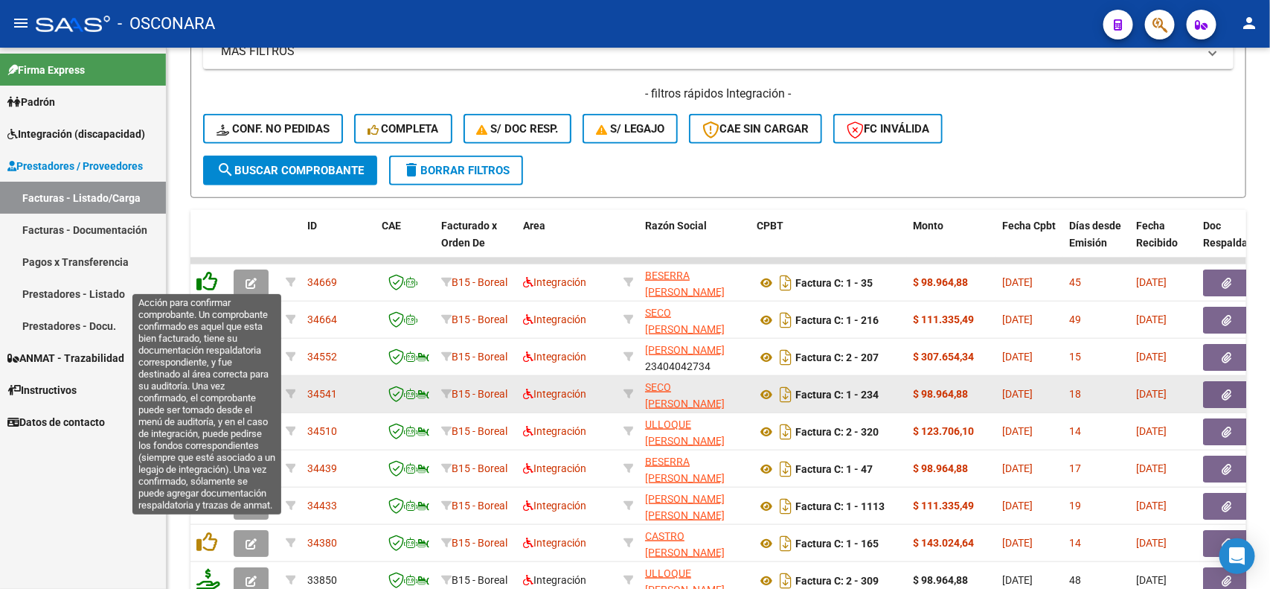
click at [205, 280] on icon at bounding box center [206, 281] width 21 height 21
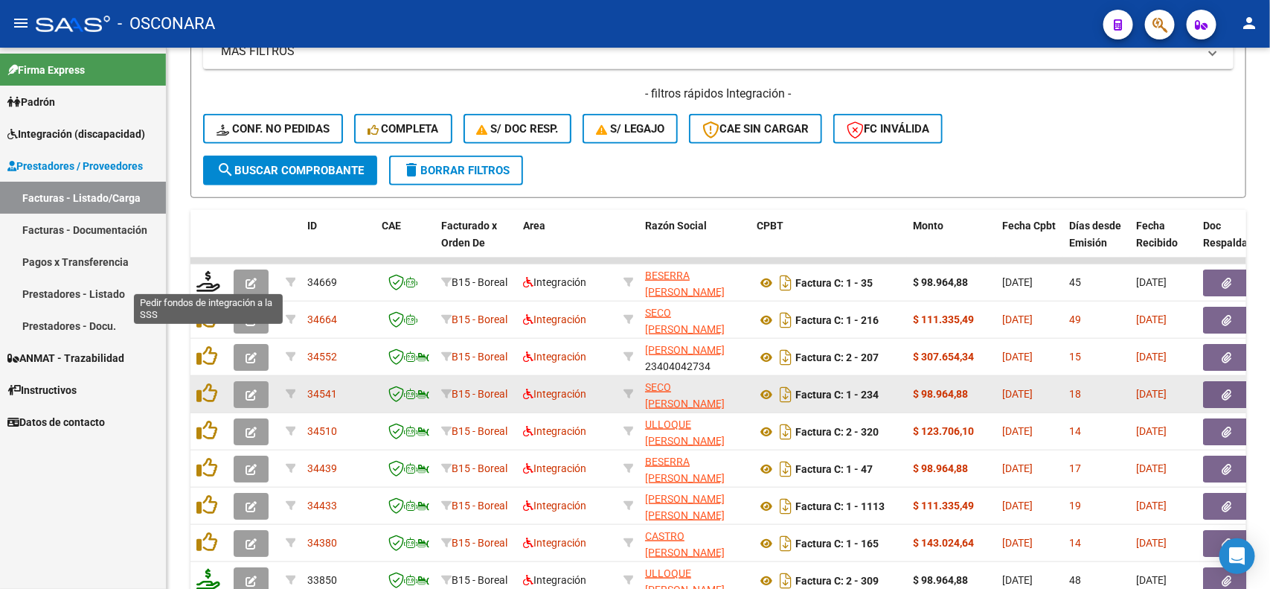
click at [205, 280] on icon at bounding box center [208, 281] width 24 height 21
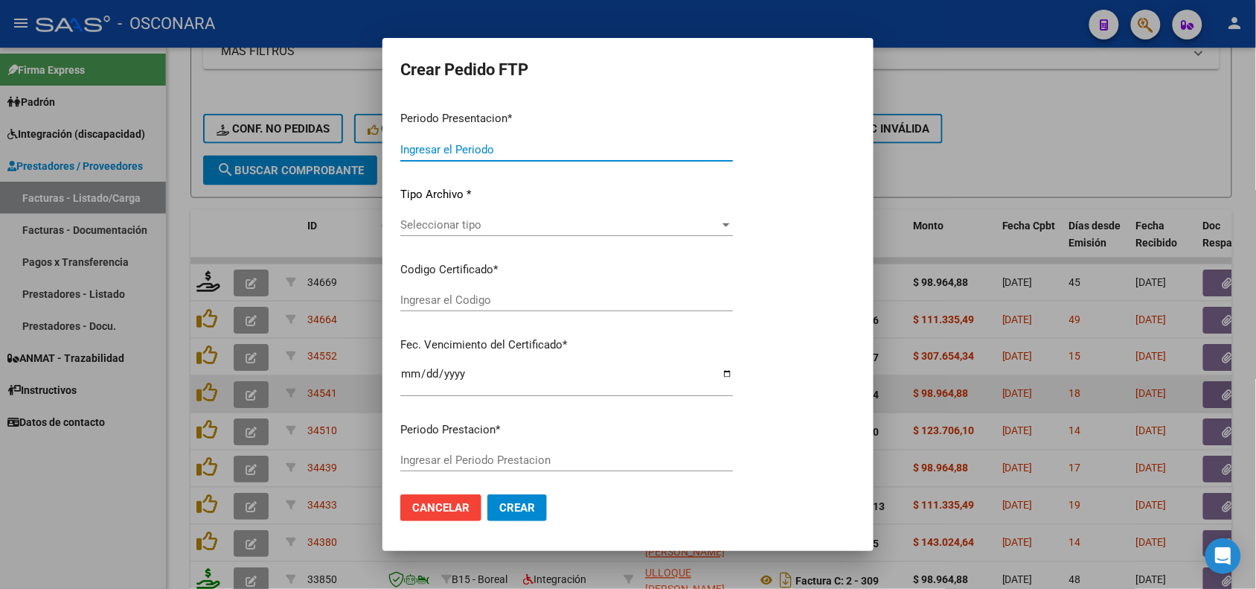
type input "202507"
type input "202506"
type input "$ 98.964,88"
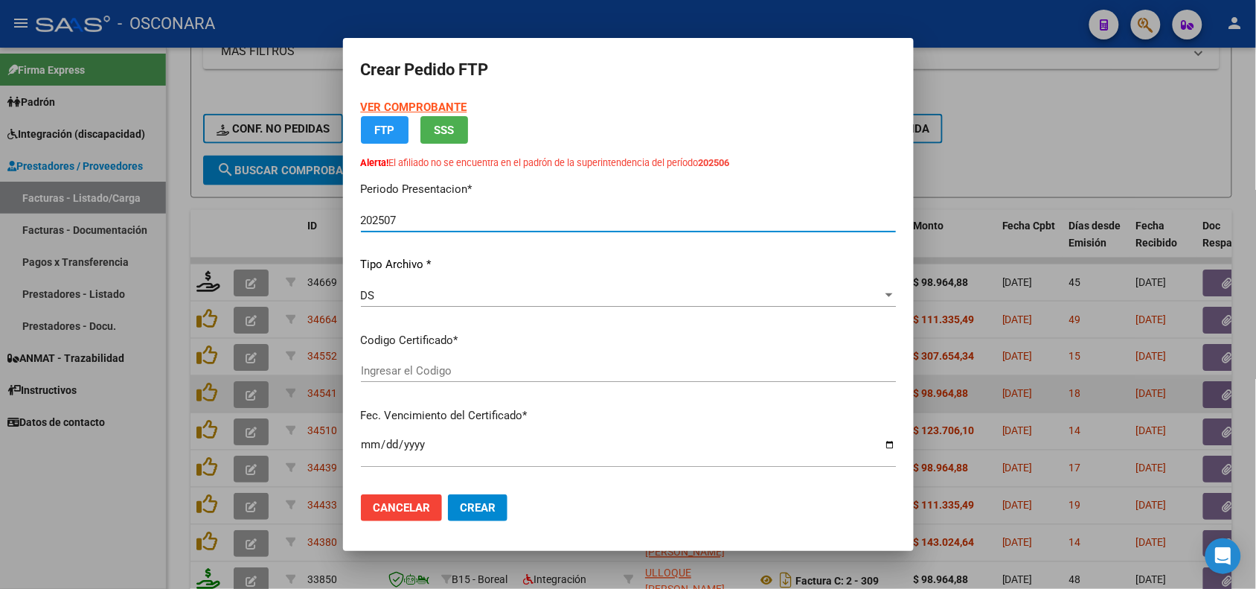
type input "ARG02-00056977332-20240926-20300926"
type input "[DATE]"
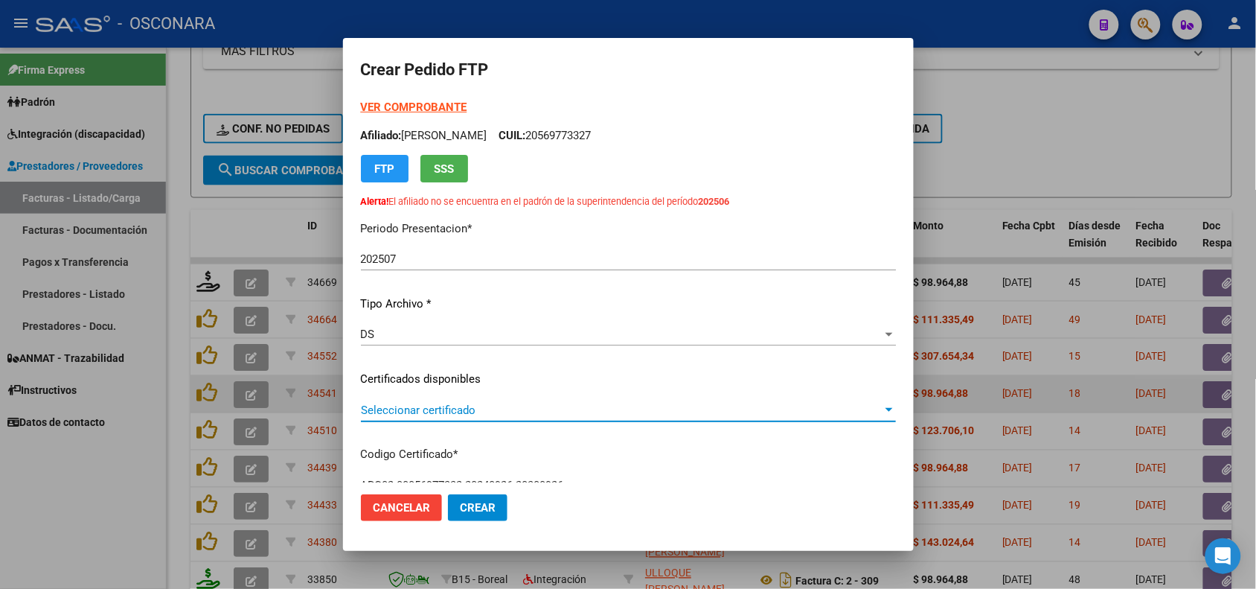
click at [525, 411] on span "Seleccionar certificado" at bounding box center [622, 409] width 522 height 13
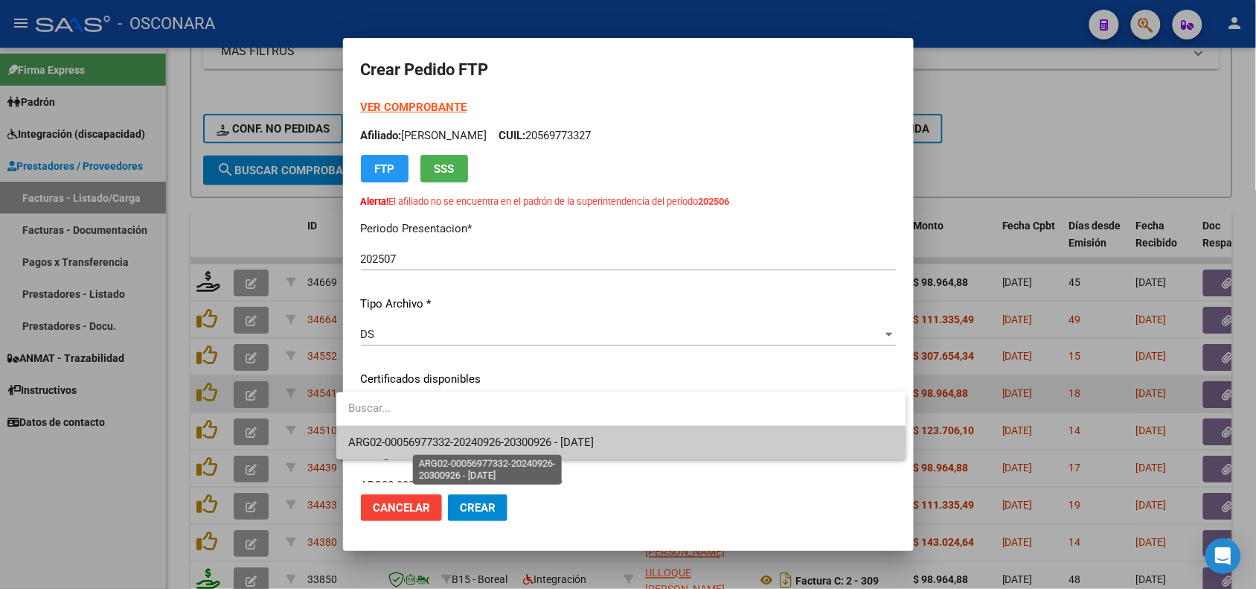
click at [513, 443] on span "ARG02-00056977332-20240926-20300926 - [DATE]" at bounding box center [471, 441] width 246 height 13
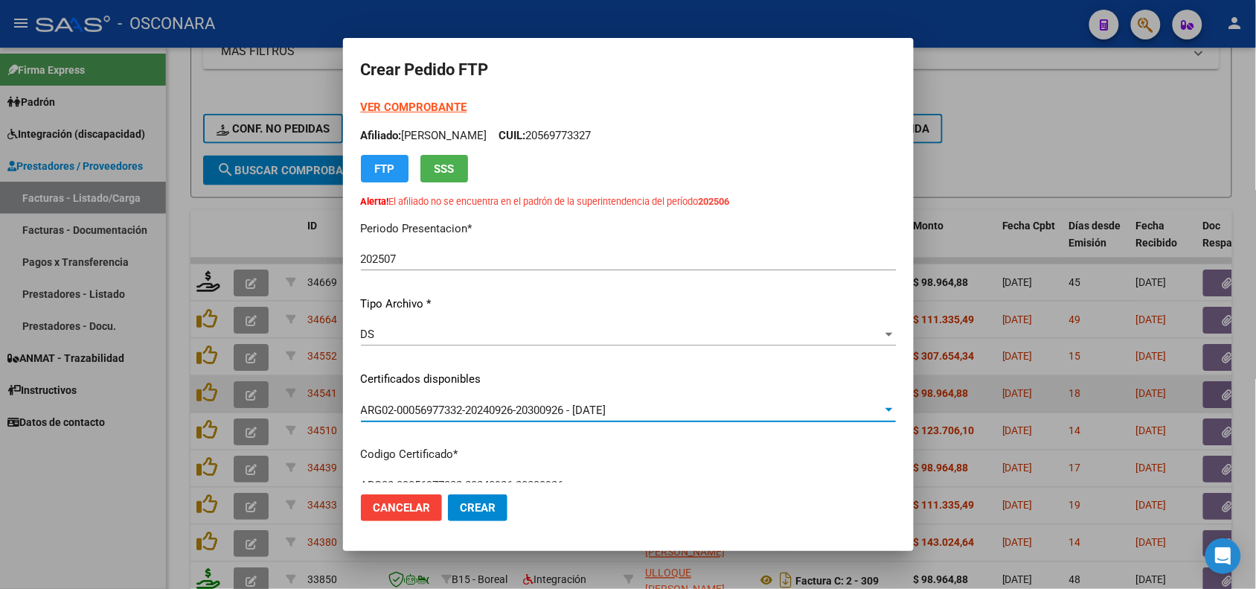
click at [516, 438] on div "VER COMPROBANTE ARCA Padrón Afiliado: [PERSON_NAME]: 20569773327 FTP SSS Alerta…" at bounding box center [628, 355] width 535 height 512
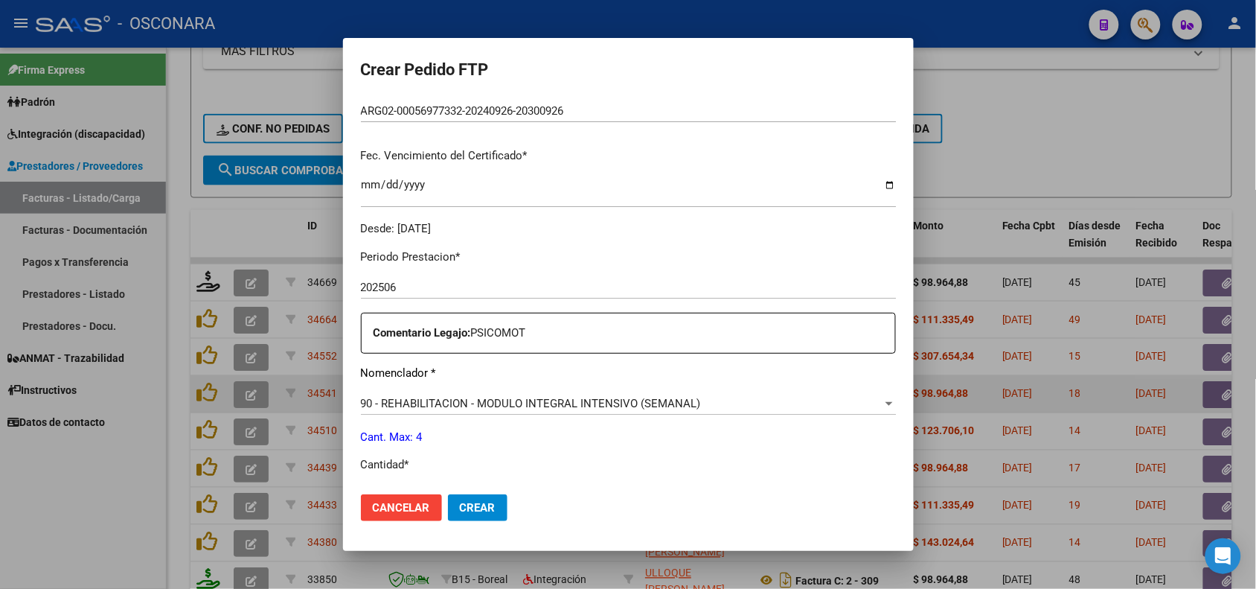
scroll to position [465, 0]
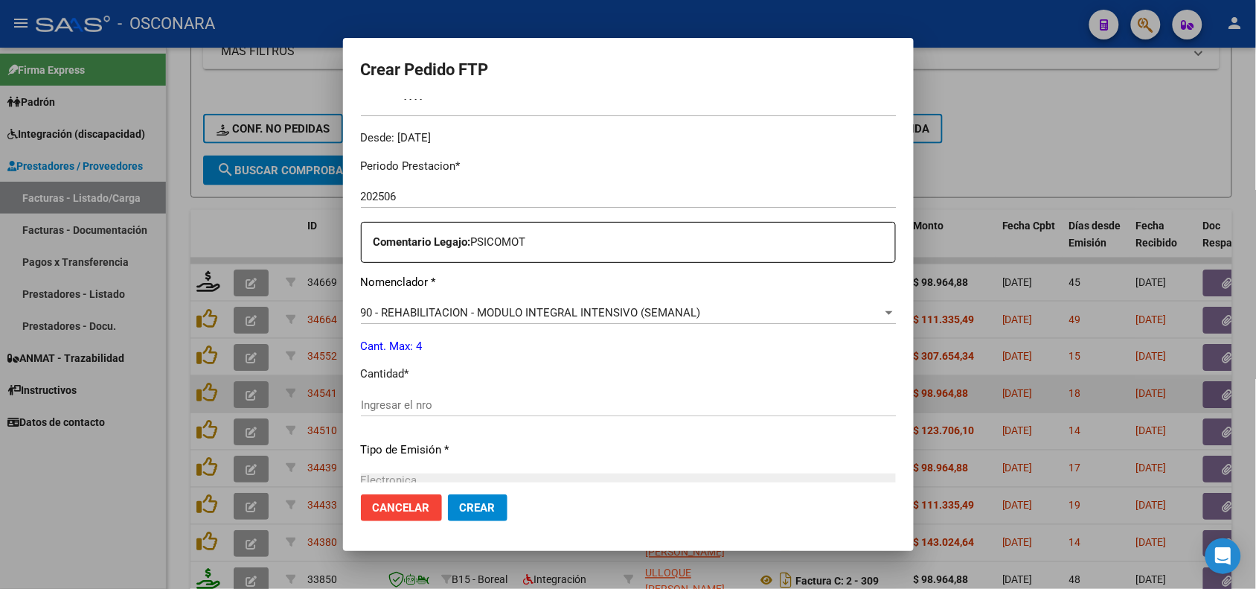
click at [511, 408] on input "Ingresar el nro" at bounding box center [628, 404] width 535 height 13
type input "4"
click at [522, 455] on p "Tipo de Emisión *" at bounding box center [628, 449] width 535 height 17
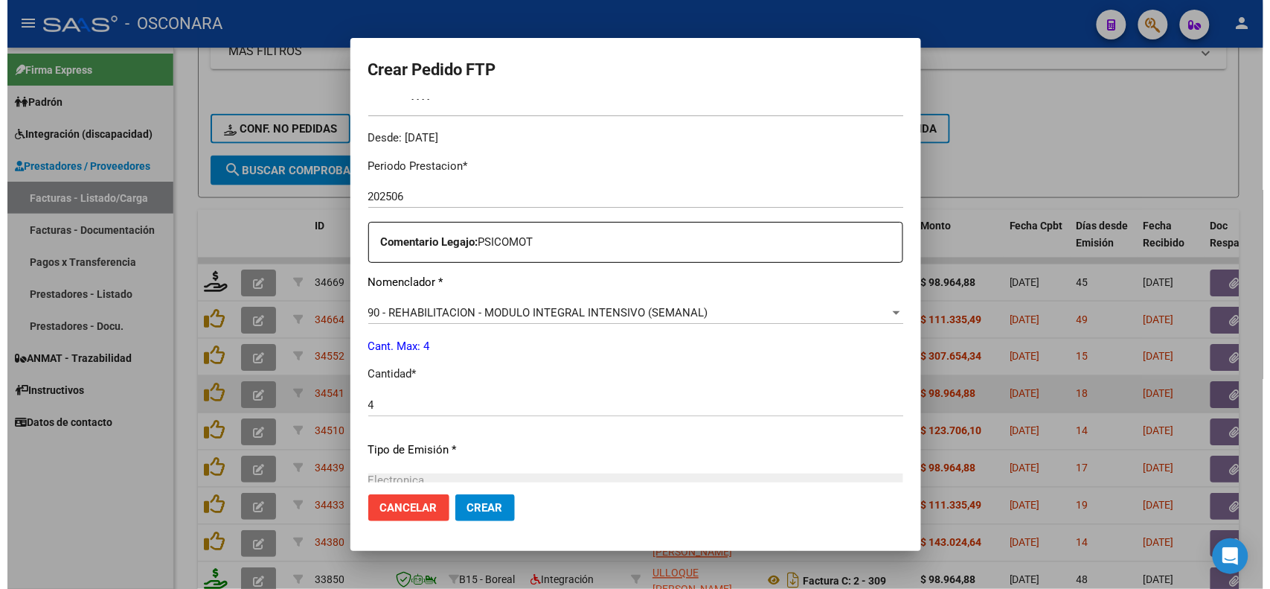
scroll to position [638, 0]
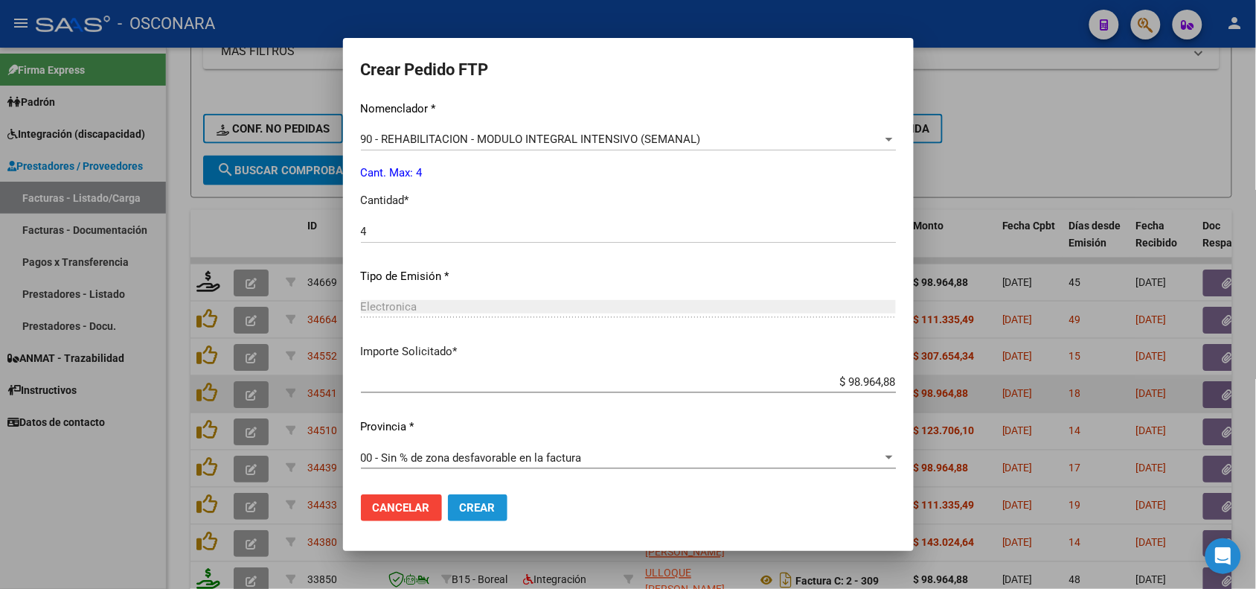
click at [486, 504] on button "Crear" at bounding box center [478, 507] width 60 height 27
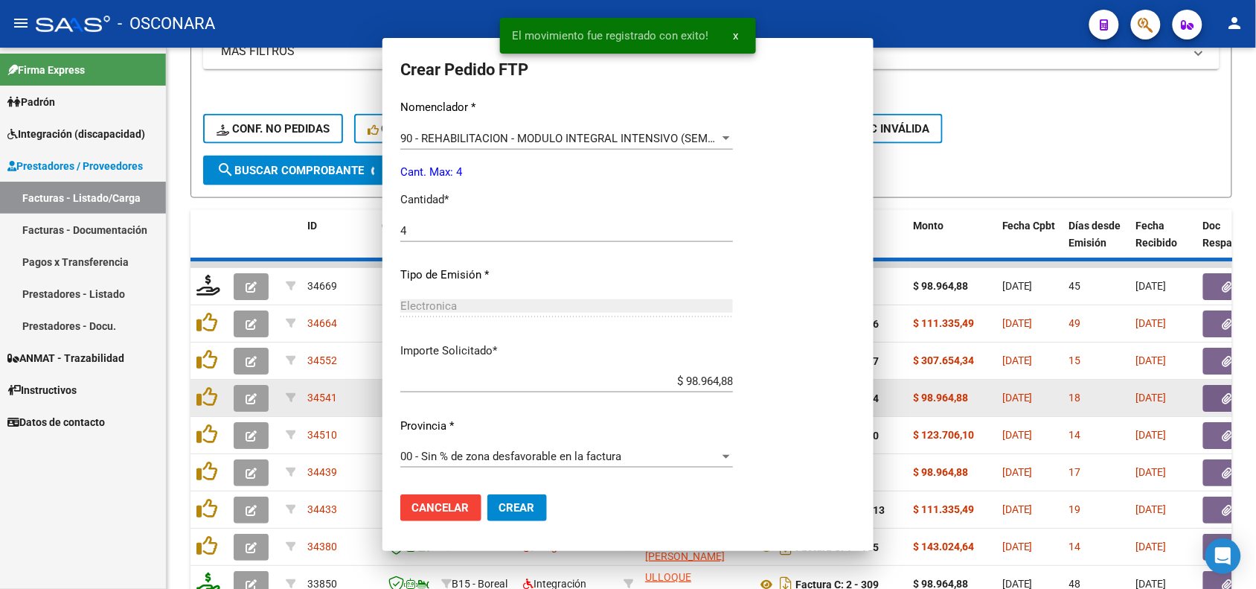
scroll to position [0, 0]
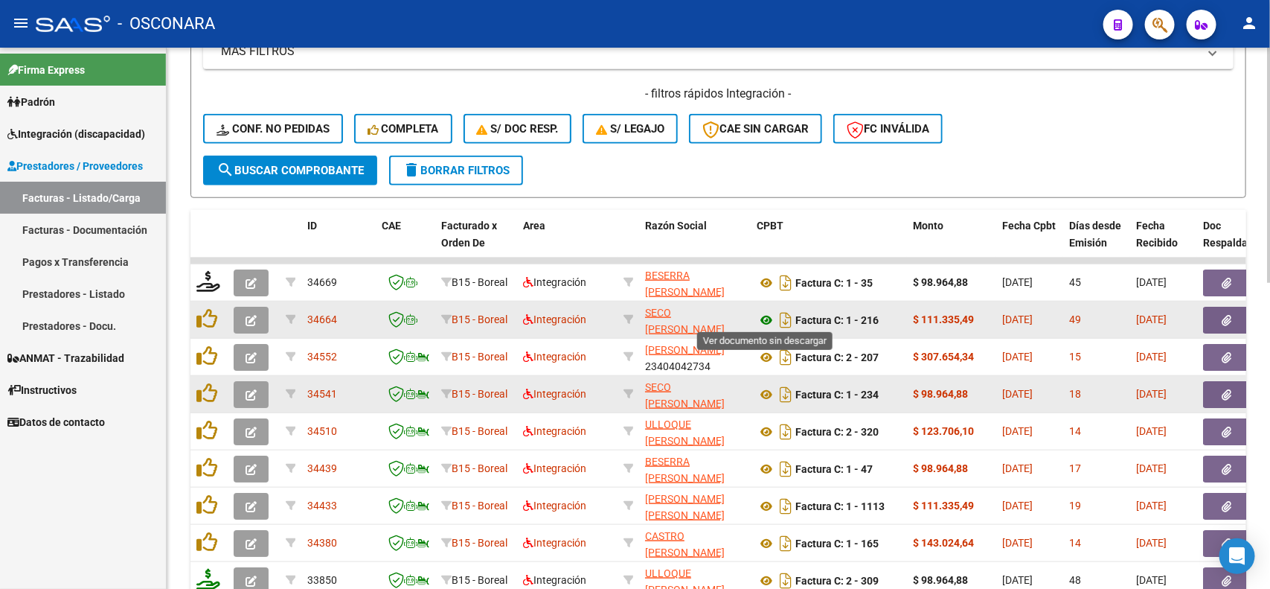
click at [760, 324] on icon at bounding box center [766, 320] width 19 height 18
click at [1237, 313] on button "button" at bounding box center [1227, 320] width 48 height 27
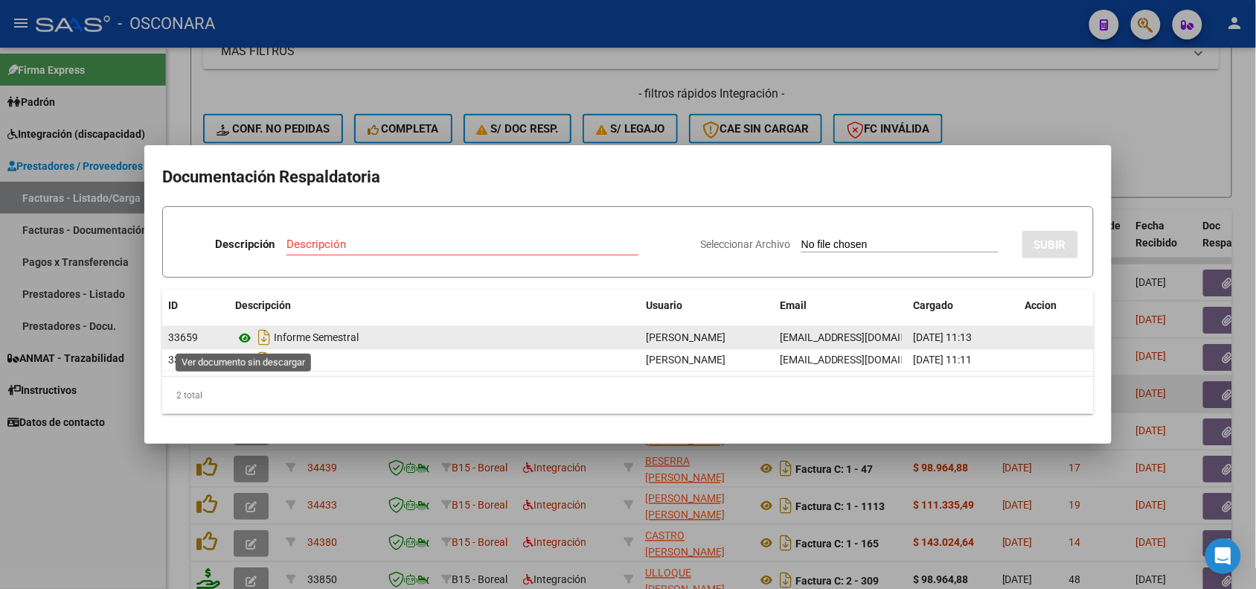
click at [240, 336] on icon at bounding box center [244, 338] width 19 height 18
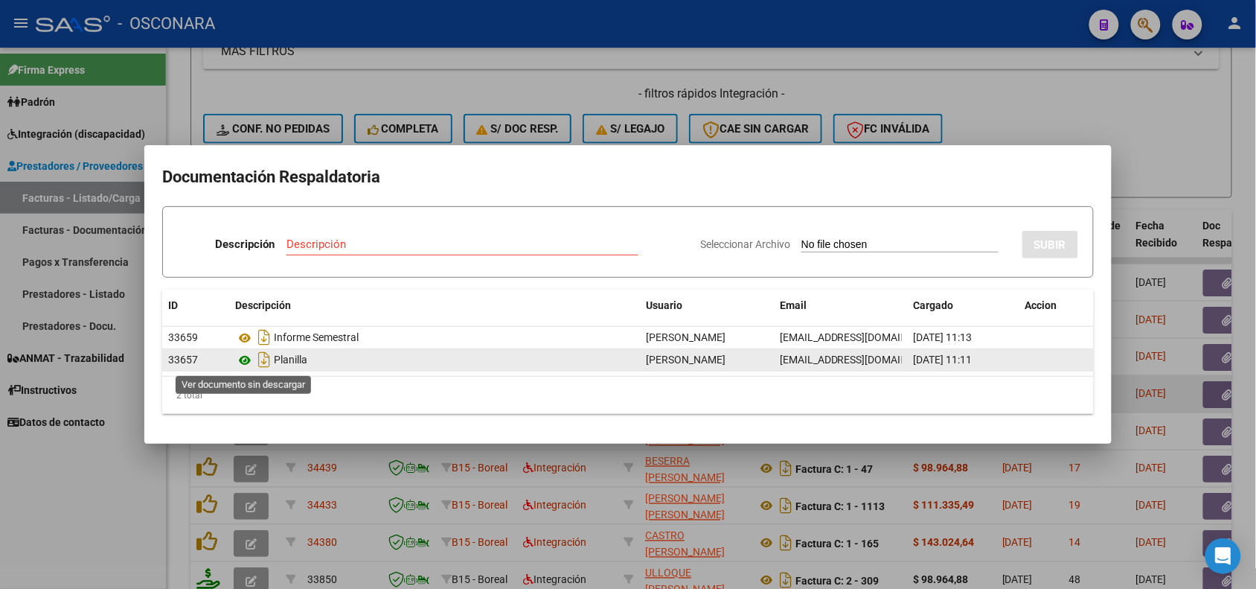
click at [243, 357] on icon at bounding box center [244, 360] width 19 height 18
click at [248, 362] on icon at bounding box center [244, 360] width 19 height 18
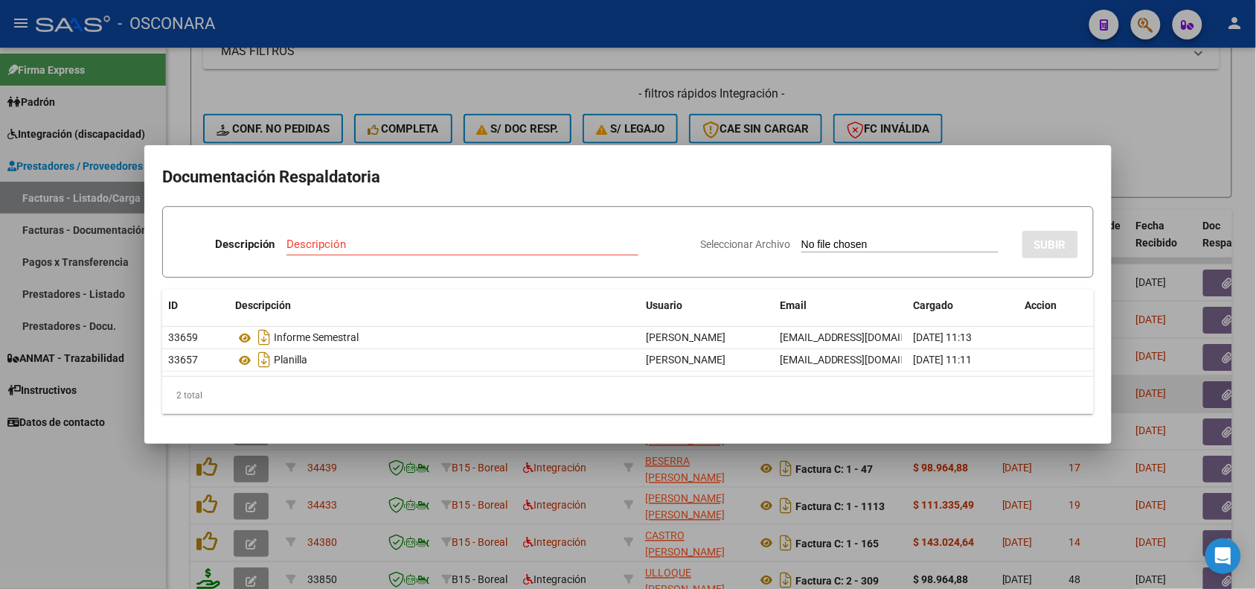
click at [394, 455] on div at bounding box center [628, 294] width 1256 height 589
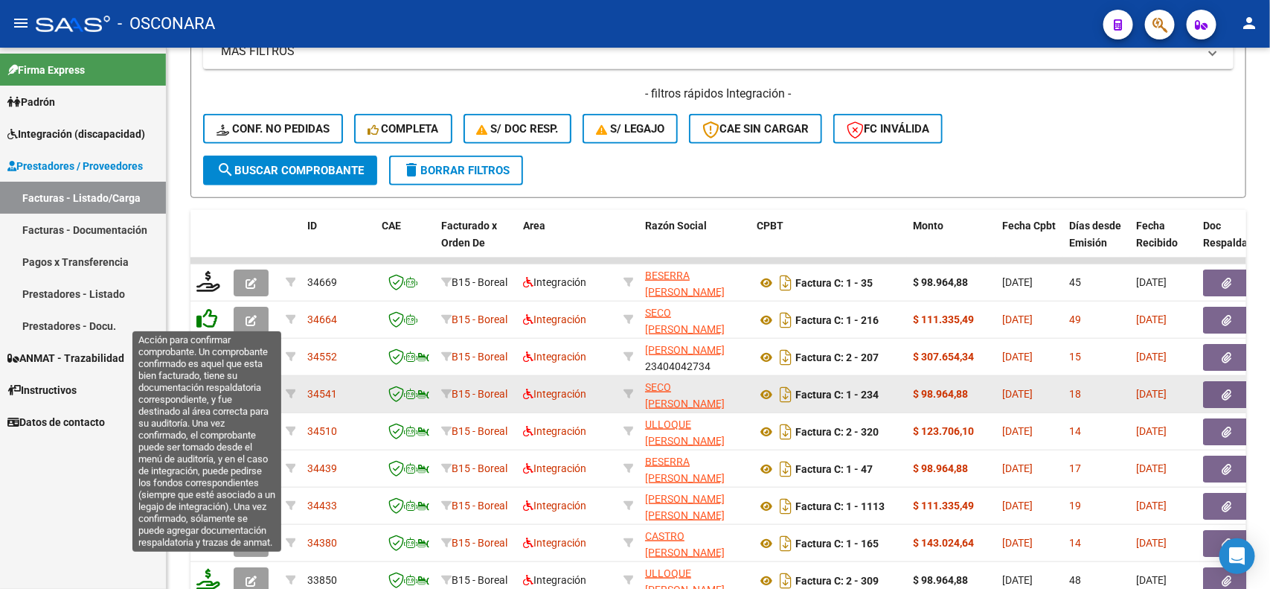
click at [199, 317] on icon at bounding box center [206, 318] width 21 height 21
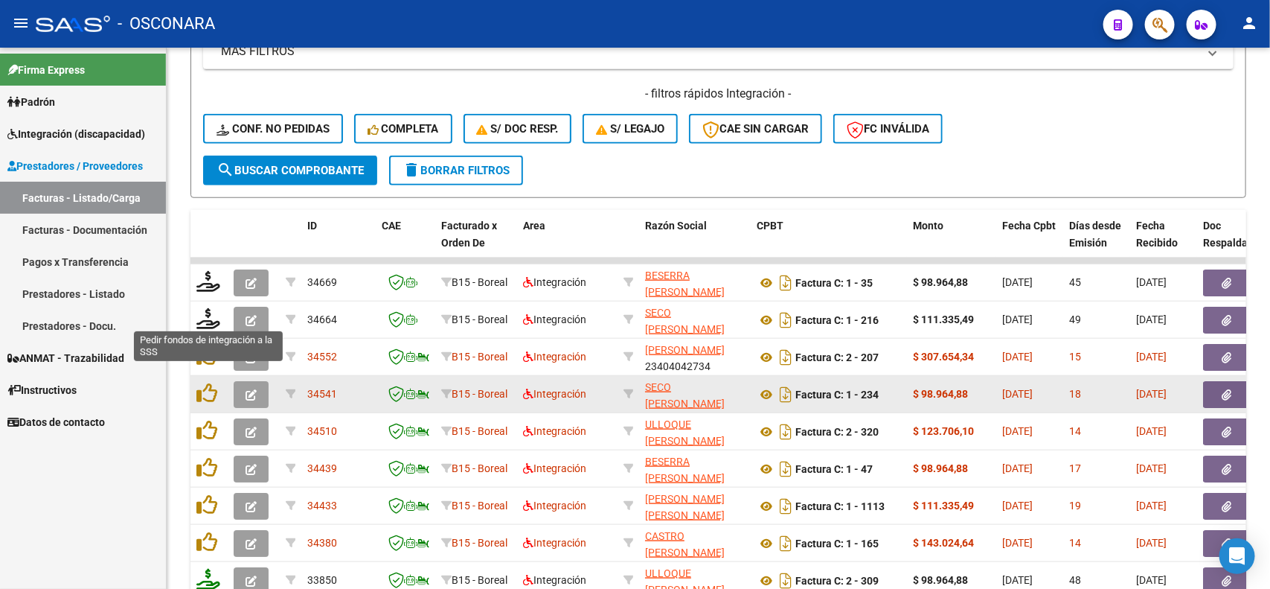
click at [199, 317] on icon at bounding box center [208, 318] width 24 height 21
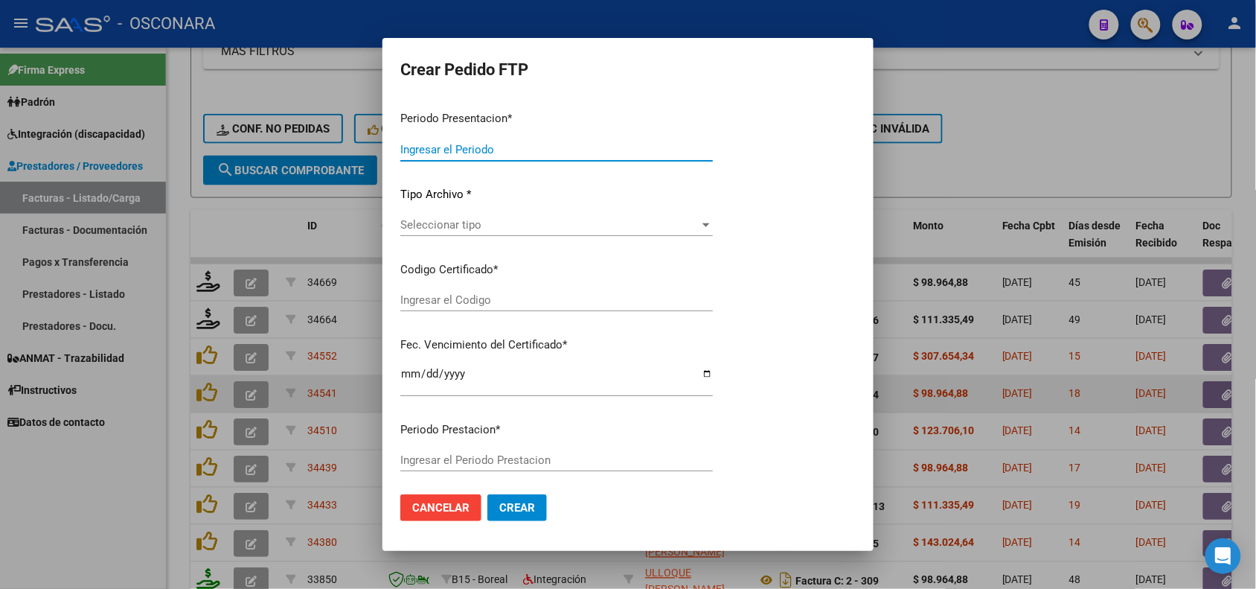
type input "202507"
type input "202506"
type input "$ 111.335,49"
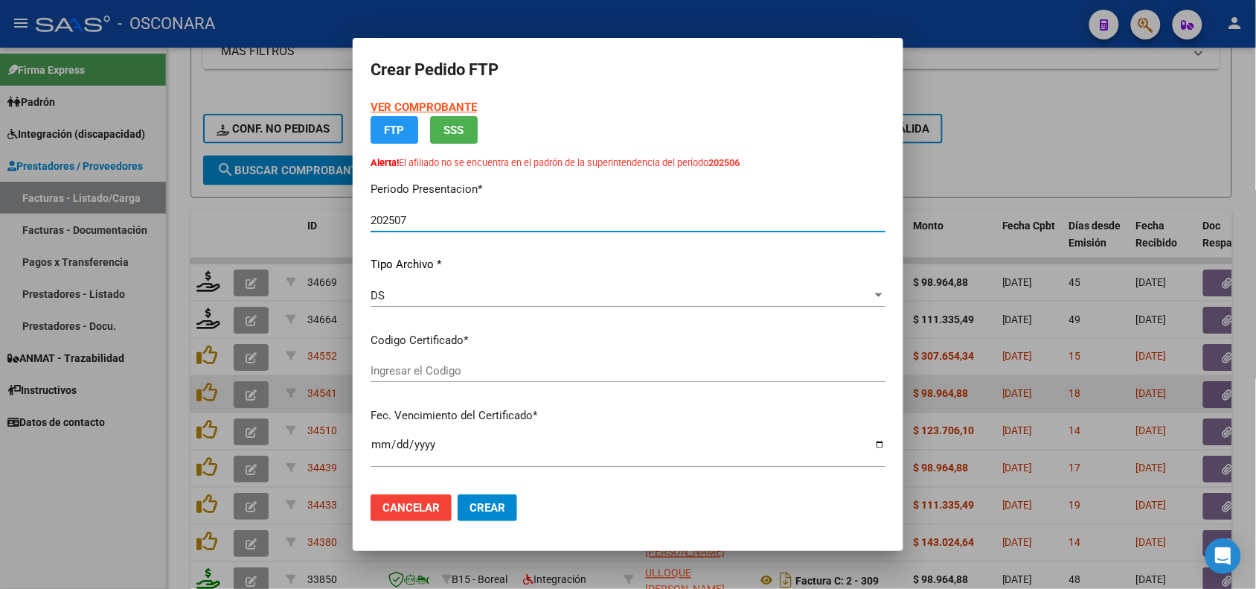
type input "ARG02-00056977332-20240926-20300926"
type input "[DATE]"
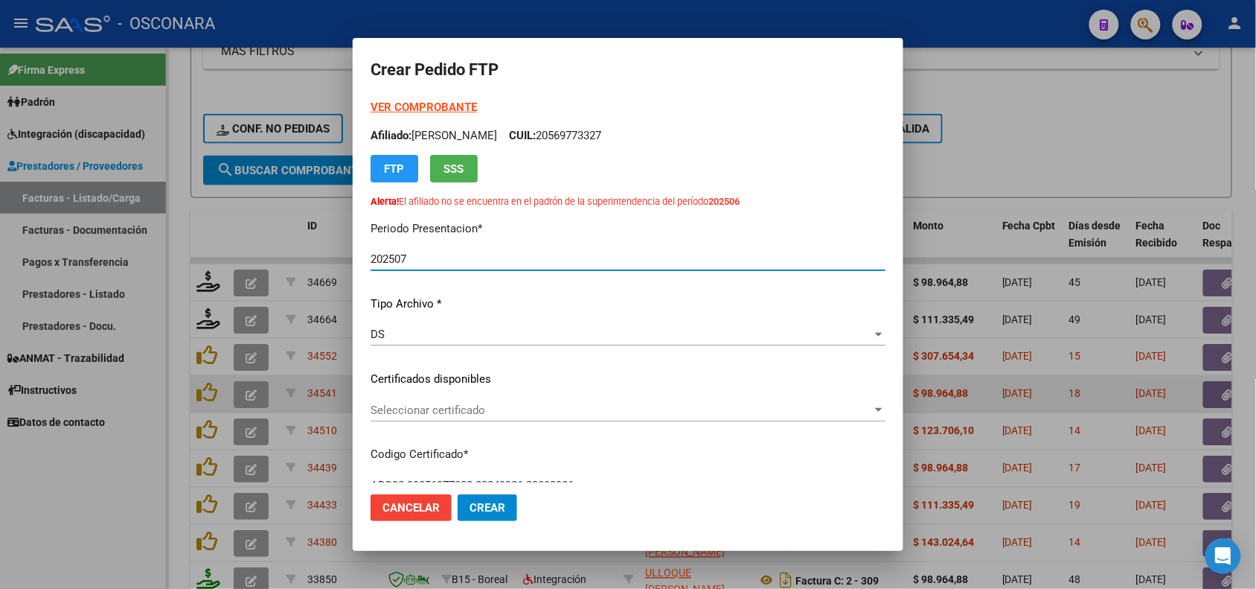
click at [500, 403] on span "Seleccionar certificado" at bounding box center [622, 409] width 502 height 13
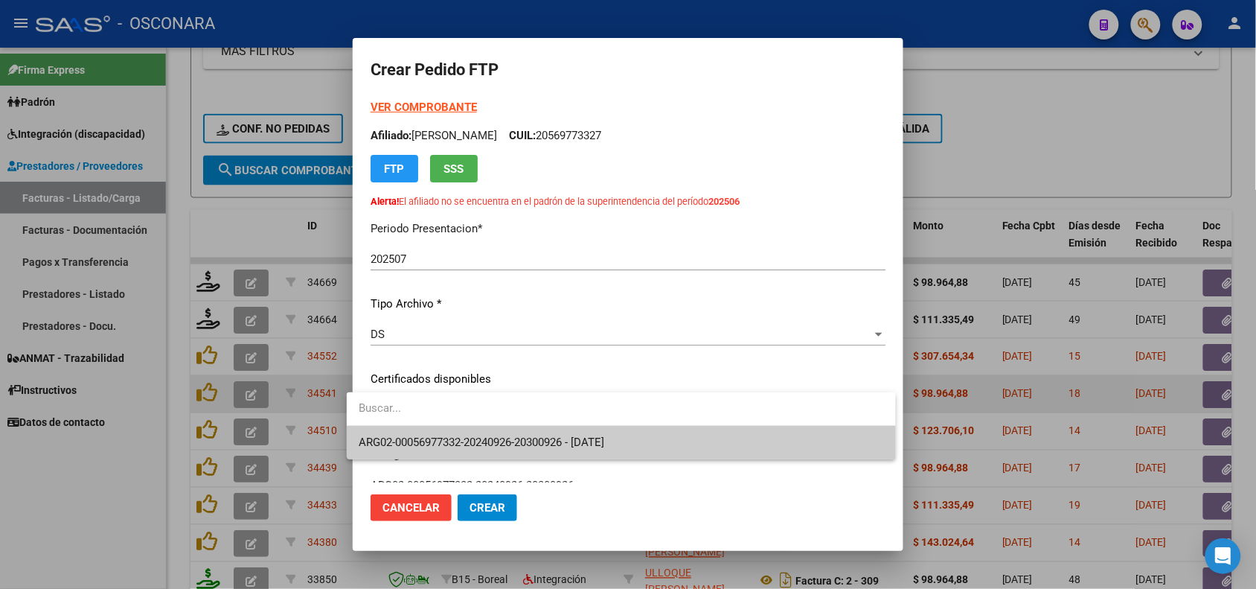
click at [519, 436] on span "ARG02-00056977332-20240926-20300926 - [DATE]" at bounding box center [482, 441] width 246 height 13
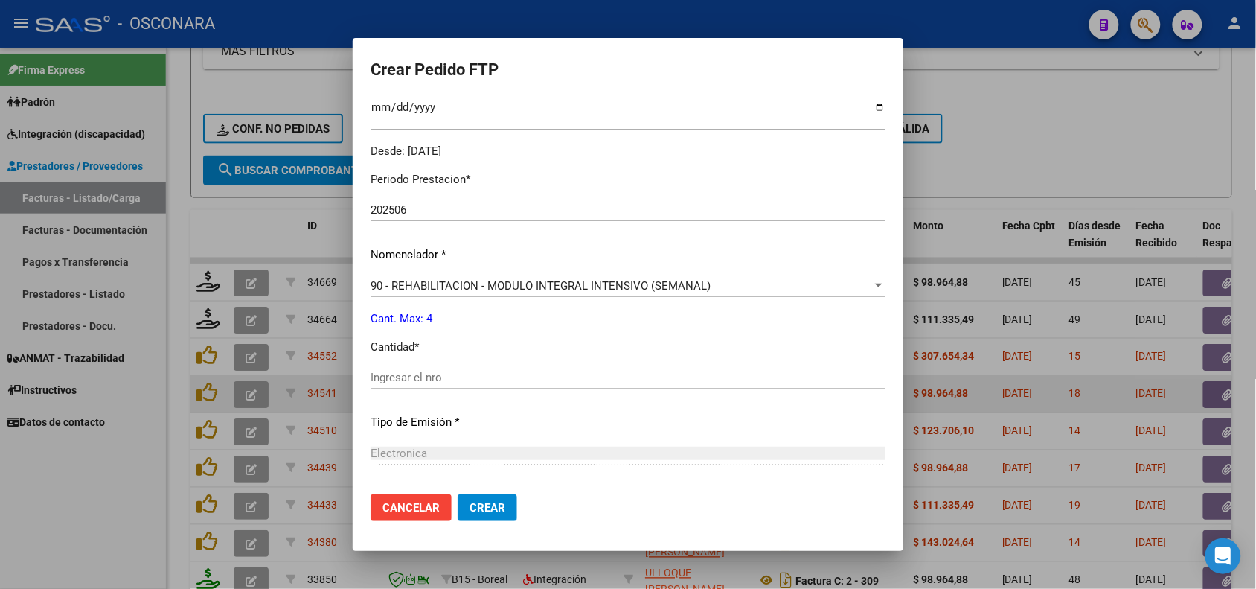
scroll to position [465, 0]
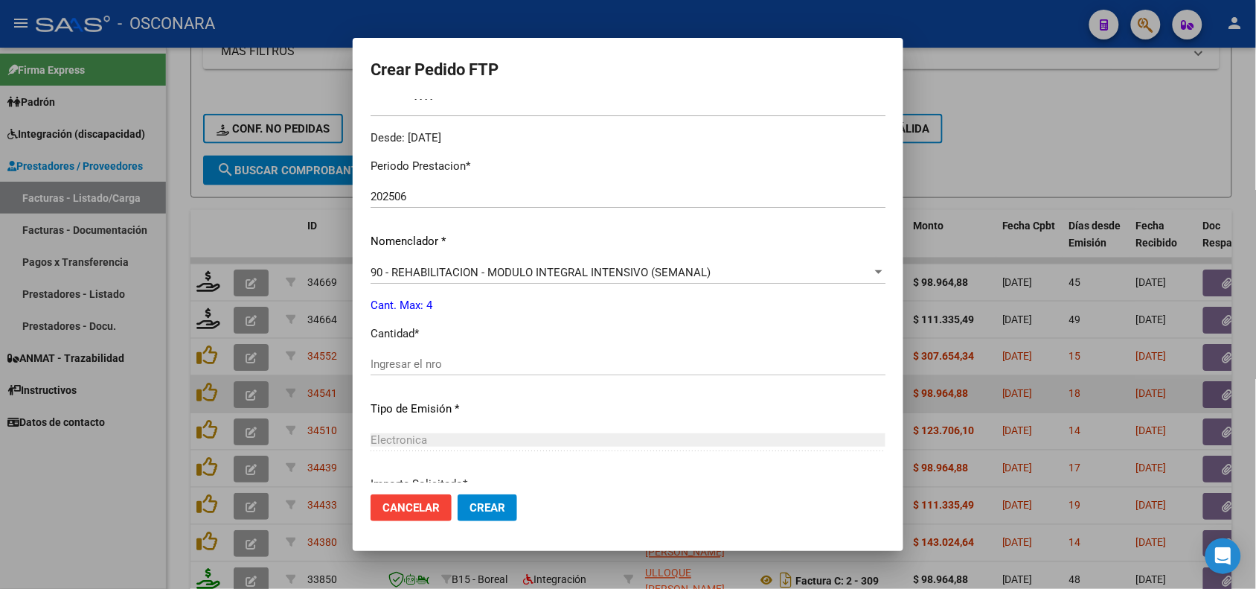
click at [421, 371] on div "Ingresar el nro" at bounding box center [628, 364] width 515 height 22
type input "4"
click at [478, 397] on div "Periodo Prestacion * 202506 Ingresar el Periodo Prestacion Nomenclador * 90 - R…" at bounding box center [628, 381] width 515 height 469
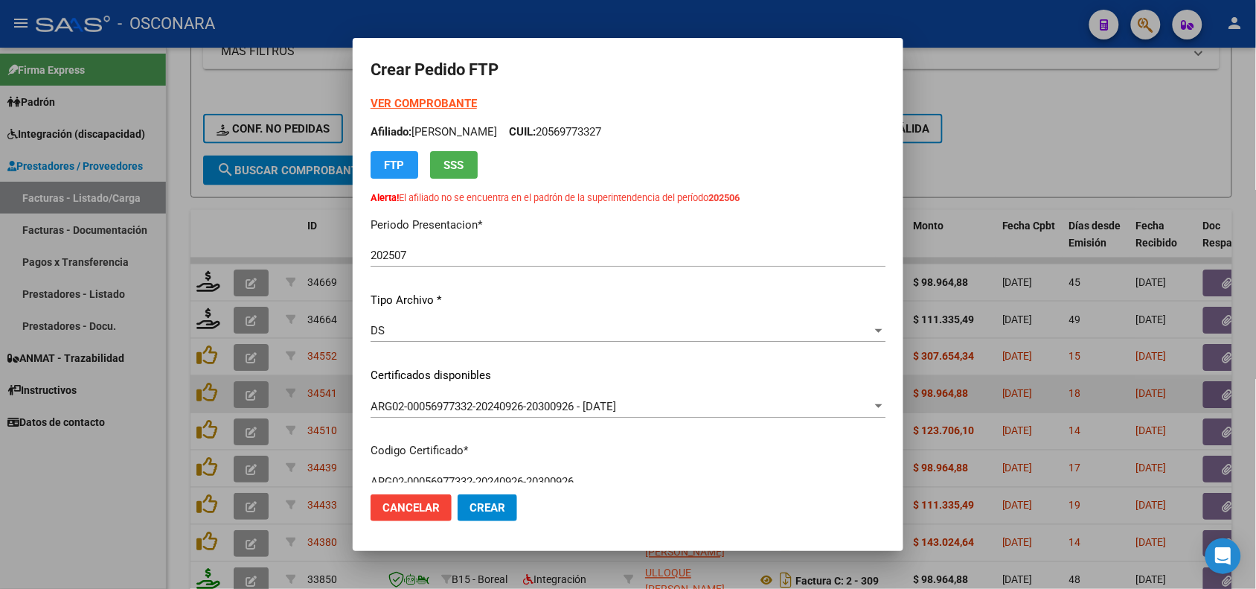
scroll to position [0, 0]
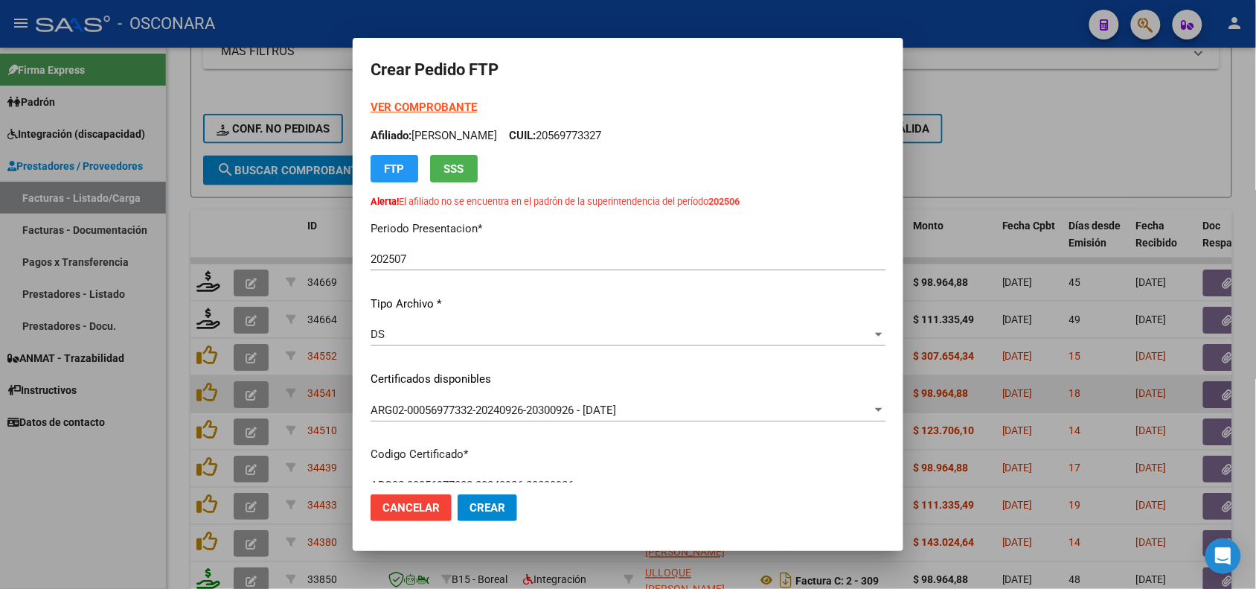
click at [444, 173] on span "SSS" at bounding box center [454, 168] width 20 height 13
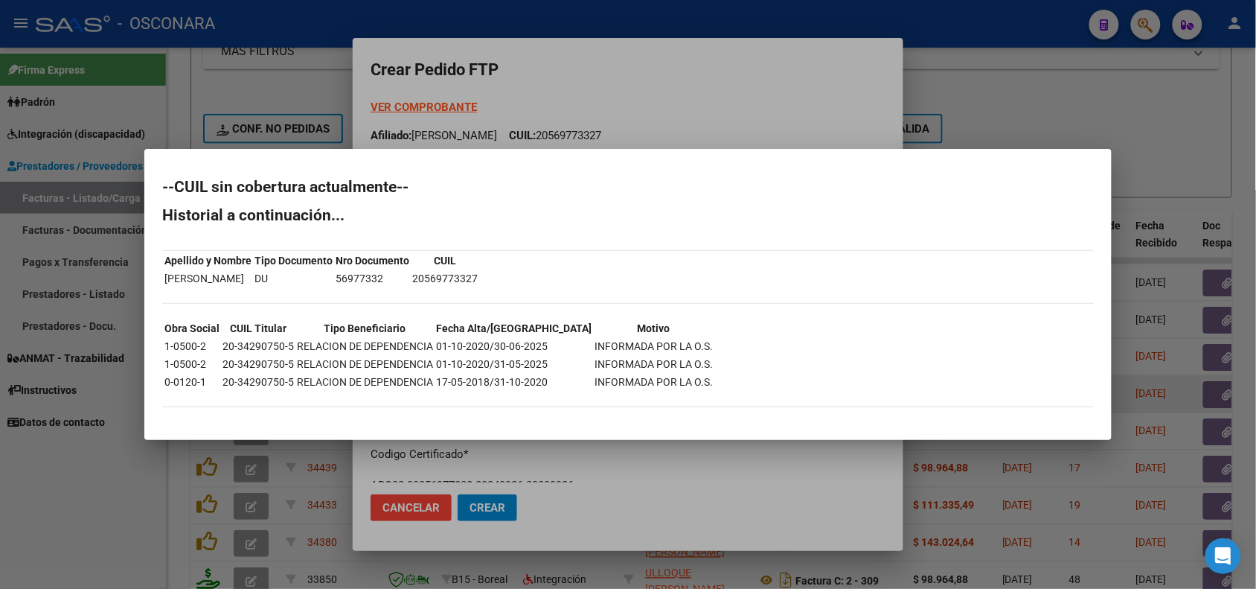
click at [560, 452] on div at bounding box center [628, 294] width 1256 height 589
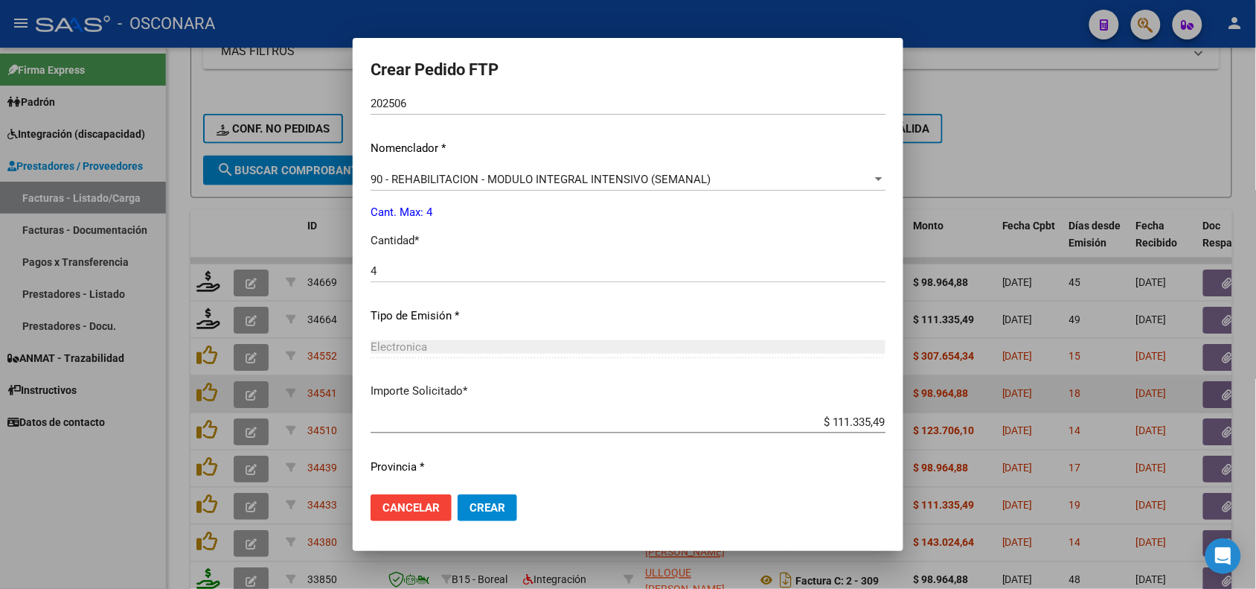
scroll to position [597, 0]
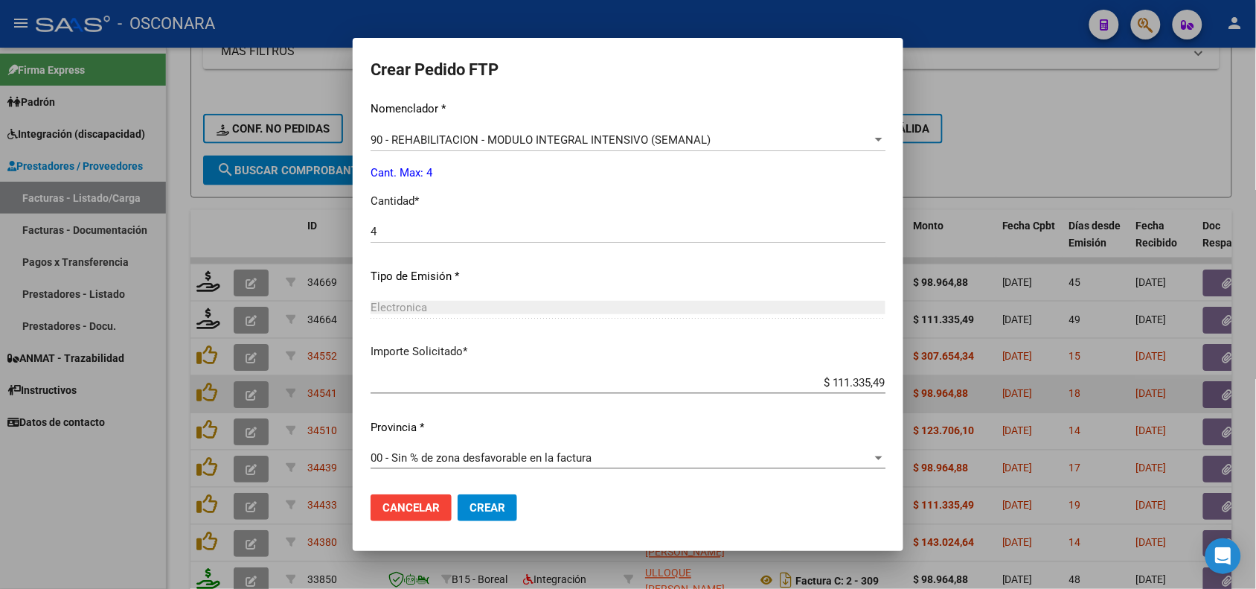
click at [484, 513] on span "Crear" at bounding box center [488, 507] width 36 height 13
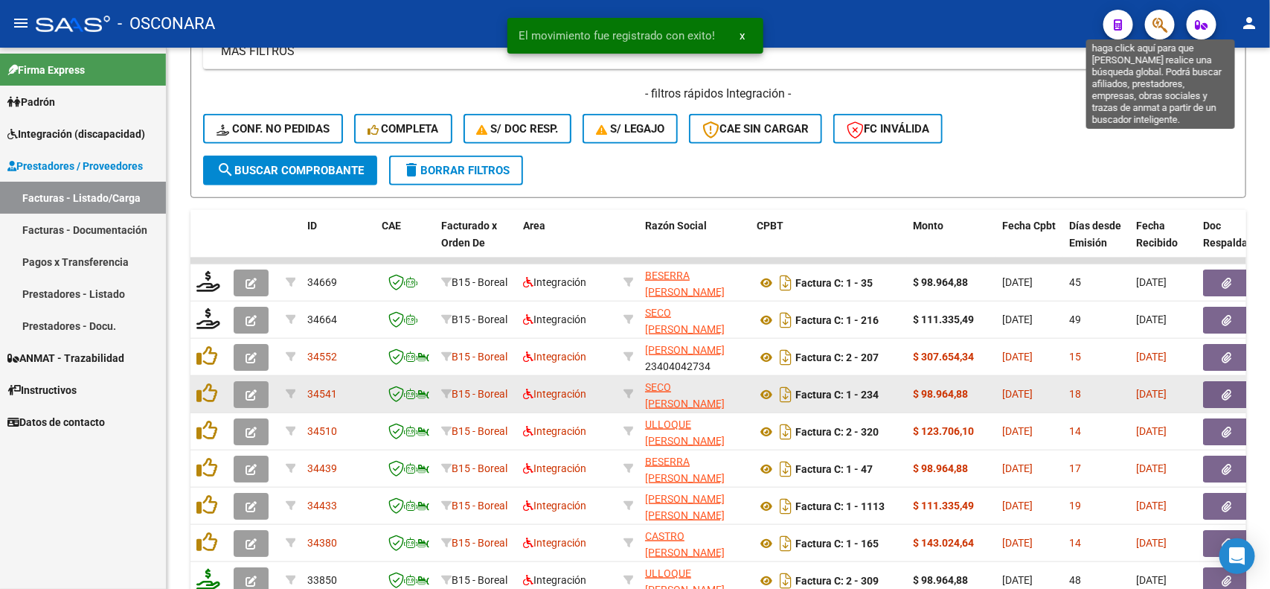
click at [1159, 28] on icon "button" at bounding box center [1160, 24] width 15 height 17
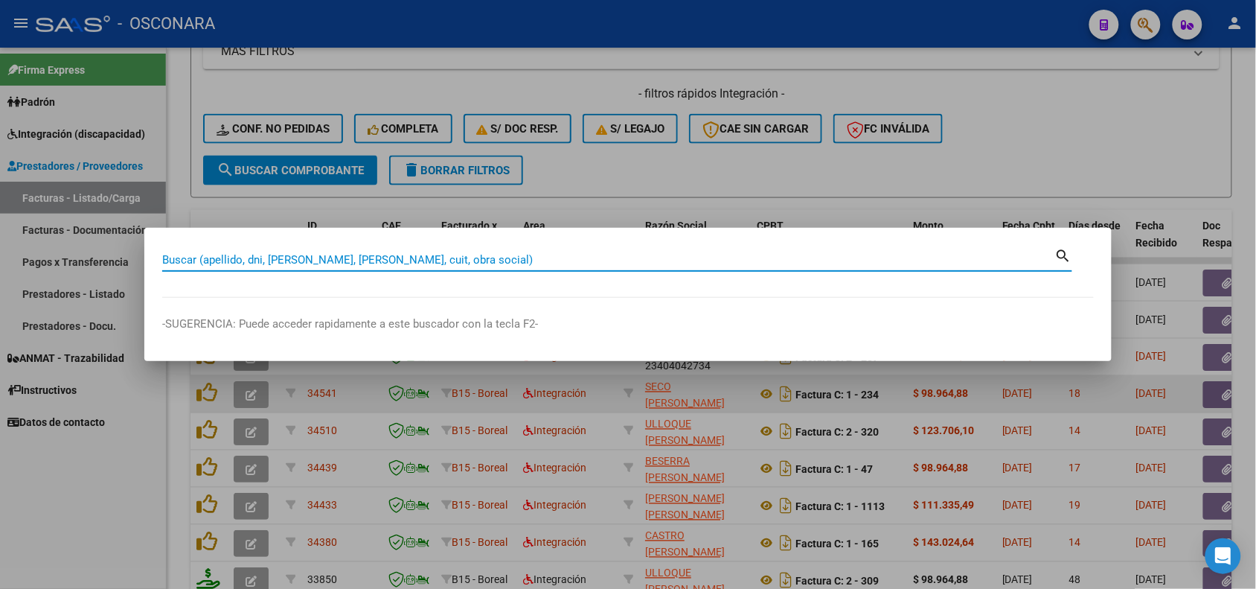
paste input "34437 [PERSON_NAME] 27390238210 Factura C 1 110 111.335,49 27508542041 [PERSON_…"
type input "34437 [PERSON_NAME] 27390238210 Factura C 1 110 111.335,49 27508542041 [PERSON_…"
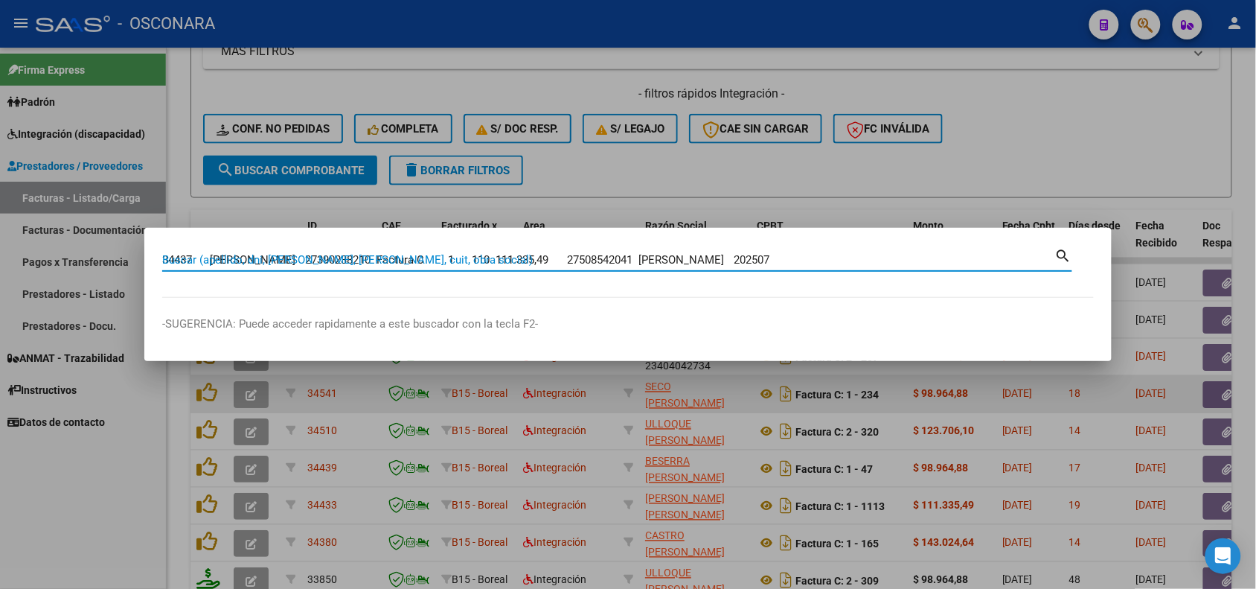
scroll to position [0, 347]
drag, startPoint x: 644, startPoint y: 261, endPoint x: 0, endPoint y: 254, distance: 643.7
click at [0, 254] on div "34437 [PERSON_NAME] 27390238210 Factura C 1 110 111.335,49 27508542041 [PERSON_…" at bounding box center [628, 294] width 1256 height 589
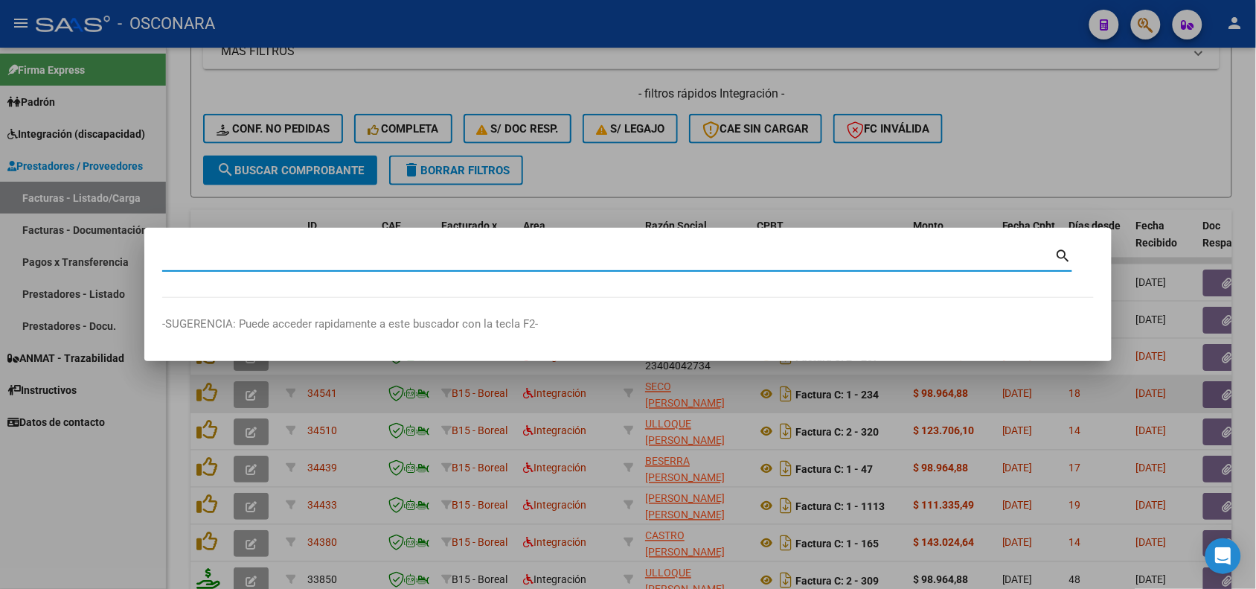
paste input "20569773327"
type input "20569773327"
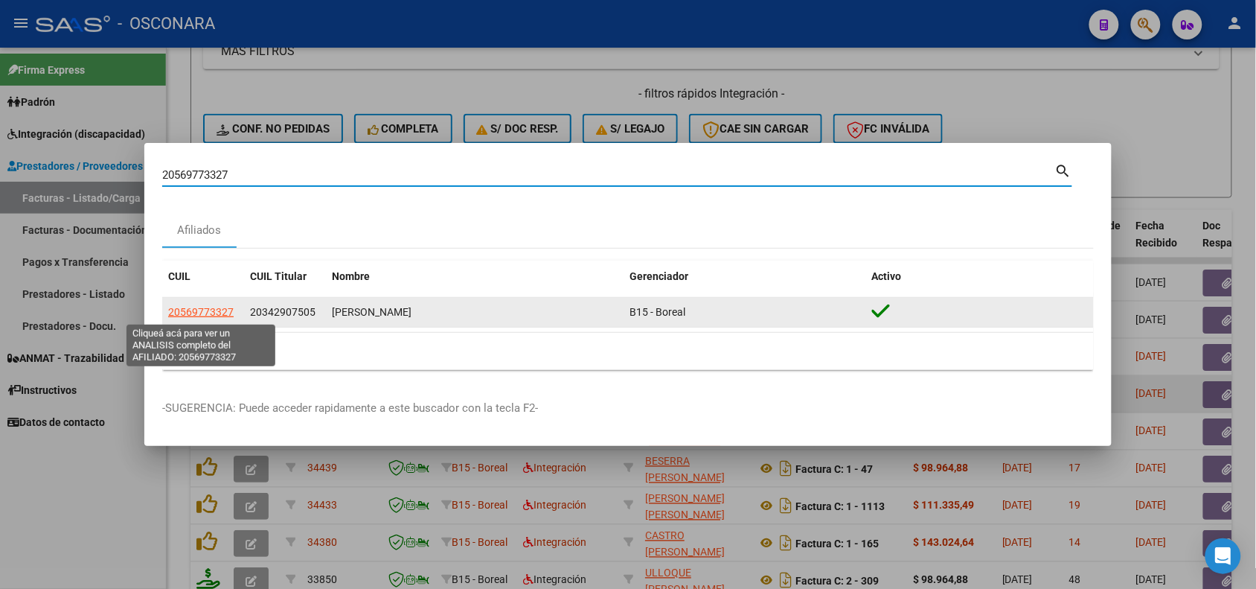
click at [221, 307] on span "20569773327" at bounding box center [200, 312] width 65 height 12
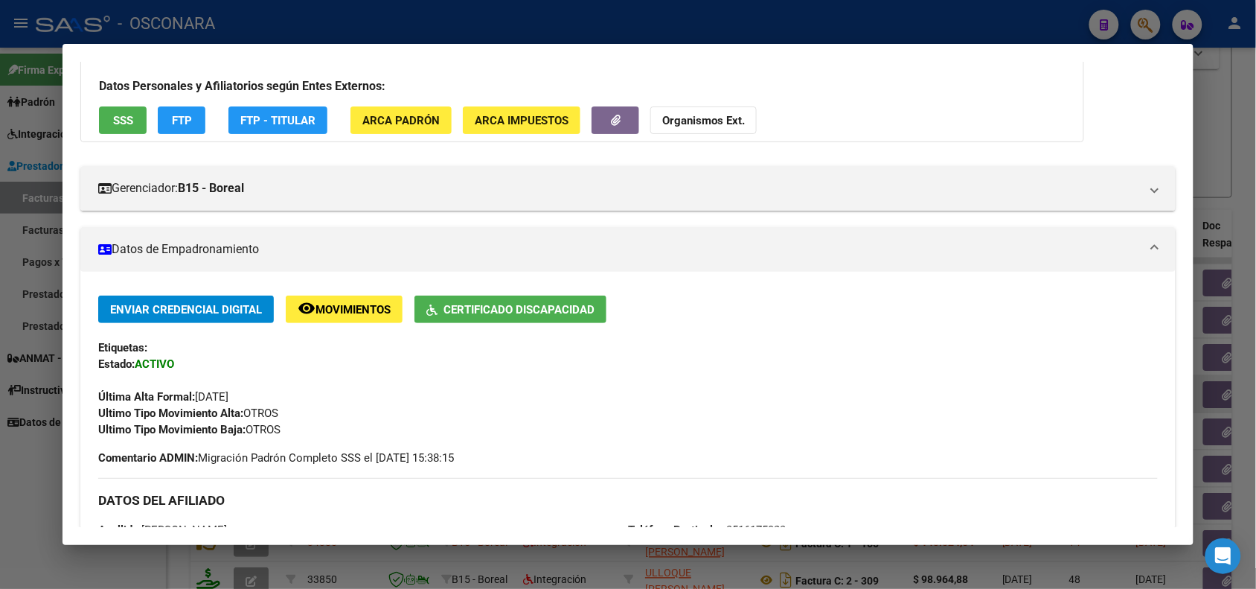
scroll to position [93, 0]
click at [119, 125] on span "SSS" at bounding box center [123, 121] width 20 height 13
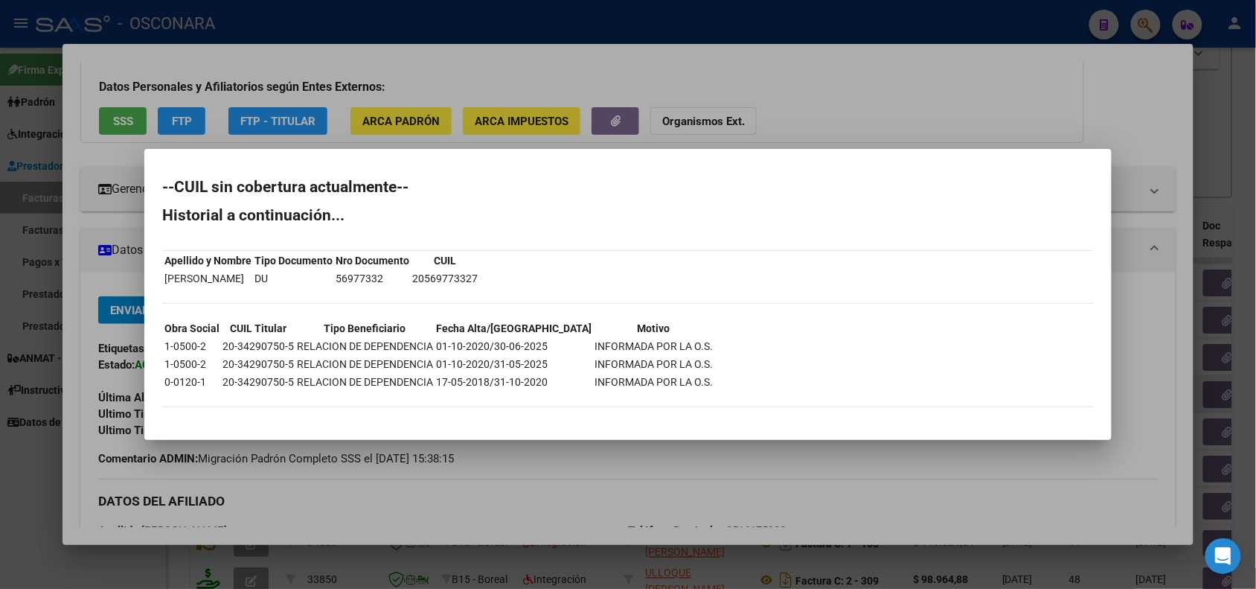
click at [580, 451] on div at bounding box center [628, 294] width 1256 height 589
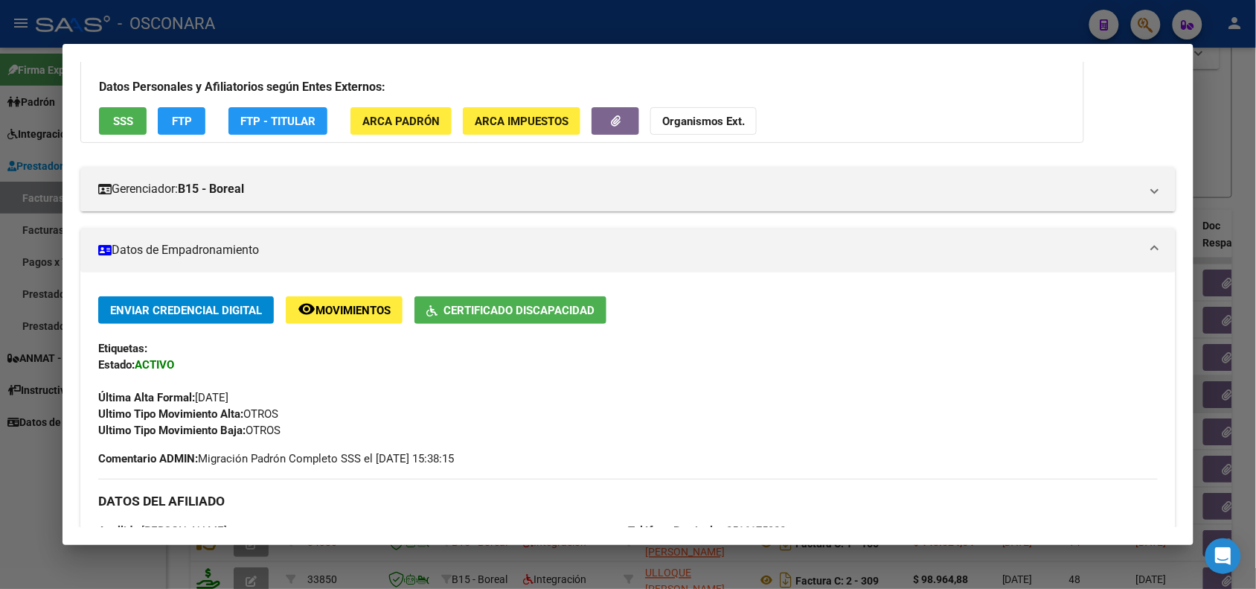
click at [642, 19] on div at bounding box center [628, 294] width 1256 height 589
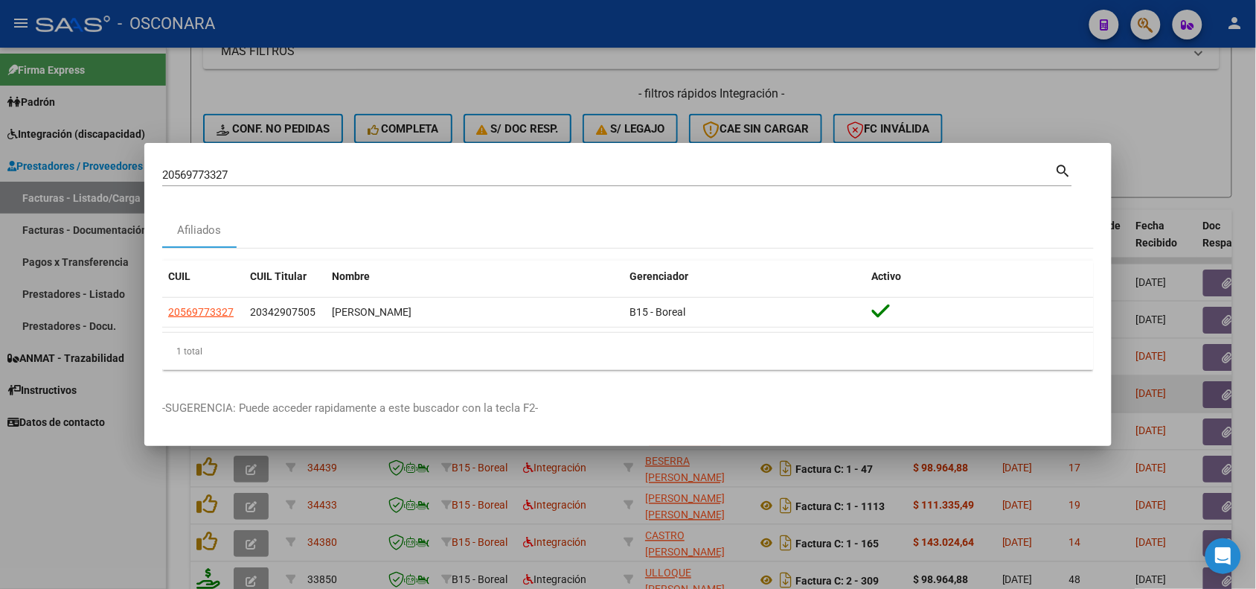
click at [532, 493] on div at bounding box center [628, 294] width 1256 height 589
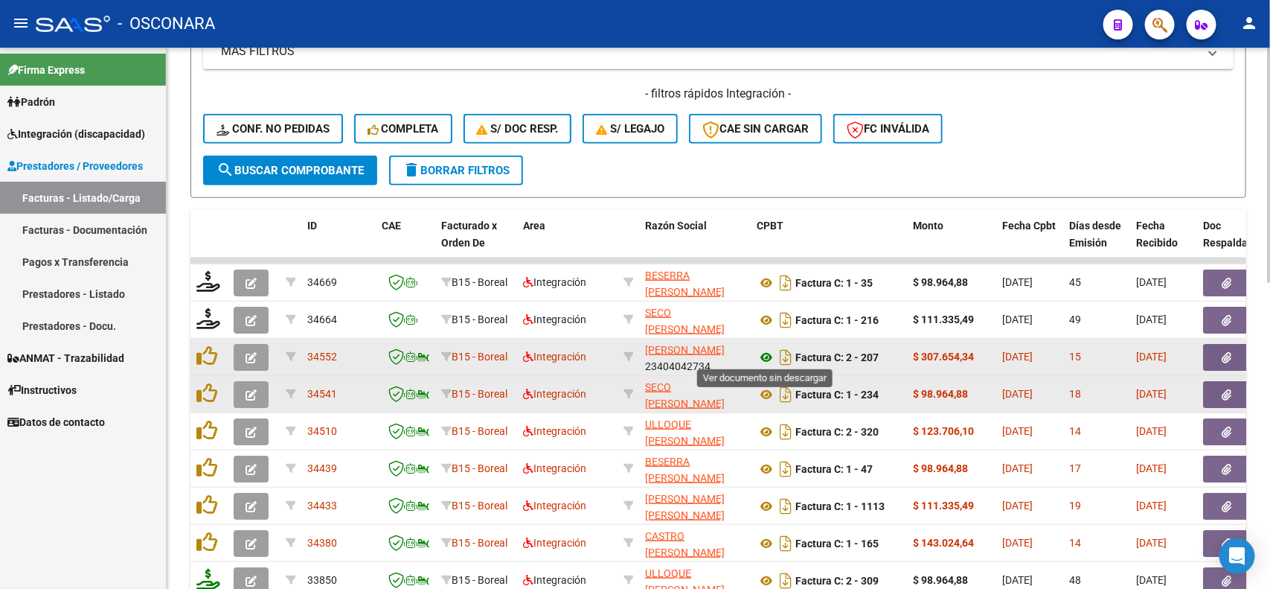
click at [757, 354] on icon at bounding box center [766, 357] width 19 height 18
click at [1244, 351] on button "button" at bounding box center [1227, 357] width 48 height 27
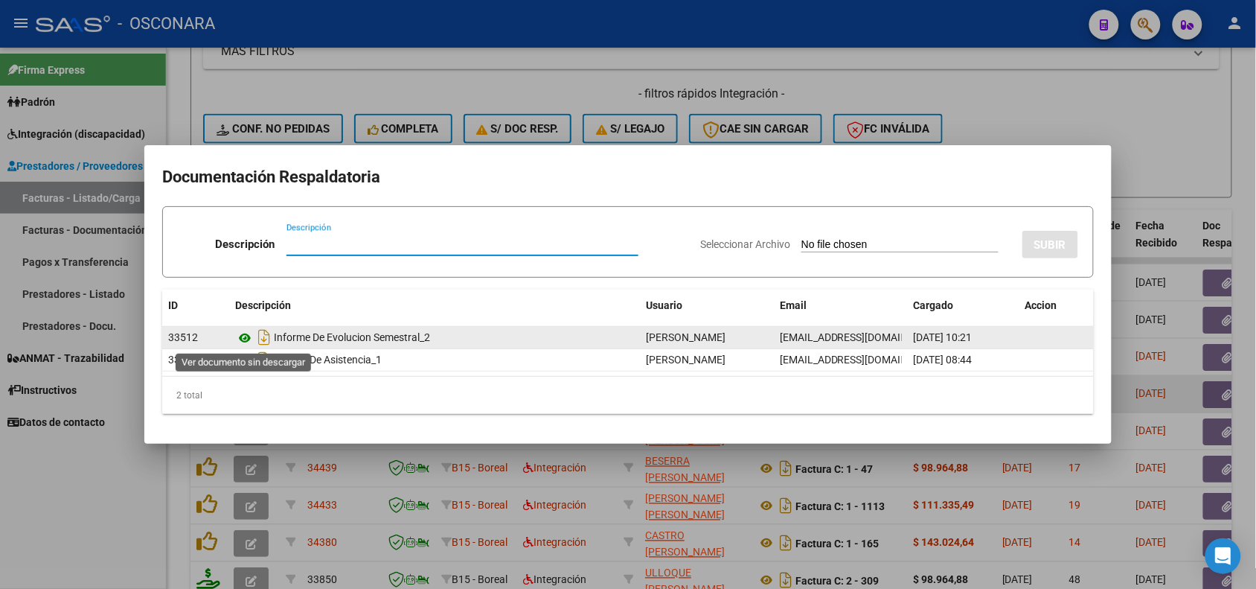
click at [247, 336] on icon at bounding box center [244, 338] width 19 height 18
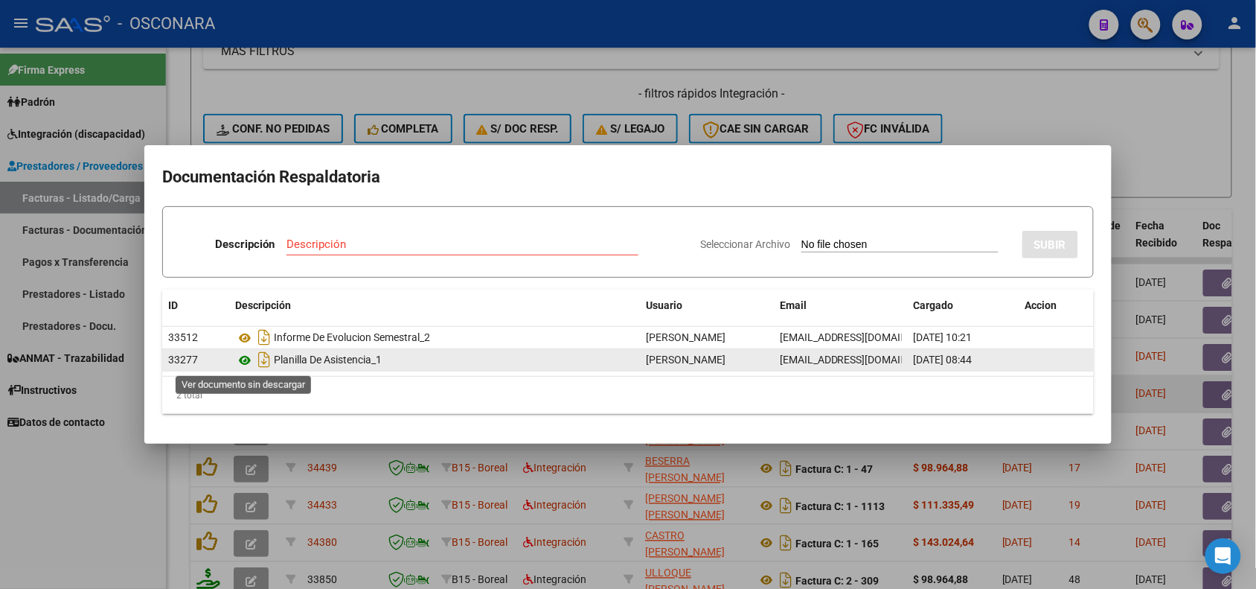
click at [238, 365] on icon at bounding box center [244, 360] width 19 height 18
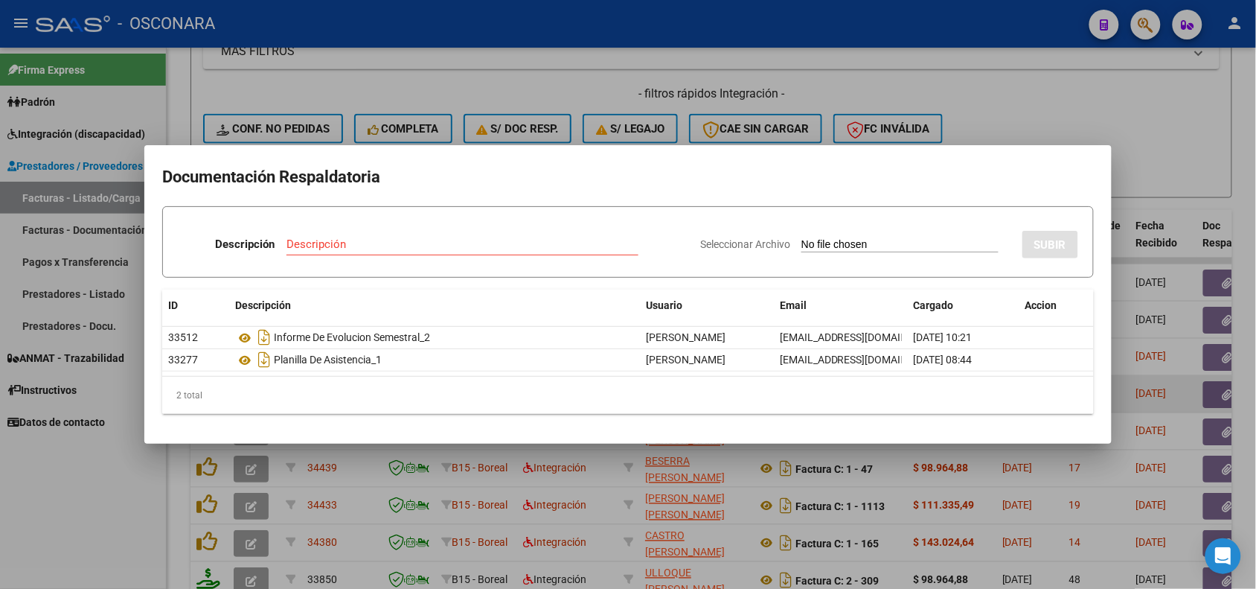
click at [408, 488] on div at bounding box center [628, 294] width 1256 height 589
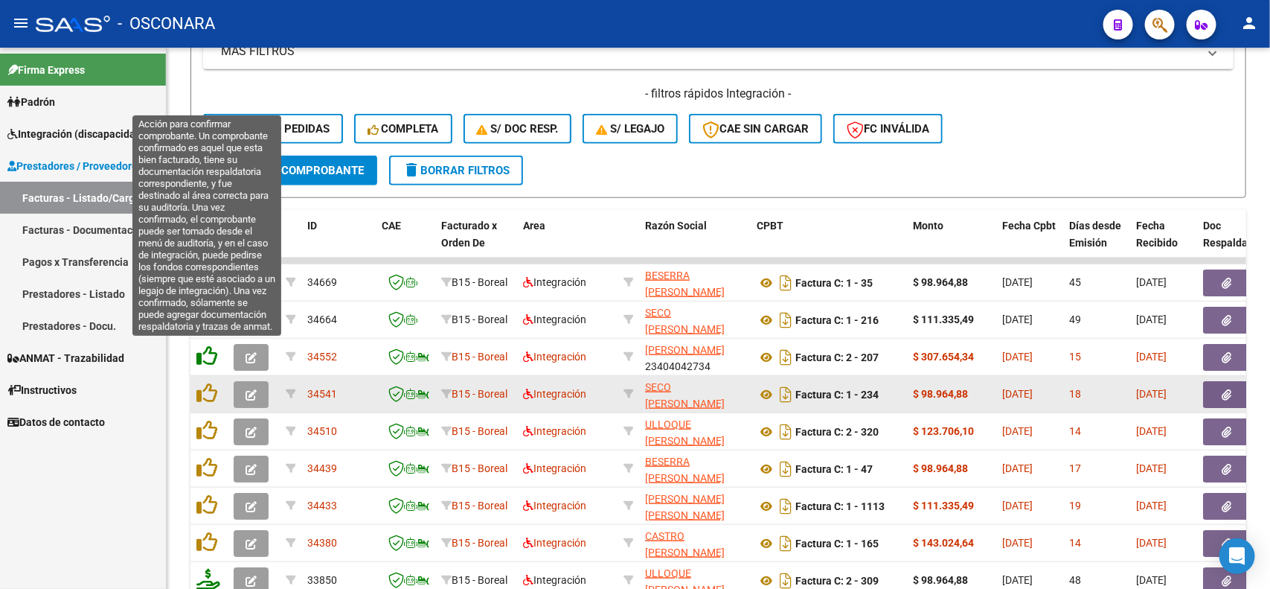
click at [198, 354] on icon at bounding box center [206, 355] width 21 height 21
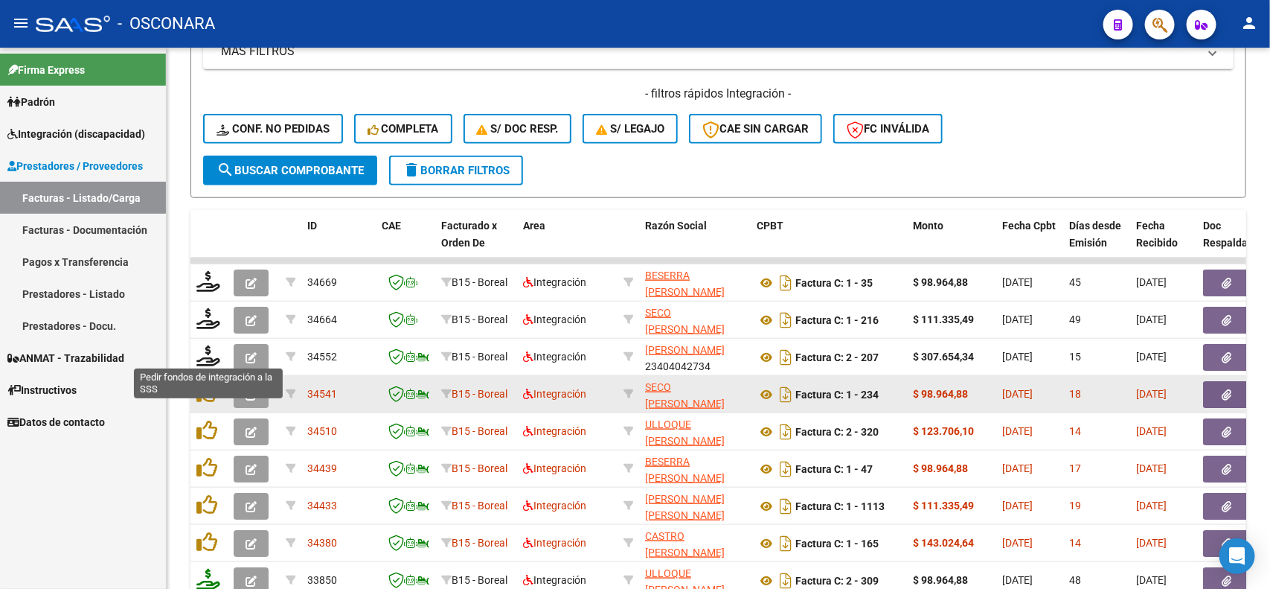
click at [208, 357] on icon at bounding box center [208, 355] width 24 height 21
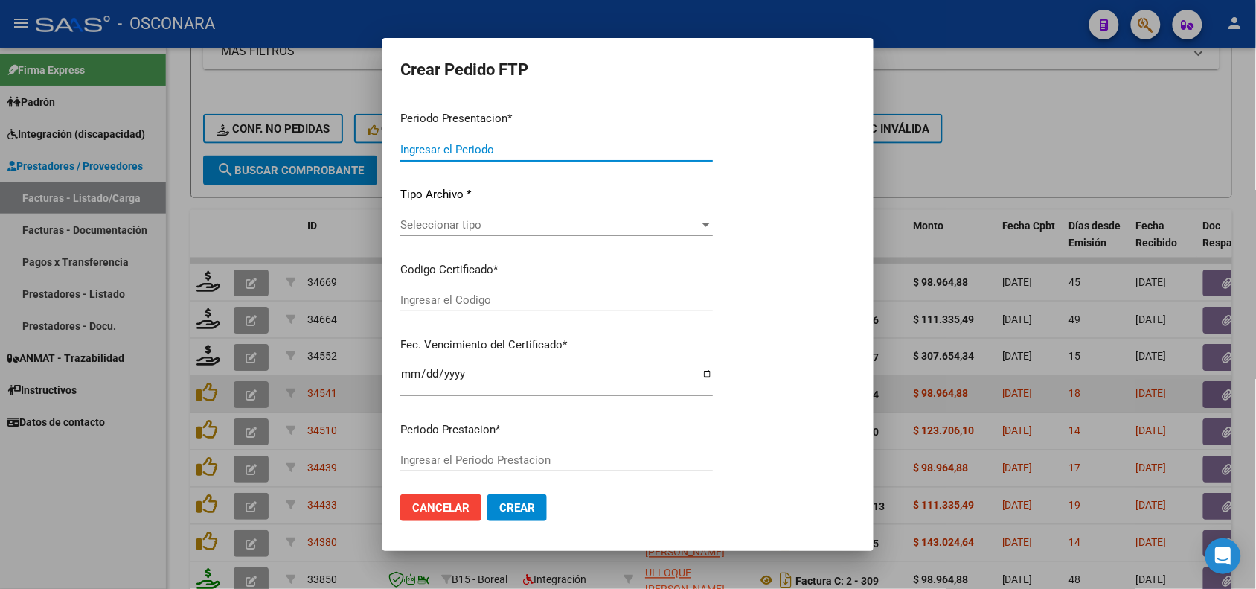
type input "202507"
type input "$ 307.654,34"
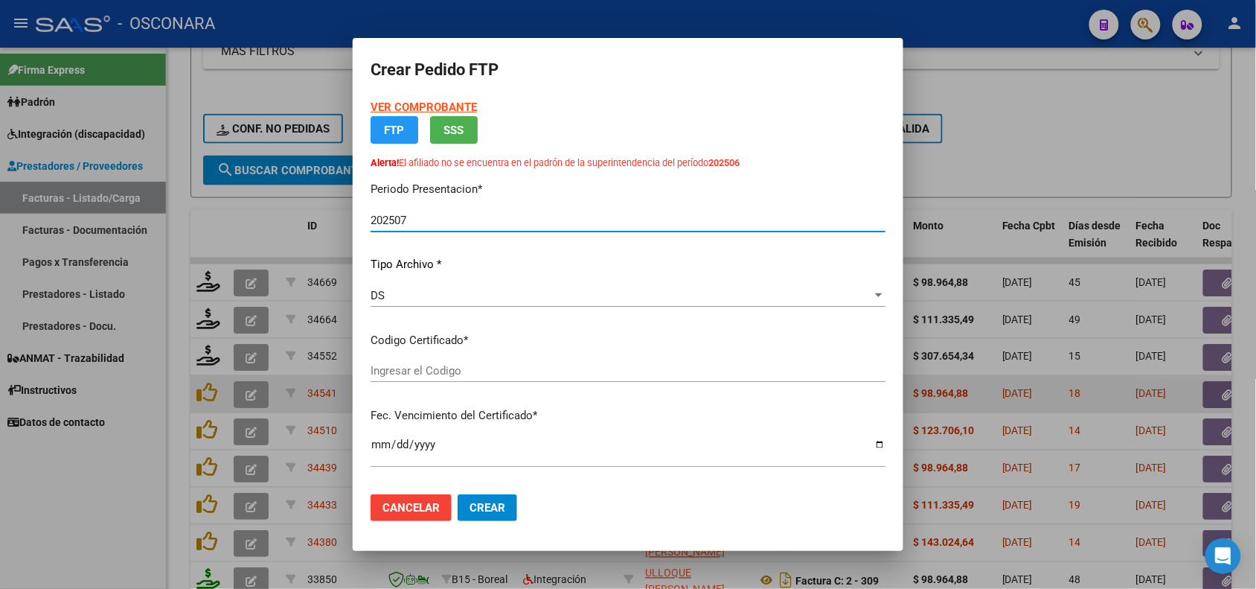
type input "ARG02-00056977332-20240926-20300926"
type input "[DATE]"
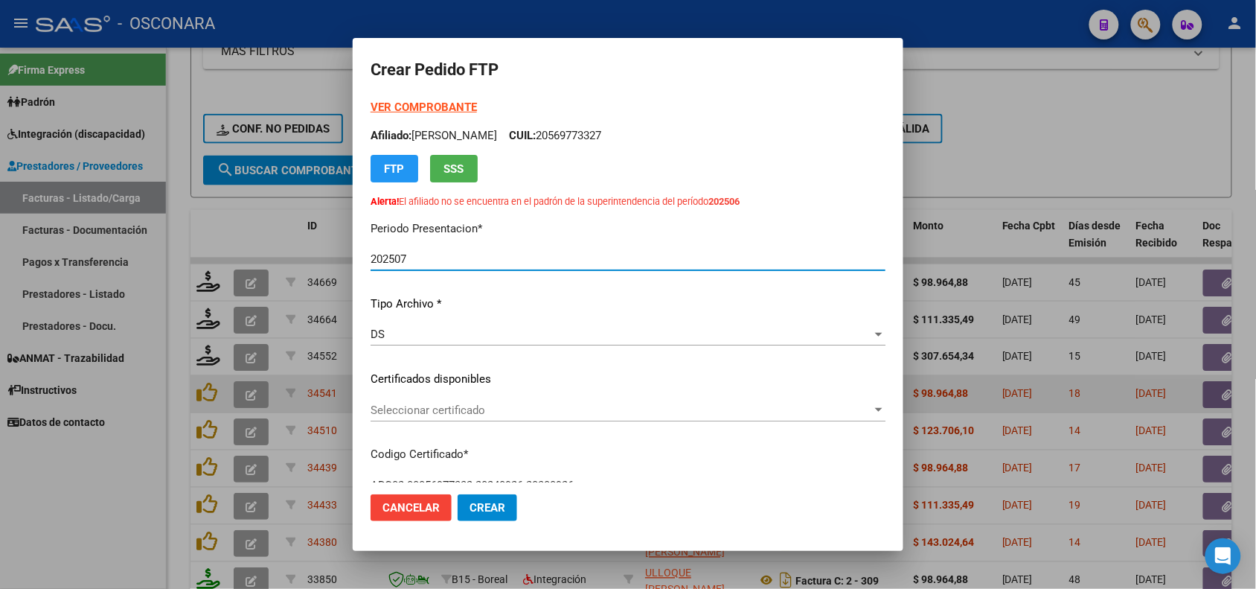
click at [514, 411] on span "Seleccionar certificado" at bounding box center [622, 409] width 502 height 13
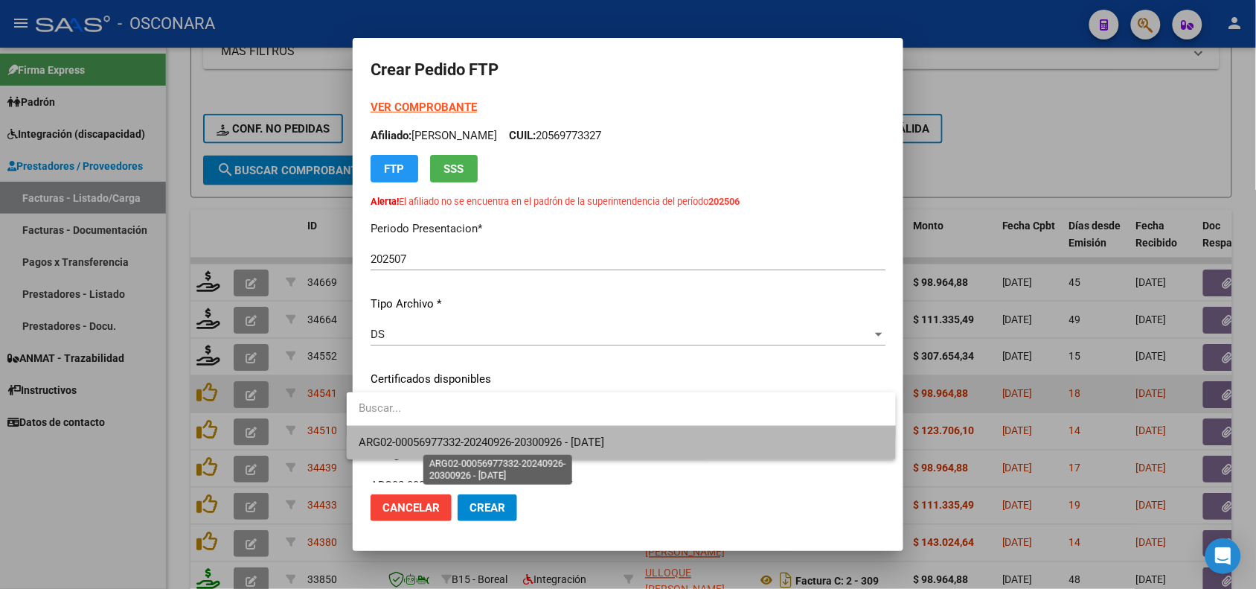
click at [517, 438] on span "ARG02-00056977332-20240926-20300926 - [DATE]" at bounding box center [482, 441] width 246 height 13
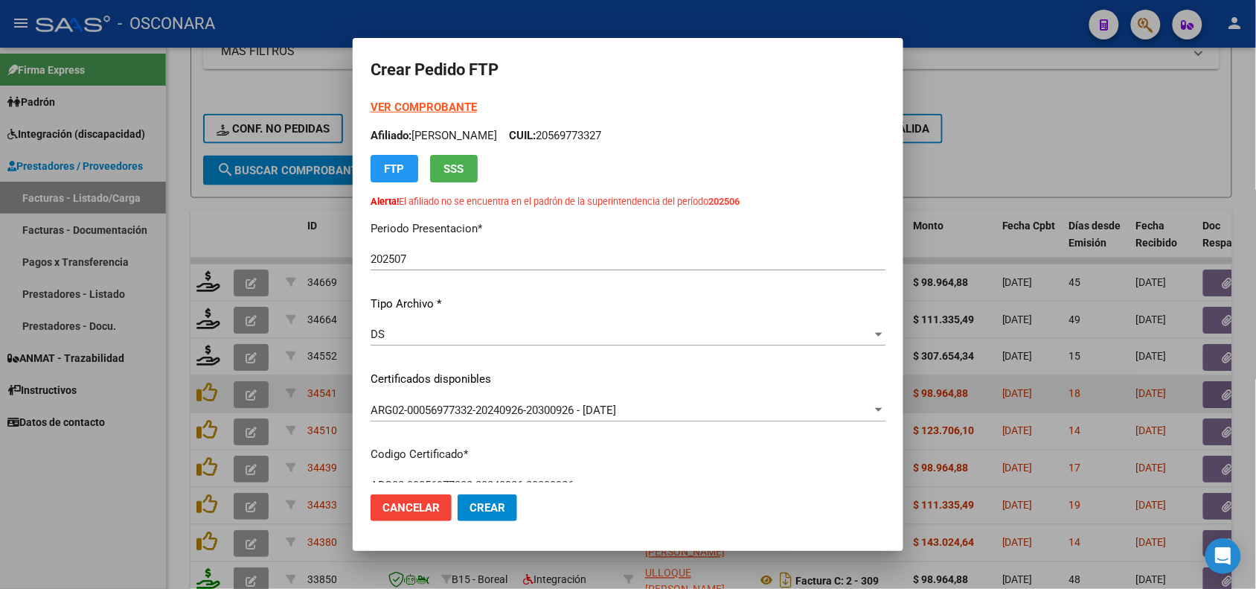
click at [517, 438] on div "VER COMPROBANTE ARCA Padrón Afiliado: [PERSON_NAME]: 20569773327 FTP SSS Alerta…" at bounding box center [628, 355] width 515 height 512
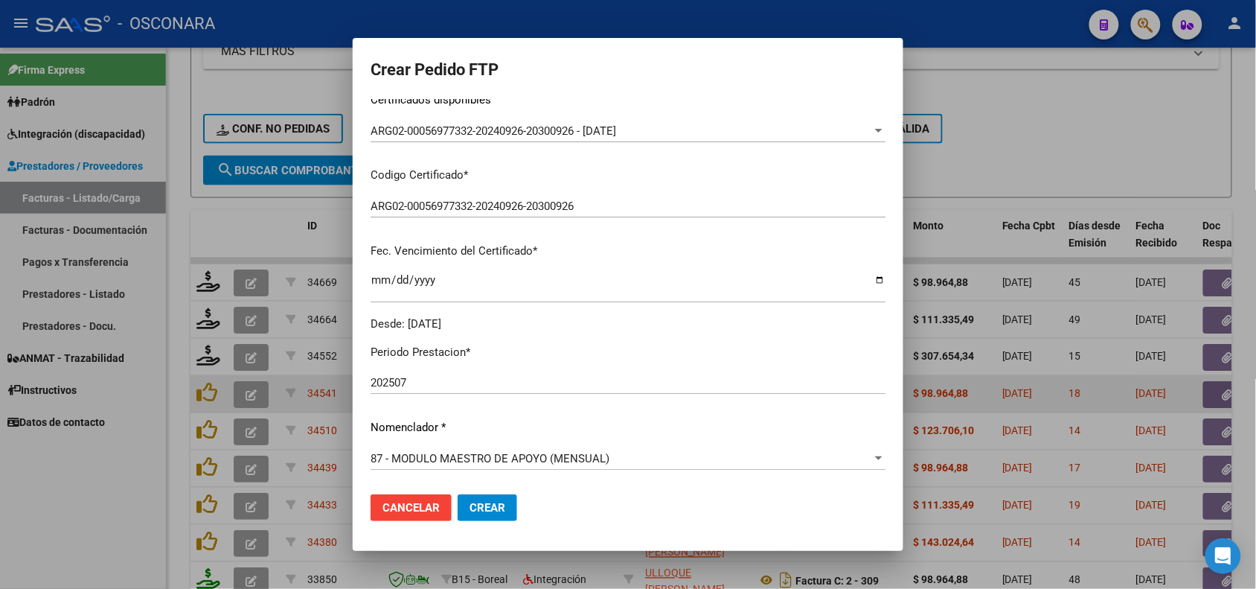
scroll to position [372, 0]
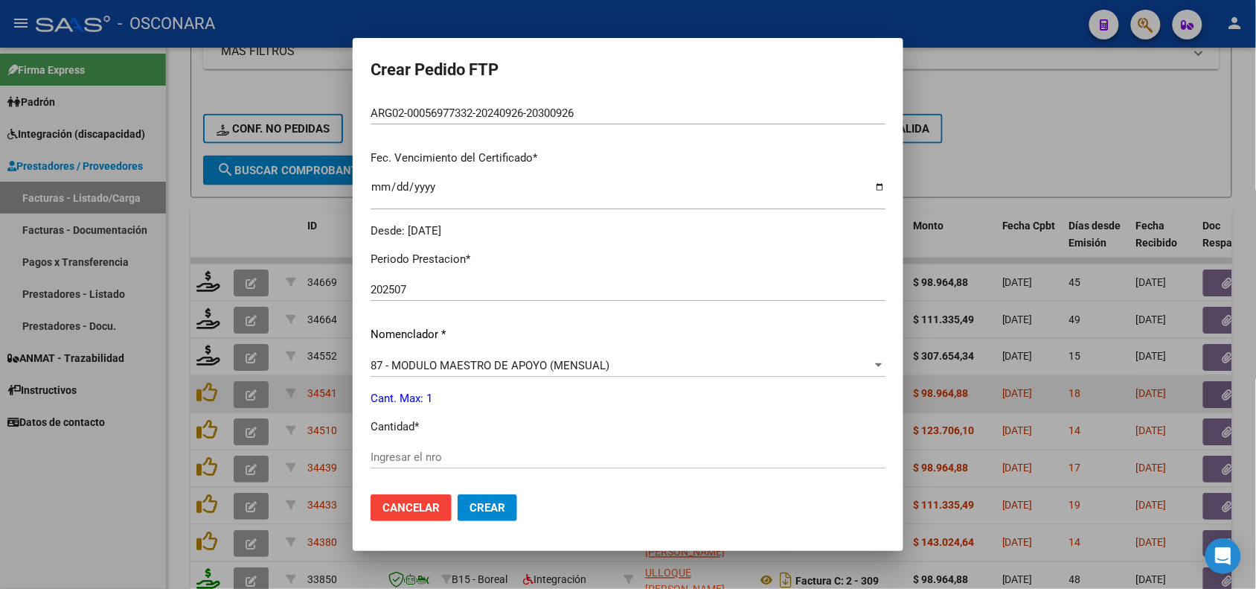
click at [426, 452] on input "Ingresar el nro" at bounding box center [628, 456] width 515 height 13
type input "1"
click at [470, 507] on span "Crear" at bounding box center [488, 507] width 36 height 13
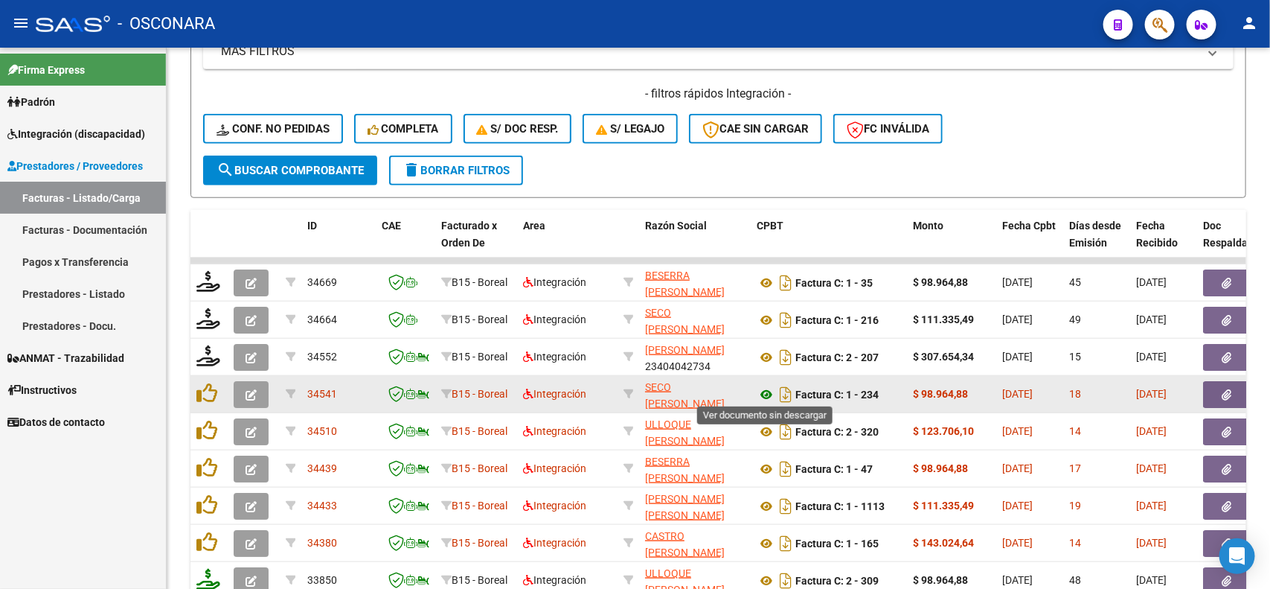
click at [764, 395] on icon at bounding box center [766, 394] width 19 height 18
click at [1234, 381] on button "button" at bounding box center [1227, 394] width 48 height 27
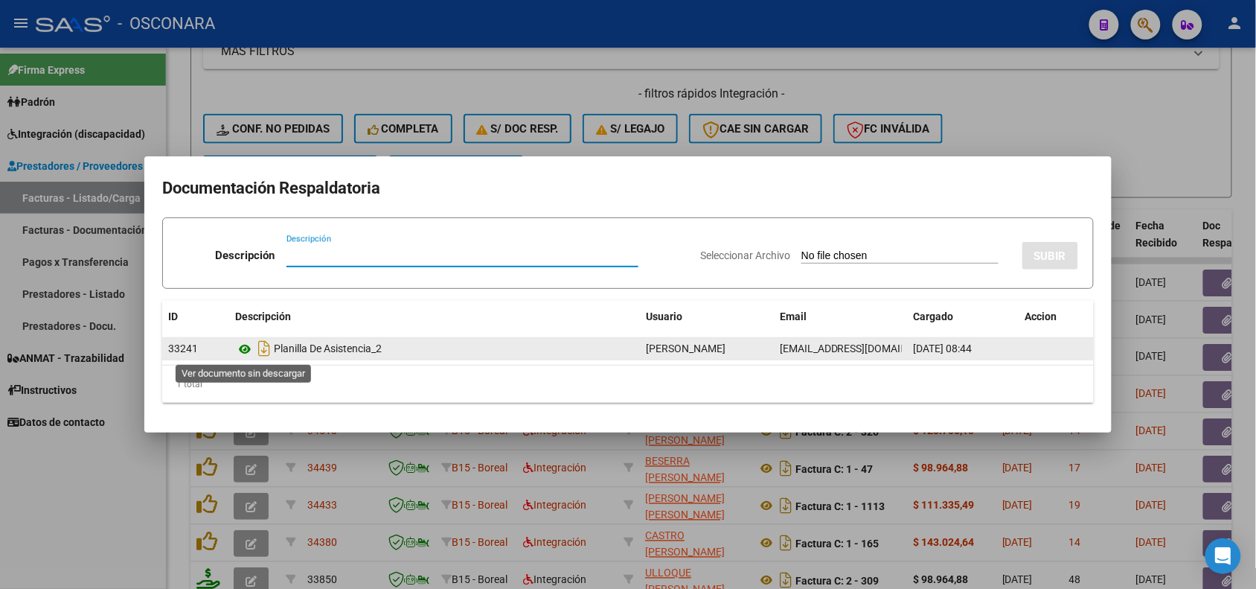
click at [247, 344] on icon at bounding box center [244, 349] width 19 height 18
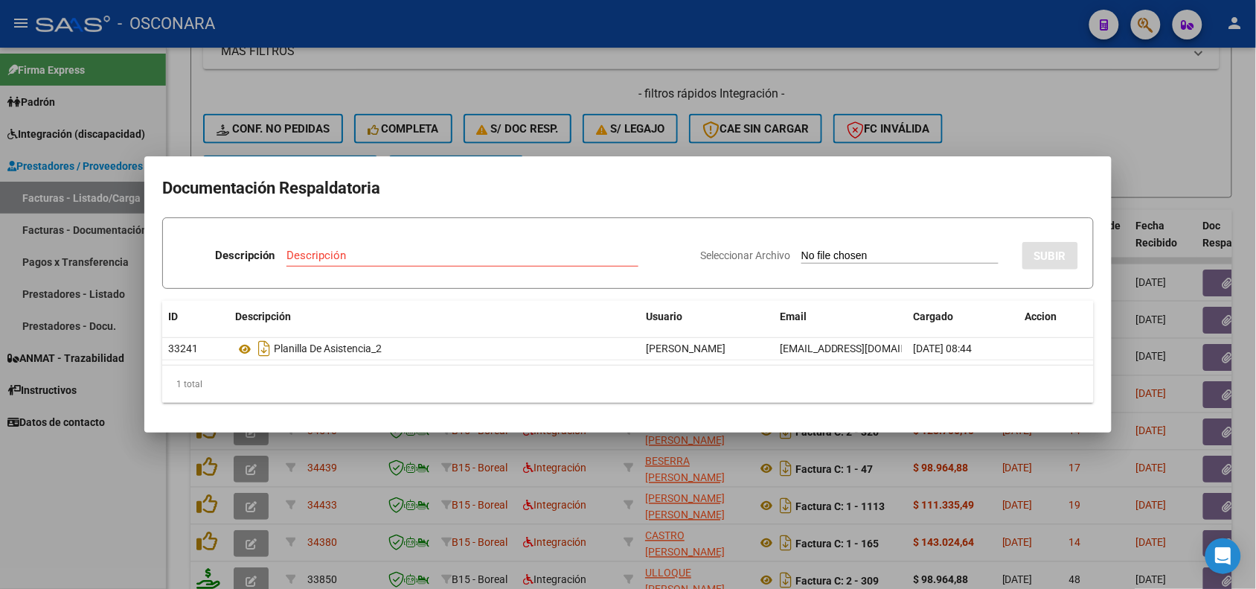
click at [464, 465] on div at bounding box center [628, 294] width 1256 height 589
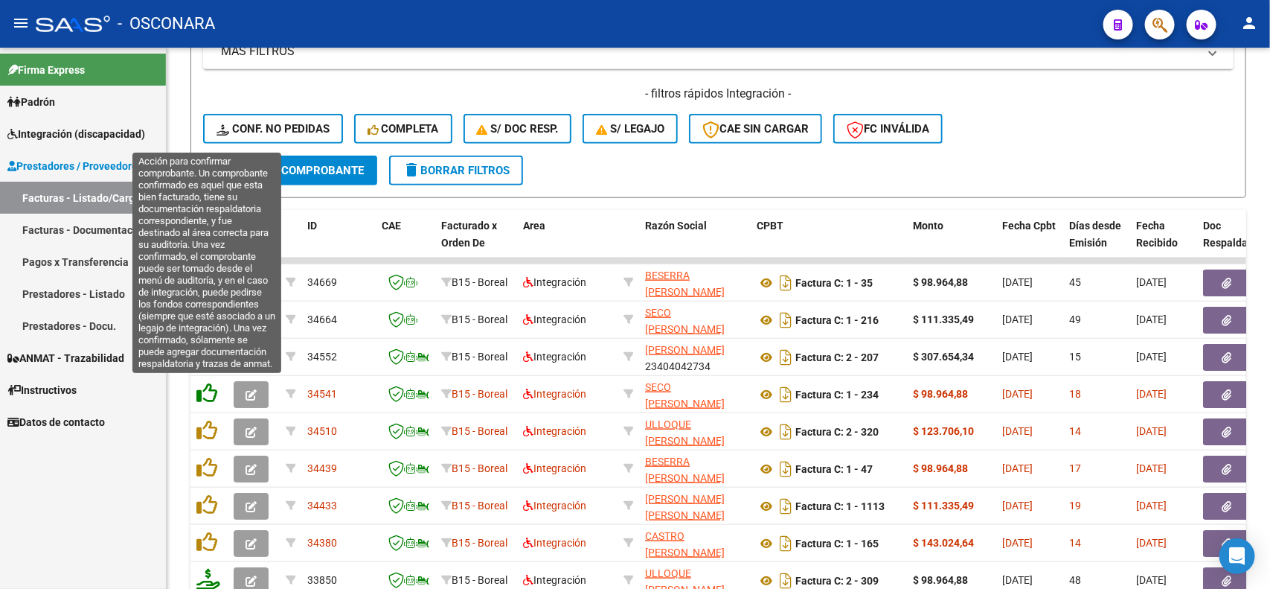
click at [211, 394] on icon at bounding box center [206, 392] width 21 height 21
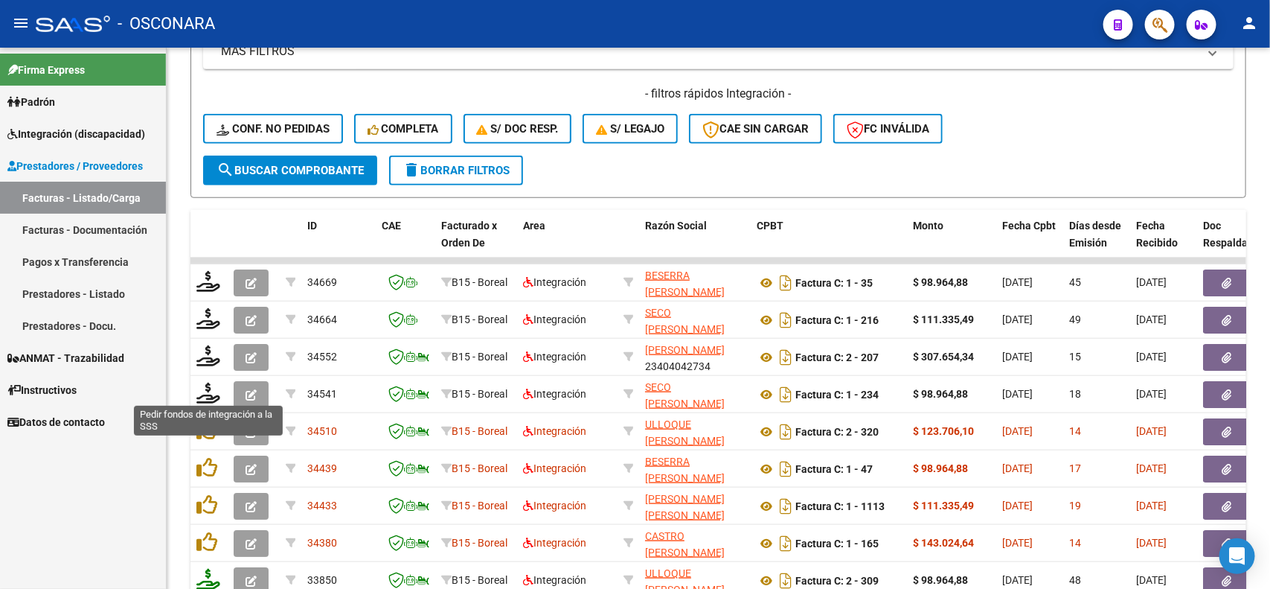
click at [211, 394] on icon at bounding box center [208, 392] width 24 height 21
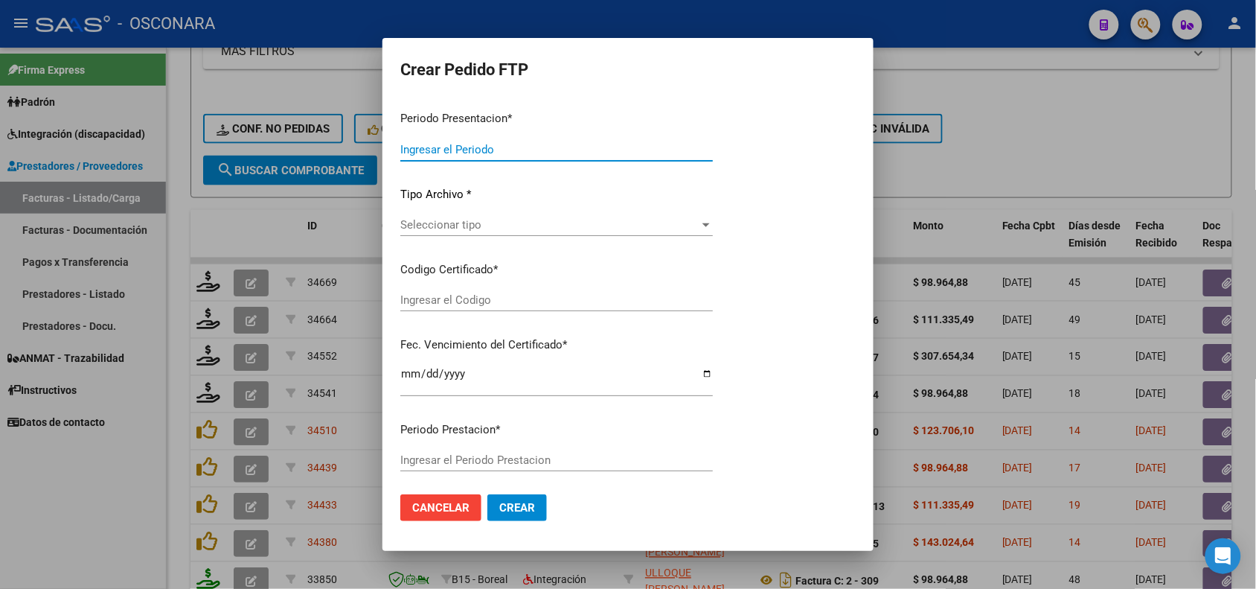
type input "202507"
type input "$ 98.964,88"
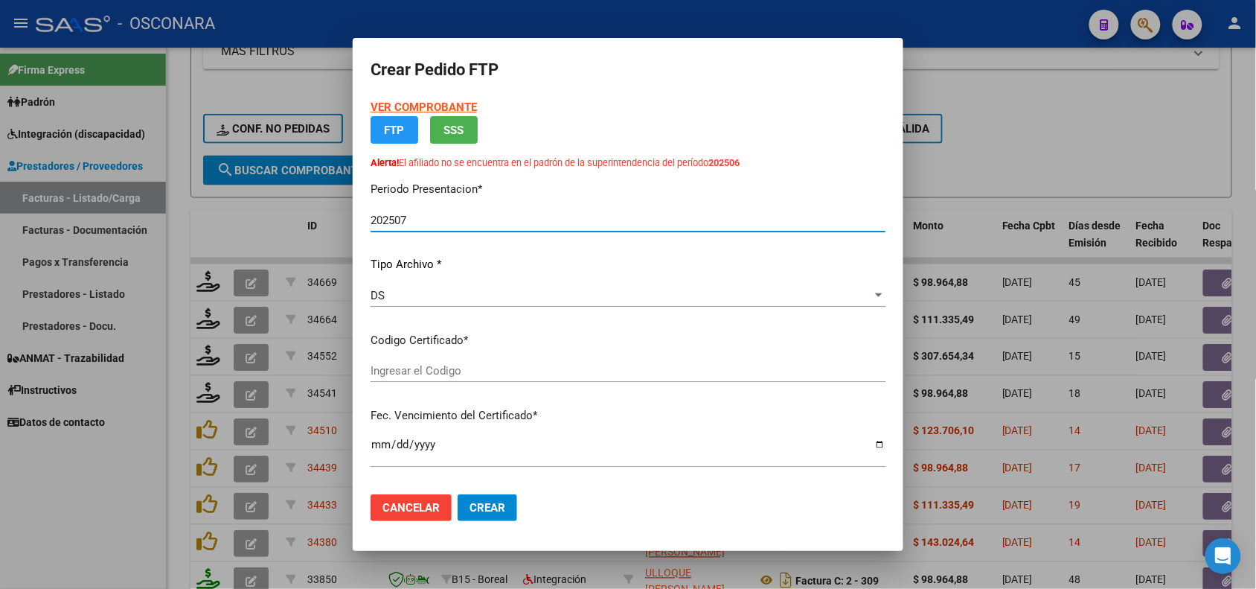
type input "ARG02-00056977332-20240926-20300926"
type input "[DATE]"
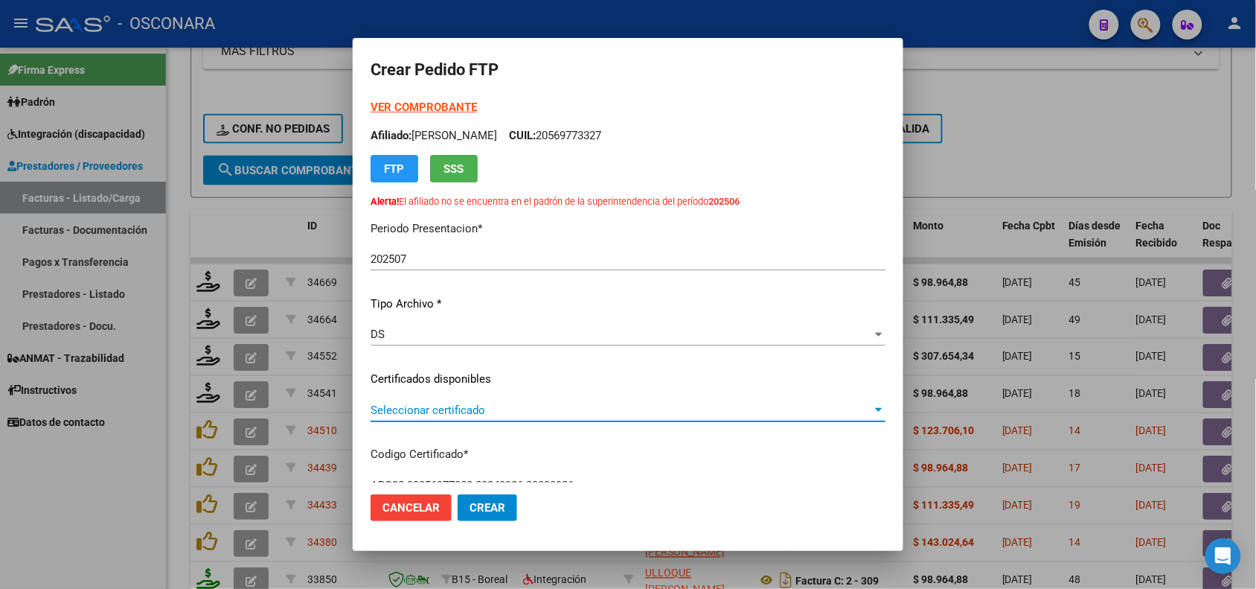
click at [519, 408] on span "Seleccionar certificado" at bounding box center [622, 409] width 502 height 13
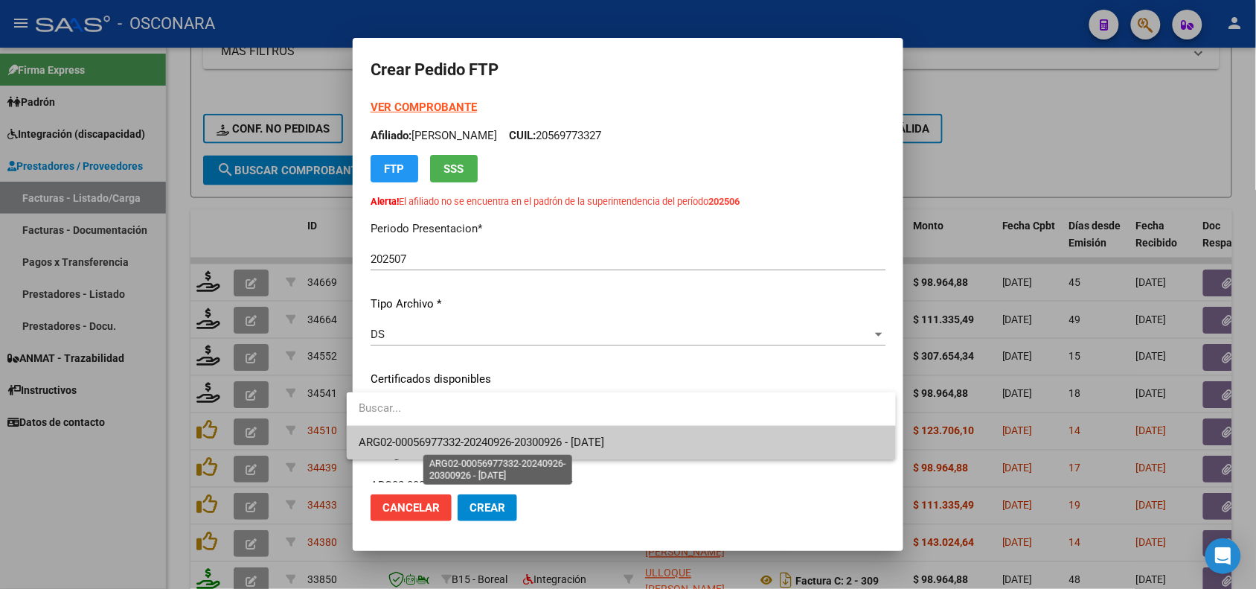
click at [518, 437] on span "ARG02-00056977332-20240926-20300926 - [DATE]" at bounding box center [482, 441] width 246 height 13
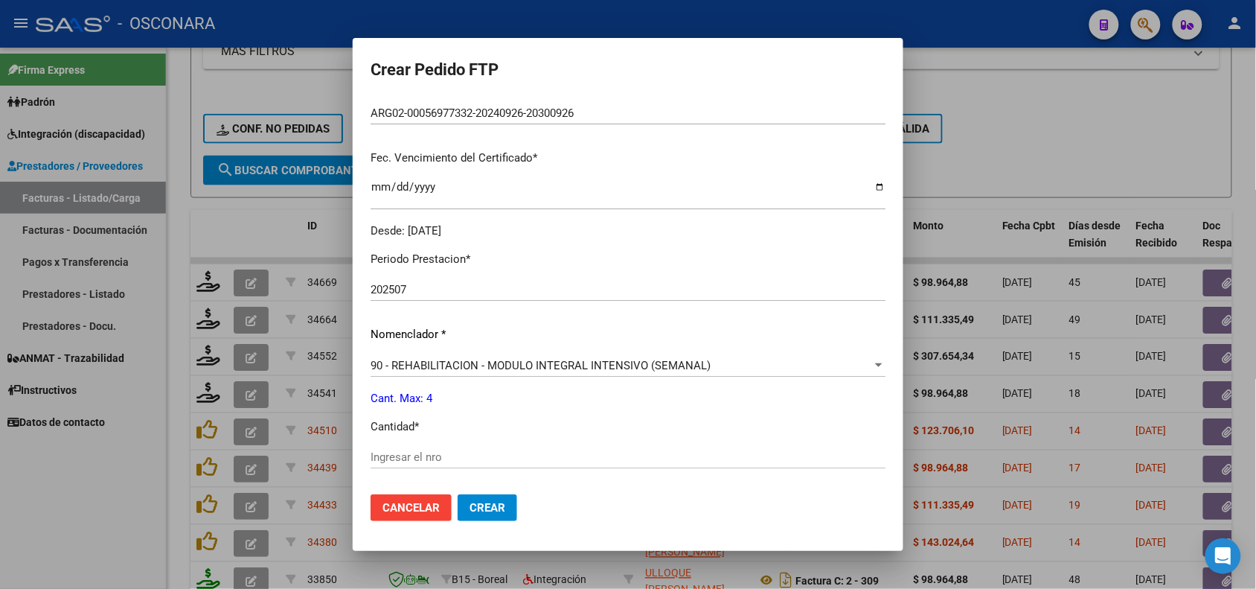
click at [406, 465] on div "Ingresar el nro" at bounding box center [628, 457] width 515 height 22
click at [411, 455] on input "Ingresar el nro" at bounding box center [628, 456] width 515 height 13
type input "4"
click at [555, 414] on div "Periodo Prestacion * 202507 Ingresar el Periodo Prestacion Nomenclador * 90 - R…" at bounding box center [628, 474] width 515 height 469
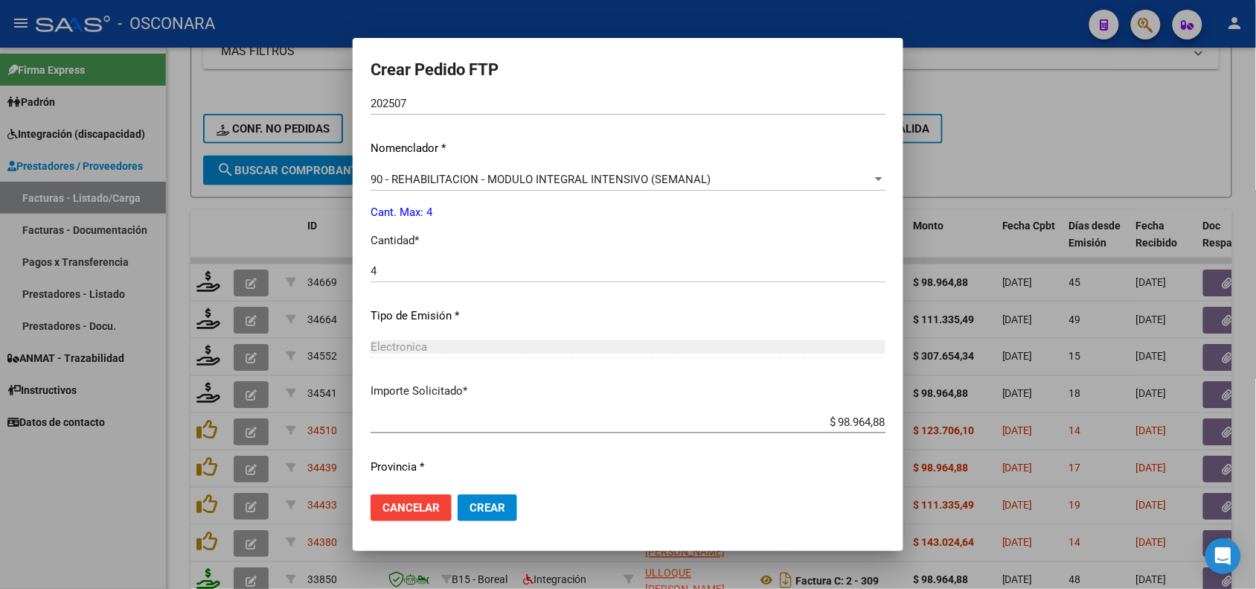
scroll to position [597, 0]
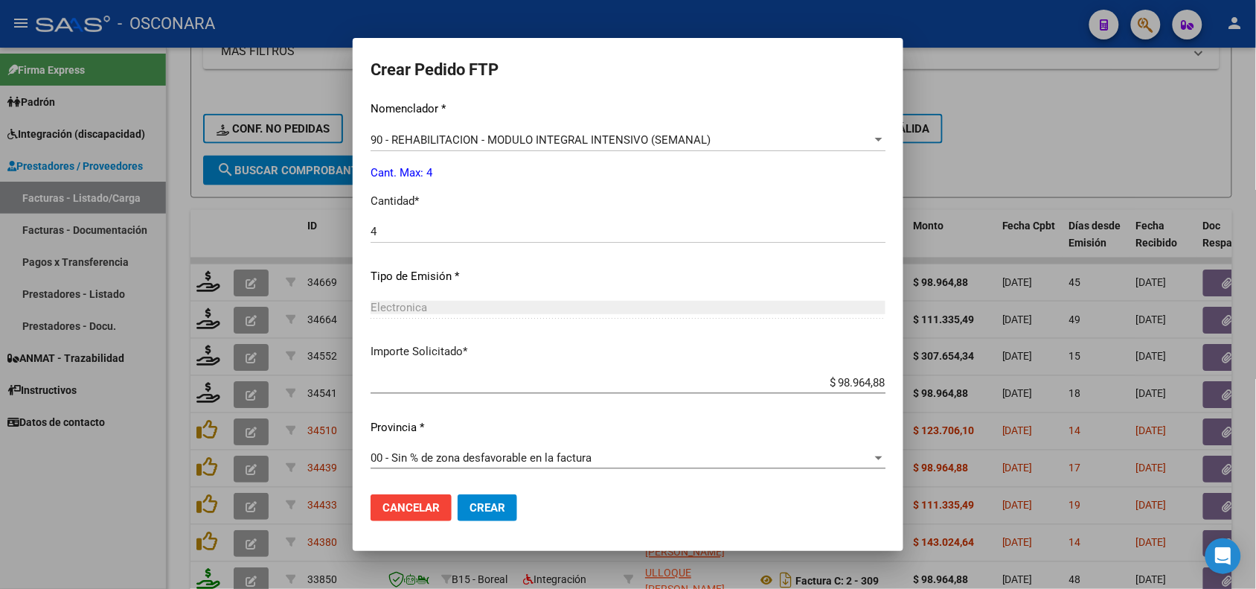
click at [487, 508] on span "Crear" at bounding box center [488, 507] width 36 height 13
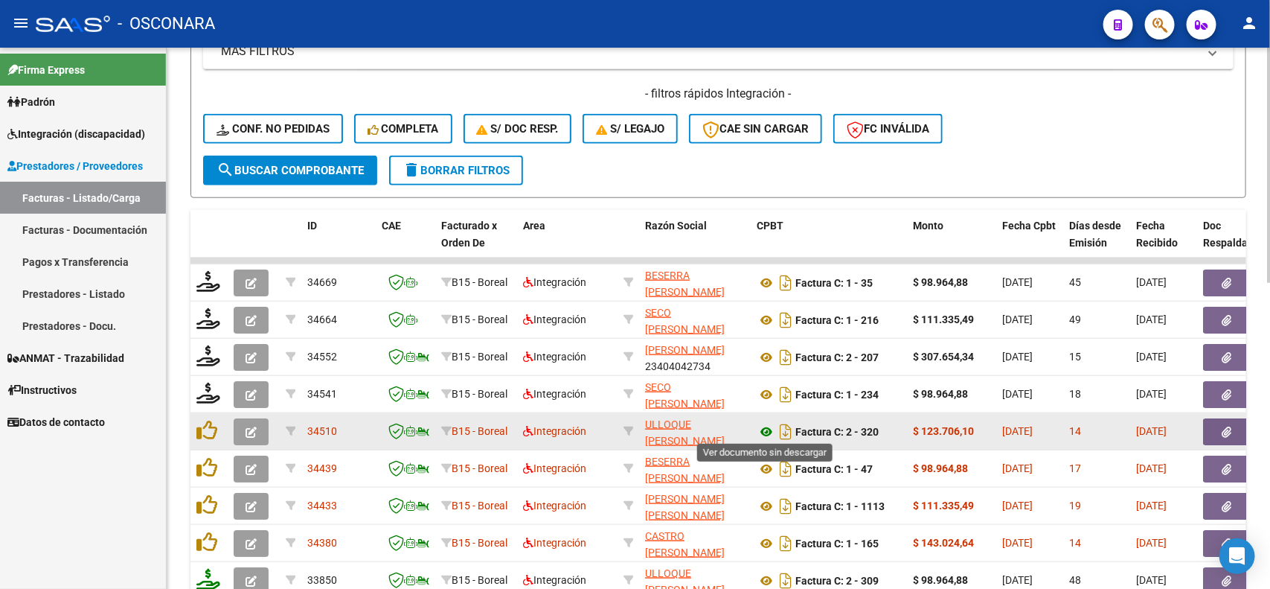
click at [760, 429] on icon at bounding box center [766, 432] width 19 height 18
click at [1223, 430] on icon "button" at bounding box center [1228, 431] width 10 height 11
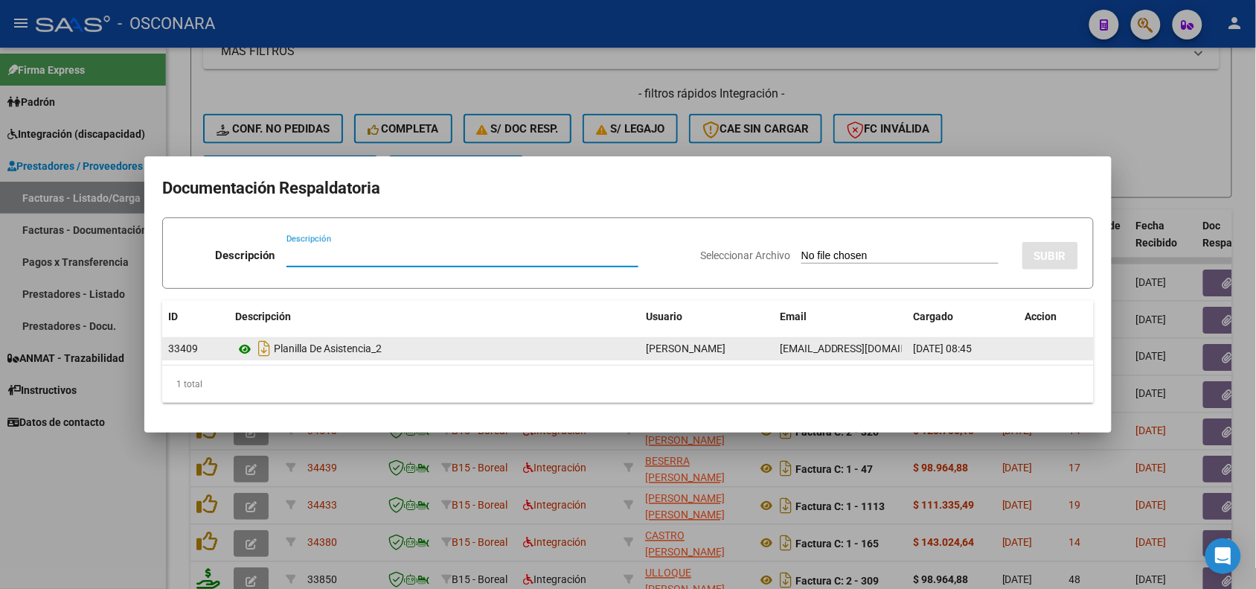
click at [242, 347] on icon at bounding box center [244, 349] width 19 height 18
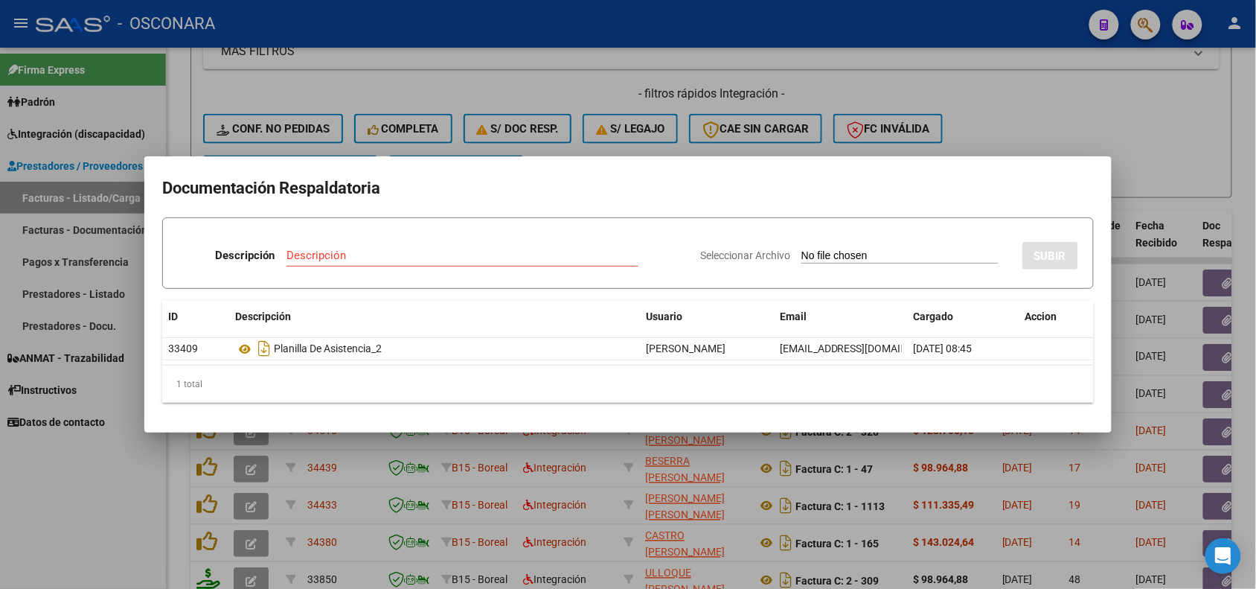
click at [362, 481] on div at bounding box center [628, 294] width 1256 height 589
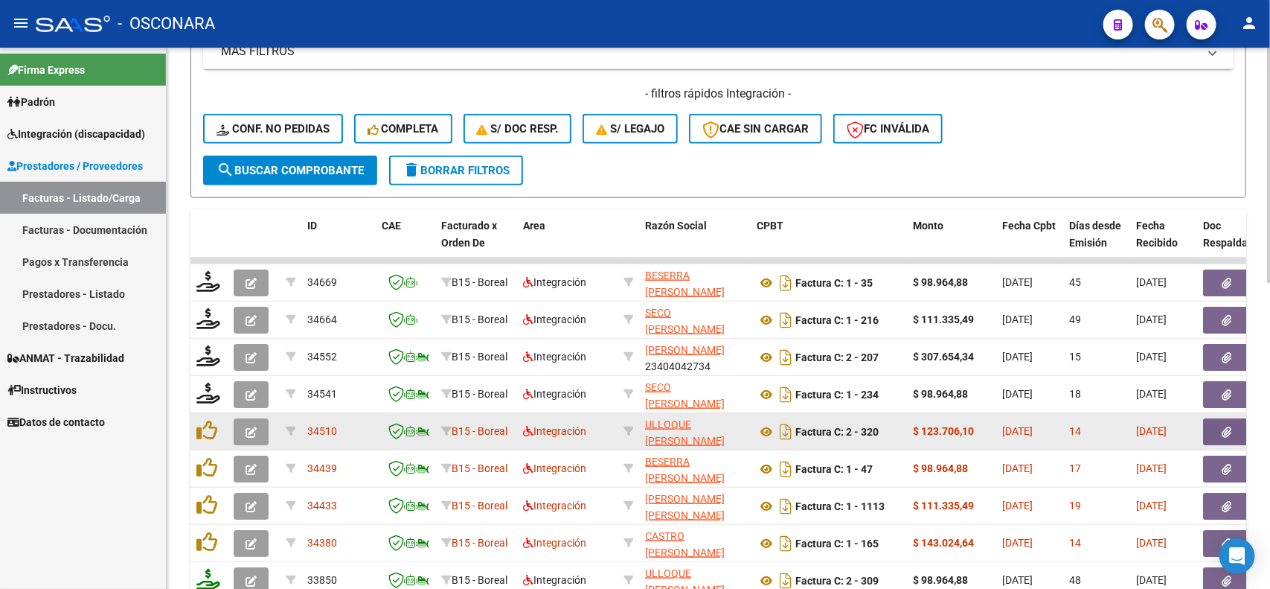
click at [255, 429] on icon "button" at bounding box center [251, 431] width 11 height 11
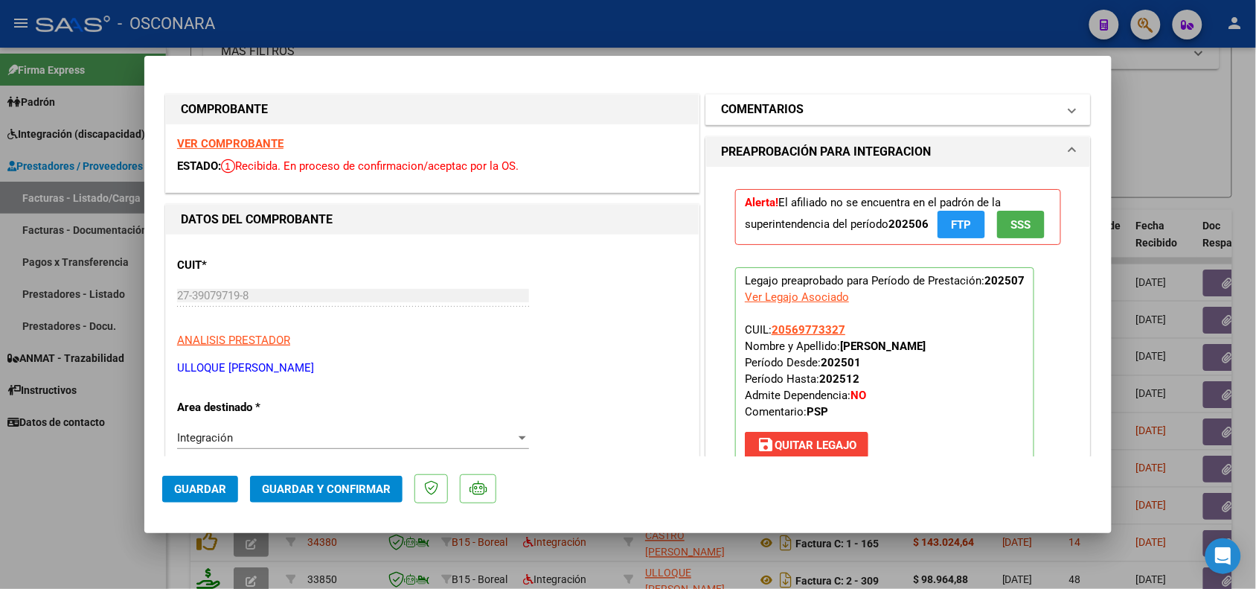
click at [791, 123] on mat-expansion-panel-header "COMENTARIOS" at bounding box center [898, 109] width 384 height 30
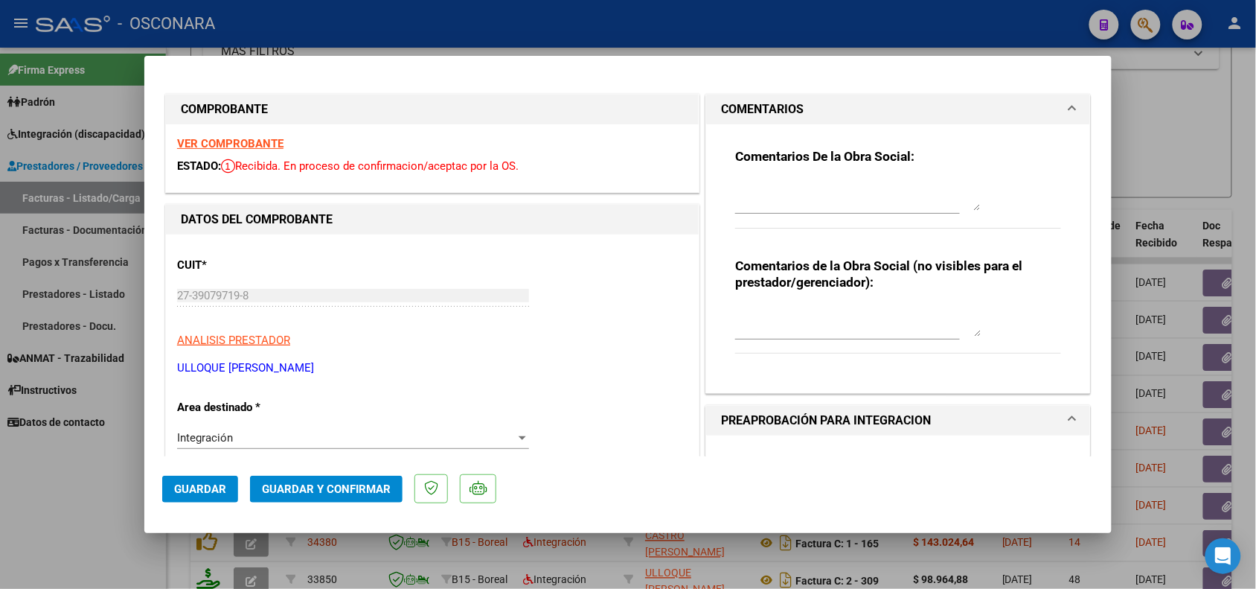
click at [785, 183] on textarea at bounding box center [858, 196] width 246 height 30
drag, startPoint x: 792, startPoint y: 198, endPoint x: 708, endPoint y: 182, distance: 86.3
click at [708, 182] on div "Comentarios De la Obra Social: 19/08 Error en monto de factura. Corresponden 9 …" at bounding box center [898, 258] width 384 height 269
type textarea "19/08 Error en monto de factura. Corresponden 9 sesiones"
click at [205, 478] on button "Guardar" at bounding box center [200, 488] width 76 height 27
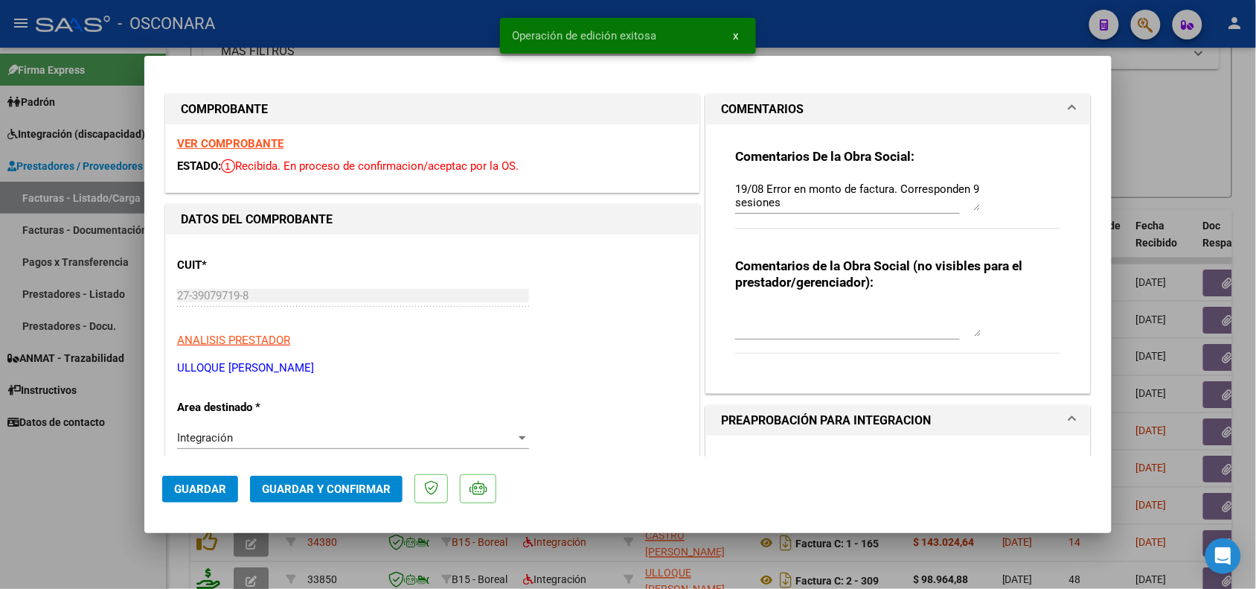
click at [47, 515] on div at bounding box center [628, 294] width 1256 height 589
type input "$ 0,00"
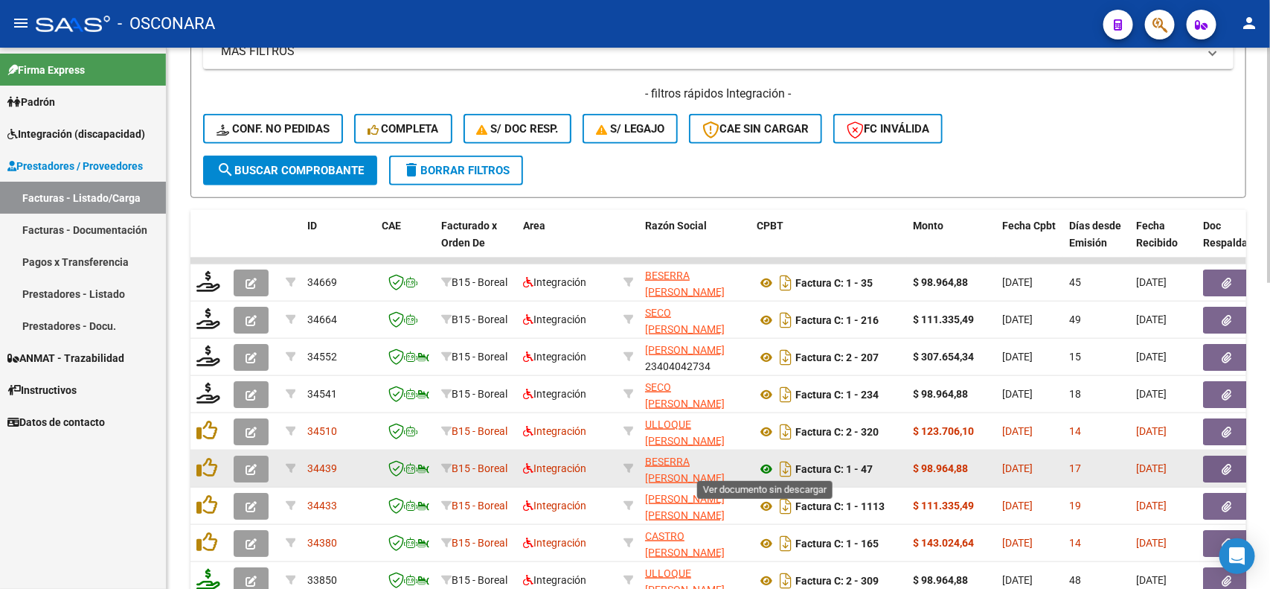
click at [763, 467] on icon at bounding box center [766, 469] width 19 height 18
click at [1235, 470] on button "button" at bounding box center [1227, 468] width 48 height 27
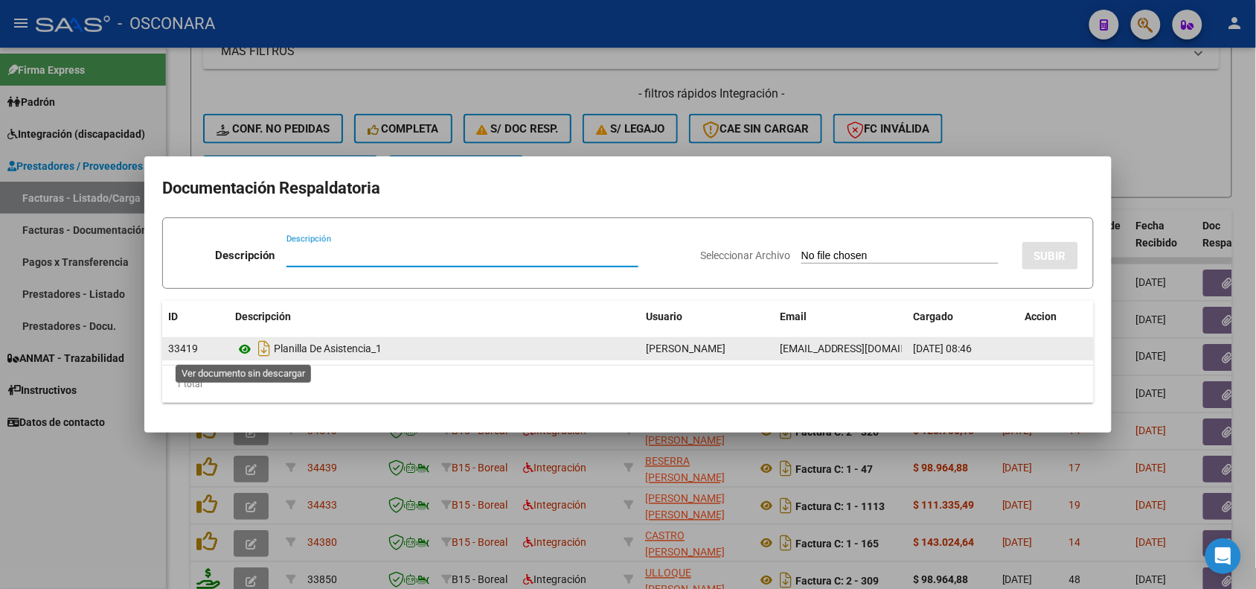
click at [243, 350] on icon at bounding box center [244, 349] width 19 height 18
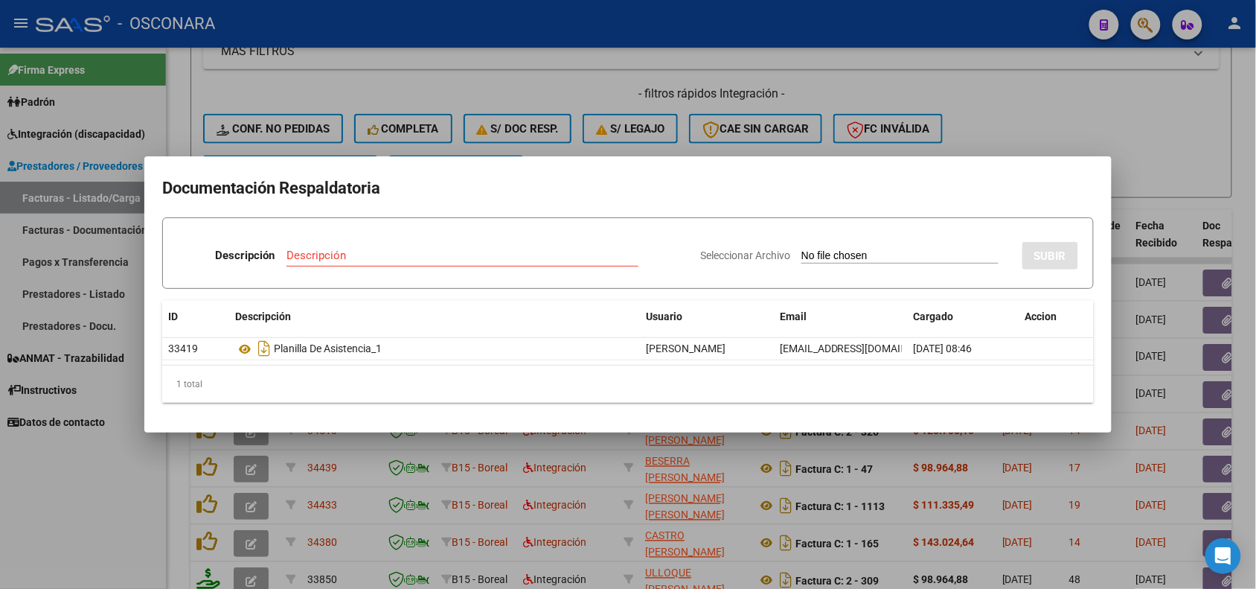
click at [423, 458] on div at bounding box center [628, 294] width 1256 height 589
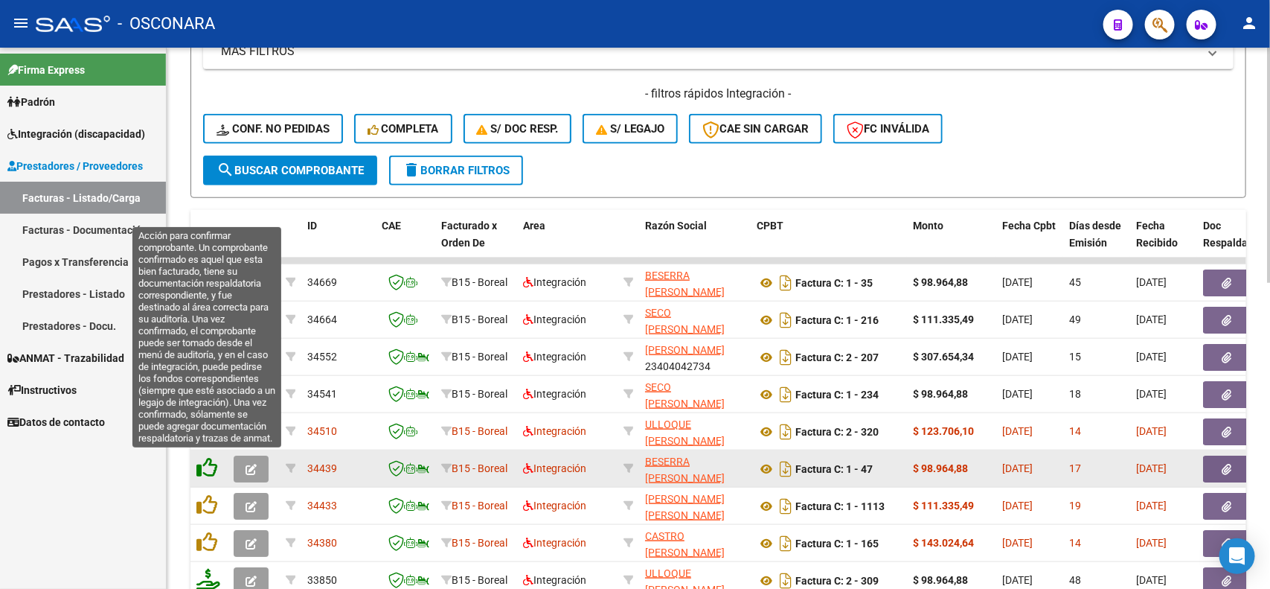
click at [214, 464] on icon at bounding box center [206, 467] width 21 height 21
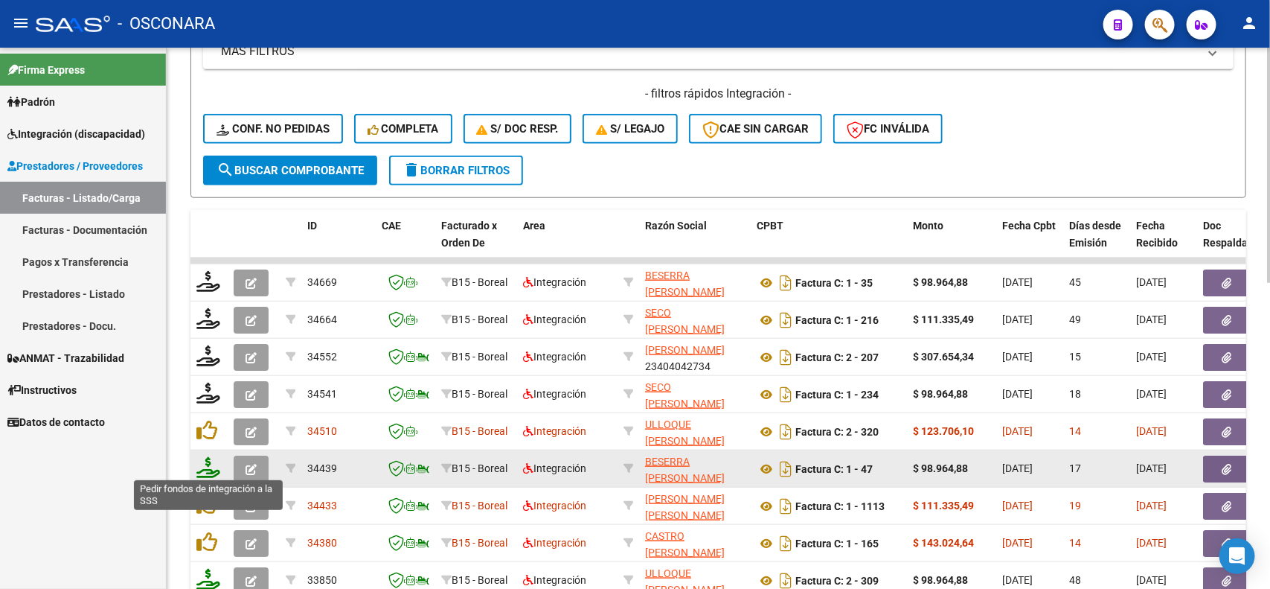
click at [208, 466] on icon at bounding box center [208, 467] width 24 height 21
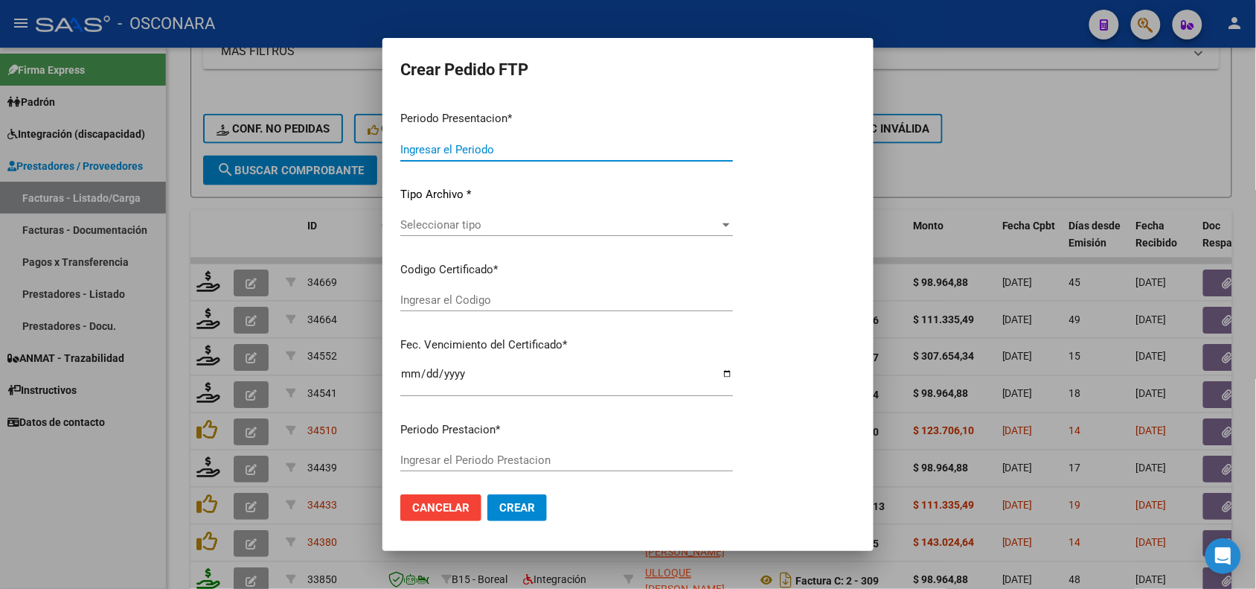
type input "202507"
type input "$ 98.964,88"
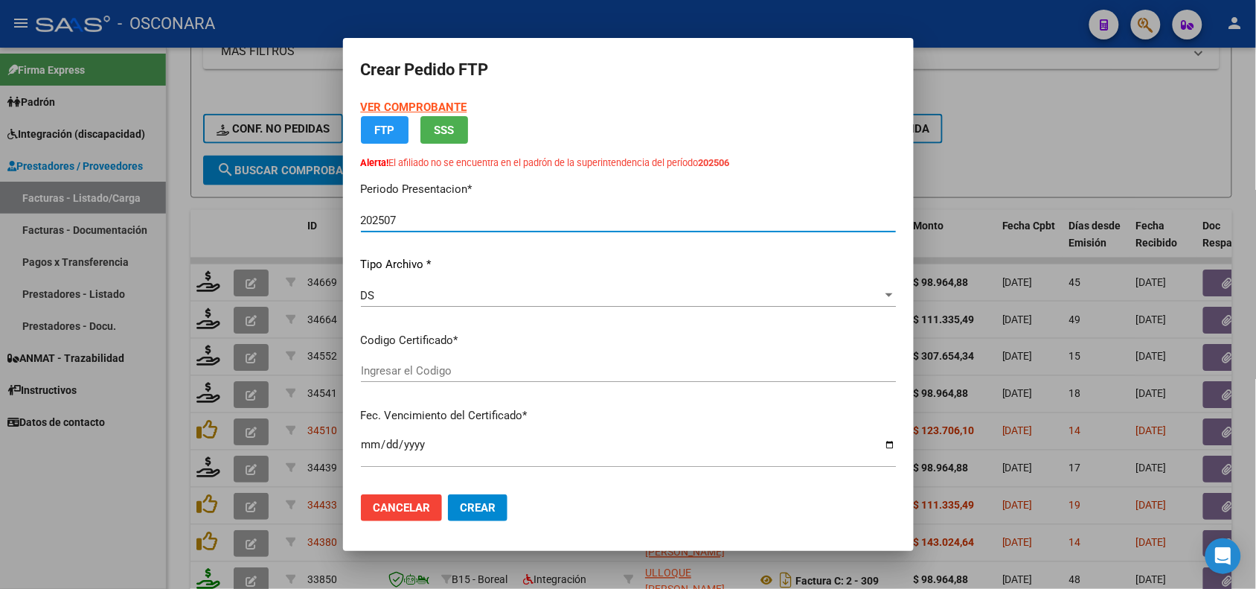
type input "ARG02-00056977332-20240926-20300926"
type input "[DATE]"
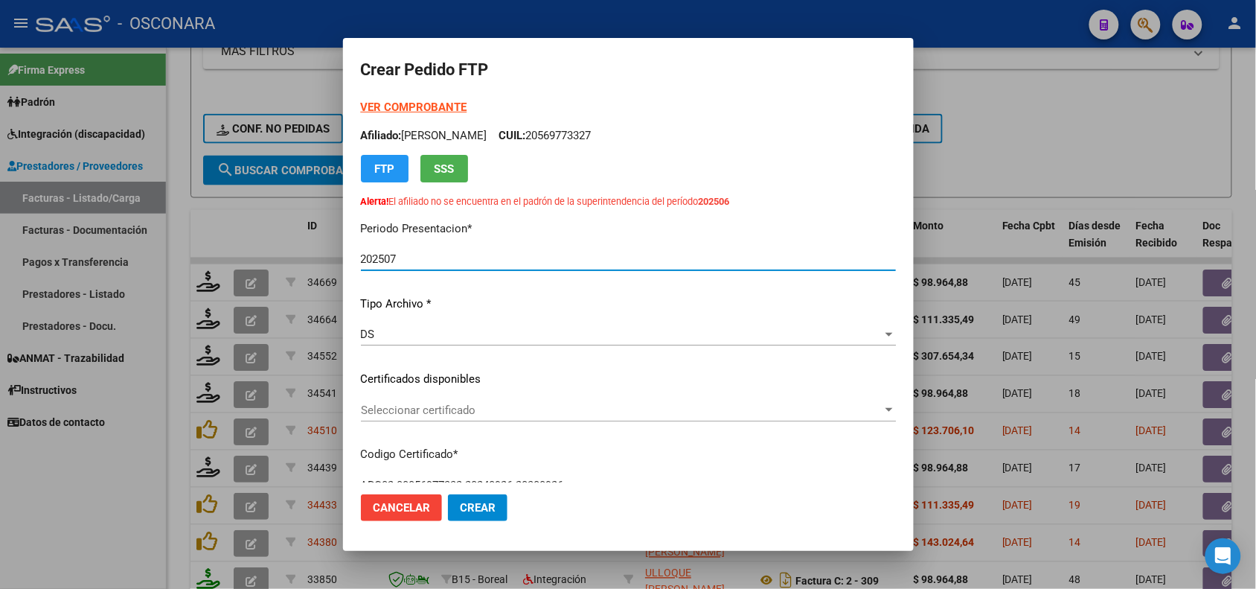
click at [444, 408] on span "Seleccionar certificado" at bounding box center [622, 409] width 522 height 13
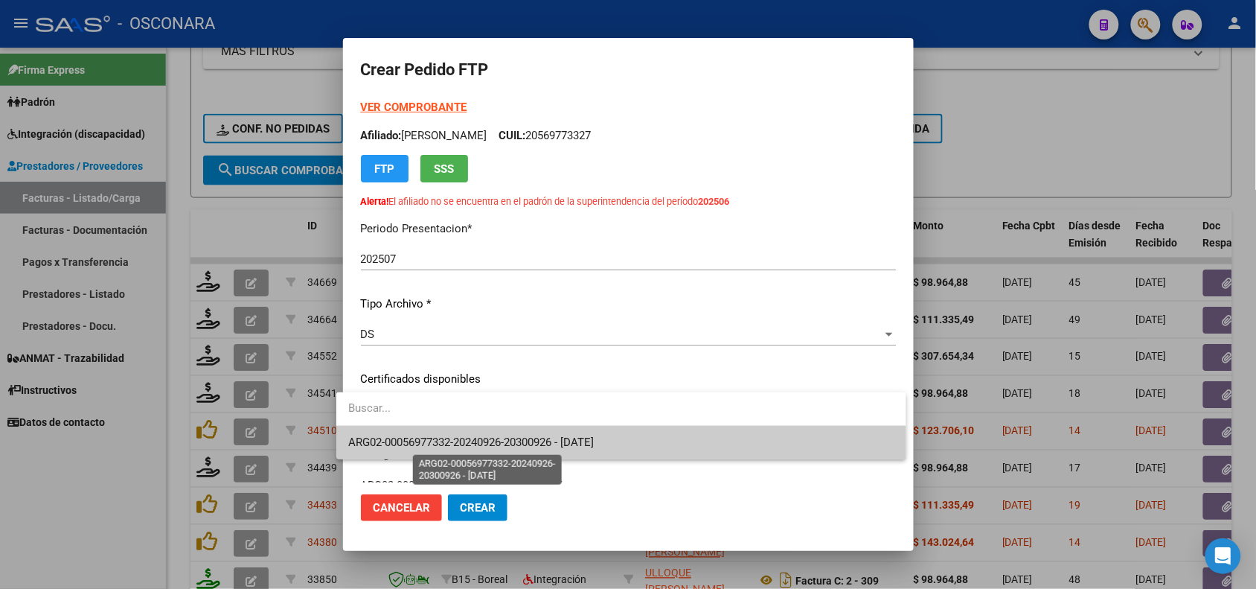
click at [478, 447] on span "ARG02-00056977332-20240926-20300926 - [DATE]" at bounding box center [471, 441] width 246 height 13
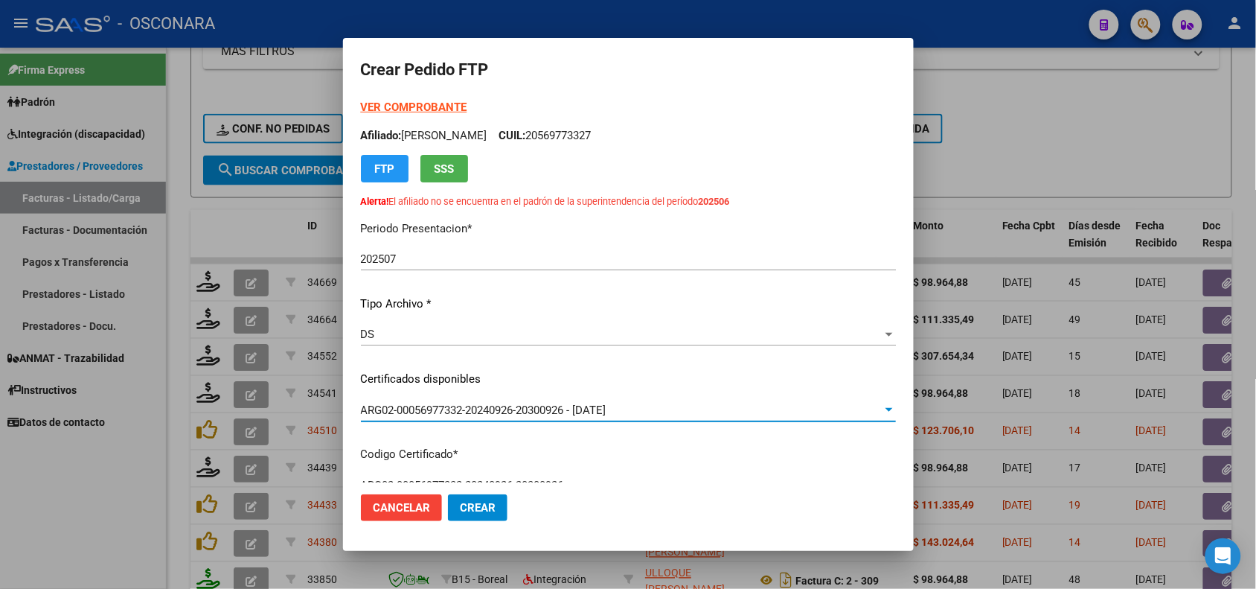
click at [470, 439] on div "VER COMPROBANTE ARCA Padrón Afiliado: [PERSON_NAME]: 20569773327 FTP SSS Alerta…" at bounding box center [628, 355] width 535 height 512
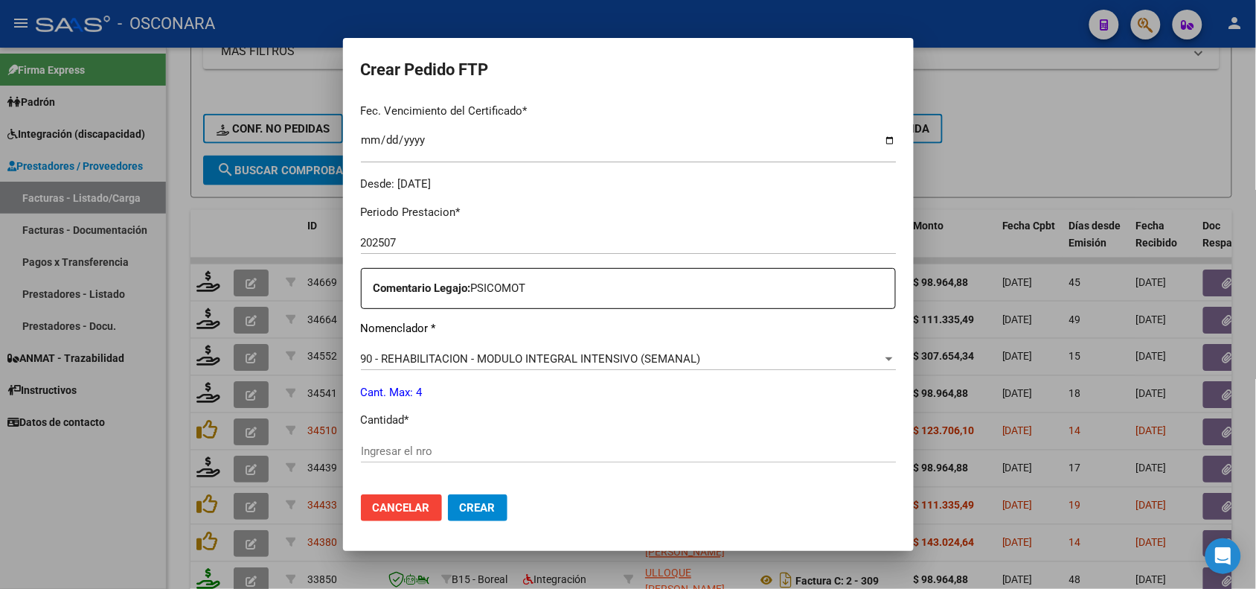
scroll to position [465, 0]
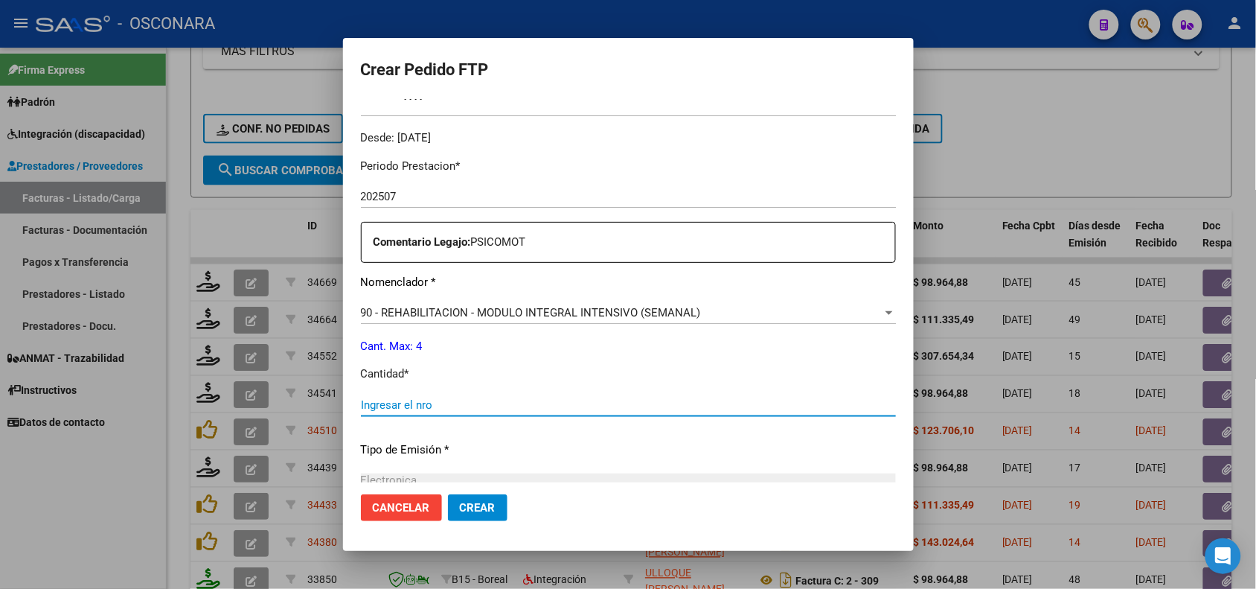
click at [385, 403] on input "Ingresar el nro" at bounding box center [628, 404] width 535 height 13
type input "4"
click at [470, 443] on p "Tipo de Emisión *" at bounding box center [628, 449] width 535 height 17
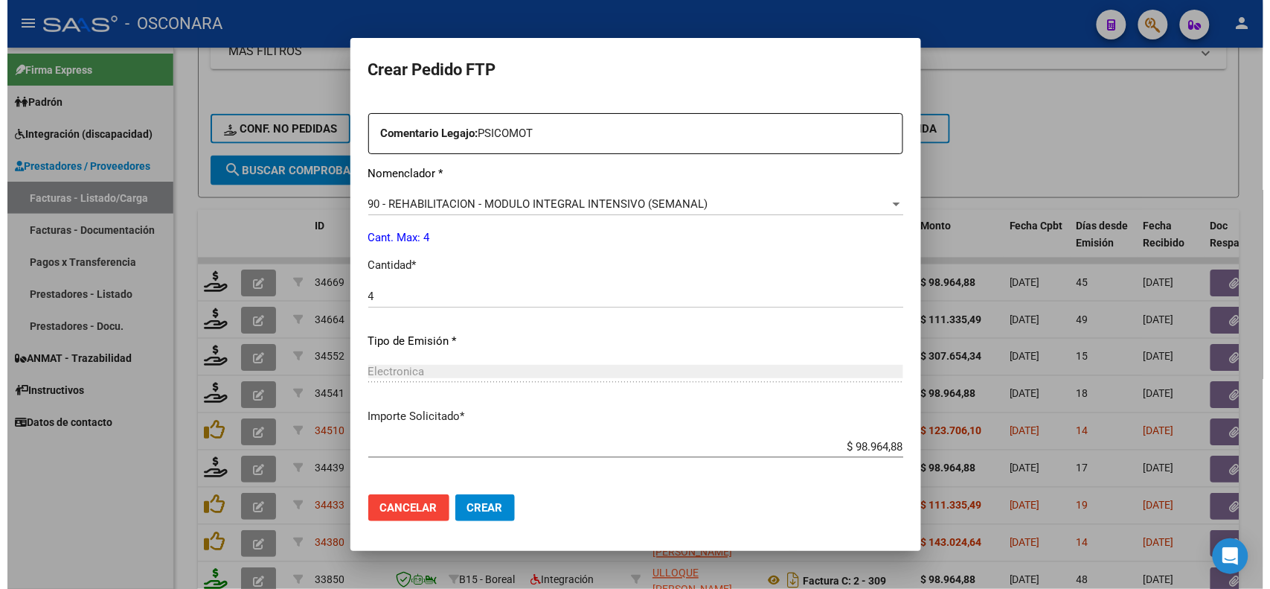
scroll to position [638, 0]
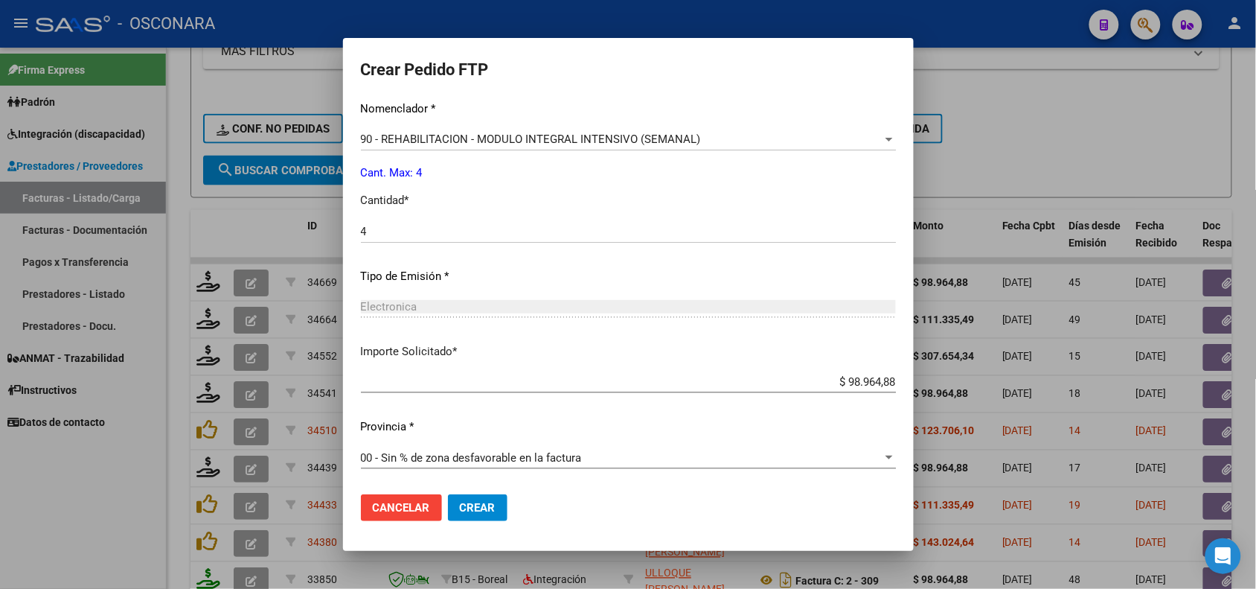
click at [454, 515] on button "Crear" at bounding box center [478, 507] width 60 height 27
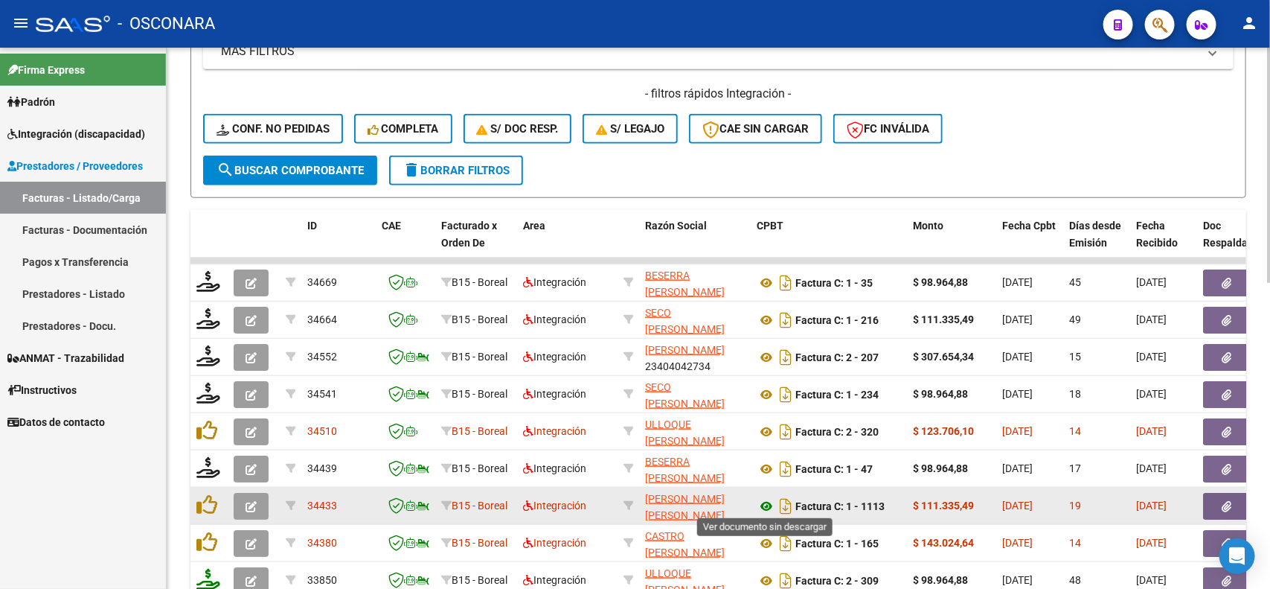
click at [766, 500] on icon at bounding box center [766, 506] width 19 height 18
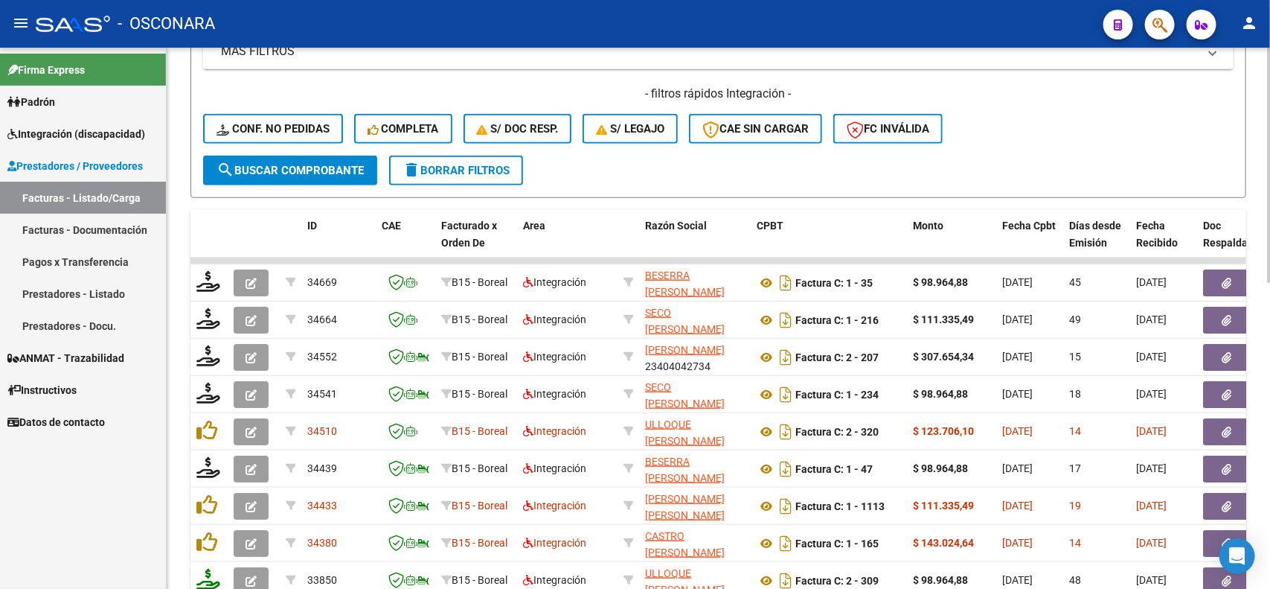
click at [1247, 508] on div "Video tutorial PRESTADORES -> Listado de CPBTs Emitidos por Prestadores / Prove…" at bounding box center [718, 110] width 1103 height 1234
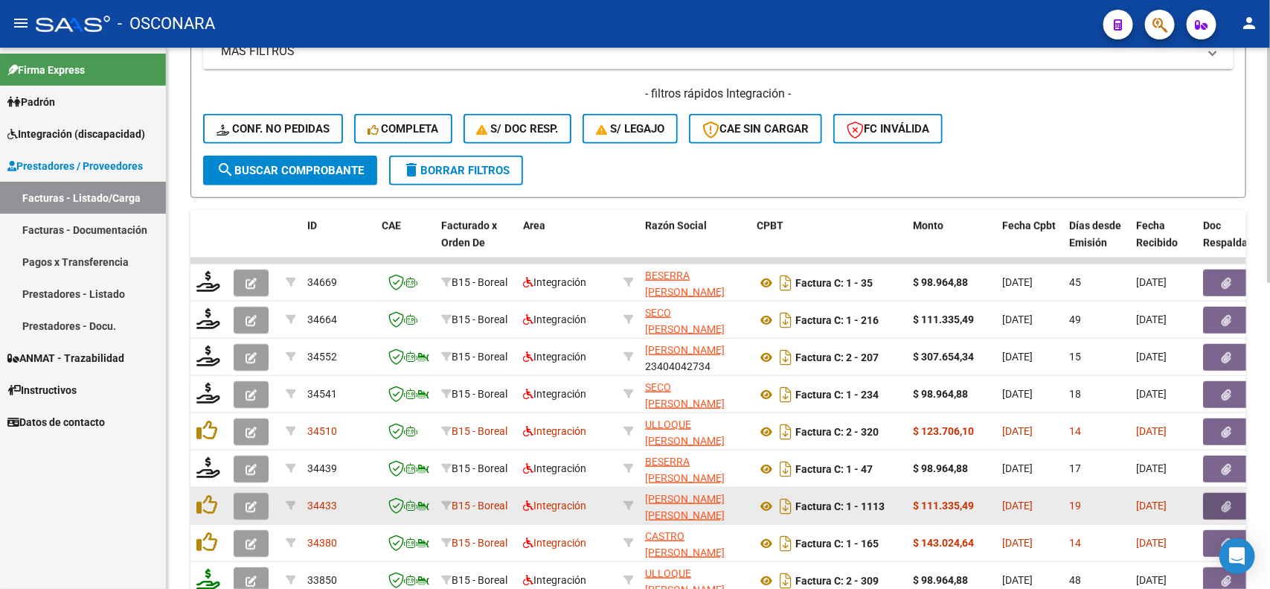
click at [1234, 506] on button "button" at bounding box center [1227, 506] width 48 height 27
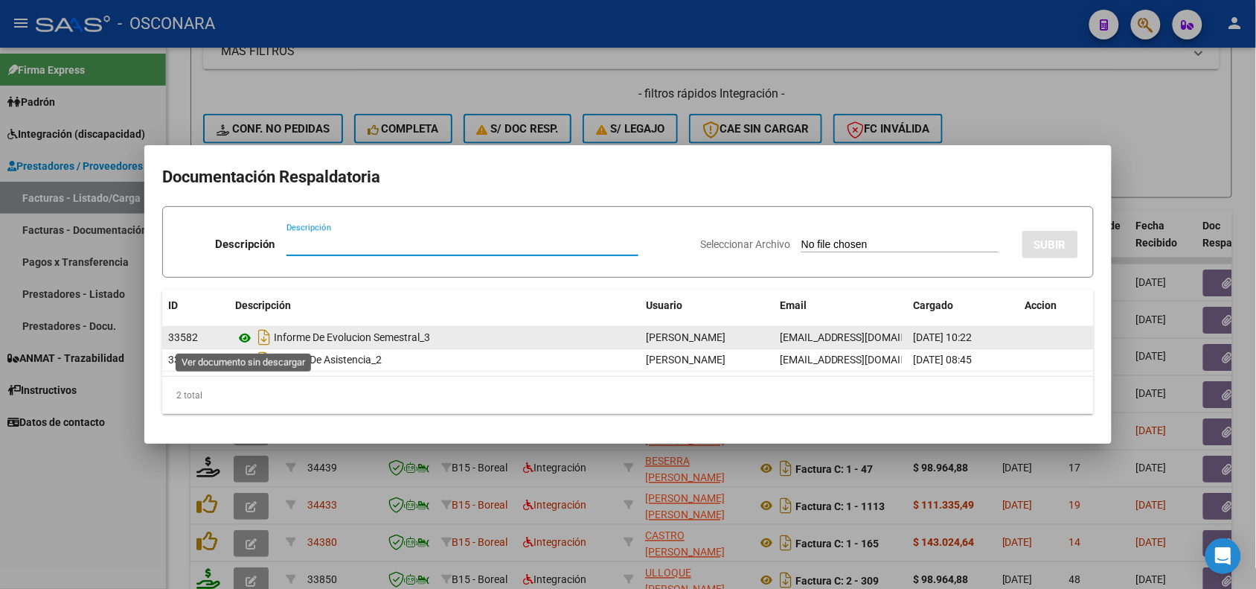
click at [240, 337] on icon at bounding box center [244, 338] width 19 height 18
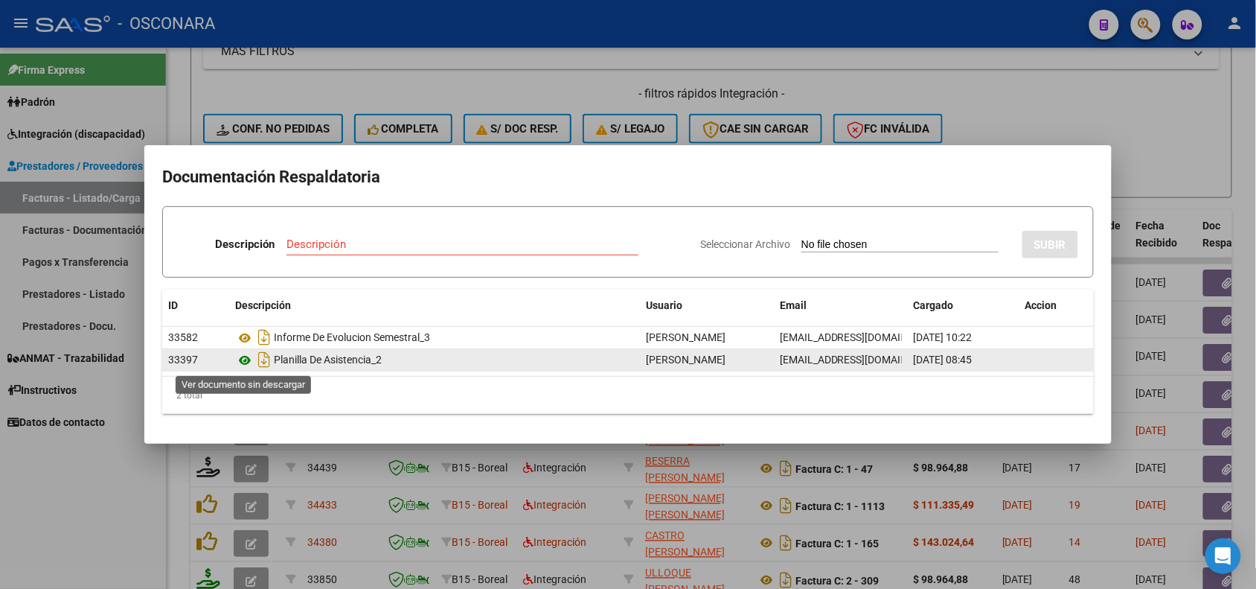
click at [244, 362] on icon at bounding box center [244, 360] width 19 height 18
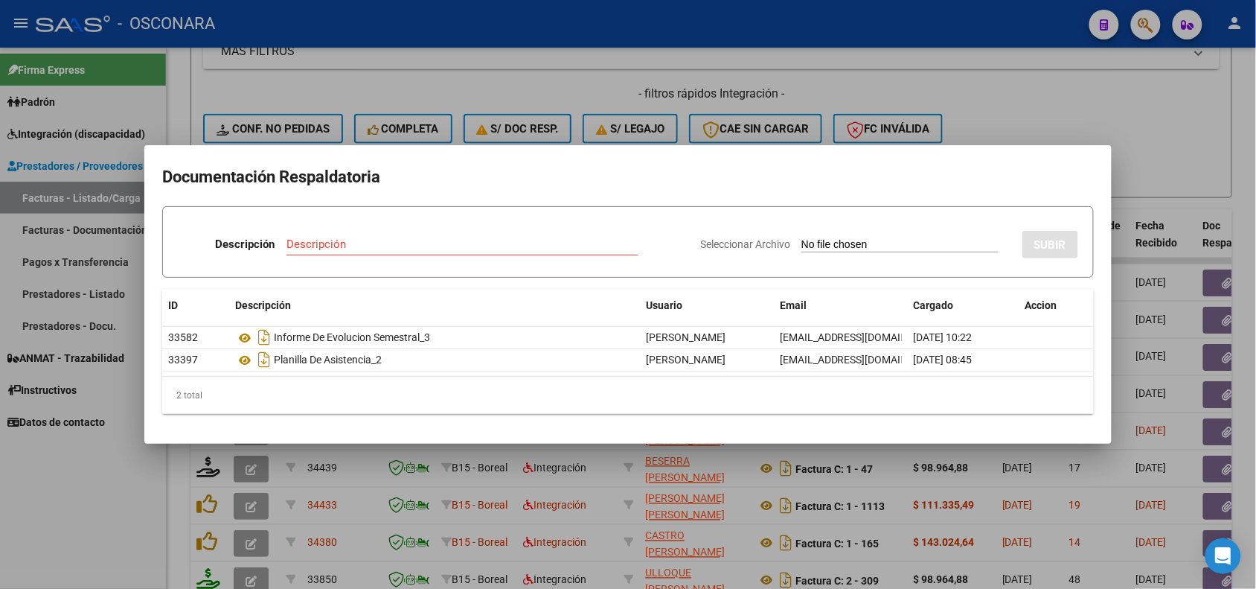
click at [422, 485] on div at bounding box center [628, 294] width 1256 height 589
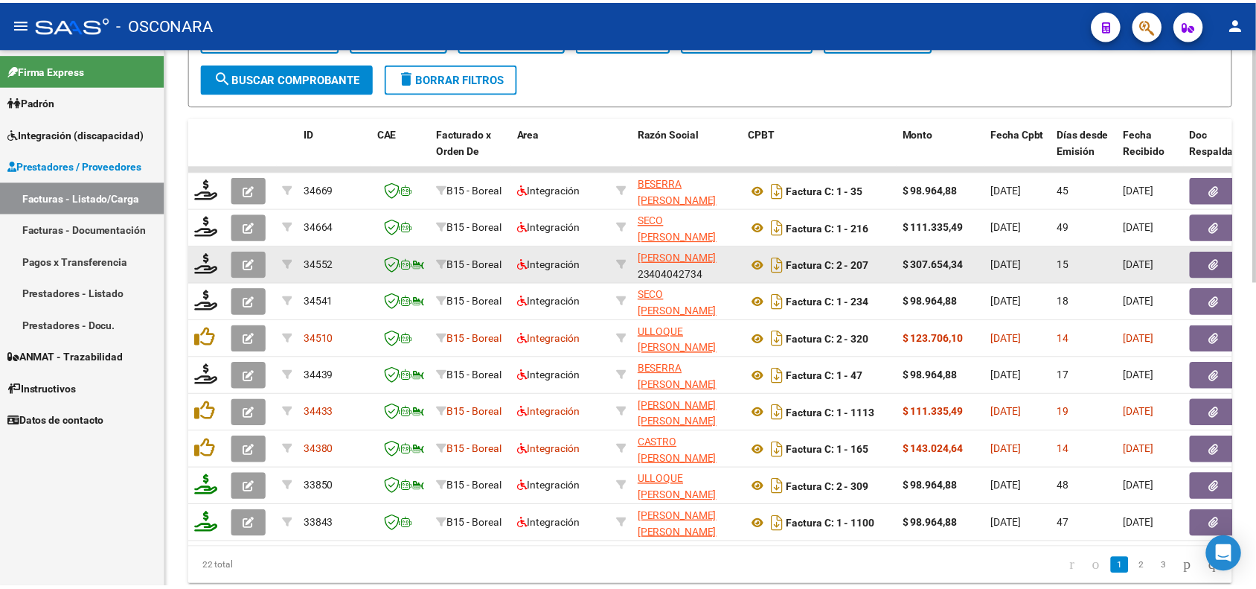
scroll to position [648, 0]
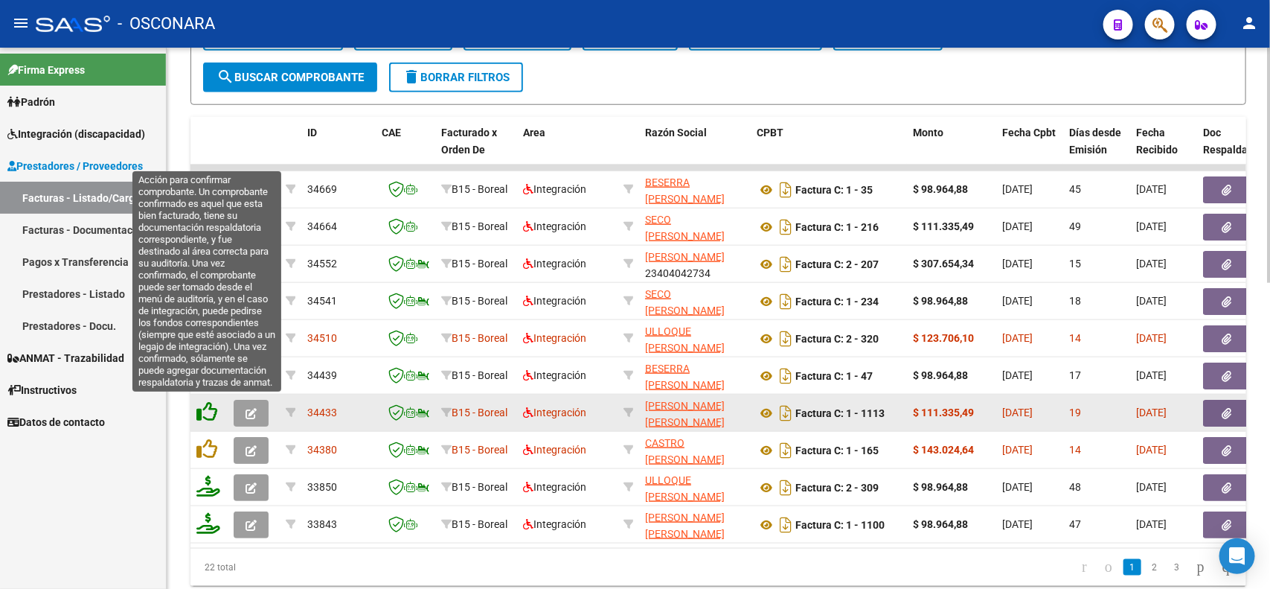
click at [202, 414] on icon at bounding box center [206, 411] width 21 height 21
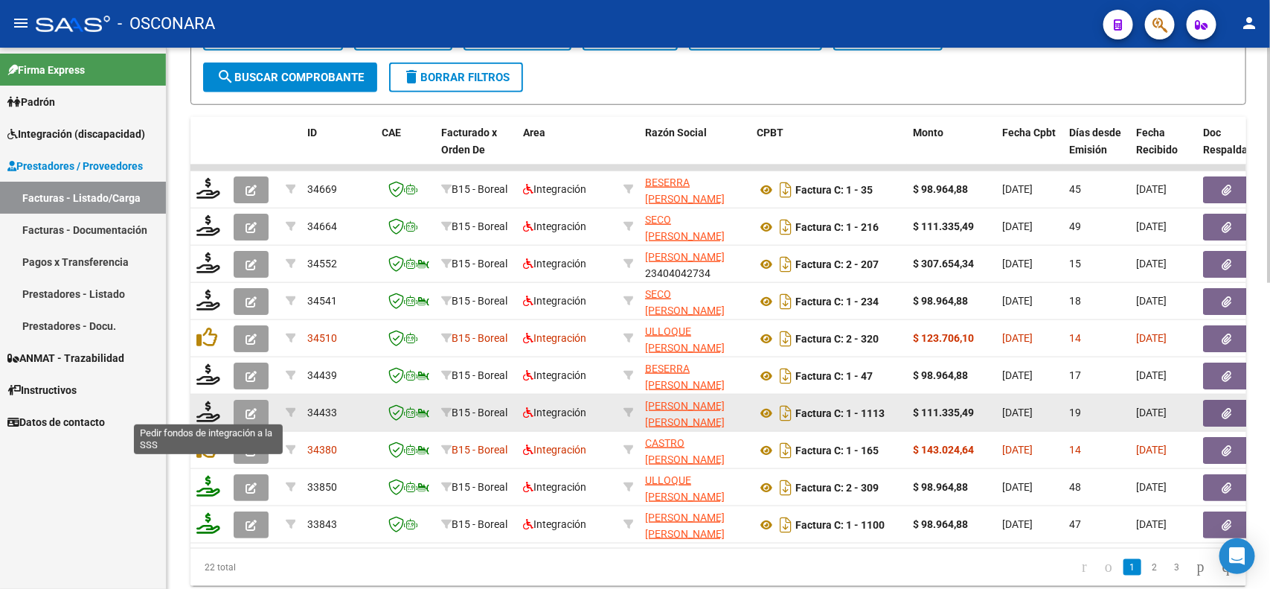
click at [202, 414] on icon at bounding box center [208, 411] width 24 height 21
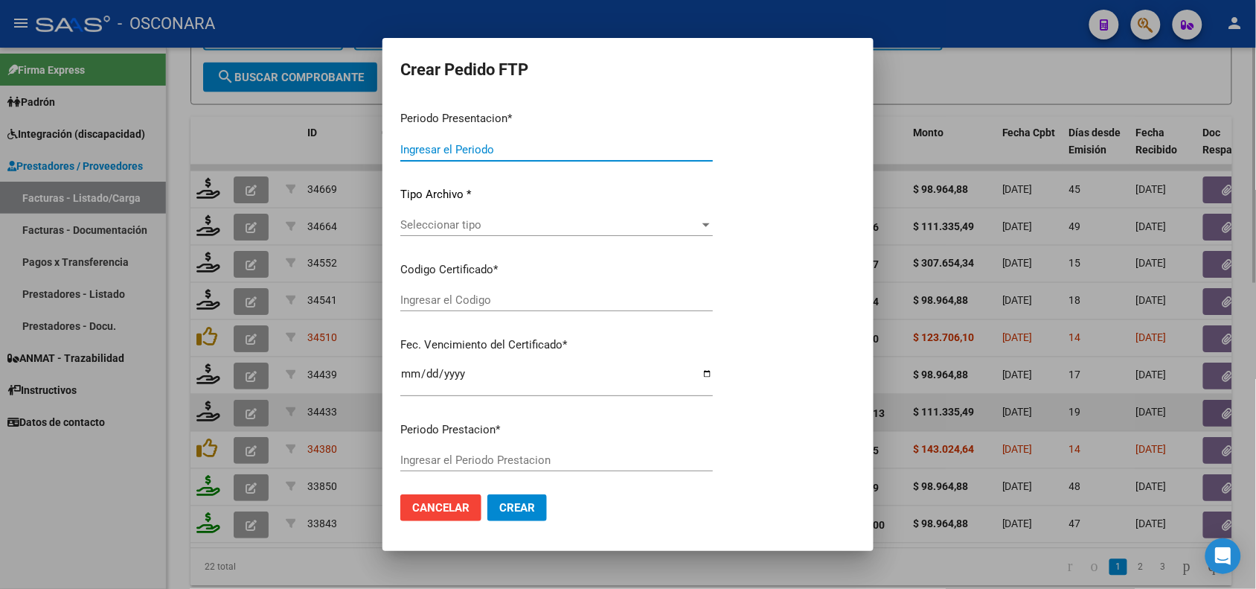
type input "202507"
type input "$ 111.335,49"
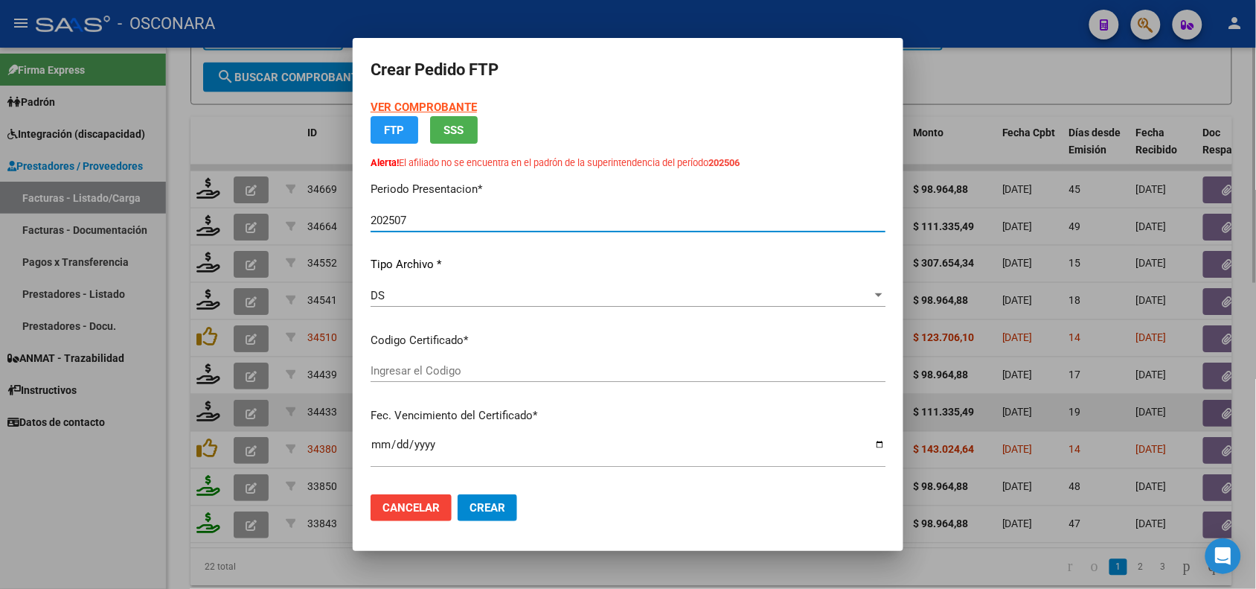
type input "ARG02-00056977332-20240926-20300926"
type input "[DATE]"
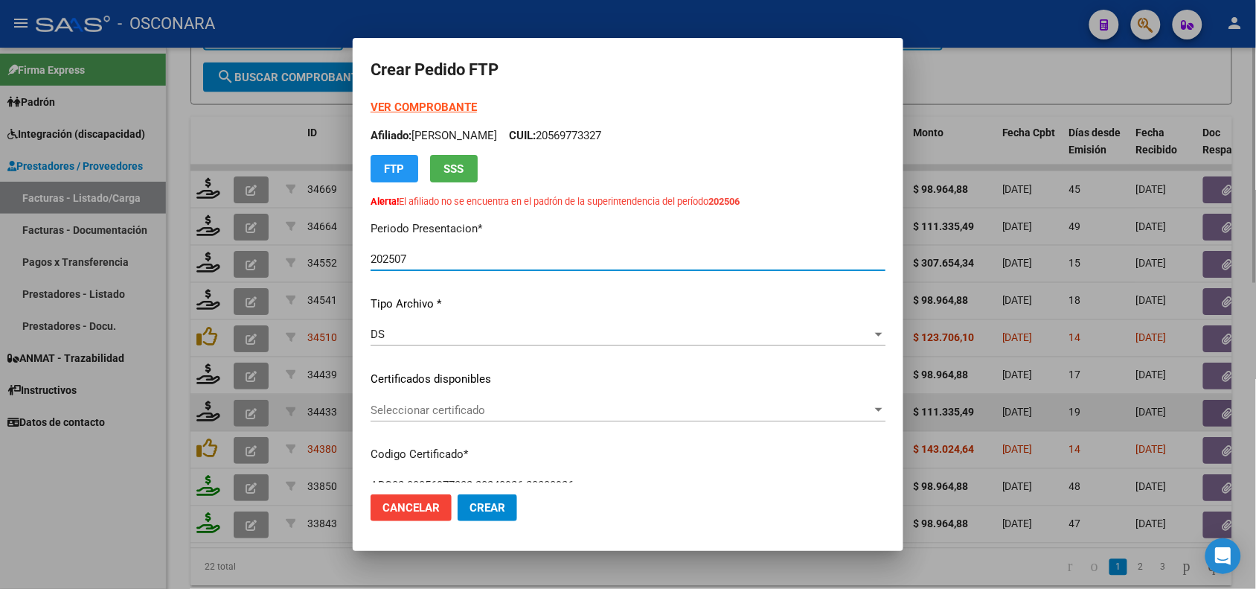
click at [501, 414] on span "Seleccionar certificado" at bounding box center [622, 409] width 502 height 13
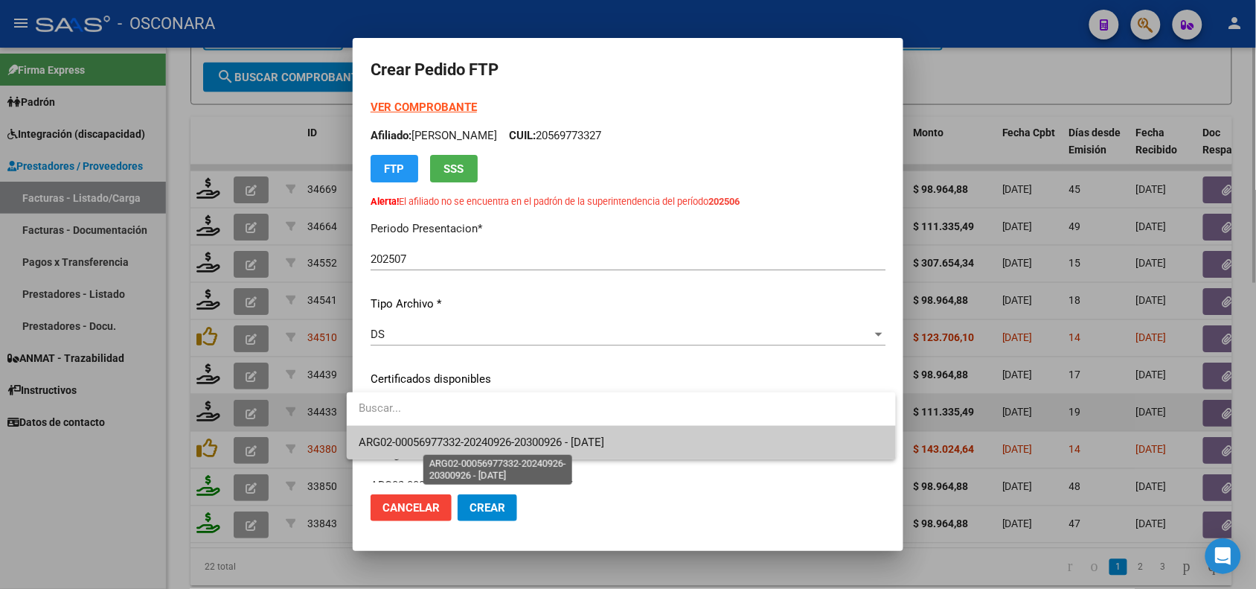
click at [501, 445] on span "ARG02-00056977332-20240926-20300926 - [DATE]" at bounding box center [482, 441] width 246 height 13
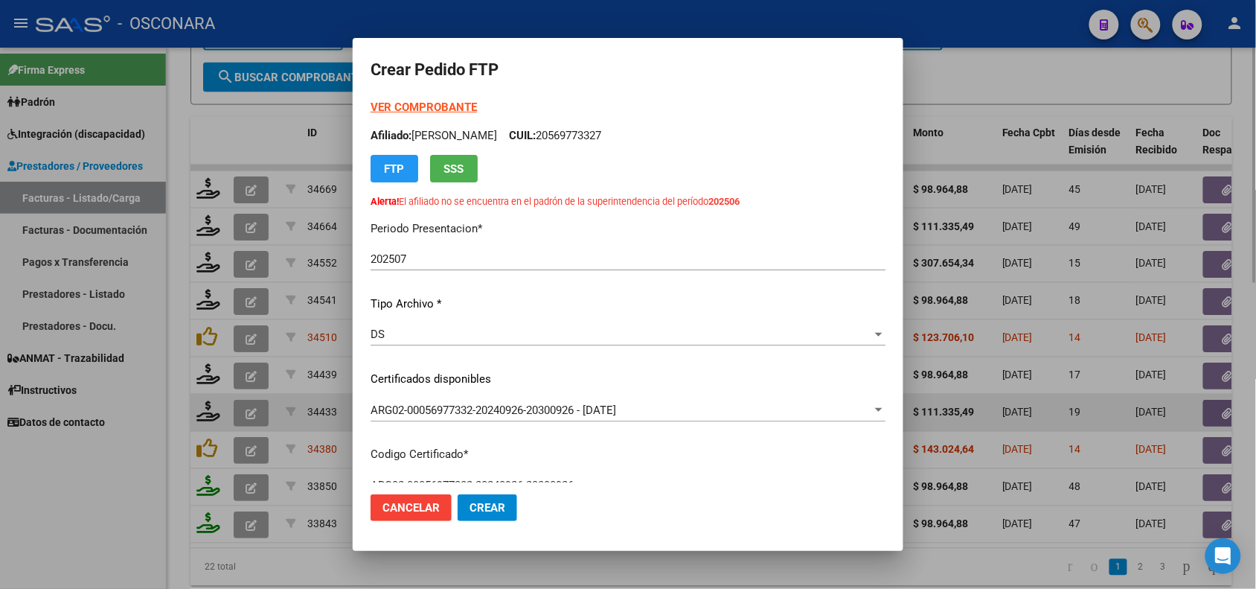
click at [507, 440] on div "VER COMPROBANTE ARCA Padrón Afiliado: [PERSON_NAME]: 20569773327 FTP SSS Alerta…" at bounding box center [628, 355] width 515 height 512
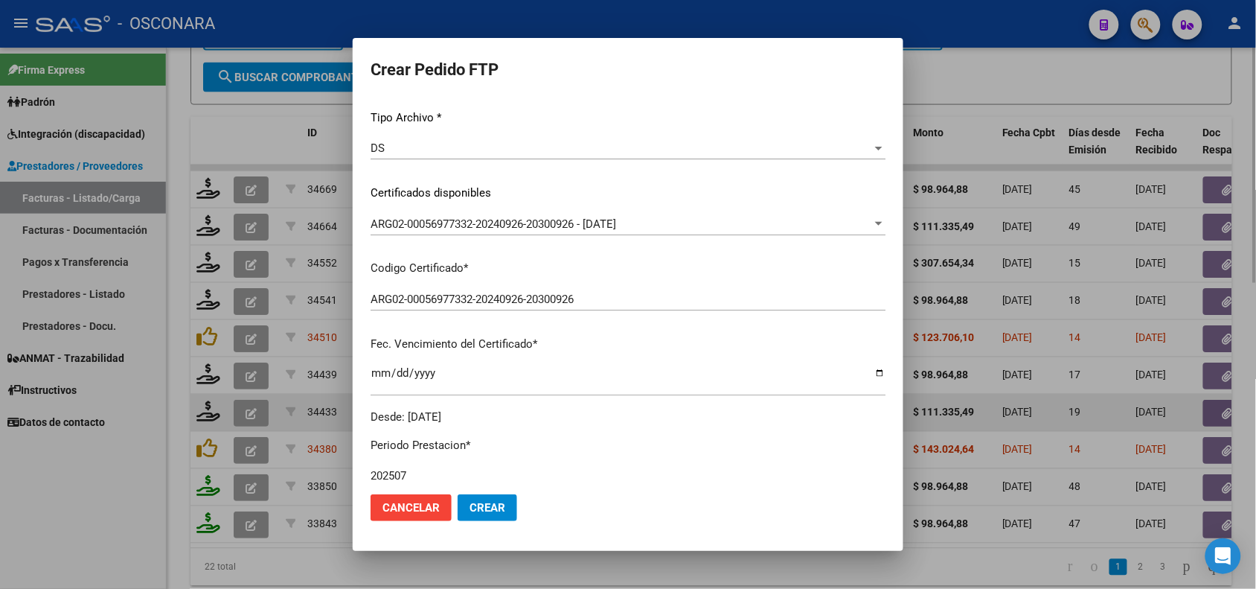
scroll to position [372, 0]
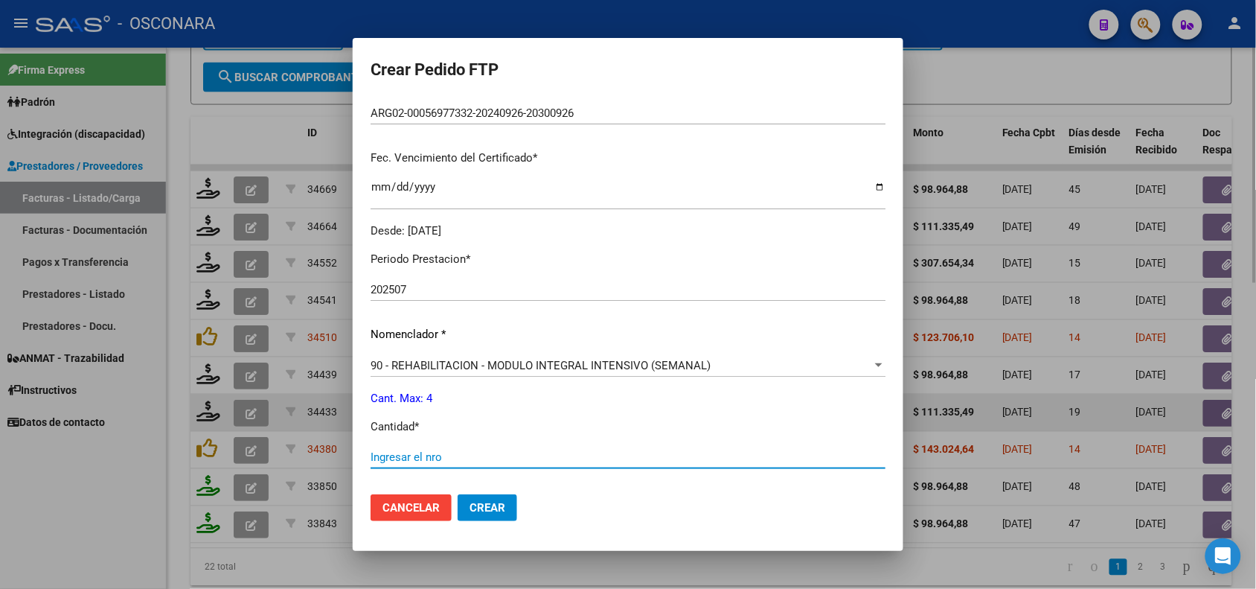
click at [403, 450] on input "Ingresar el nro" at bounding box center [628, 456] width 515 height 13
type input "4"
click at [532, 407] on div "Periodo Prestacion * 202507 Ingresar el Periodo Prestacion Nomenclador * 90 - R…" at bounding box center [628, 474] width 515 height 469
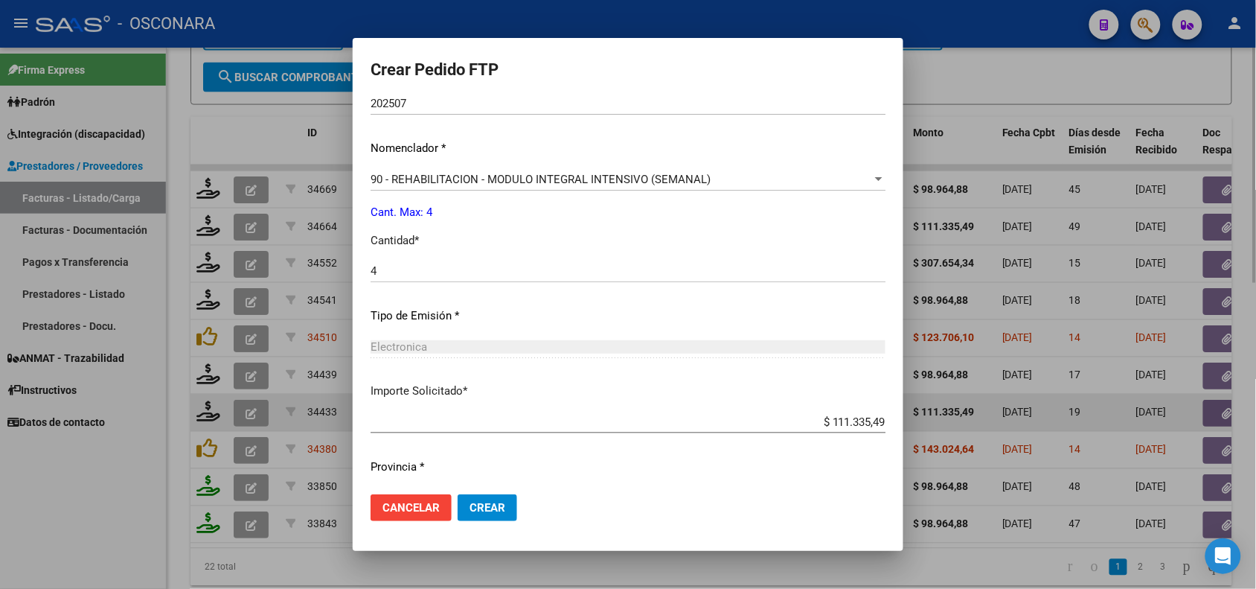
scroll to position [597, 0]
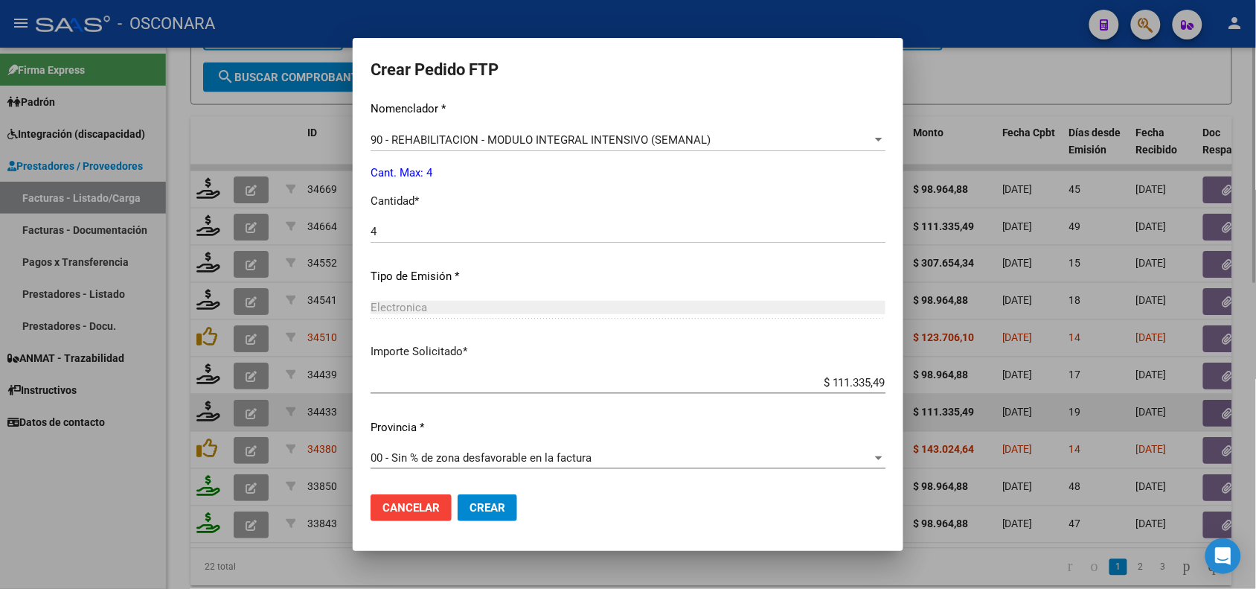
click at [484, 508] on span "Crear" at bounding box center [488, 507] width 36 height 13
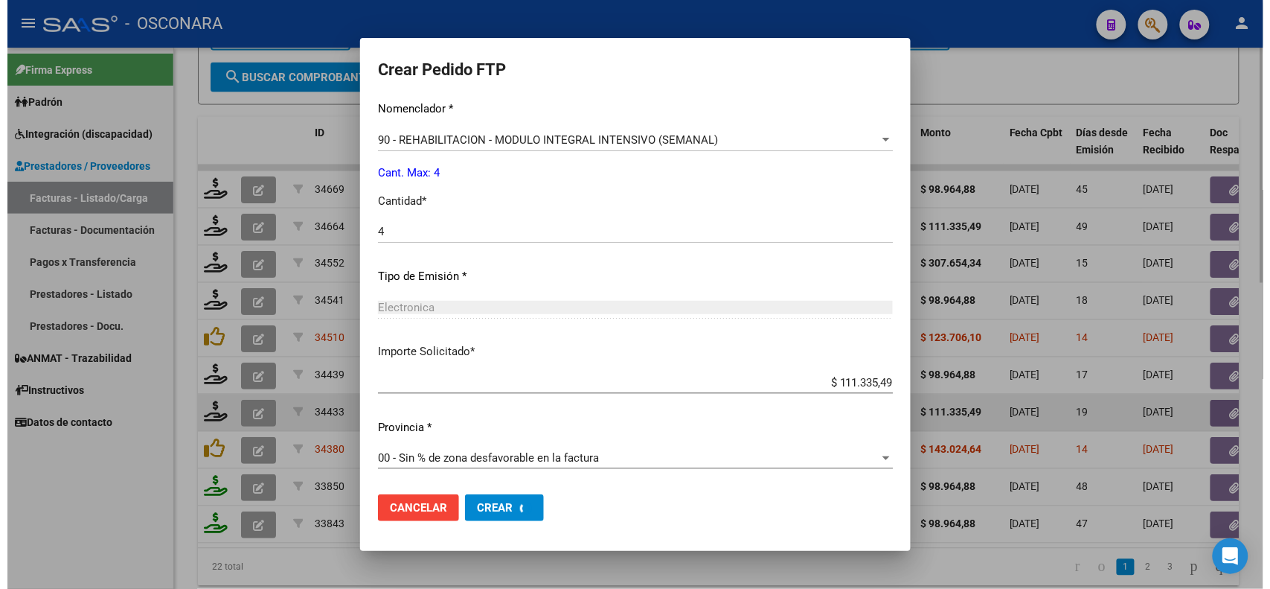
scroll to position [0, 0]
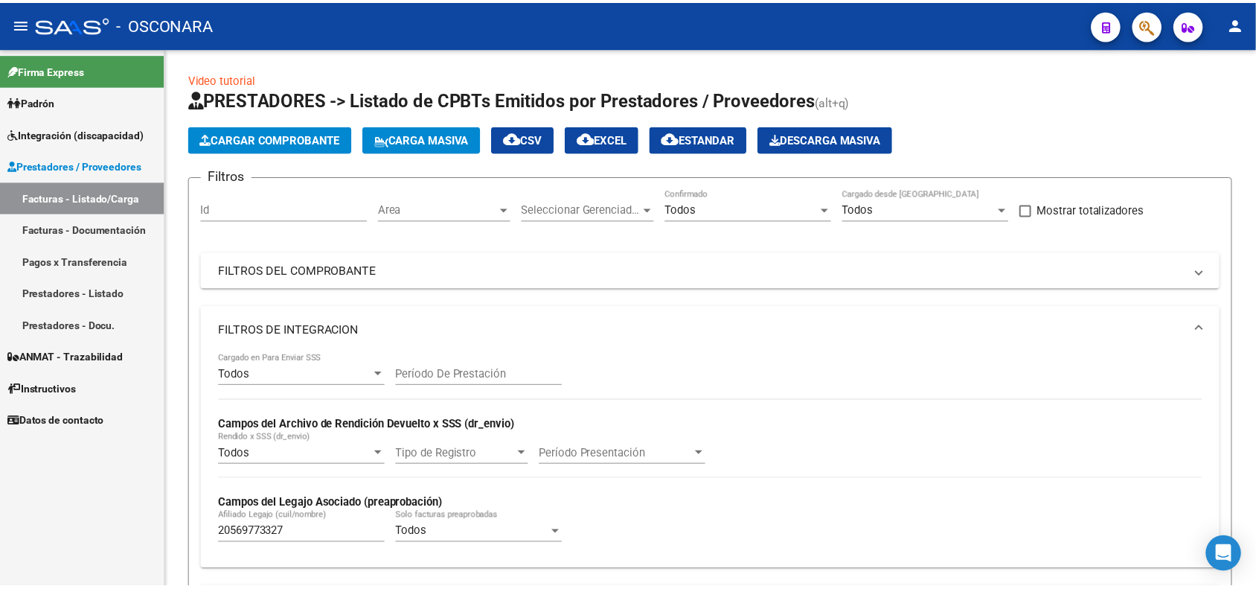
scroll to position [648, 0]
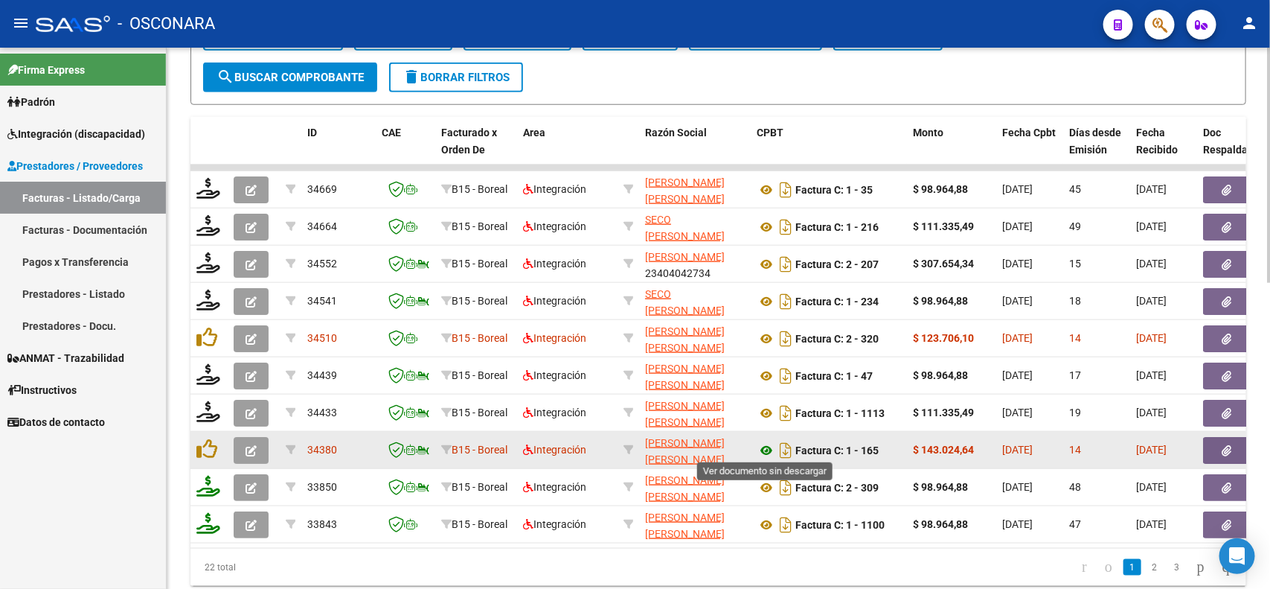
click at [763, 443] on icon at bounding box center [766, 450] width 19 height 18
click at [1214, 444] on button "button" at bounding box center [1227, 450] width 48 height 27
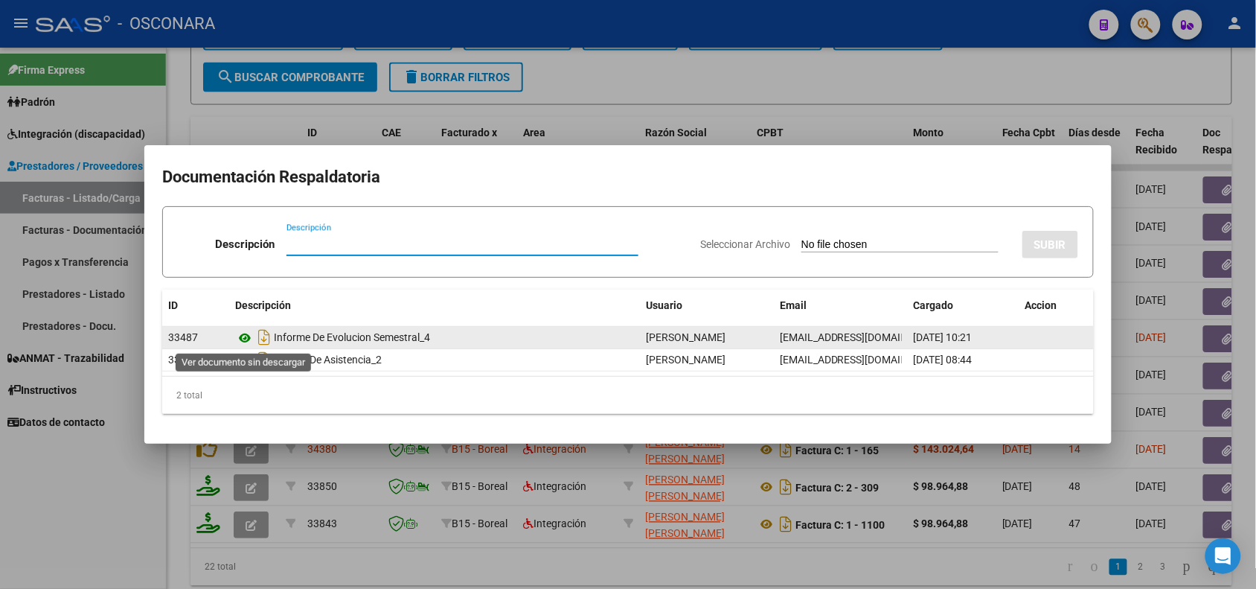
click at [244, 335] on icon at bounding box center [244, 338] width 19 height 18
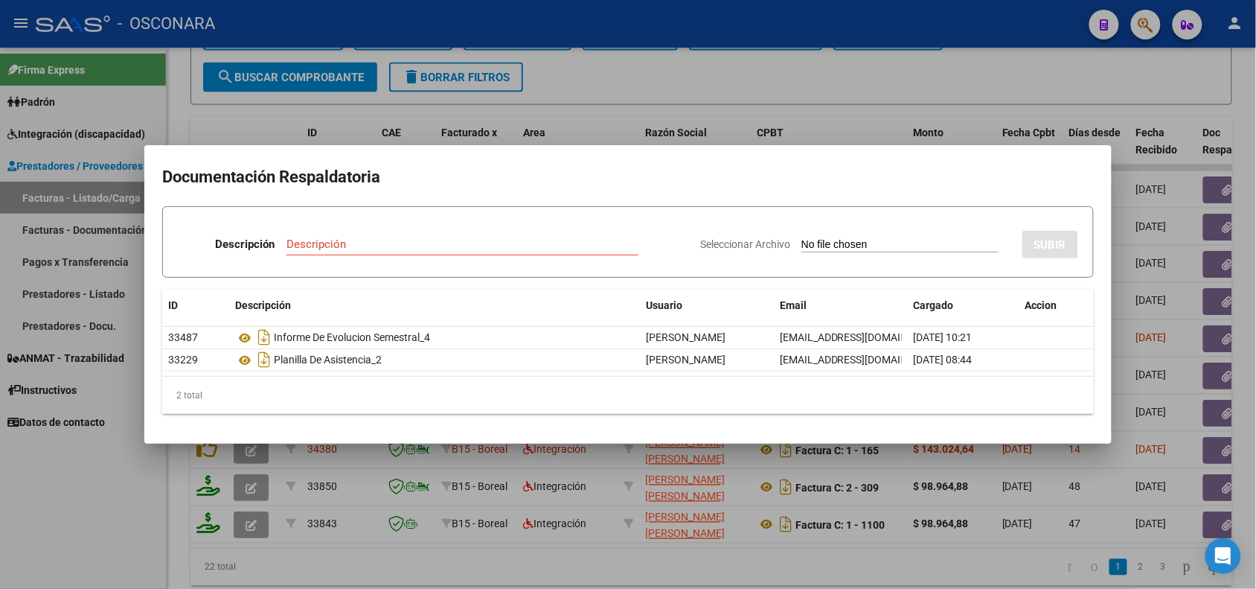
click at [389, 491] on div at bounding box center [628, 294] width 1256 height 589
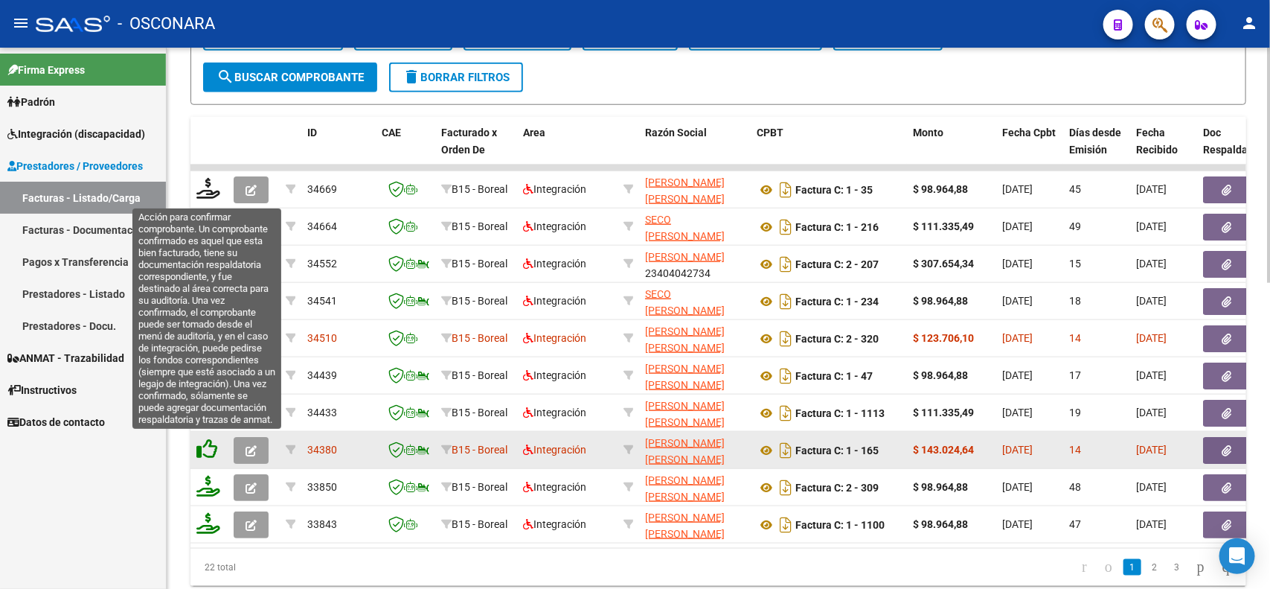
click at [202, 444] on icon at bounding box center [206, 448] width 21 height 21
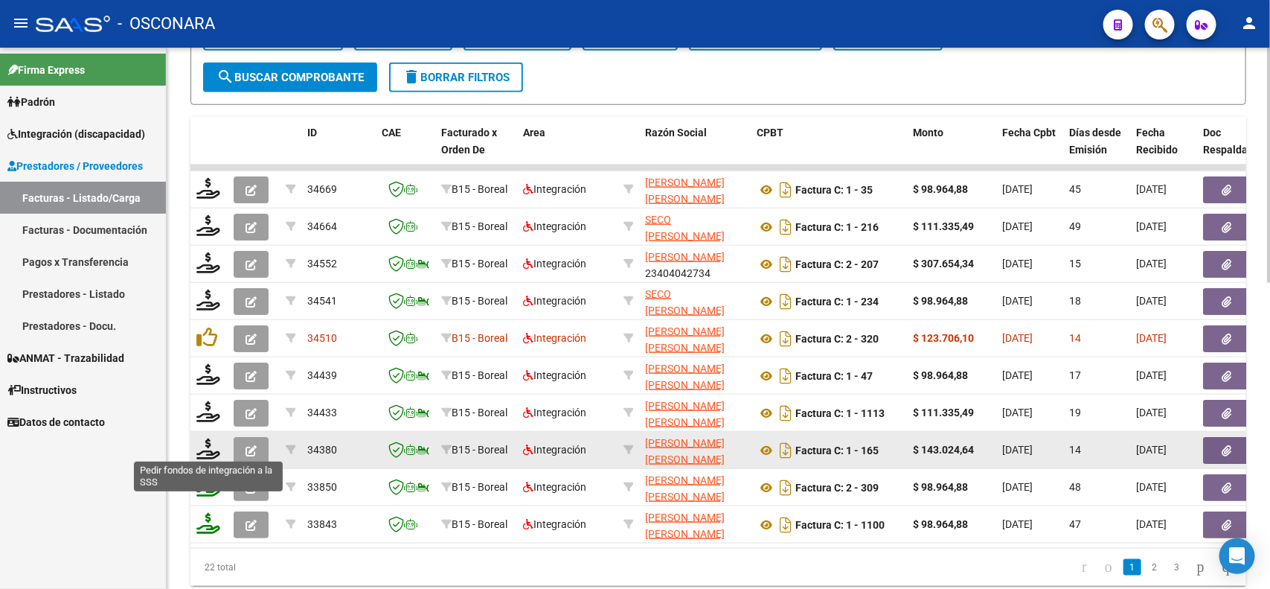
click at [202, 444] on icon at bounding box center [208, 448] width 24 height 21
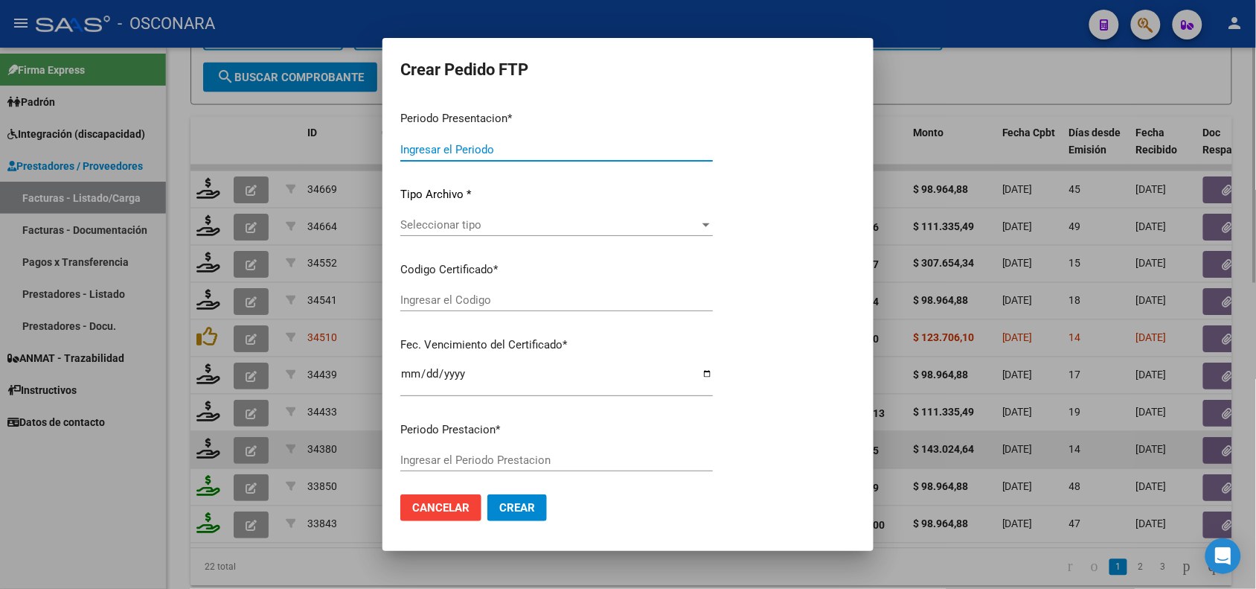
type input "202507"
type input "$ 143.024,64"
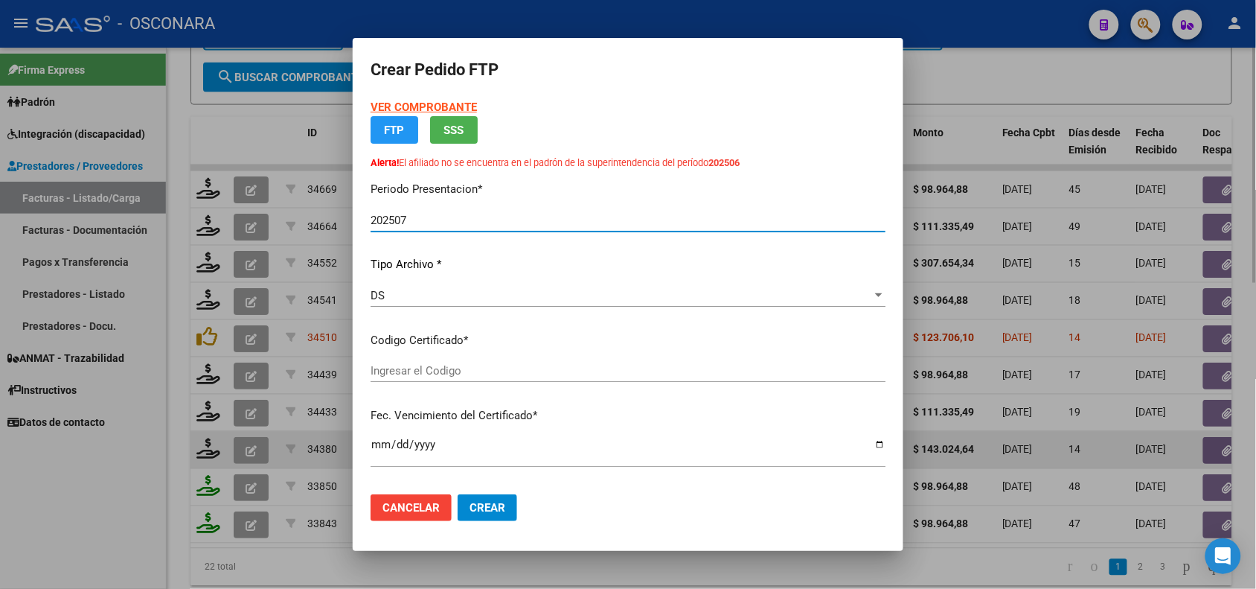
type input "ARG02-00056977332-20240926-20300926"
type input "[DATE]"
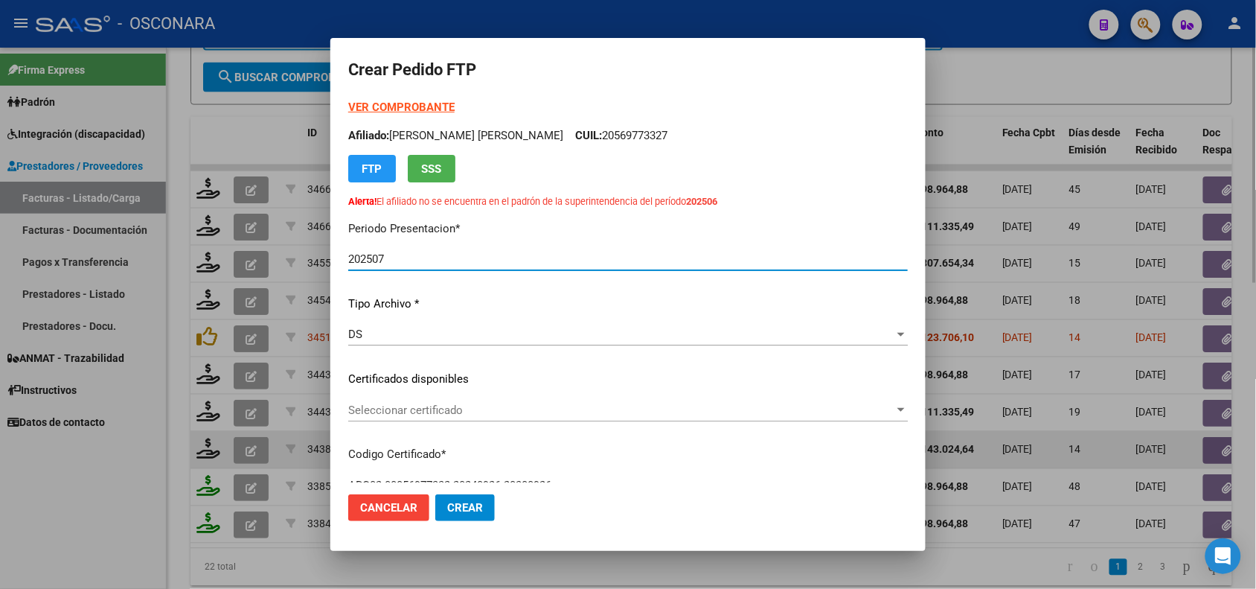
click at [493, 391] on div "VER COMPROBANTE ARCA Padrón Afiliado: CORIA JUAN CRUZ CUIL: 20569773327 FTP SSS…" at bounding box center [628, 355] width 560 height 512
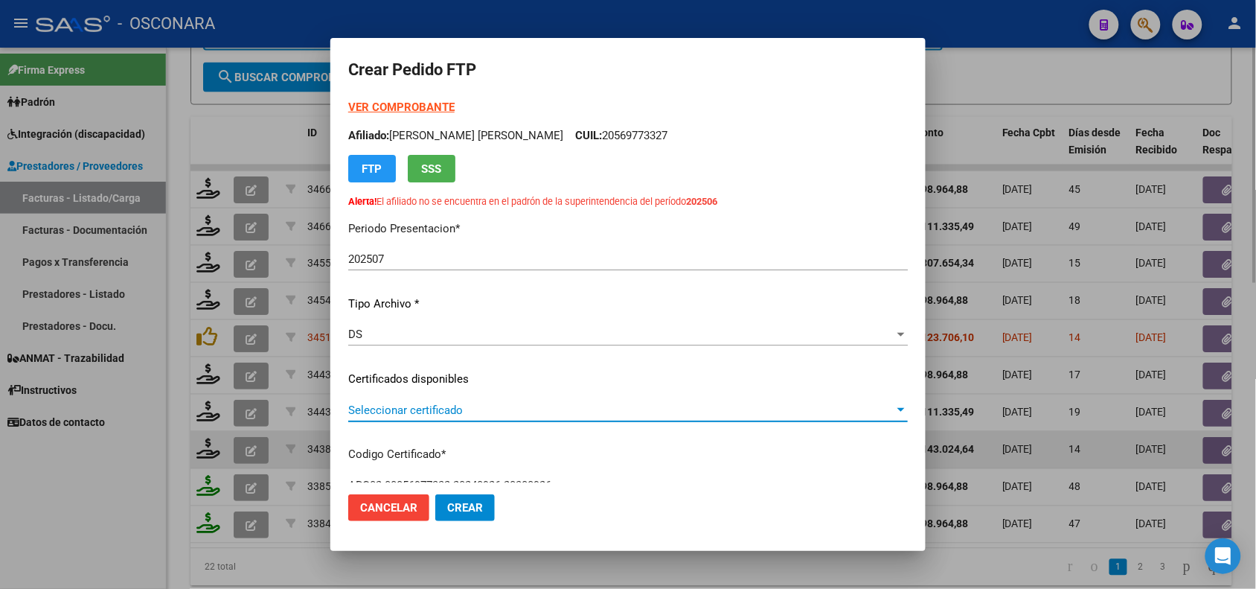
click at [499, 408] on span "Seleccionar certificado" at bounding box center [621, 409] width 546 height 13
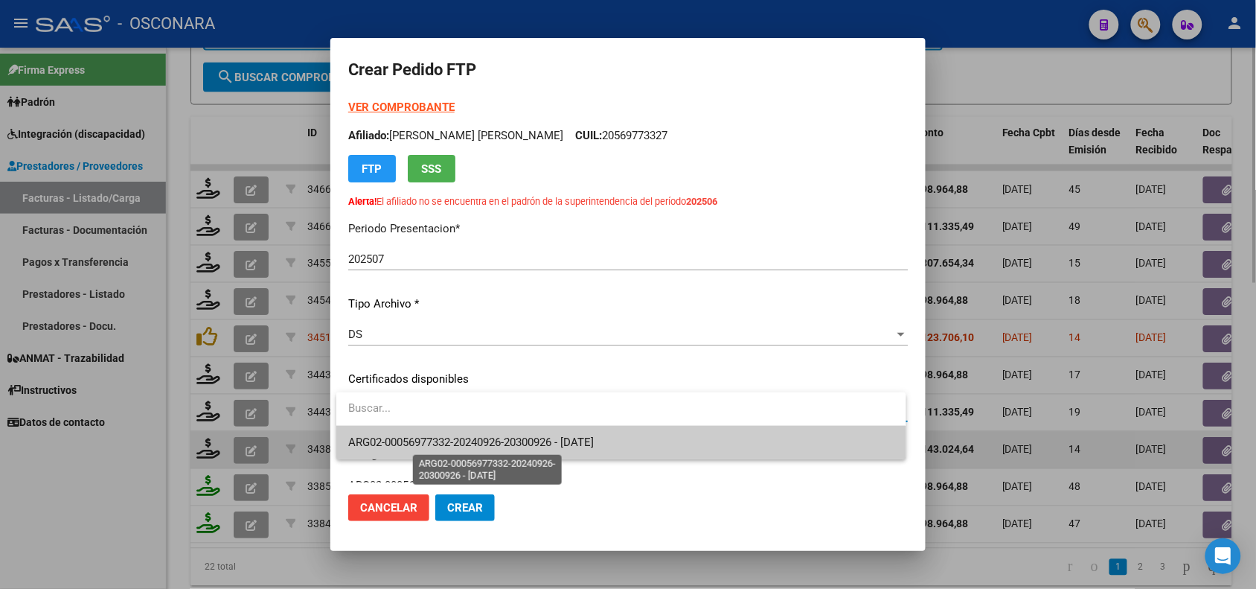
click at [496, 443] on span "ARG02-00056977332-20240926-20300926 - [DATE]" at bounding box center [471, 441] width 246 height 13
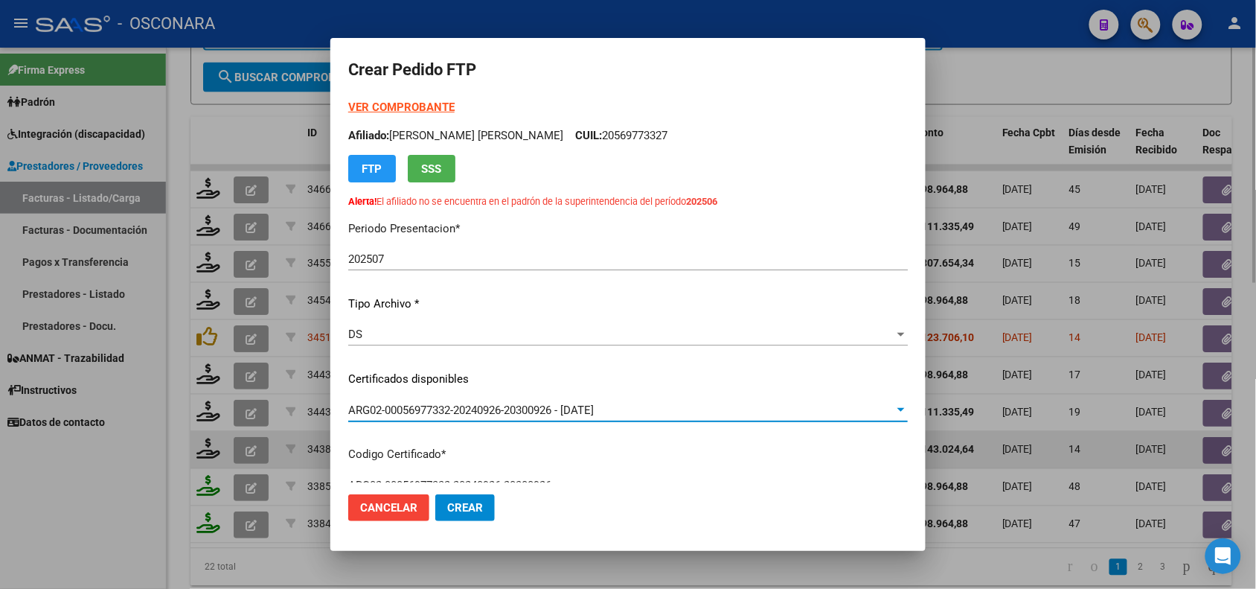
click at [491, 440] on div "VER COMPROBANTE ARCA Padrón Afiliado: [PERSON_NAME]: 20569773327 FTP SSS Alerta…" at bounding box center [628, 355] width 560 height 512
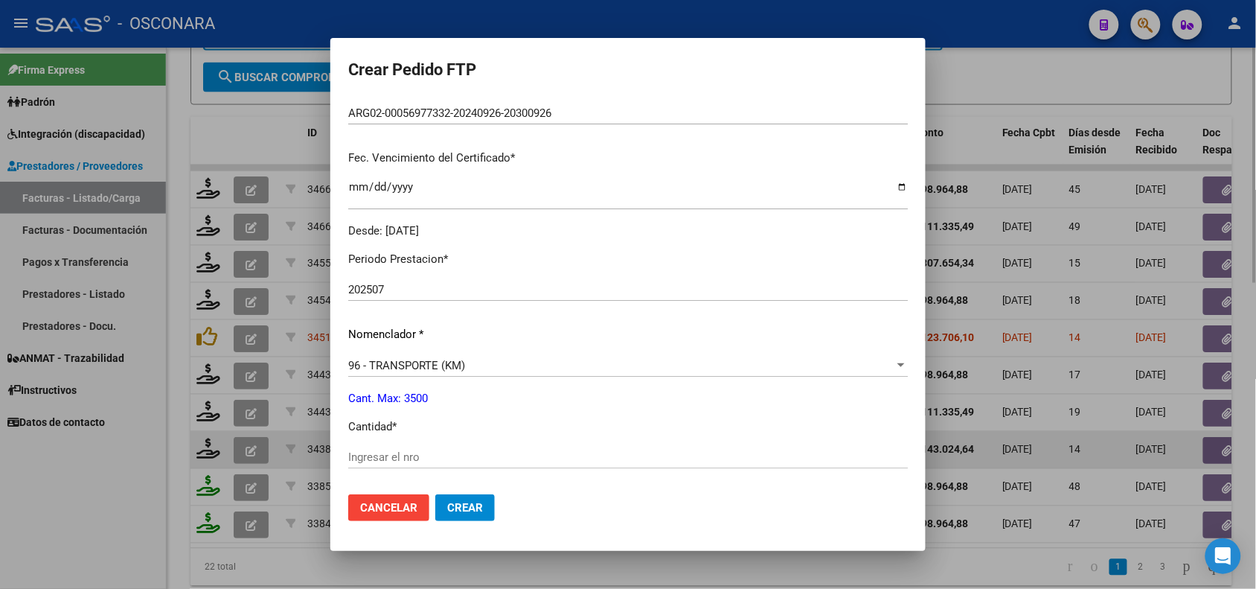
scroll to position [465, 0]
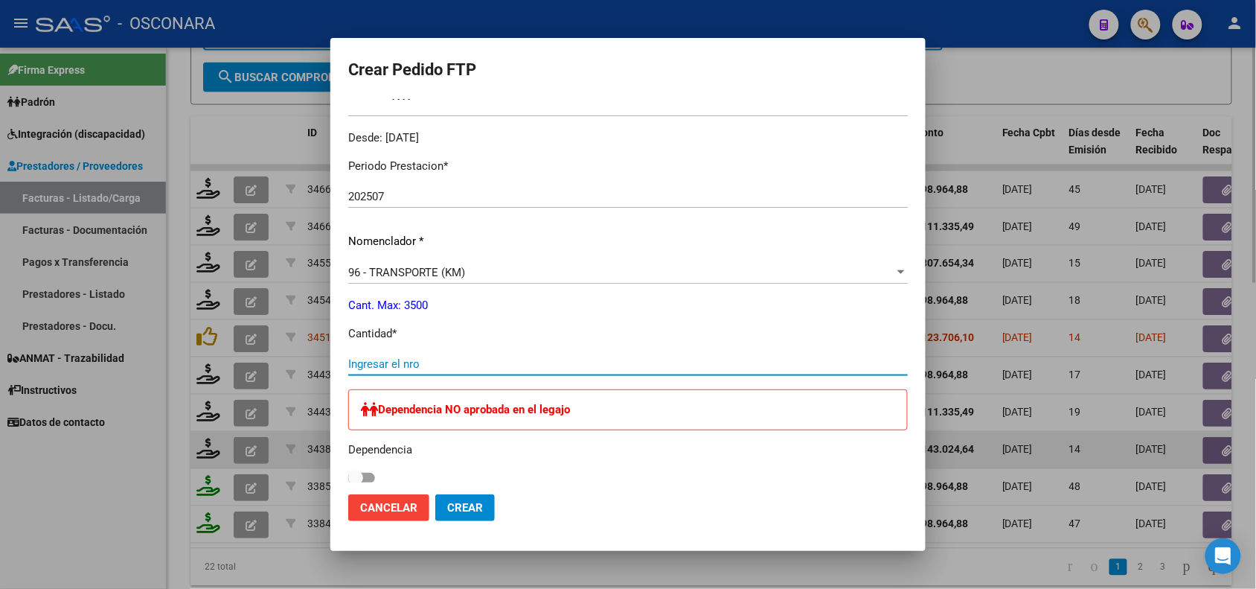
click at [408, 363] on input "Ingresar el nro" at bounding box center [628, 363] width 560 height 13
click at [272, 447] on div at bounding box center [628, 294] width 1256 height 589
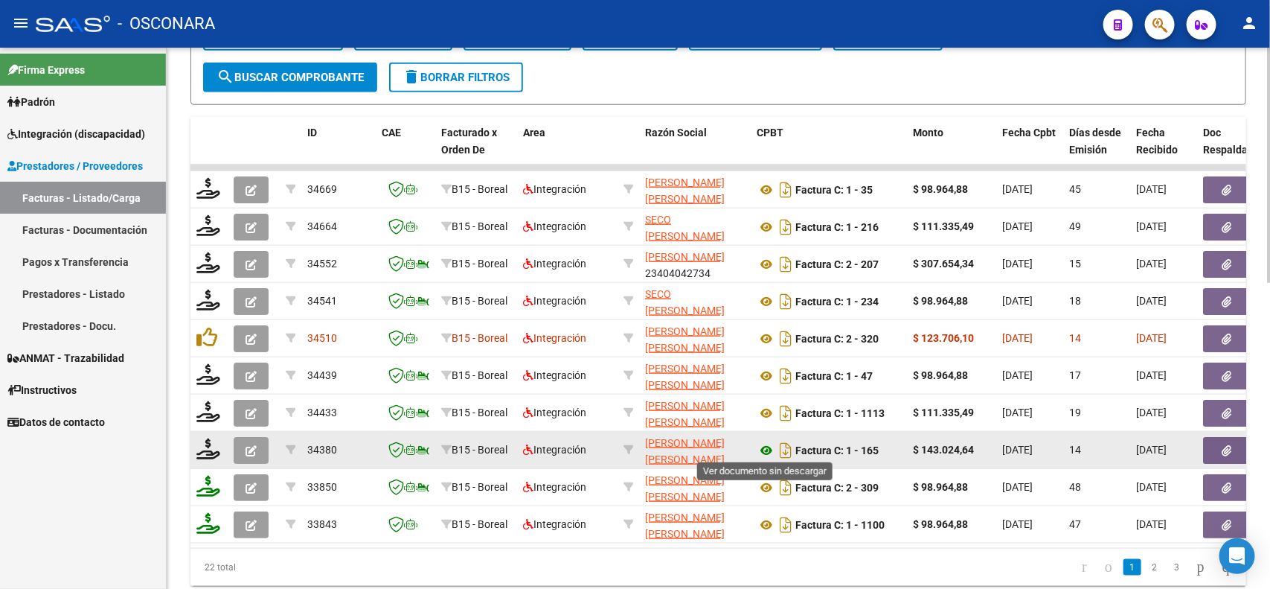
click at [767, 441] on icon at bounding box center [766, 450] width 19 height 18
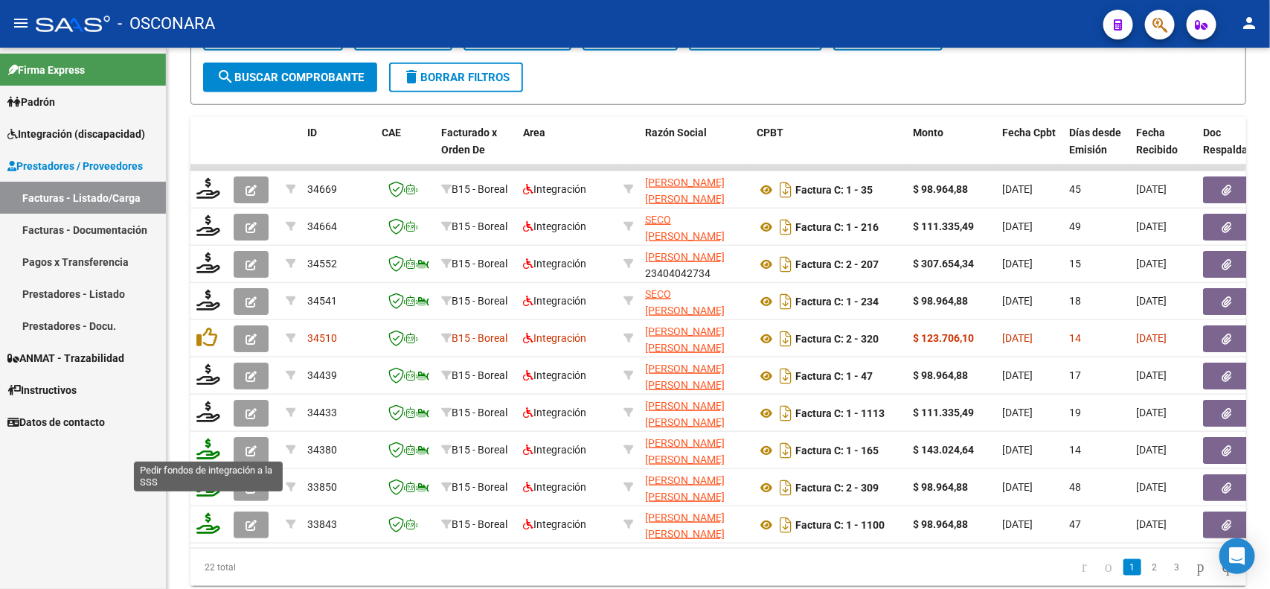
click at [213, 443] on icon at bounding box center [208, 448] width 24 height 21
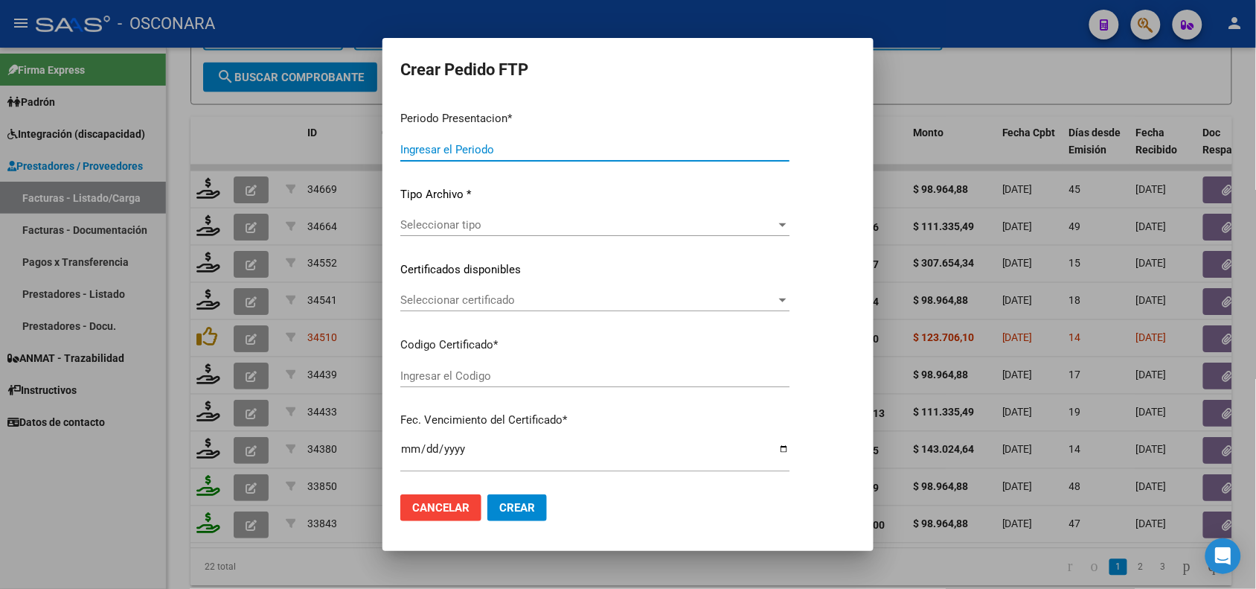
type input "202507"
type input "$ 143.024,64"
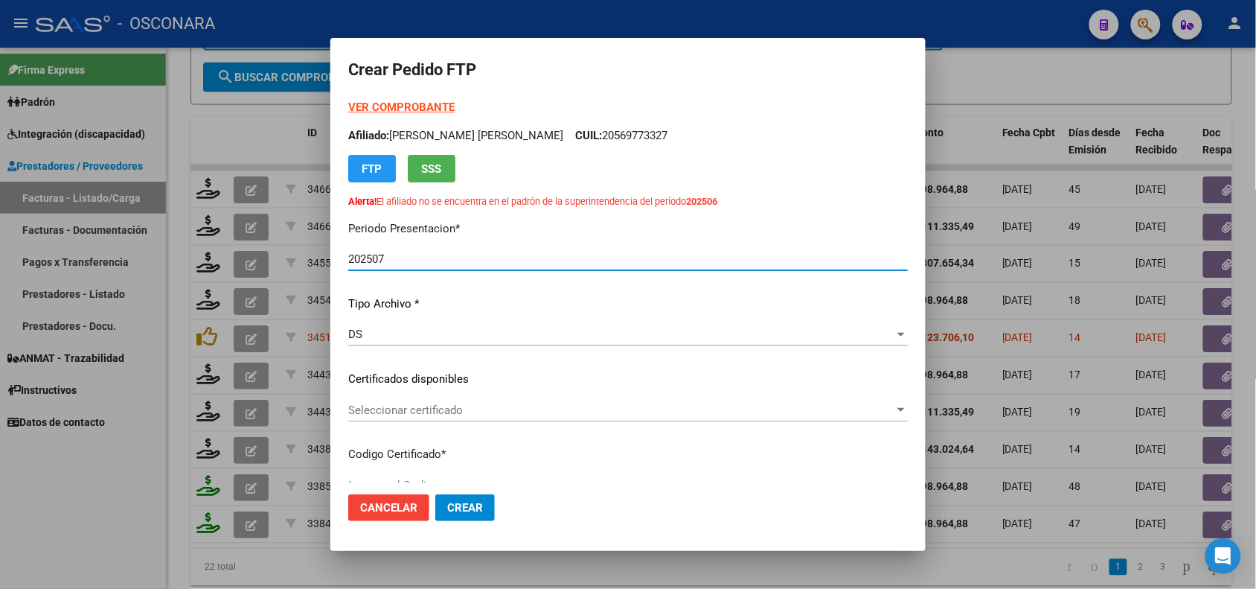
type input "ARG02-00056977332-20240926-20300926"
type input "[DATE]"
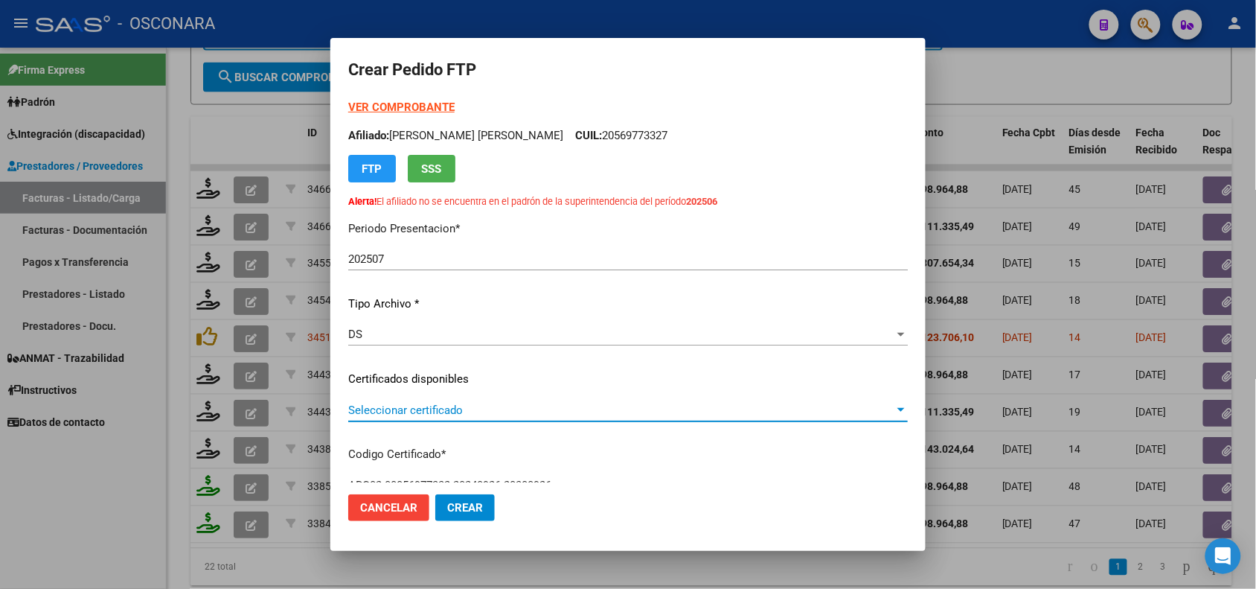
click at [513, 409] on span "Seleccionar certificado" at bounding box center [621, 409] width 546 height 13
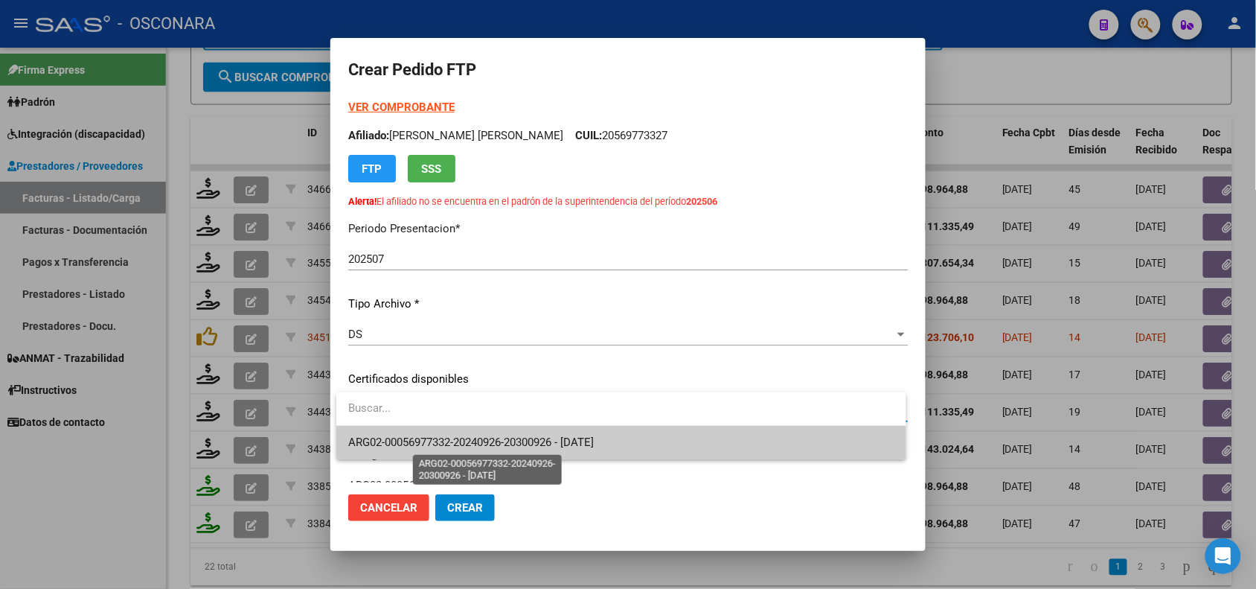
click at [513, 443] on span "ARG02-00056977332-20240926-20300926 - [DATE]" at bounding box center [471, 441] width 246 height 13
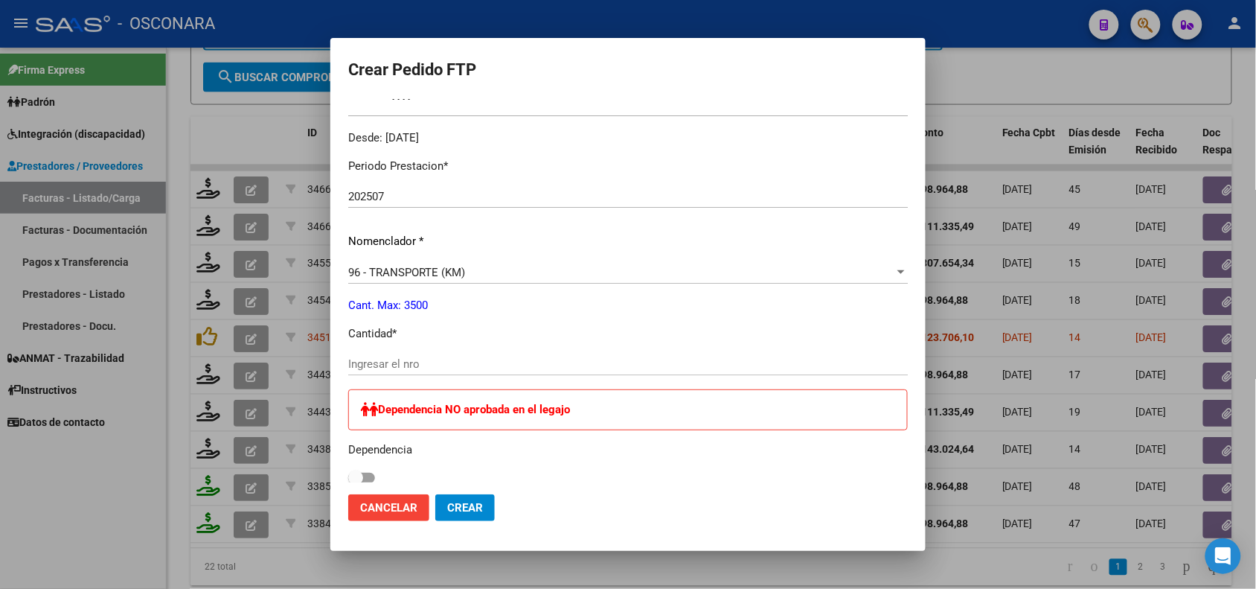
click at [475, 366] on input "Ingresar el nro" at bounding box center [628, 363] width 560 height 13
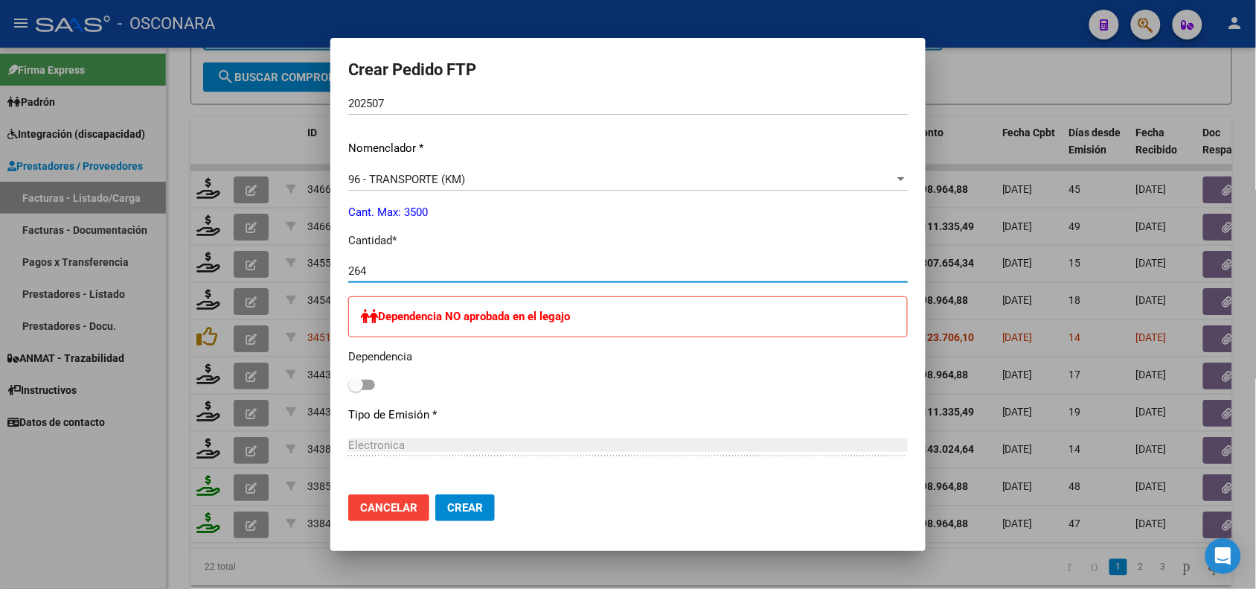
type input "264"
click at [508, 359] on p "Dependencia" at bounding box center [628, 356] width 560 height 17
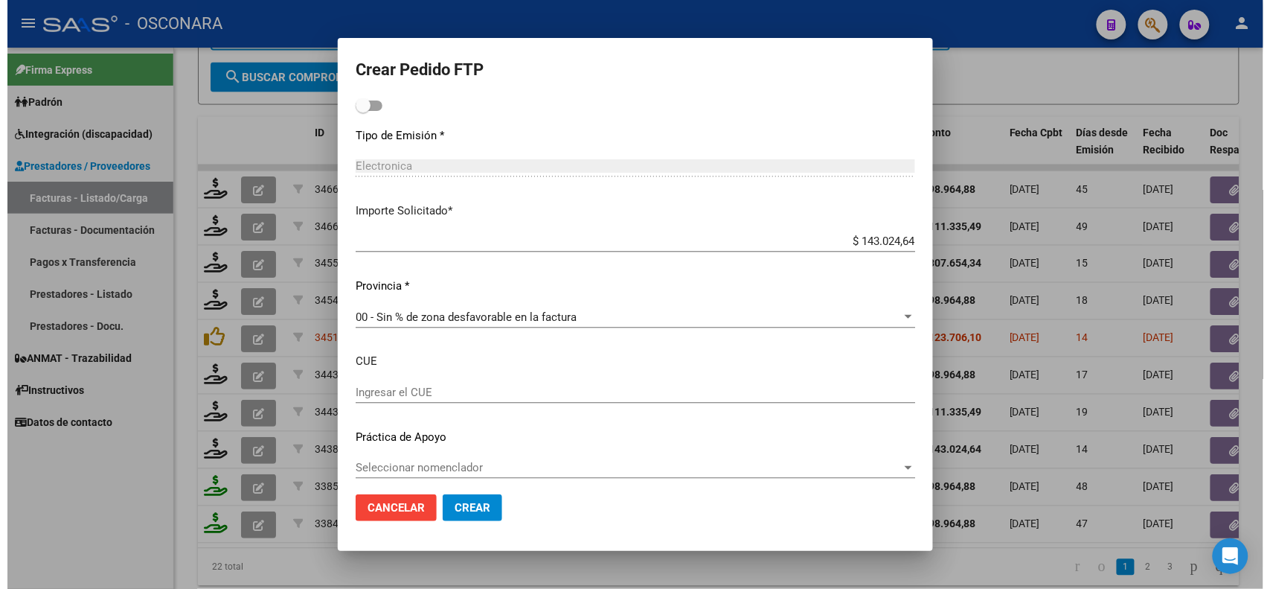
scroll to position [847, 0]
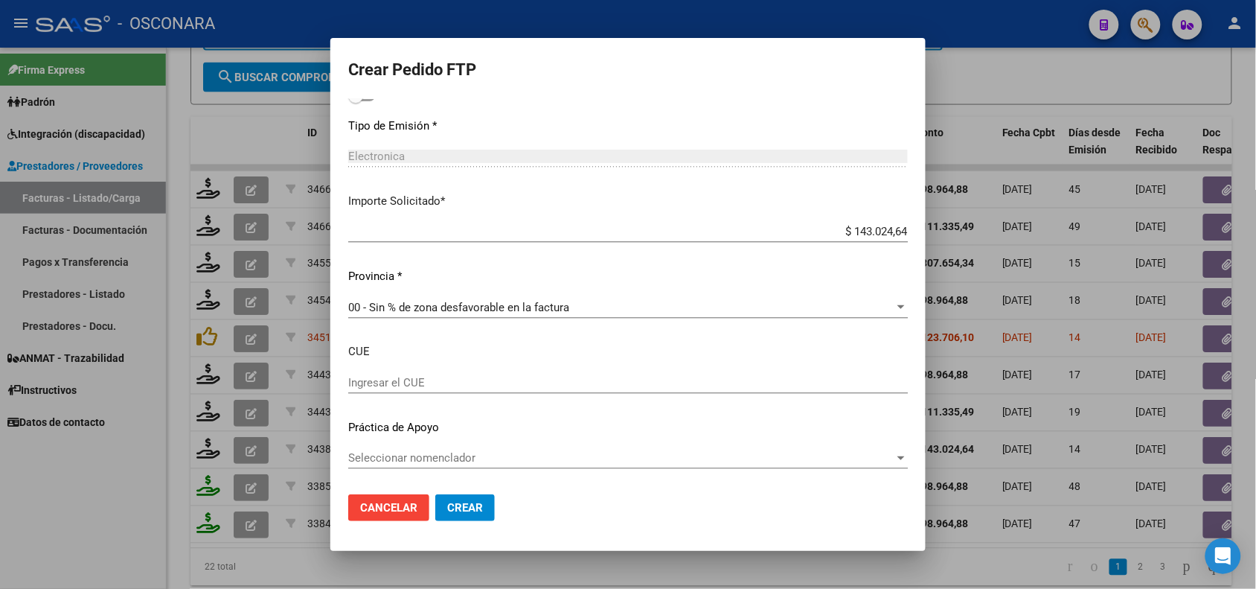
click at [480, 504] on span "Crear" at bounding box center [465, 507] width 36 height 13
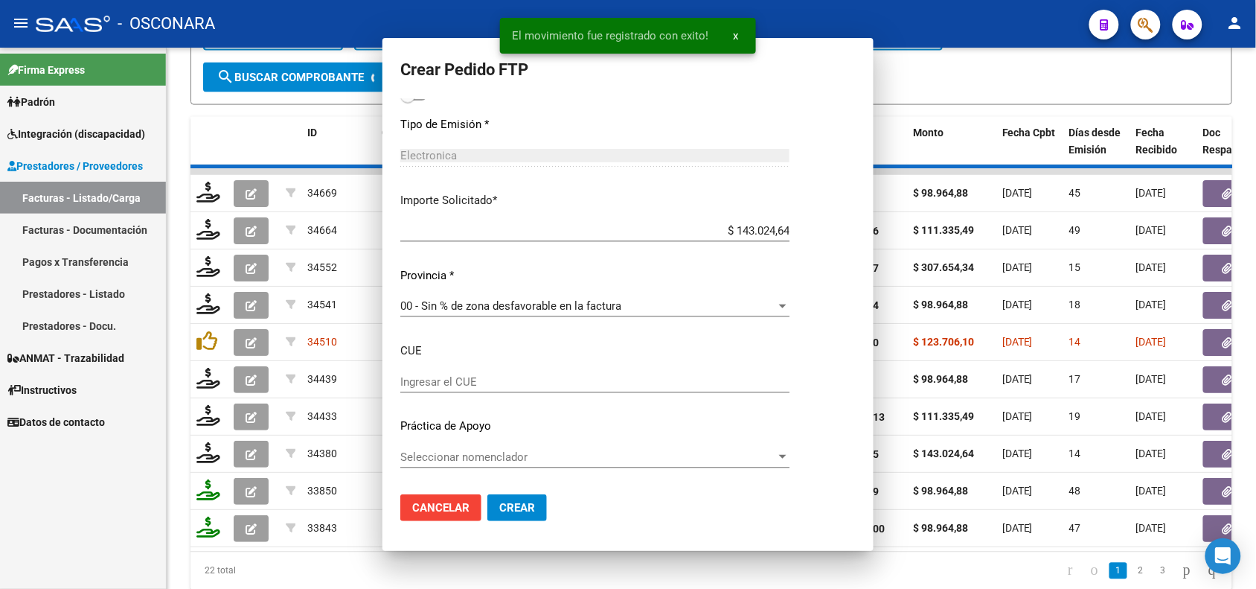
scroll to position [0, 0]
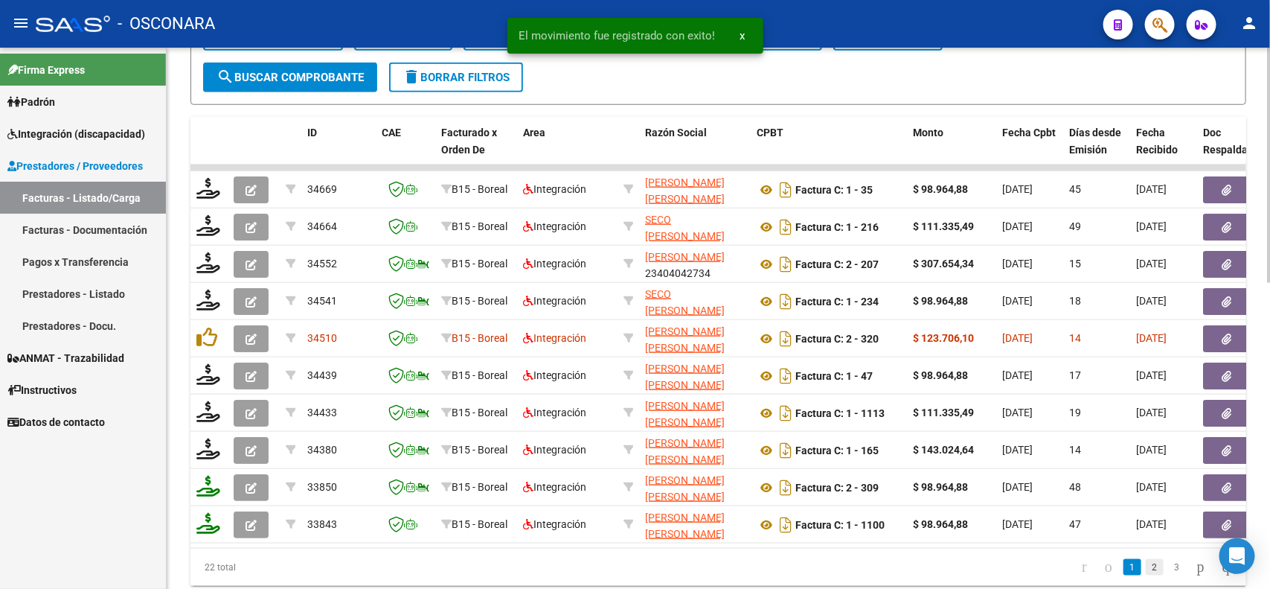
click at [1146, 575] on link "2" at bounding box center [1155, 567] width 18 height 16
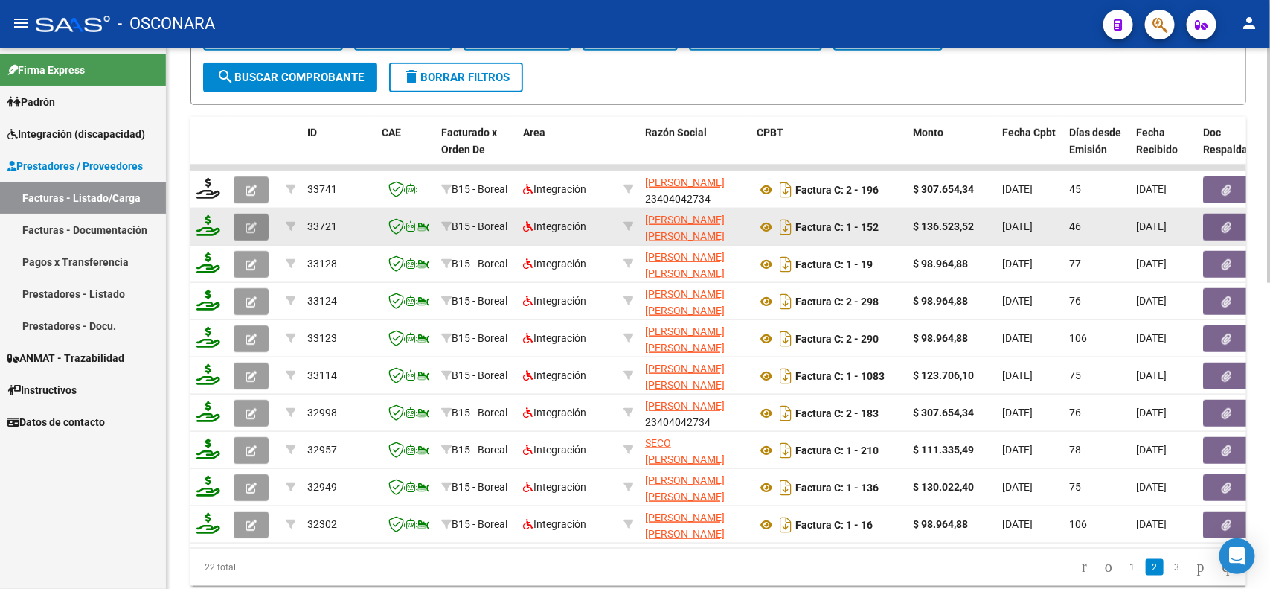
click at [257, 225] on button "button" at bounding box center [251, 227] width 35 height 27
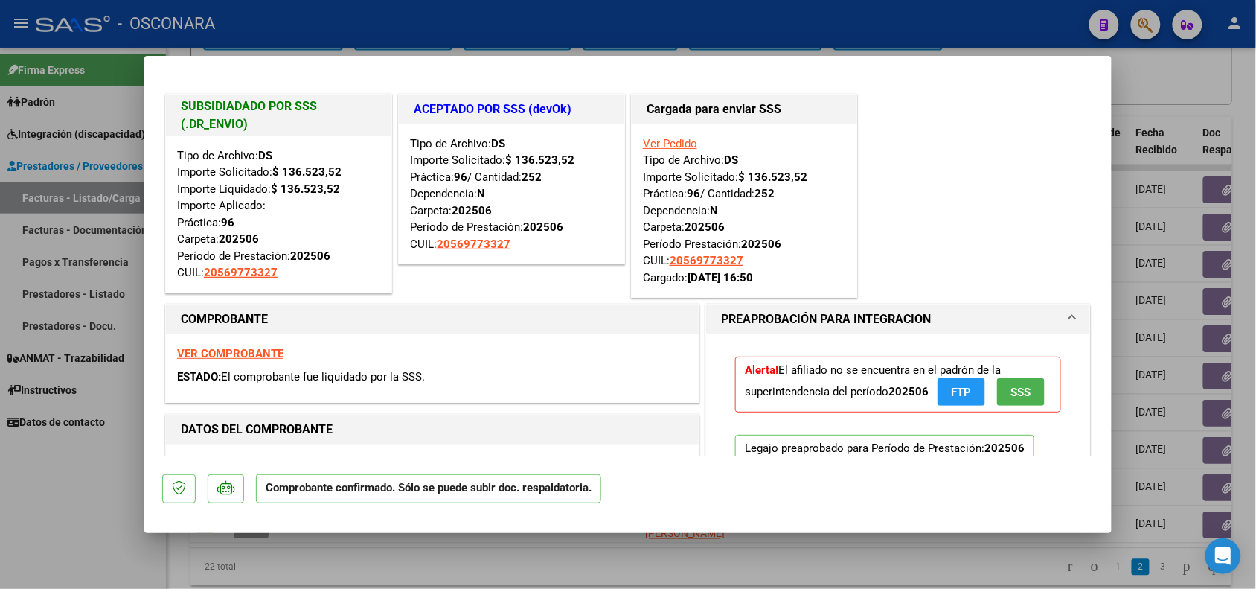
click at [854, 243] on div "SUBSIDIADADO POR SSS (.DR_ENVIO) Tipo de Archivo: DS Importe Solicitado: $ 136.…" at bounding box center [628, 196] width 932 height 211
click at [1205, 176] on div at bounding box center [628, 294] width 1256 height 589
type input "$ 0,00"
